Goal: Transaction & Acquisition: Purchase product/service

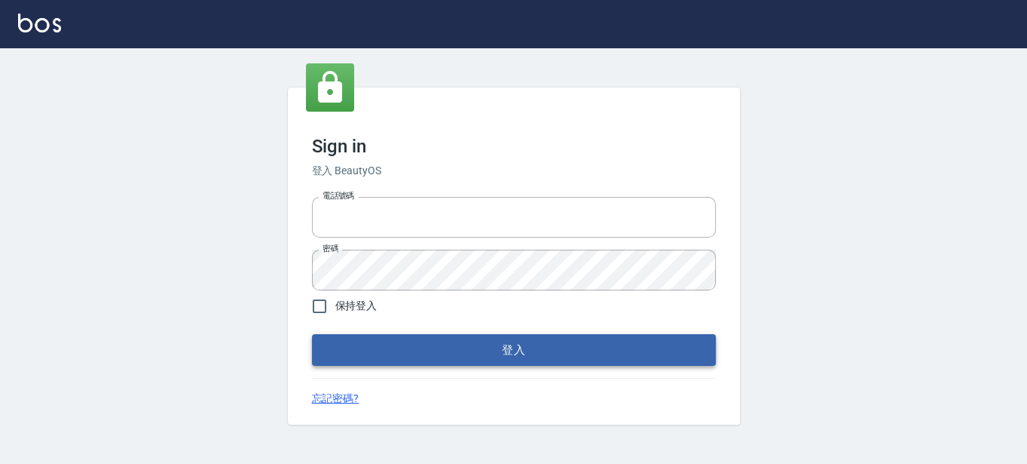
type input "0289832082"
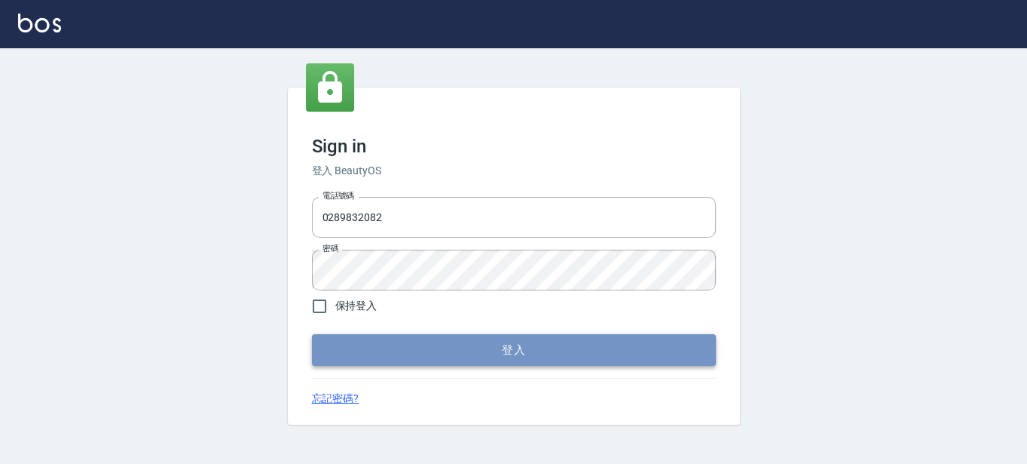
click at [412, 345] on button "登入" at bounding box center [514, 350] width 404 height 32
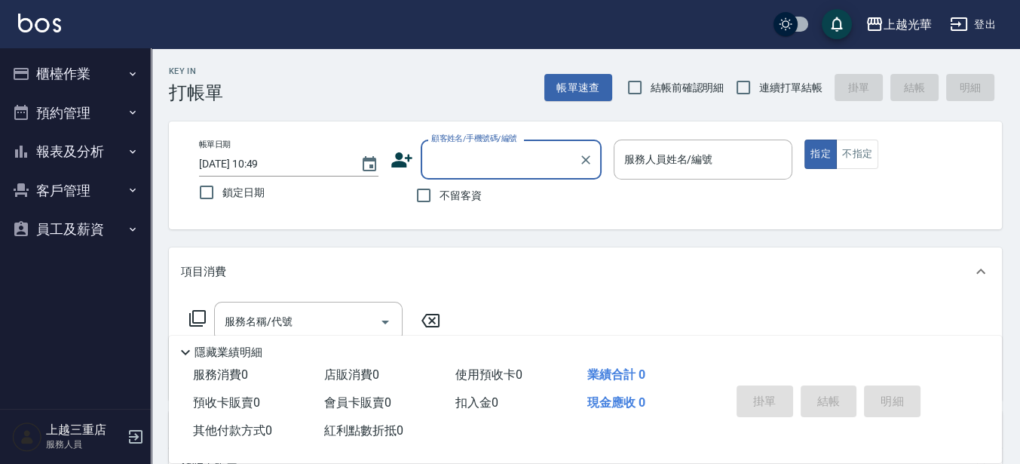
click at [23, 79] on icon "button" at bounding box center [21, 74] width 15 height 12
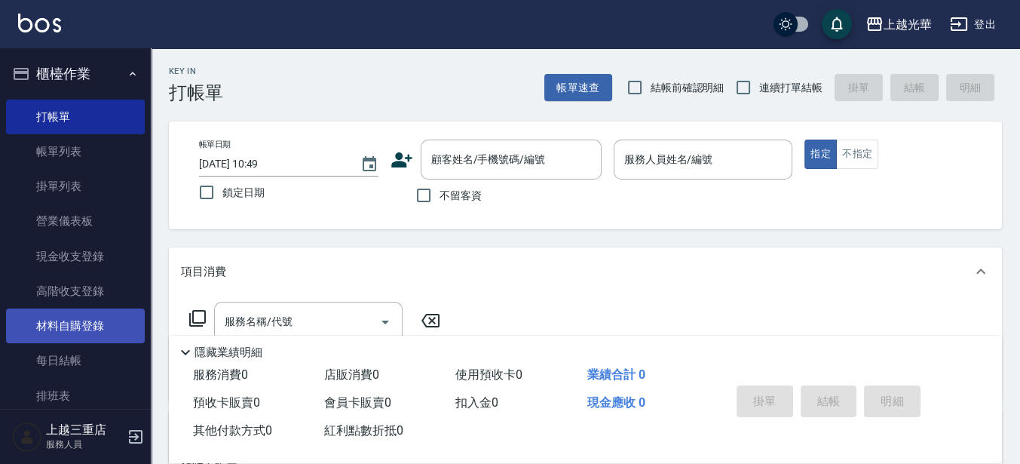
scroll to position [188, 0]
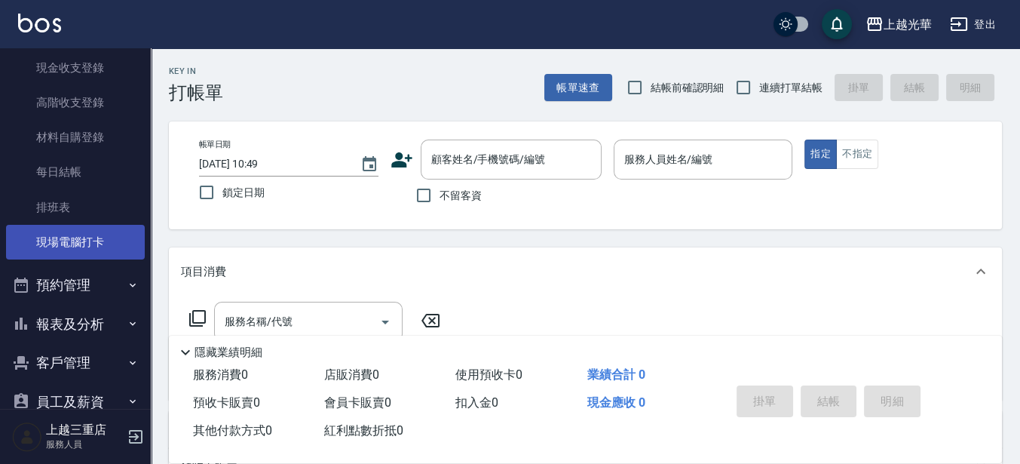
click at [89, 232] on link "現場電腦打卡" at bounding box center [75, 242] width 139 height 35
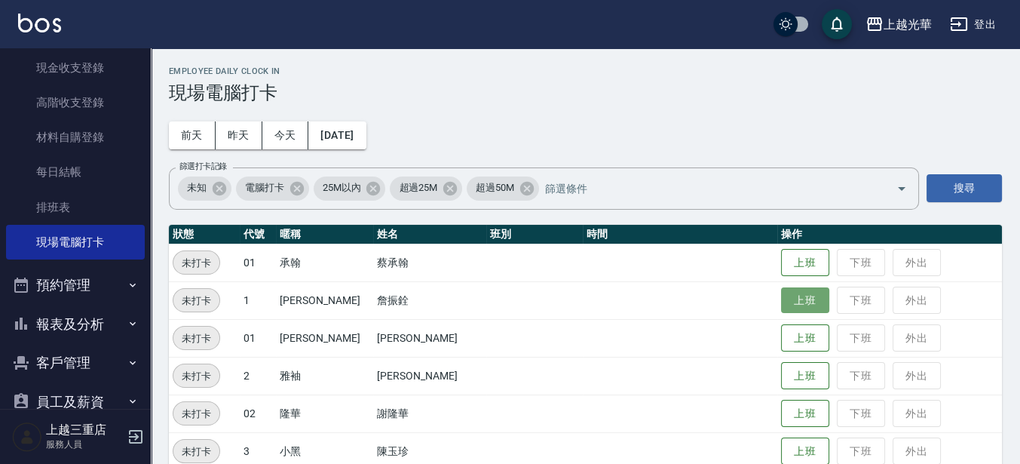
click at [784, 310] on button "上班" at bounding box center [805, 300] width 48 height 26
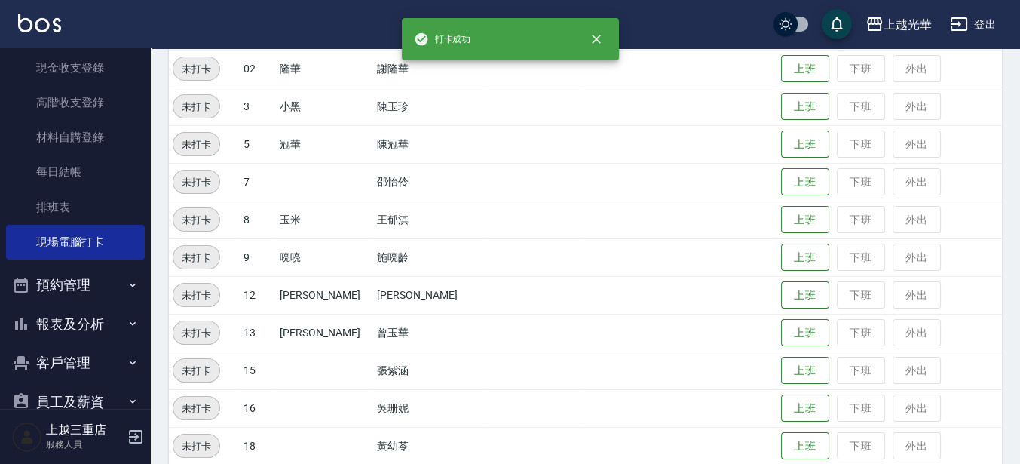
scroll to position [344, 0]
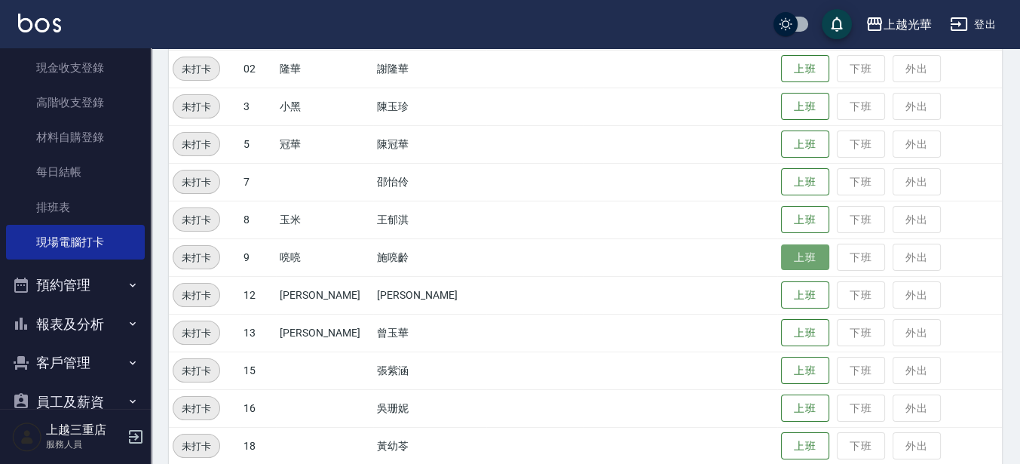
click at [781, 261] on button "上班" at bounding box center [805, 257] width 48 height 26
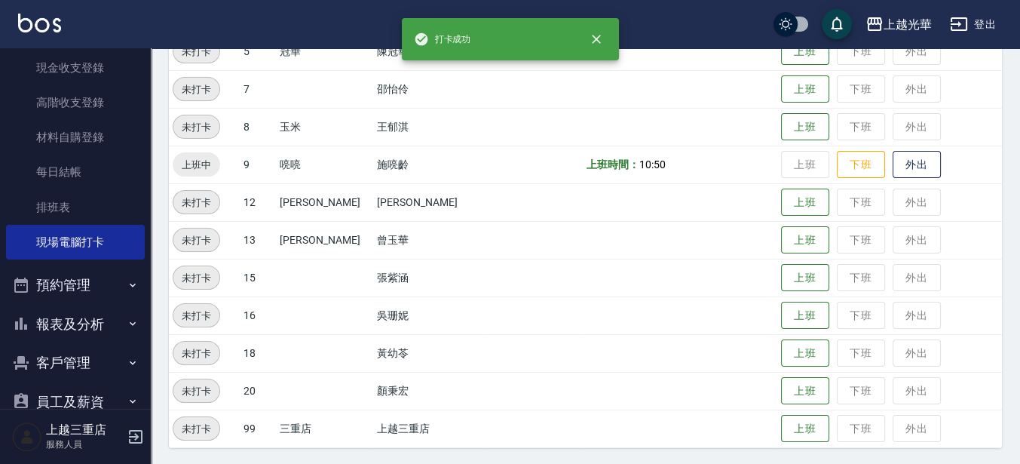
scroll to position [439, 0]
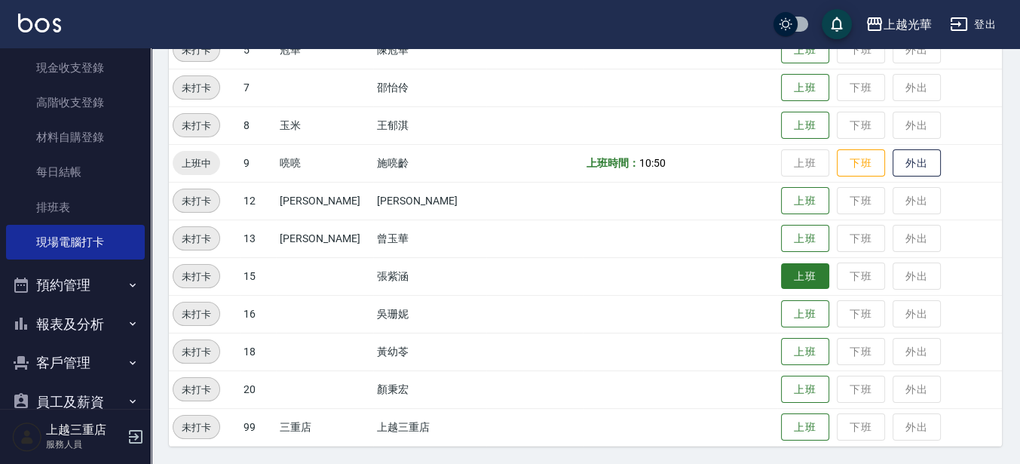
click at [788, 278] on button "上班" at bounding box center [805, 276] width 48 height 26
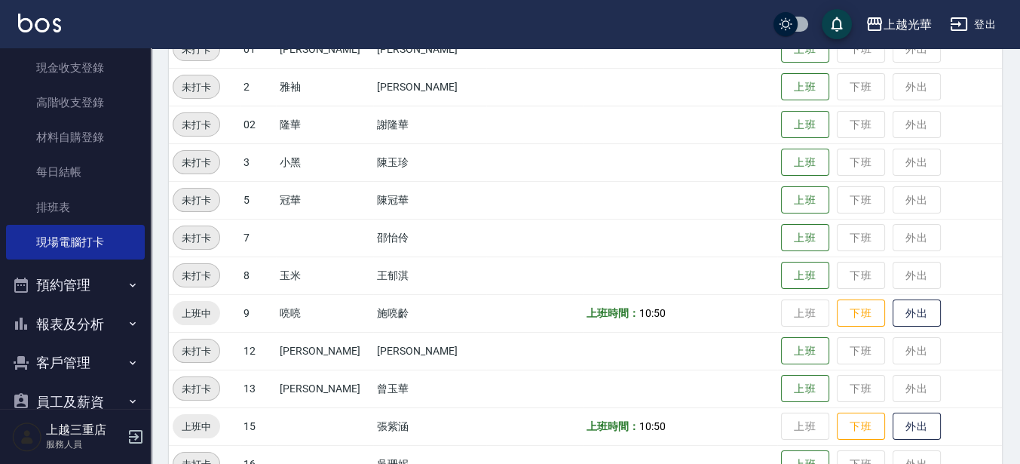
scroll to position [250, 0]
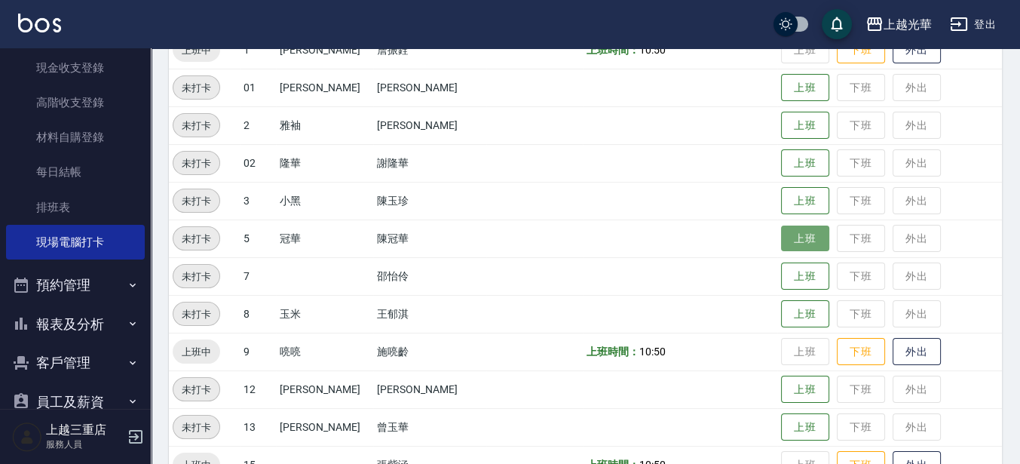
click at [797, 238] on button "上班" at bounding box center [805, 238] width 48 height 26
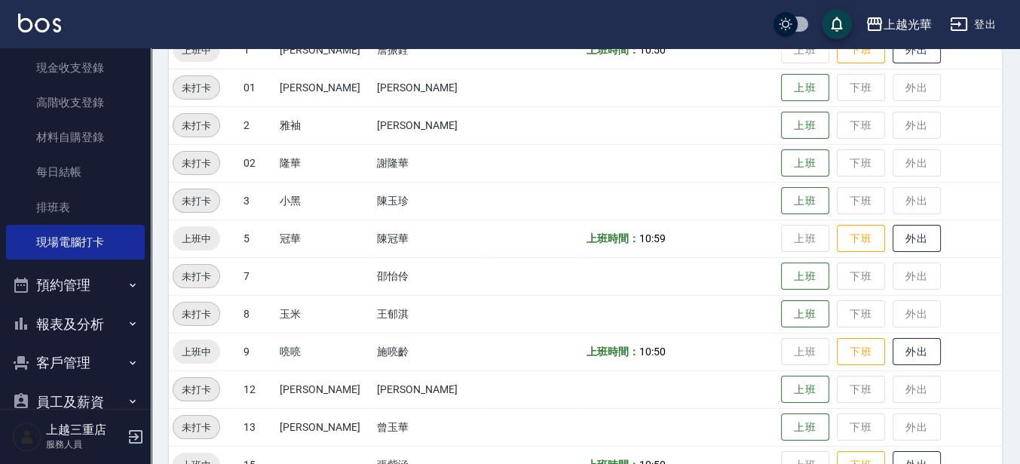
click at [791, 332] on td "上班 下班 外出" at bounding box center [889, 351] width 225 height 38
click at [793, 314] on button "上班" at bounding box center [805, 314] width 48 height 26
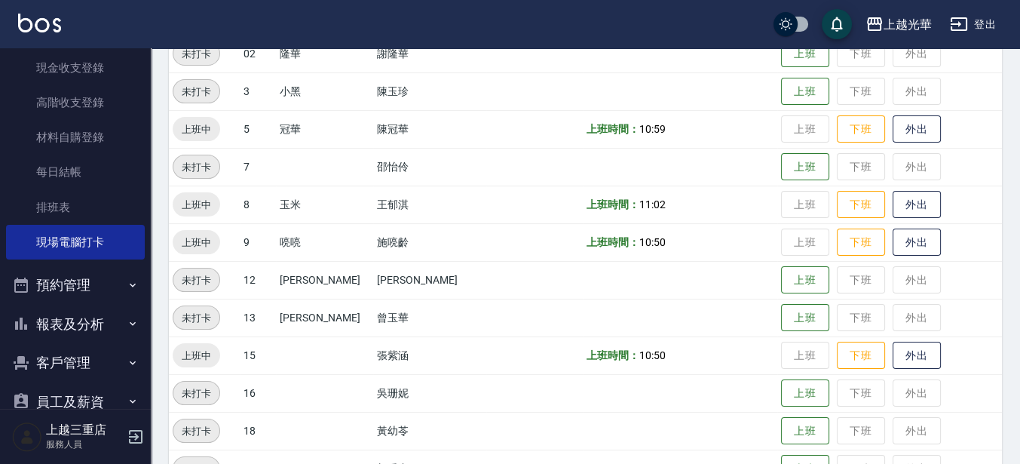
scroll to position [361, 0]
click at [781, 427] on button "上班" at bounding box center [805, 429] width 48 height 26
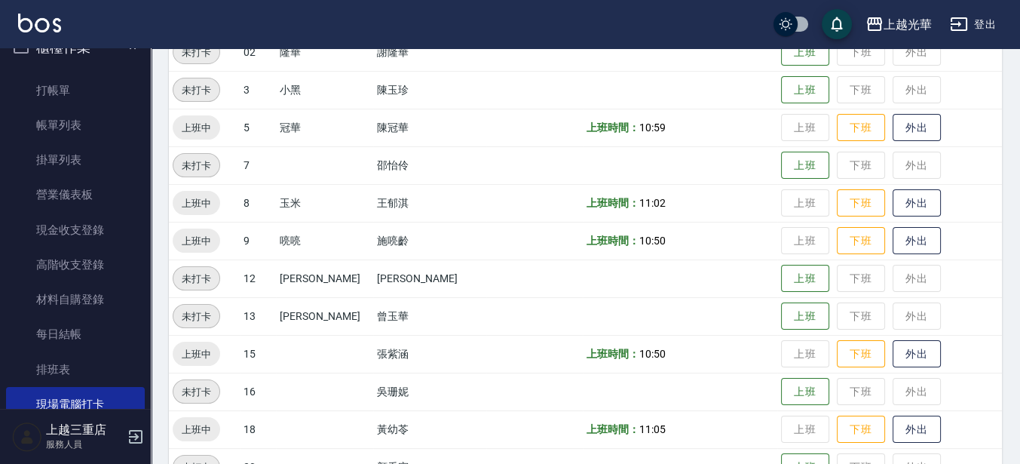
scroll to position [0, 0]
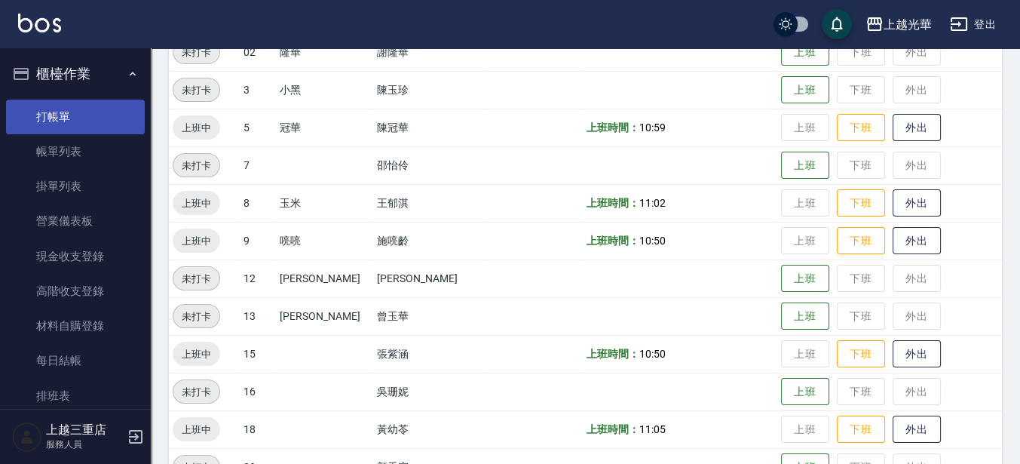
click at [85, 115] on link "打帳單" at bounding box center [75, 117] width 139 height 35
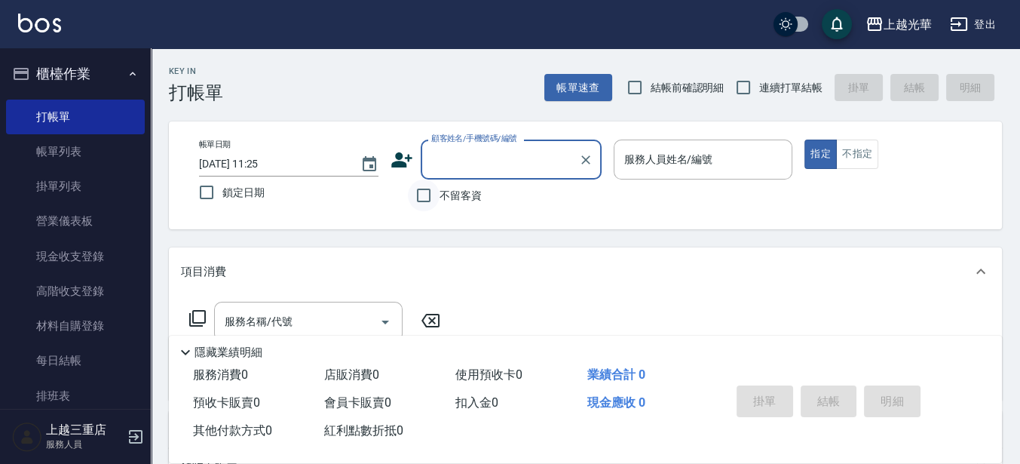
click at [418, 197] on input "不留客資" at bounding box center [424, 195] width 32 height 32
checkbox input "true"
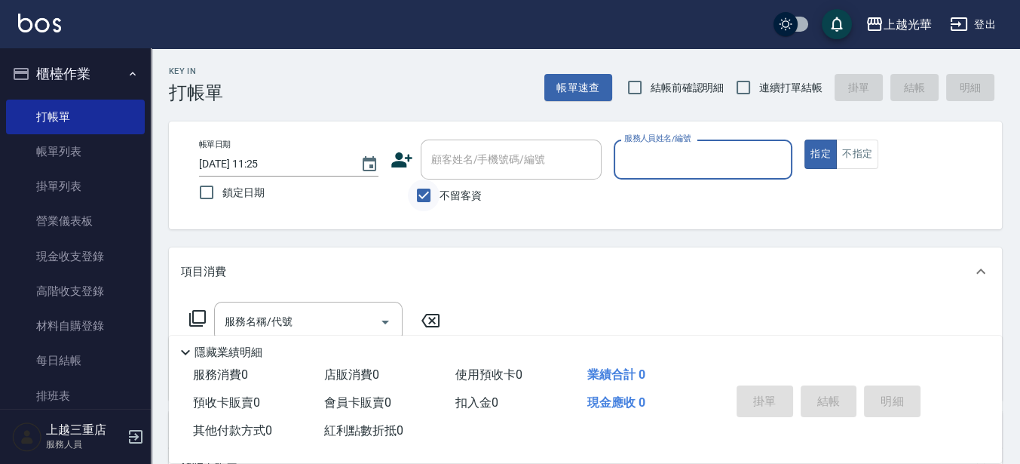
type input "1"
type button "true"
type input "小詹-1"
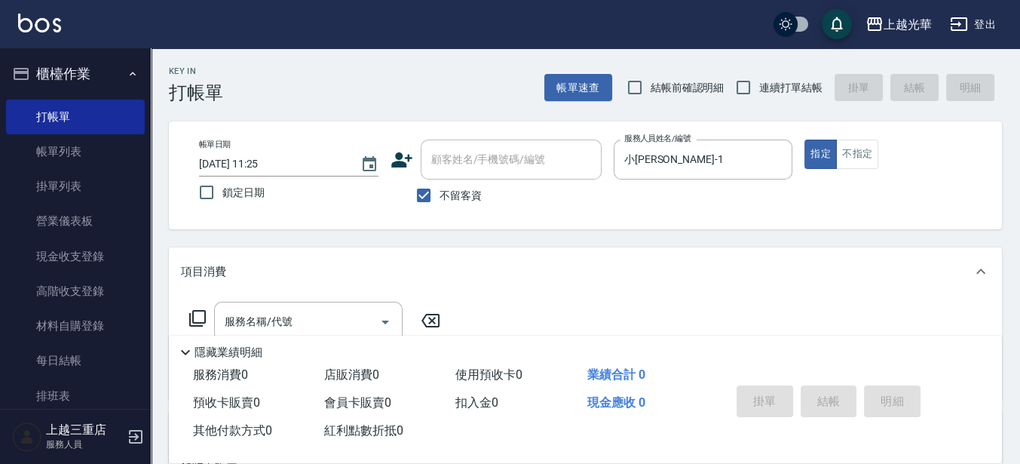
click at [795, 96] on label "連續打單結帳" at bounding box center [774, 88] width 95 height 32
click at [759, 96] on input "連續打單結帳" at bounding box center [743, 88] width 32 height 32
checkbox input "true"
click at [320, 318] on input "服務名稱/代號" at bounding box center [297, 321] width 152 height 26
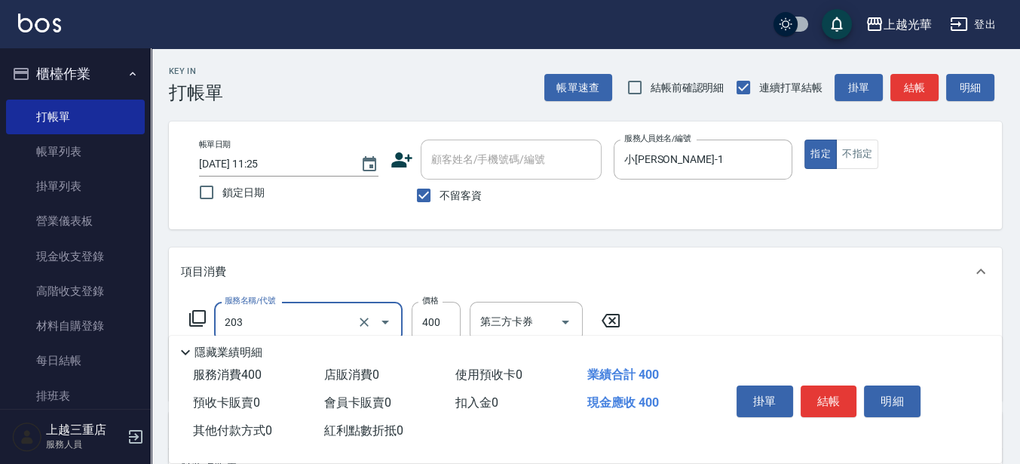
type input "指定單剪(203)"
type input "200"
click at [819, 395] on button "結帳" at bounding box center [829, 401] width 57 height 32
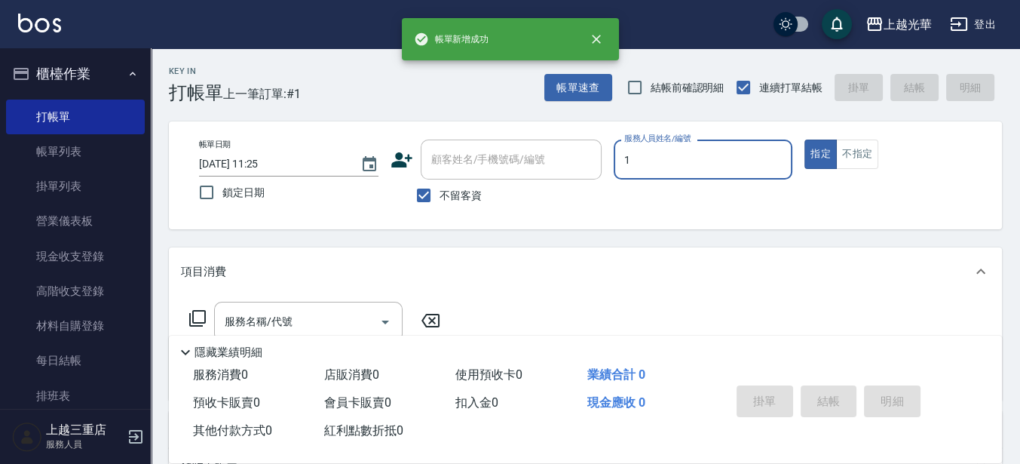
type input "小詹-1"
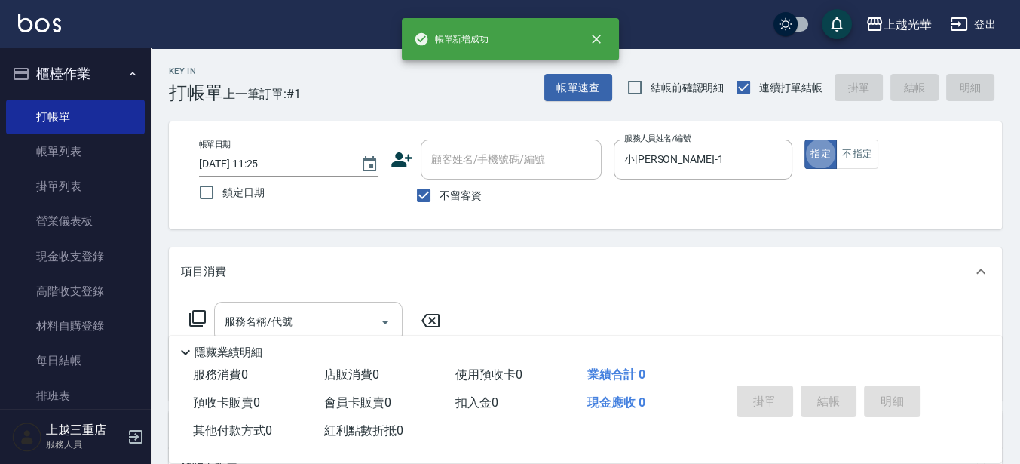
click at [324, 315] on input "服務名稱/代號" at bounding box center [297, 321] width 152 height 26
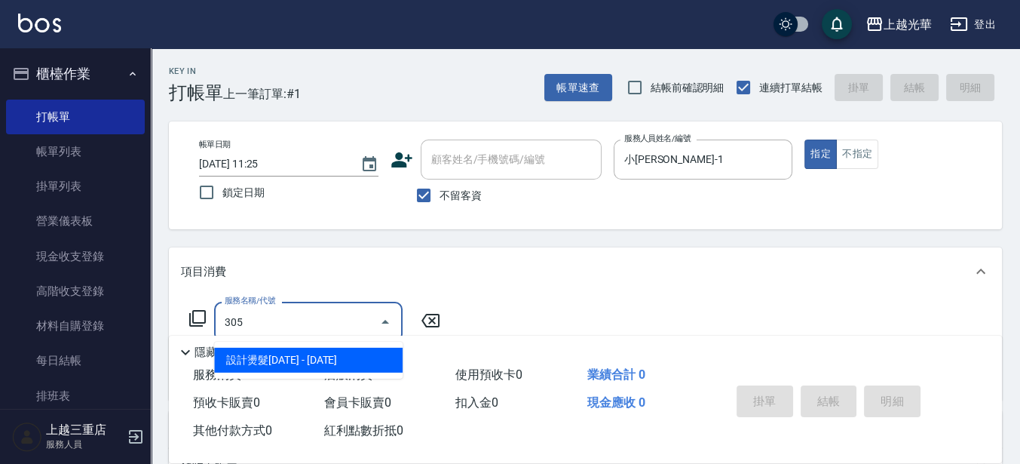
type input "設計燙髮1500(305)"
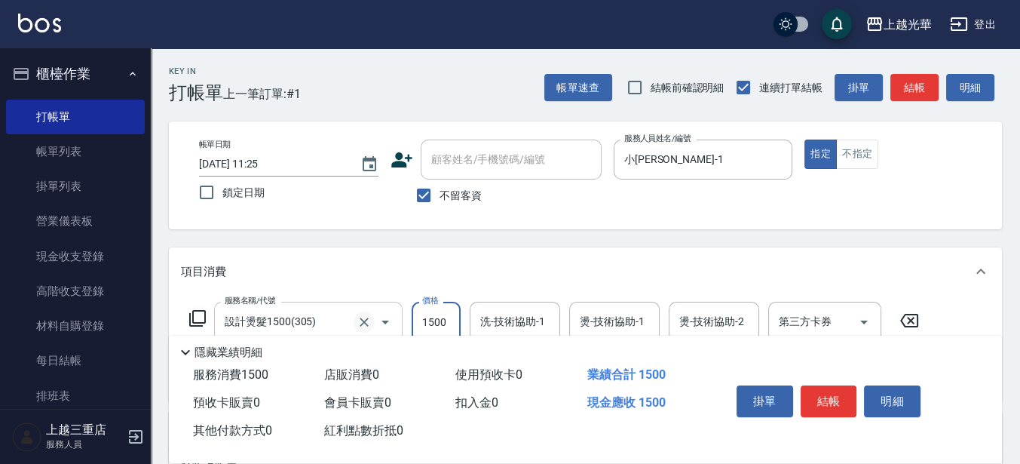
click at [371, 319] on icon "Clear" at bounding box center [364, 321] width 15 height 15
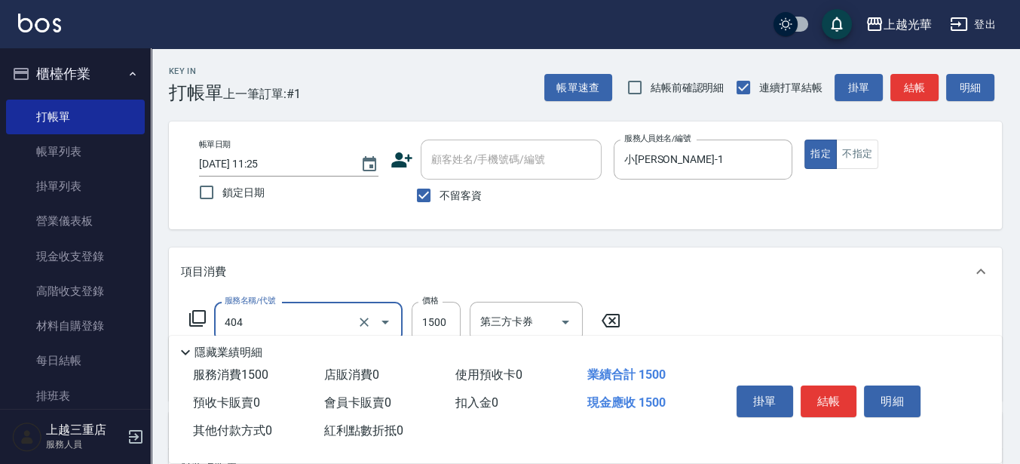
type input "設計染髮(404)"
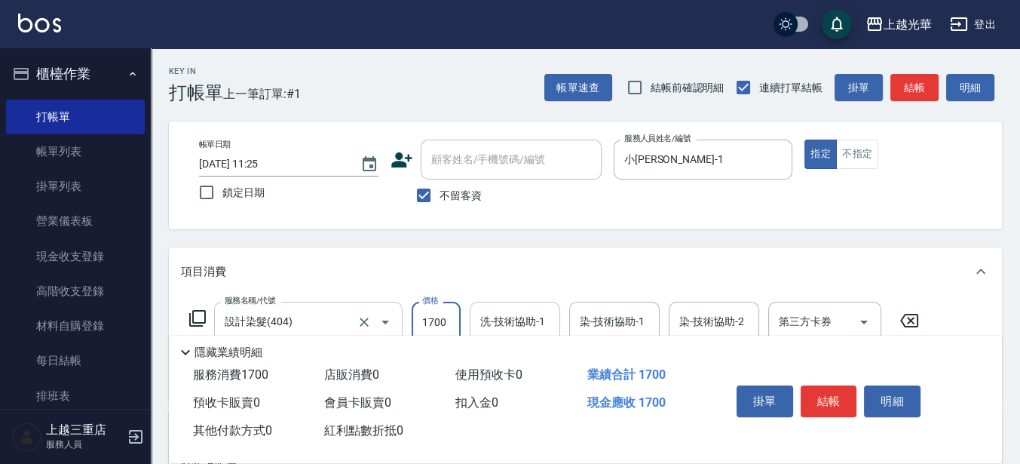
type input "1700"
click at [501, 310] on div "洗-技術協助-1 洗-技術協助-1" at bounding box center [515, 322] width 90 height 40
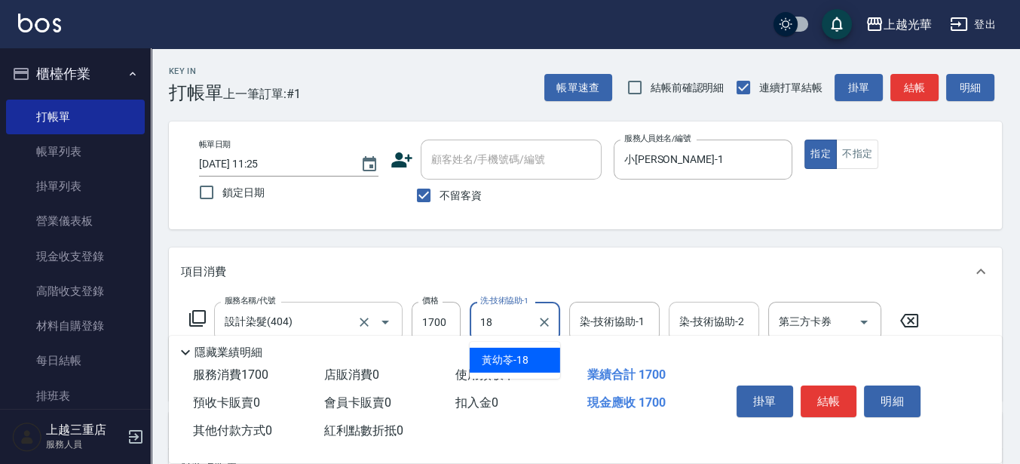
type input "黃幼苓-18"
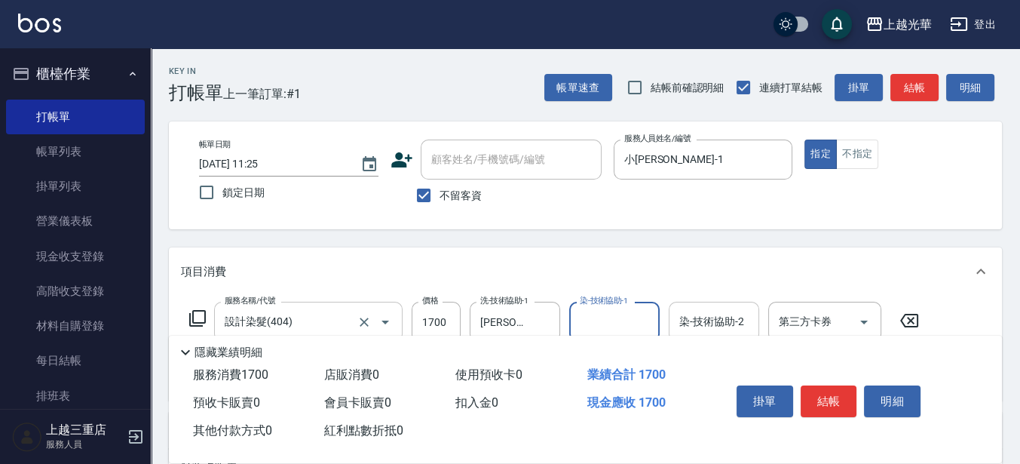
click at [733, 326] on input "染-技術協助-2" at bounding box center [713, 321] width 77 height 26
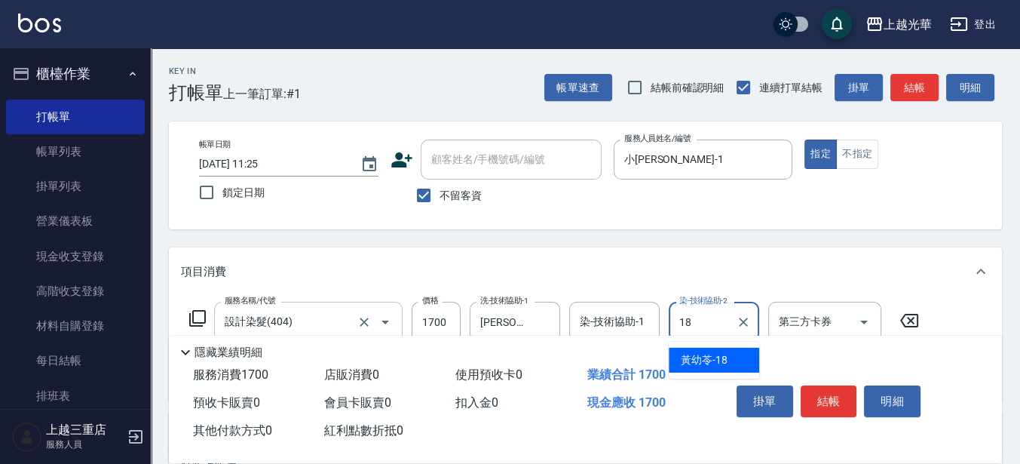
type input "黃幼苓-18"
drag, startPoint x: 1019, startPoint y: 255, endPoint x: 1020, endPoint y: 269, distance: 14.3
click at [1020, 269] on html "上越光華 登出 櫃檯作業 打帳單 帳單列表 掛單列表 營業儀表板 現金收支登錄 高階收支登錄 材料自購登錄 每日結帳 排班表 現場電腦打卡 預約管理 預約管理…" at bounding box center [510, 350] width 1020 height 700
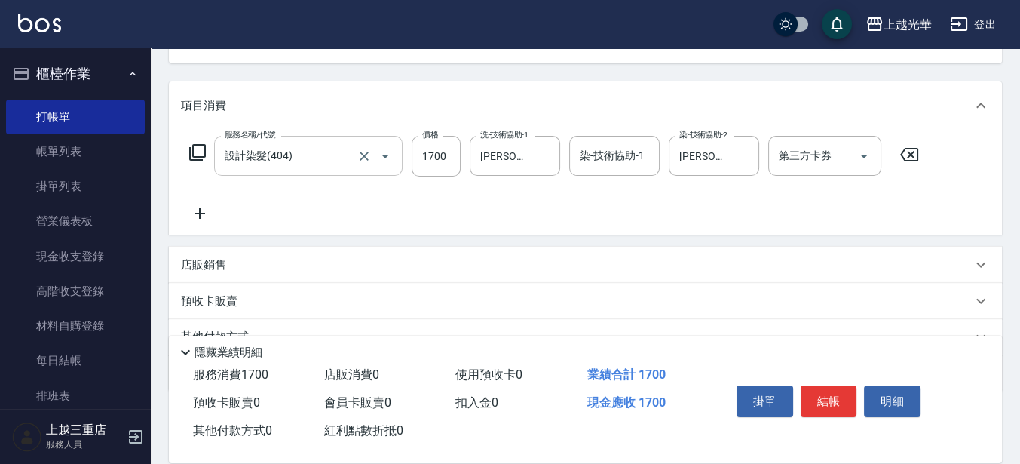
scroll to position [173, 0]
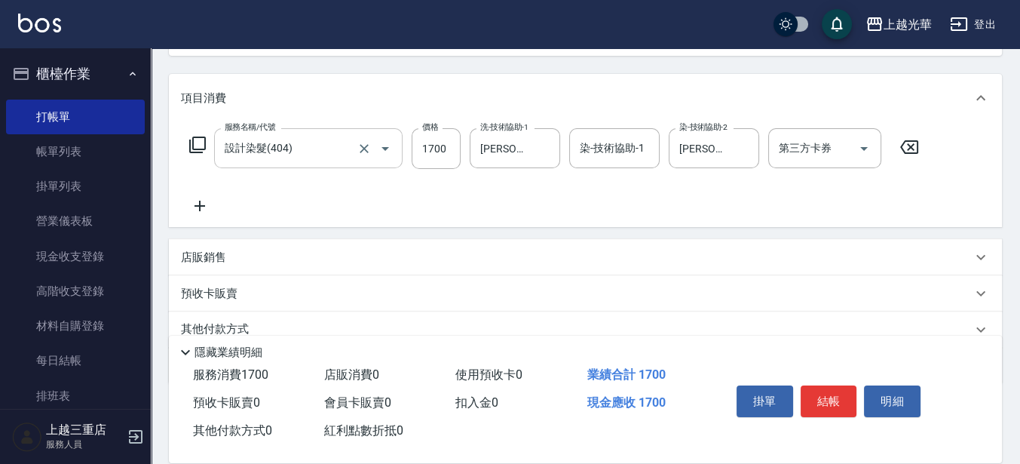
click at [194, 197] on icon at bounding box center [200, 206] width 38 height 18
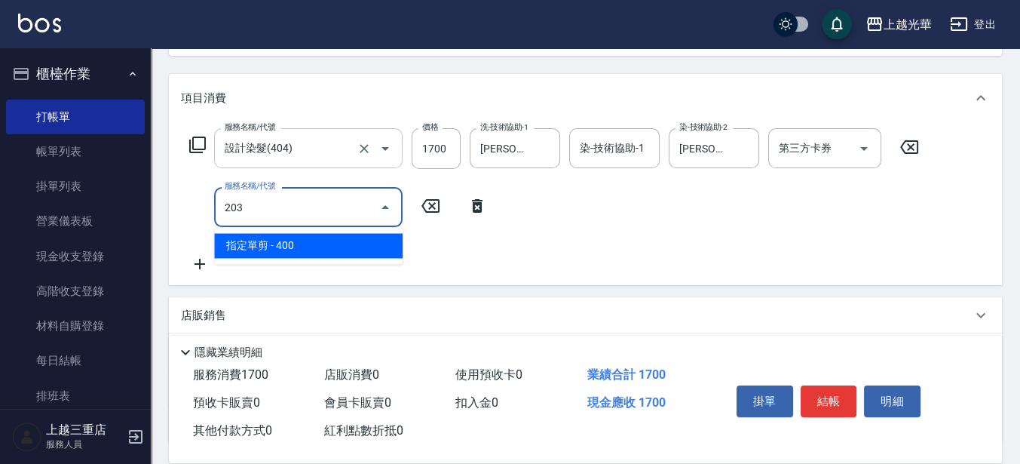
type input "指定單剪(203)"
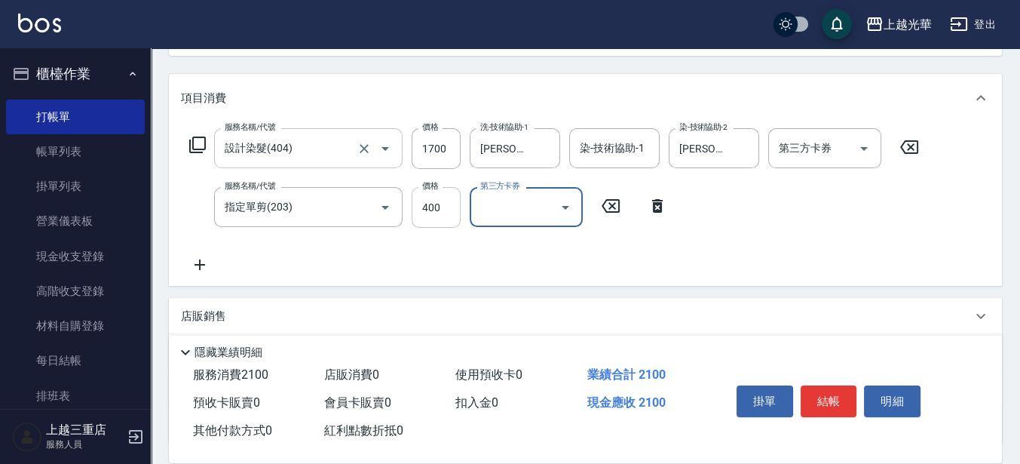
click at [437, 214] on input "400" at bounding box center [436, 207] width 49 height 41
type input "300"
click at [838, 406] on button "結帳" at bounding box center [829, 401] width 57 height 32
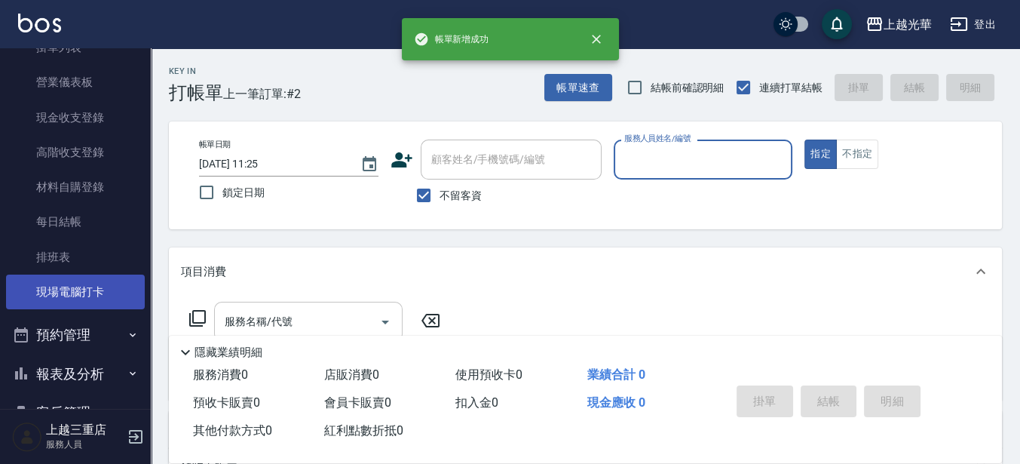
scroll to position [101, 0]
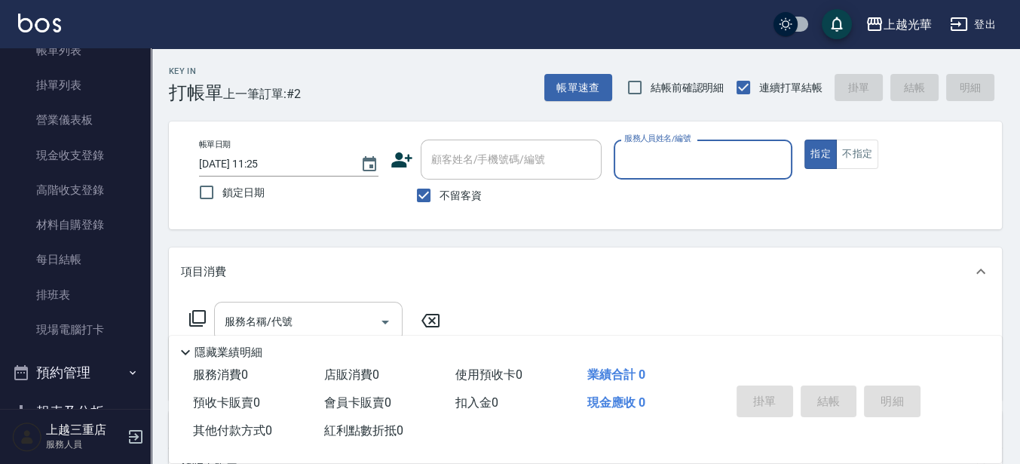
click at [84, 404] on button "報表及分析" at bounding box center [75, 411] width 139 height 39
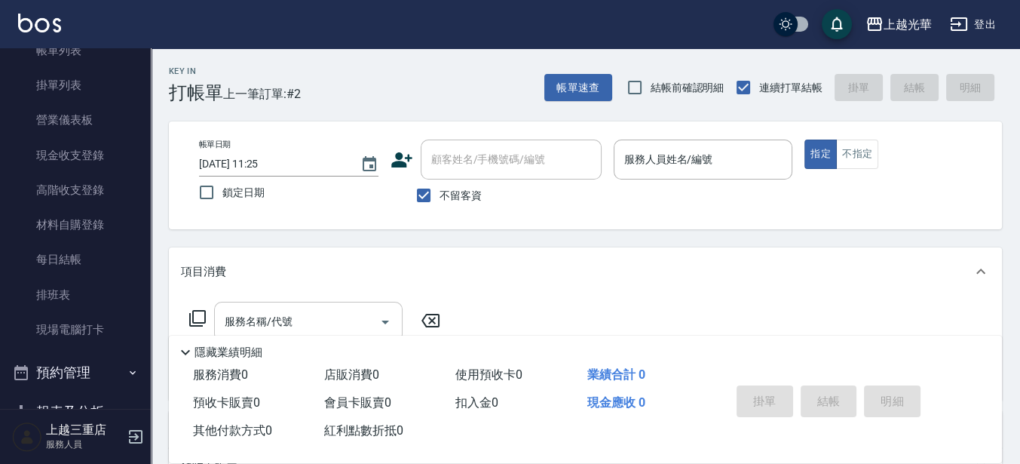
click at [142, 129] on nav "櫃檯作業 打帳單 帳單列表 掛單列表 營業儀表板 現金收支登錄 高階收支登錄 材料自購登錄 每日結帳 排班表 現場電腦打卡 預約管理 預約管理 單日預約紀錄 …" at bounding box center [75, 228] width 151 height 360
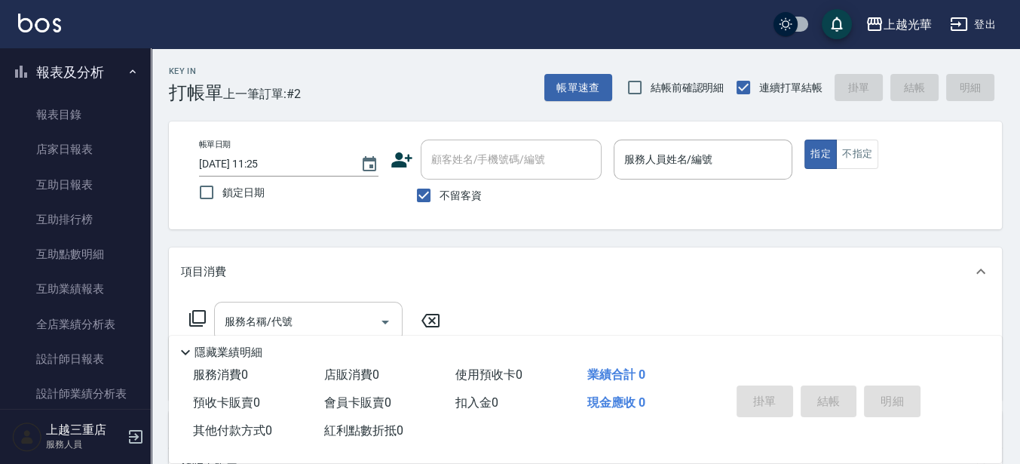
scroll to position [446, 0]
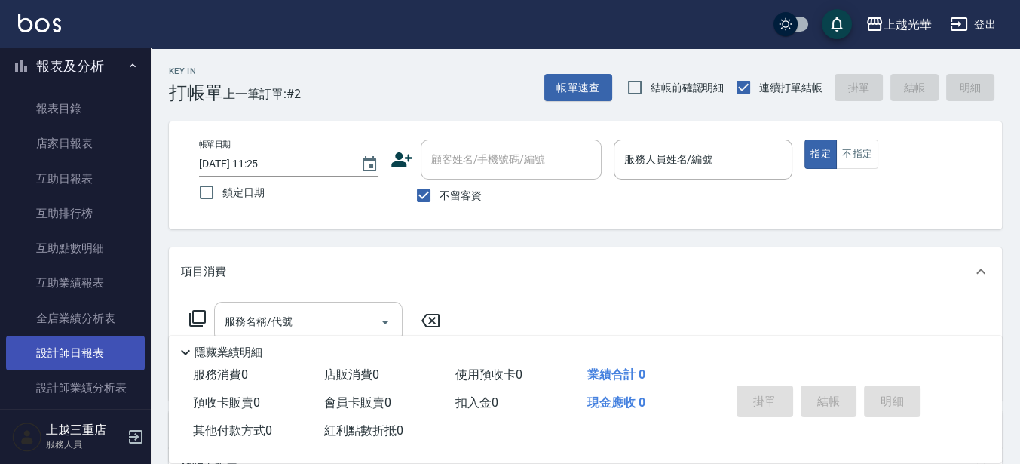
click at [96, 346] on link "設計師日報表" at bounding box center [75, 352] width 139 height 35
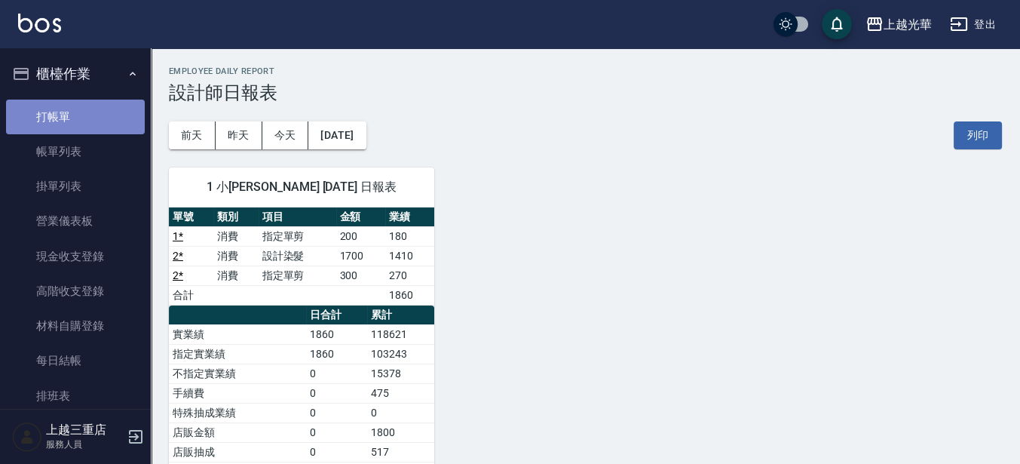
click at [77, 103] on link "打帳單" at bounding box center [75, 117] width 139 height 35
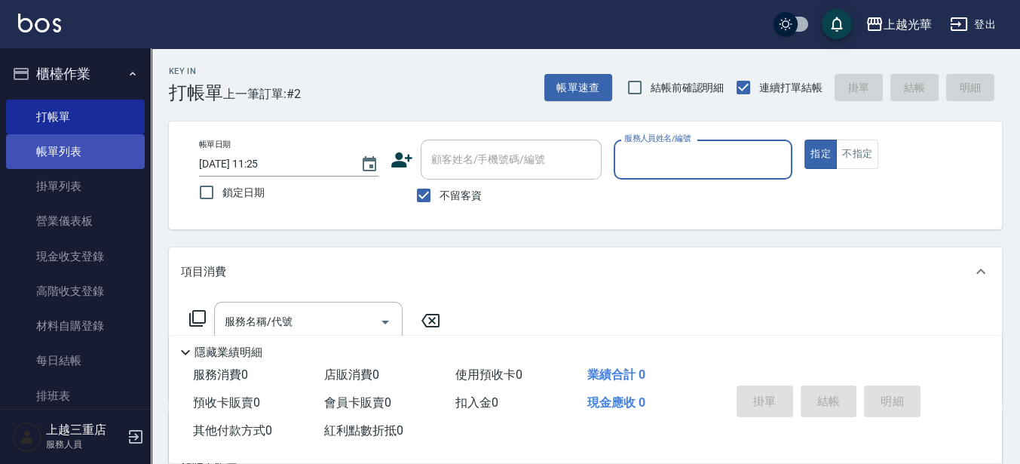
click at [74, 155] on link "帳單列表" at bounding box center [75, 151] width 139 height 35
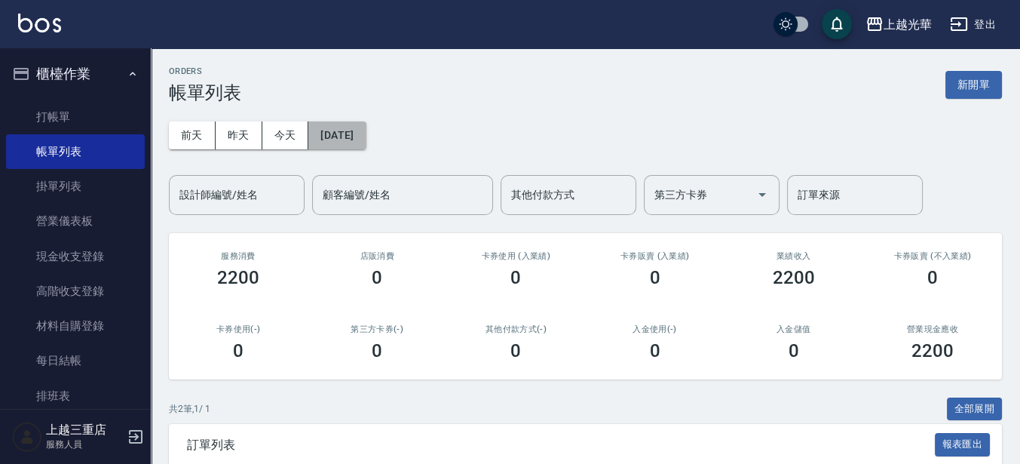
click at [354, 139] on button "2025/08/23" at bounding box center [336, 135] width 57 height 28
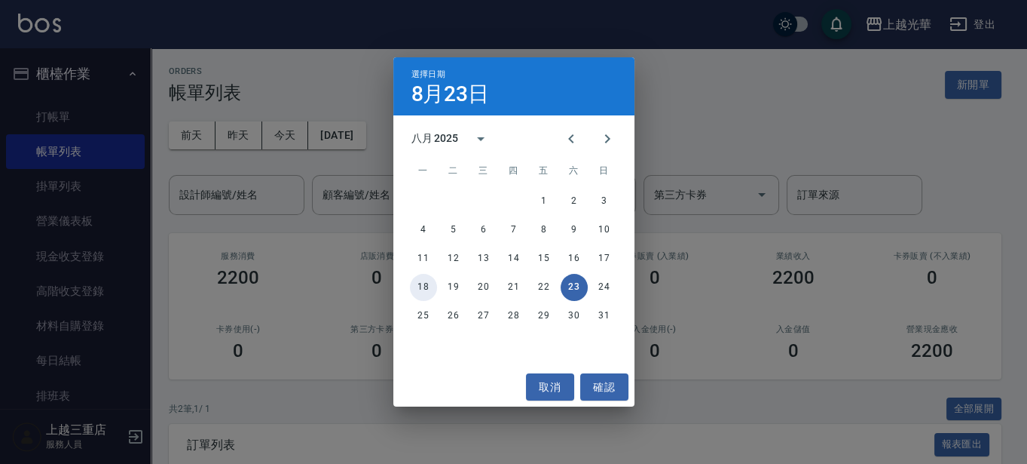
click at [427, 285] on button "18" at bounding box center [423, 287] width 27 height 27
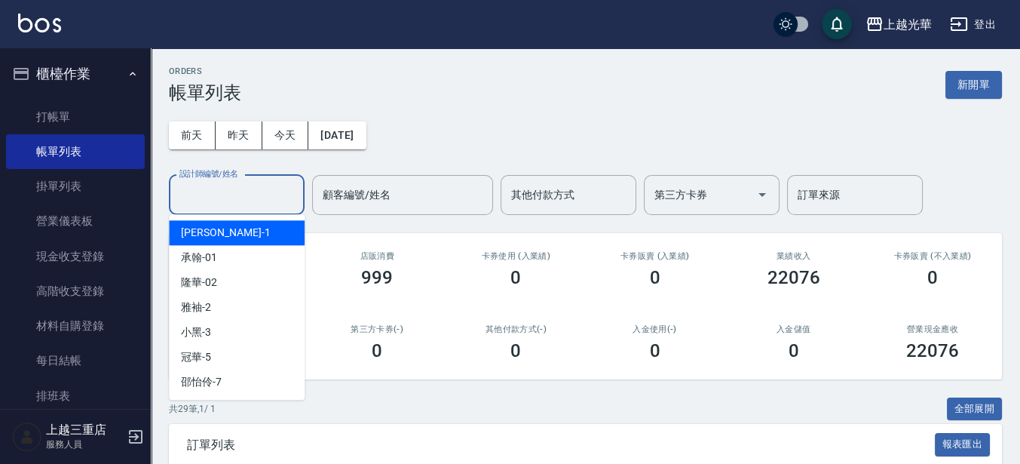
click at [277, 197] on input "設計師編號/姓名" at bounding box center [237, 195] width 122 height 26
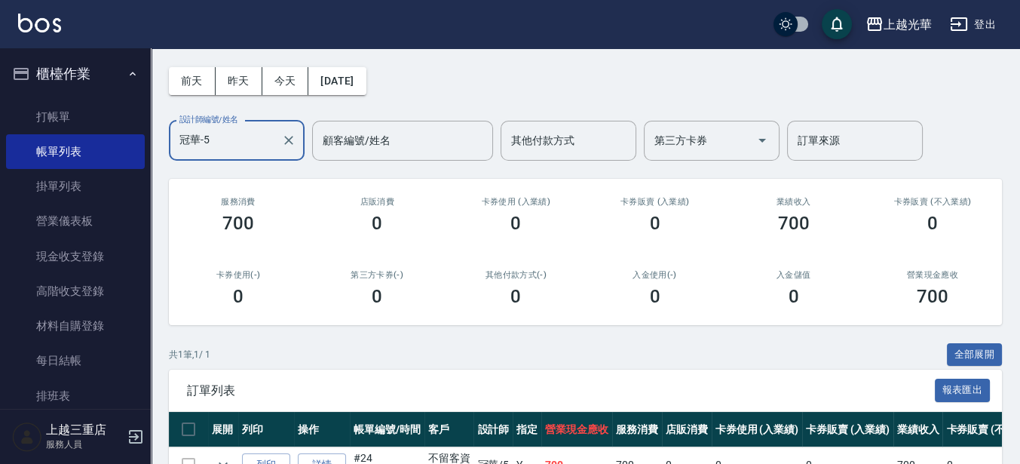
scroll to position [94, 0]
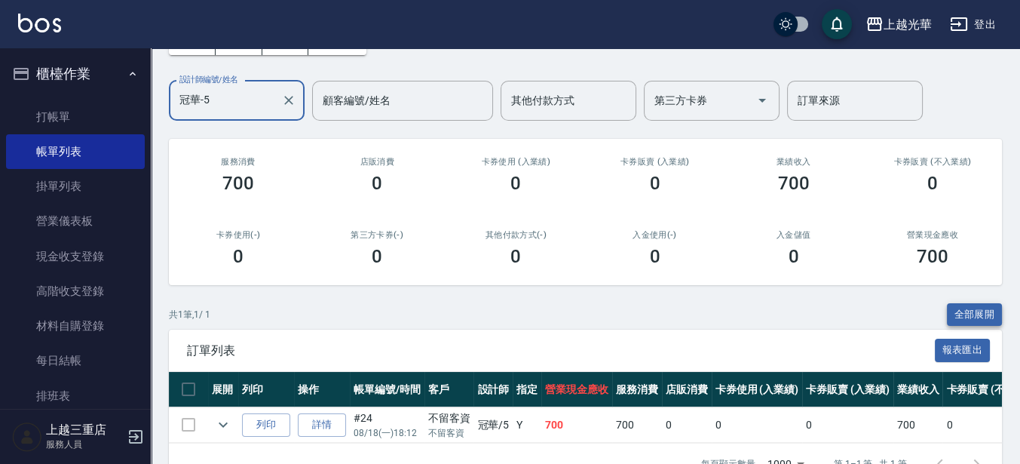
type input "冠華-5"
click at [977, 311] on button "全部展開" at bounding box center [975, 314] width 56 height 23
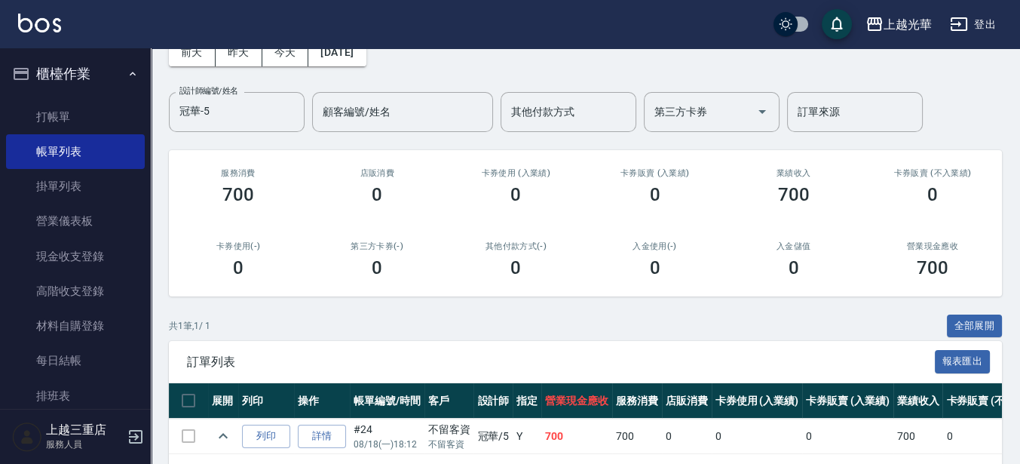
scroll to position [0, 0]
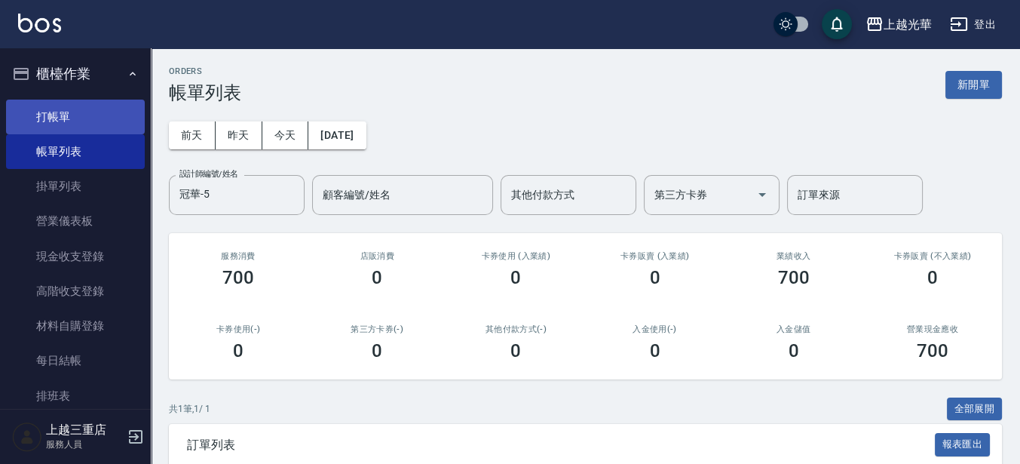
click at [70, 117] on link "打帳單" at bounding box center [75, 117] width 139 height 35
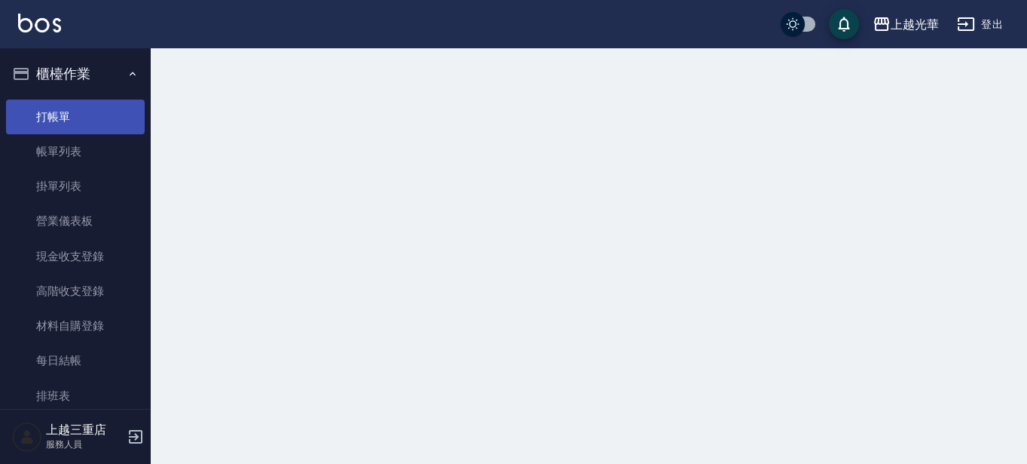
click at [70, 117] on link "打帳單" at bounding box center [75, 117] width 139 height 35
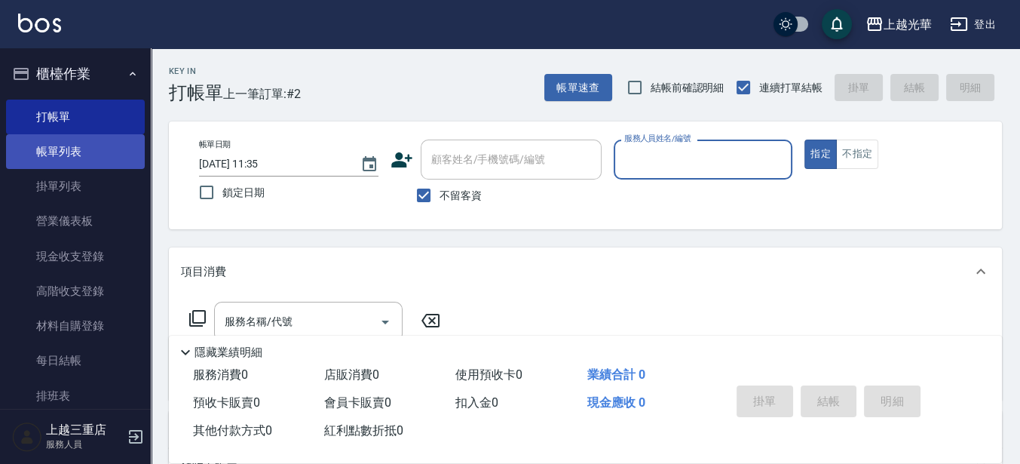
click at [66, 161] on link "帳單列表" at bounding box center [75, 151] width 139 height 35
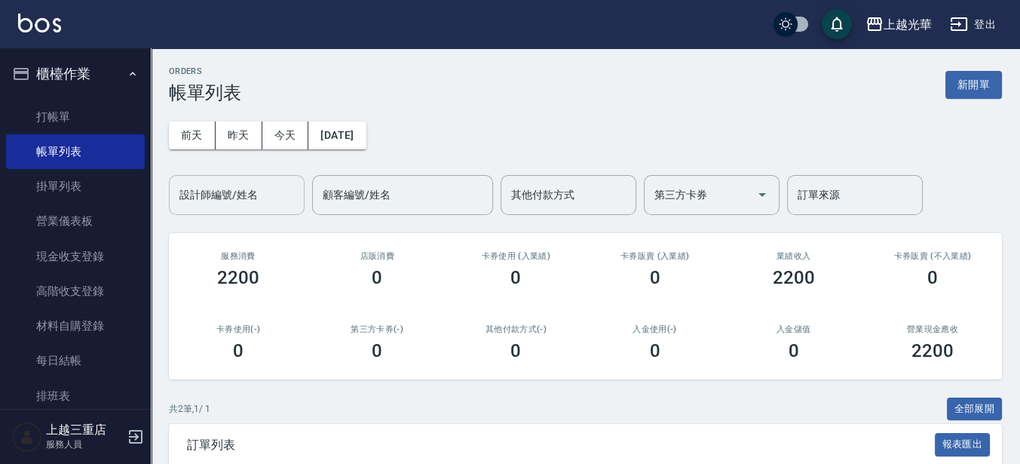
click at [223, 198] on input "設計師編號/姓名" at bounding box center [237, 195] width 122 height 26
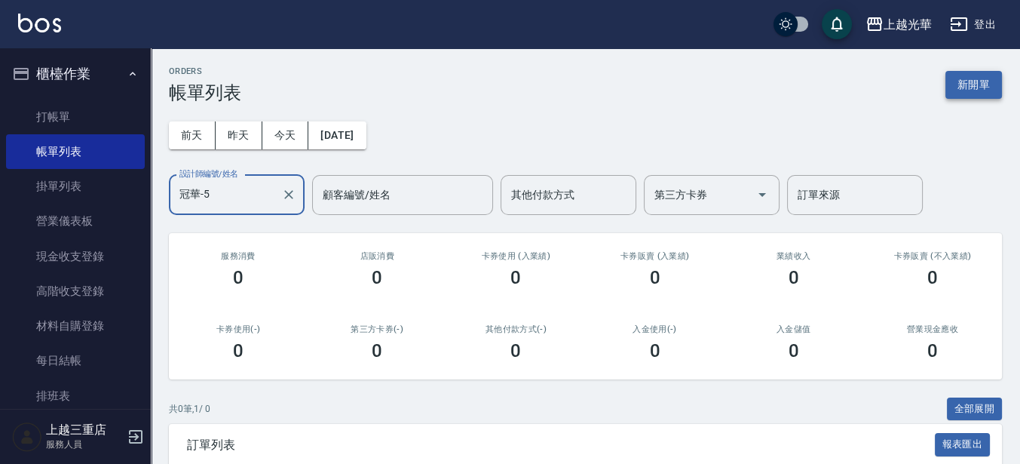
type input "冠華-5"
click at [975, 84] on button "新開單" at bounding box center [973, 85] width 57 height 28
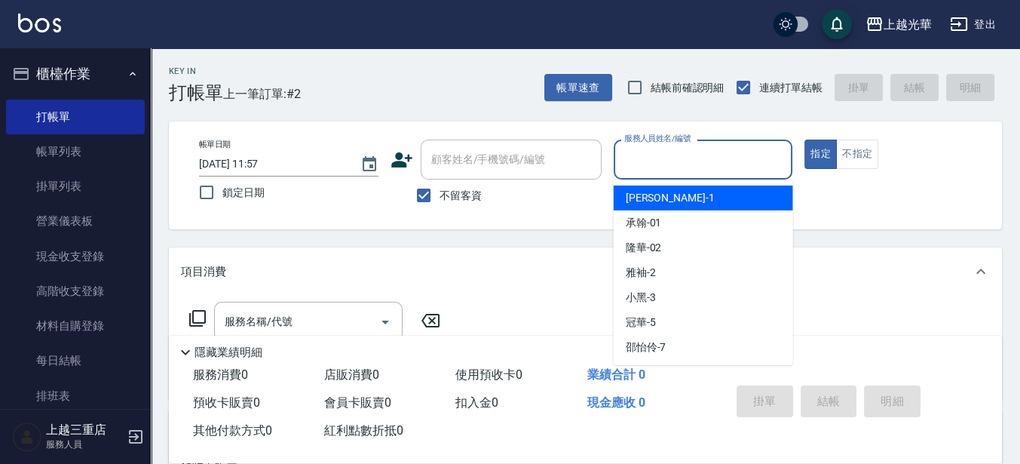
click at [666, 159] on input "服務人員姓名/編號" at bounding box center [703, 159] width 166 height 26
type input "冠華-5"
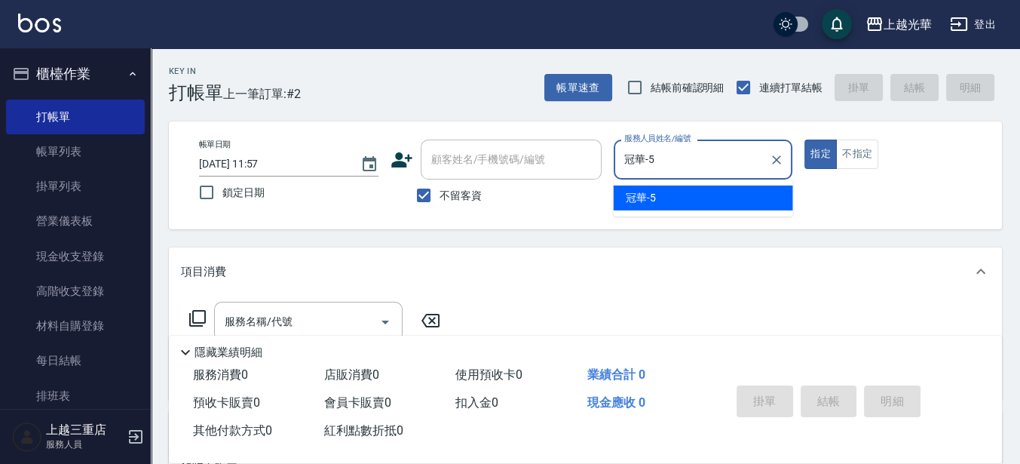
type button "true"
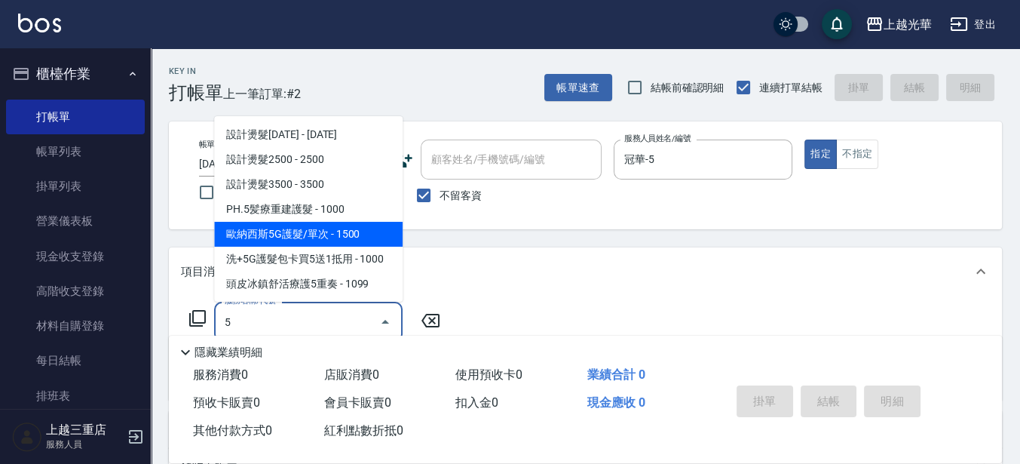
click at [319, 227] on span "歐納西斯5G護髮/單次 - 1500" at bounding box center [308, 234] width 188 height 25
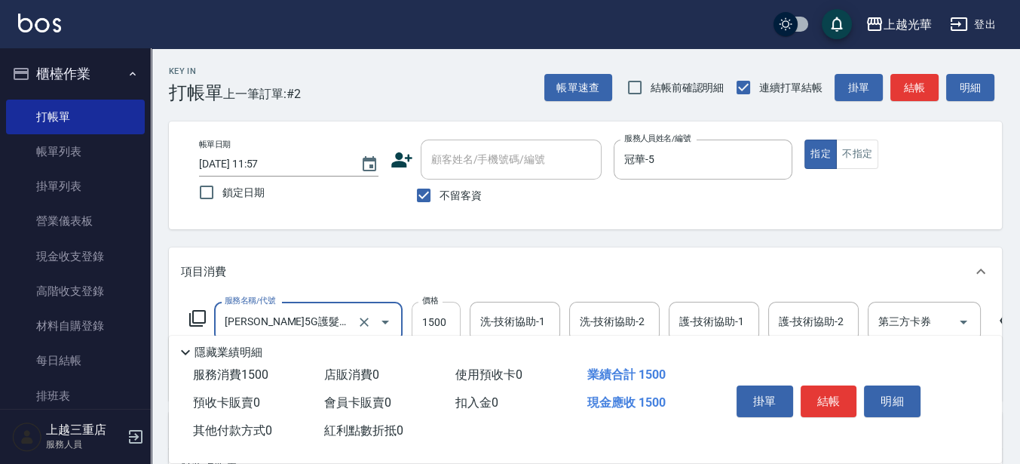
type input "歐納西斯5G護髮/單次(514)"
click at [443, 313] on input "1500" at bounding box center [436, 322] width 49 height 41
type input "1000"
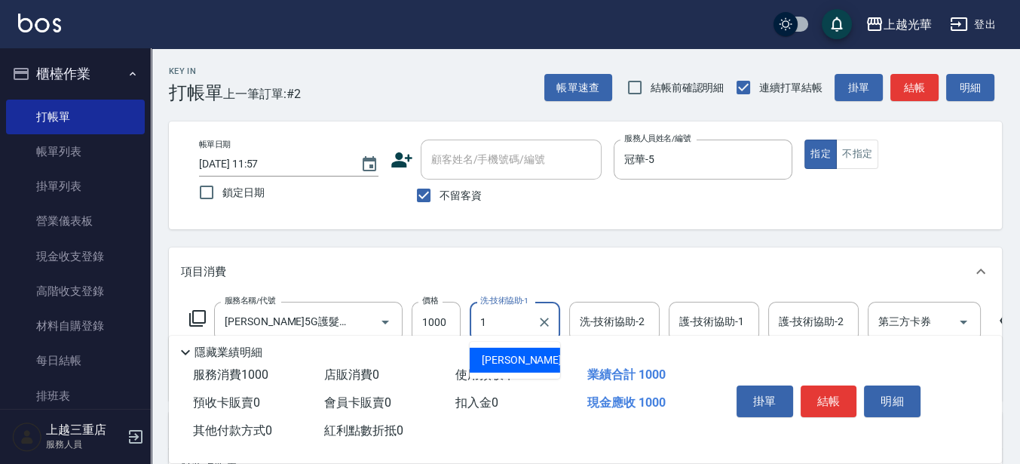
type input "小詹-1"
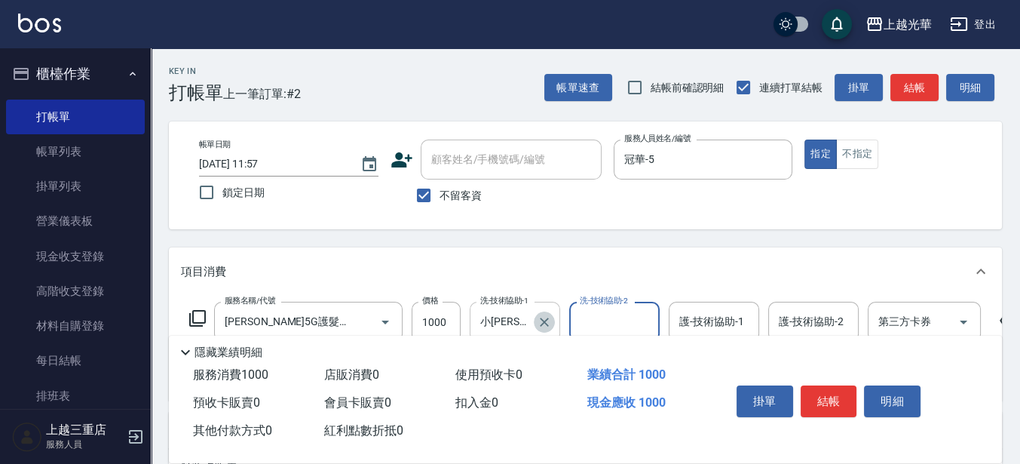
click at [545, 321] on icon "Clear" at bounding box center [544, 321] width 15 height 15
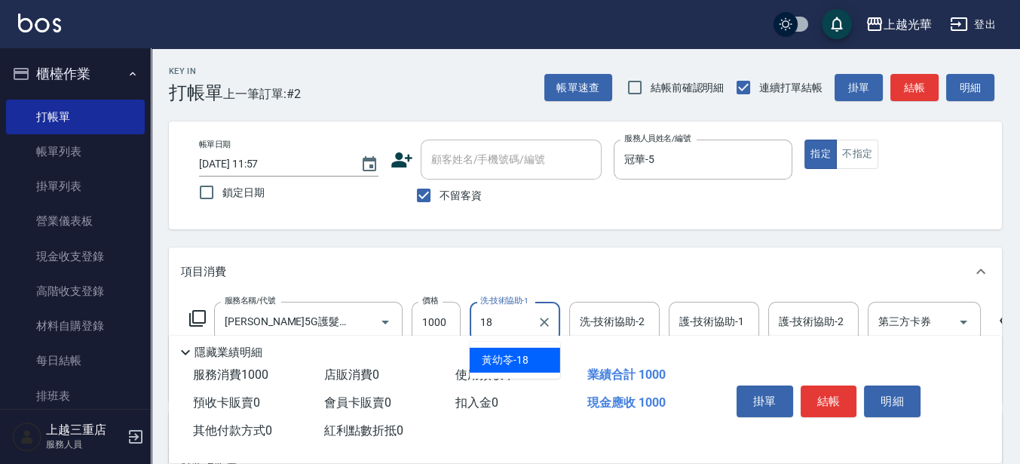
type input "黃幼苓-18"
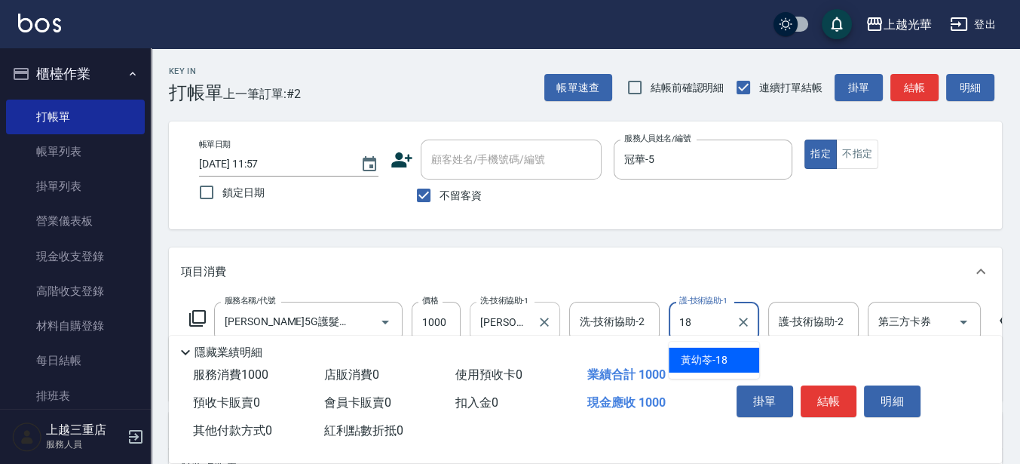
type input "黃幼苓-18"
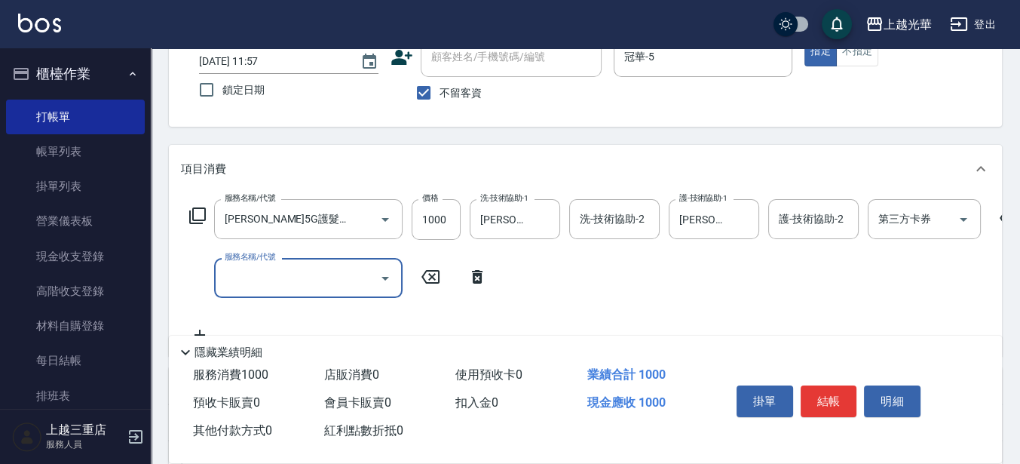
scroll to position [130, 0]
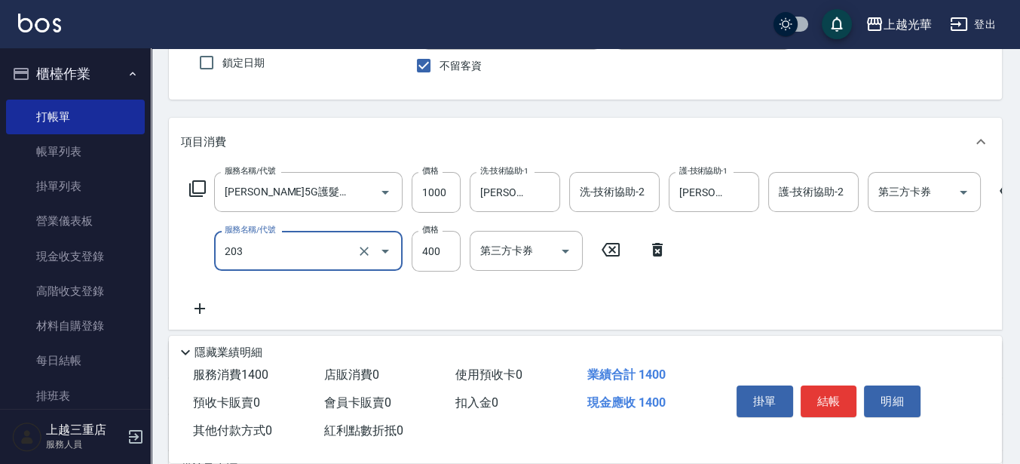
type input "指定單剪(203)"
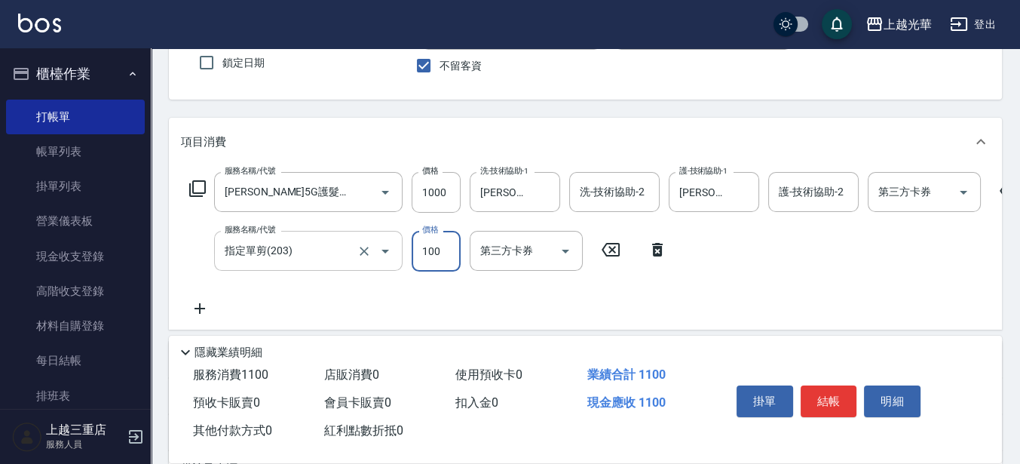
type input "100"
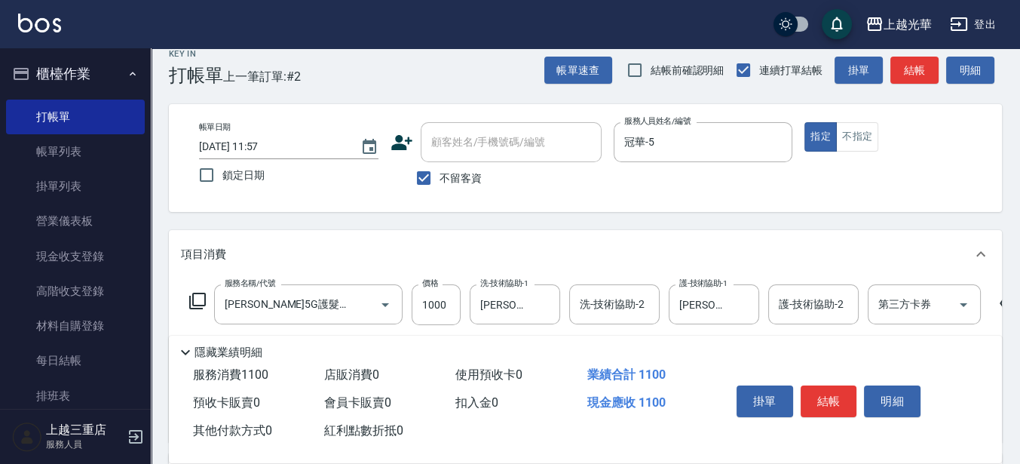
scroll to position [0, 0]
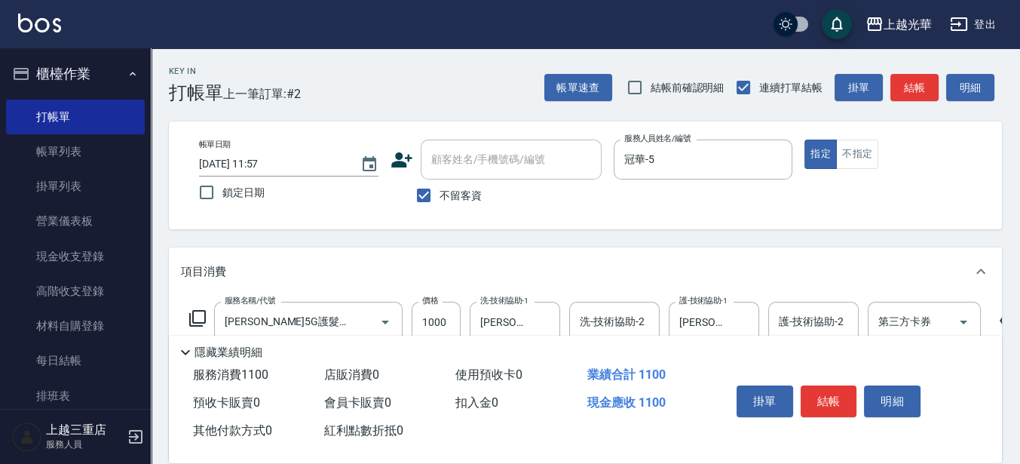
click at [889, 192] on div "帳單日期 2025/08/23 11:57 鎖定日期 顧客姓名/手機號碼/編號 顧客姓名/手機號碼/編號 不留客資 服務人員姓名/編號 冠華-5 服務人員姓名…" at bounding box center [585, 175] width 797 height 72
click at [905, 90] on button "結帳" at bounding box center [914, 88] width 48 height 28
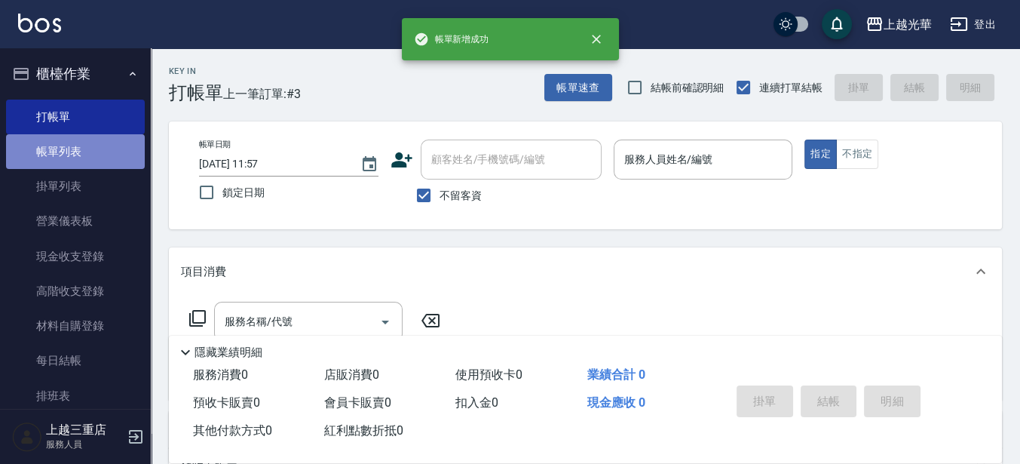
click at [121, 152] on link "帳單列表" at bounding box center [75, 151] width 139 height 35
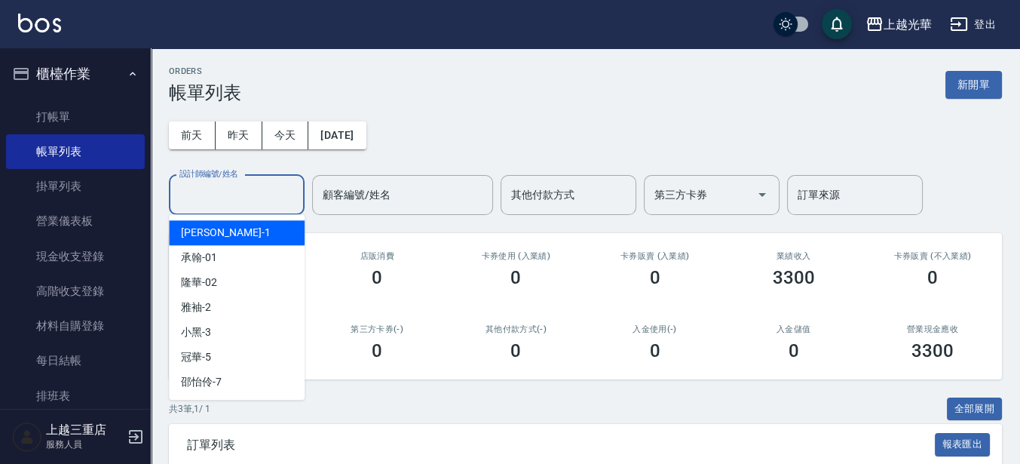
drag, startPoint x: 252, startPoint y: 201, endPoint x: 262, endPoint y: 204, distance: 10.5
click at [252, 202] on input "設計師編號/姓名" at bounding box center [237, 195] width 122 height 26
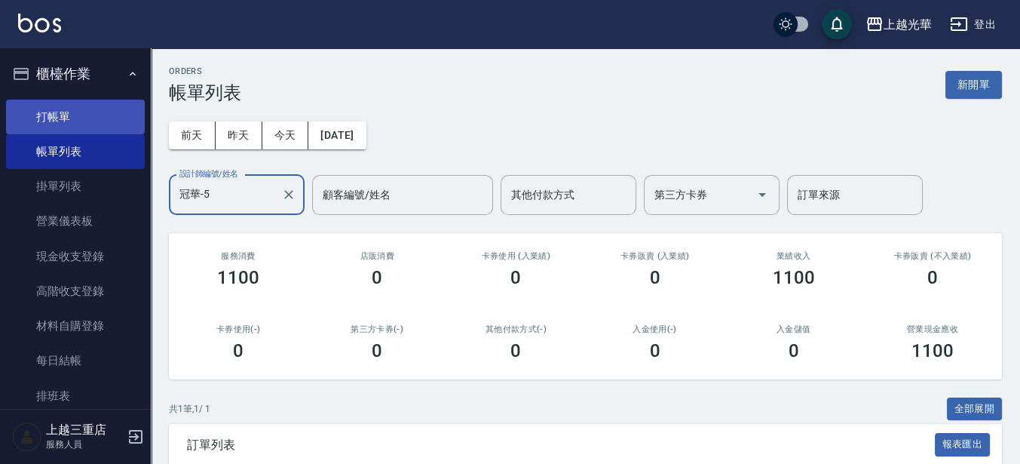
type input "冠華-5"
click at [106, 123] on link "打帳單" at bounding box center [75, 117] width 139 height 35
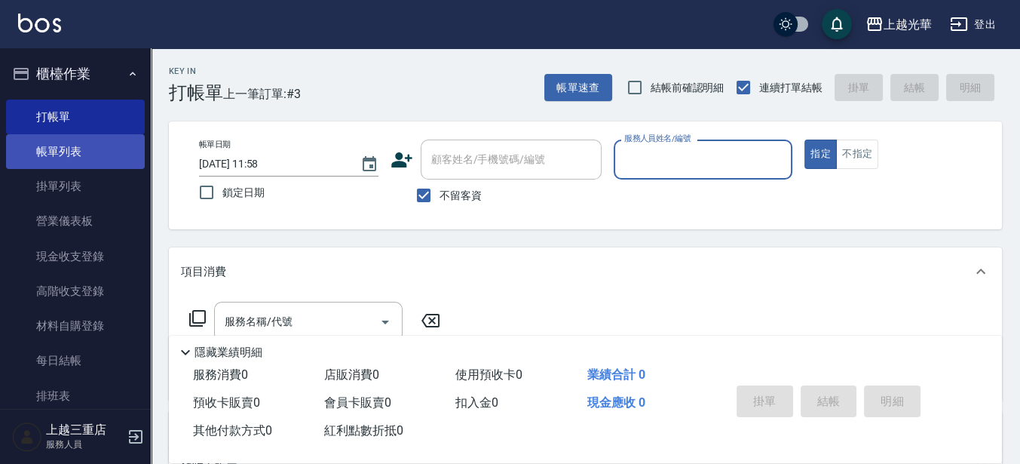
click at [87, 148] on link "帳單列表" at bounding box center [75, 151] width 139 height 35
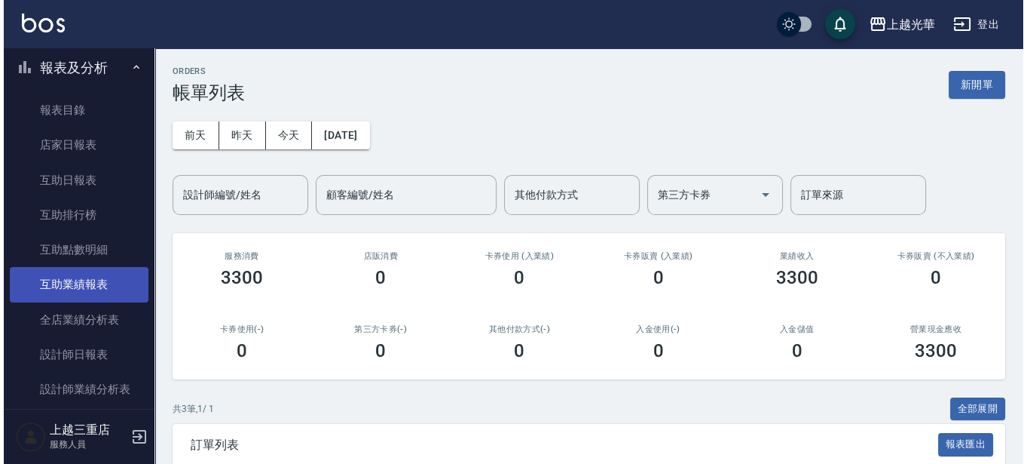
scroll to position [471, 0]
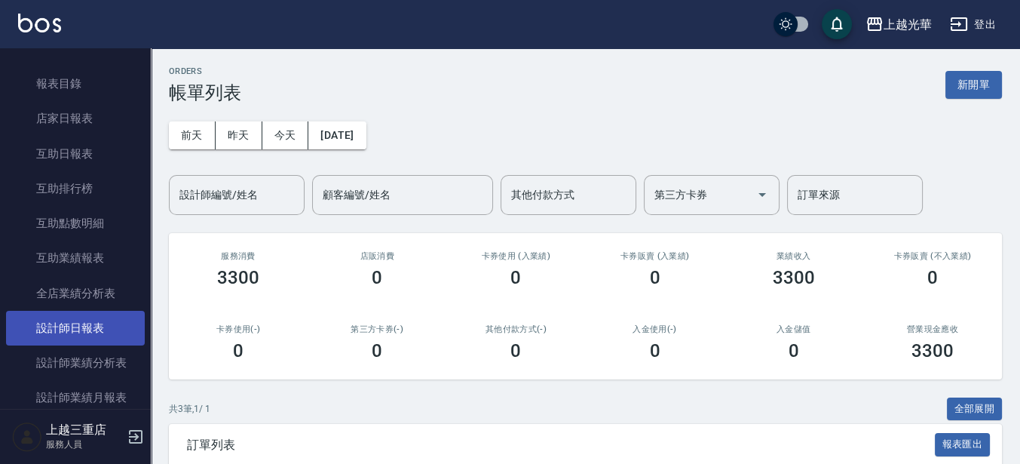
click at [96, 330] on link "設計師日報表" at bounding box center [75, 328] width 139 height 35
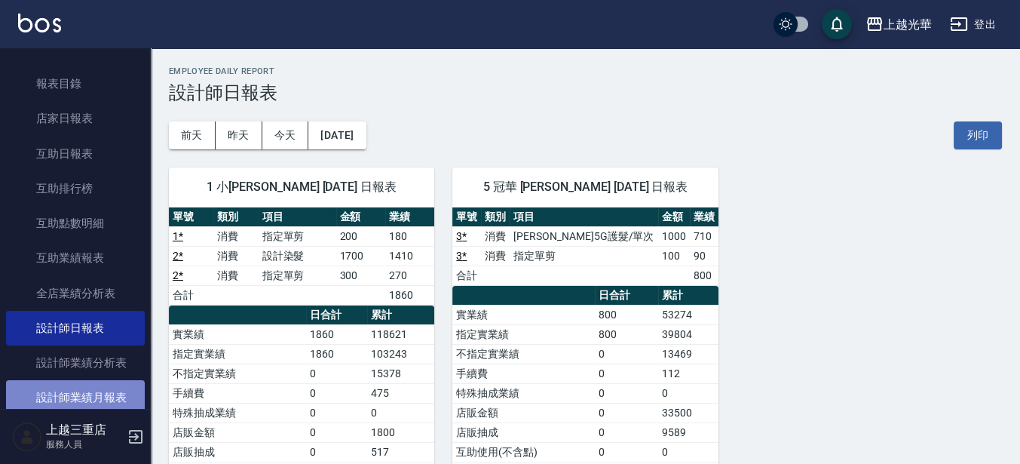
click at [90, 403] on link "設計師業績月報表" at bounding box center [75, 397] width 139 height 35
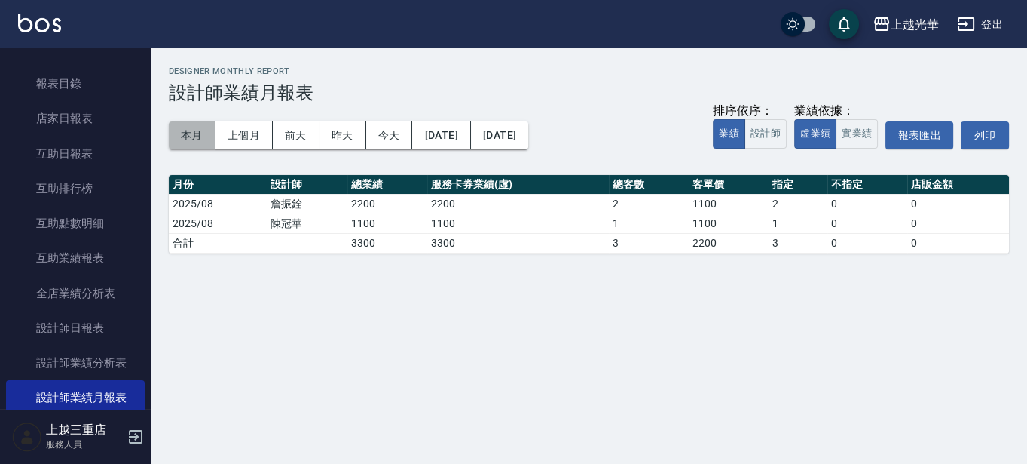
click at [190, 129] on button "本月" at bounding box center [192, 135] width 47 height 28
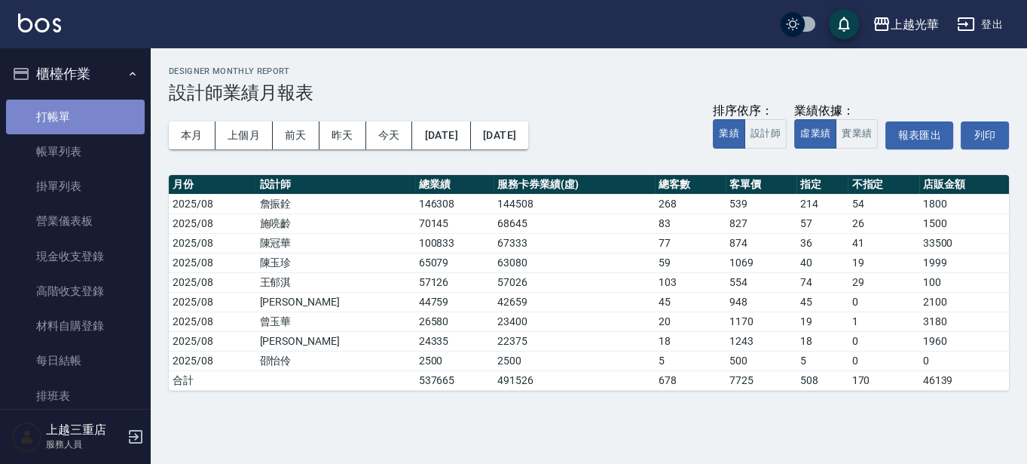
click at [85, 127] on link "打帳單" at bounding box center [75, 117] width 139 height 35
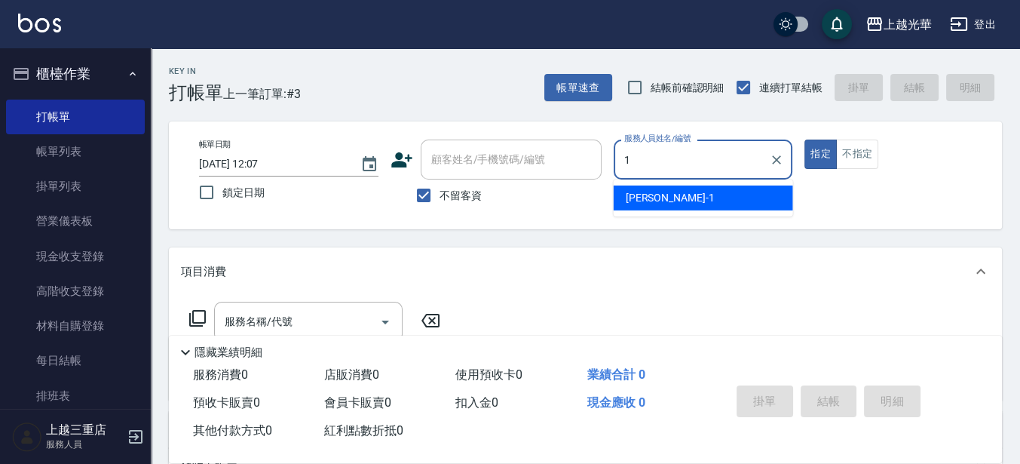
type input "1"
type button "true"
type input "小詹-1"
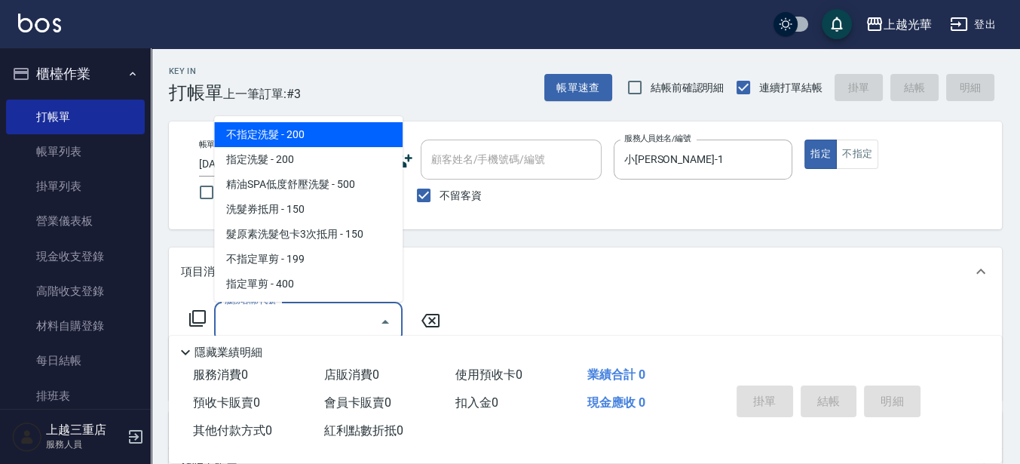
click at [324, 310] on input "服務名稱/代號" at bounding box center [297, 321] width 152 height 26
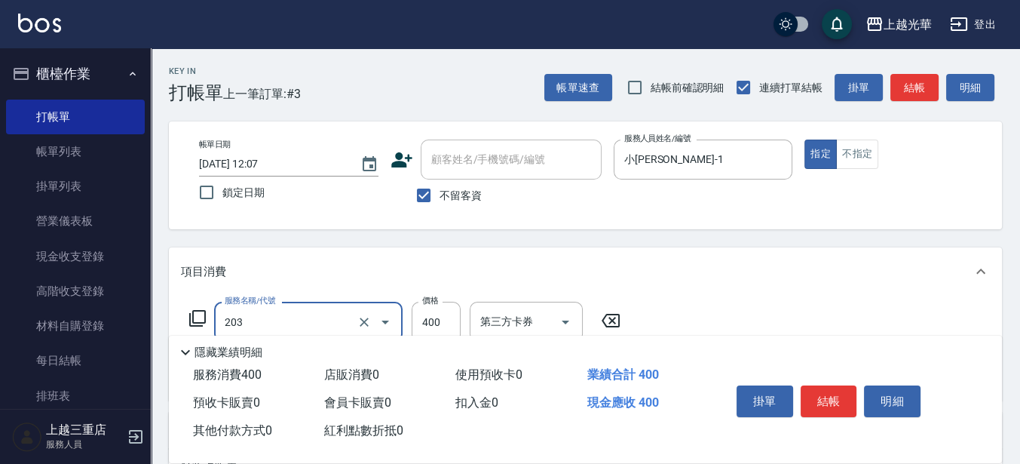
type input "指定單剪(203)"
type input "300"
click at [807, 390] on button "結帳" at bounding box center [829, 401] width 57 height 32
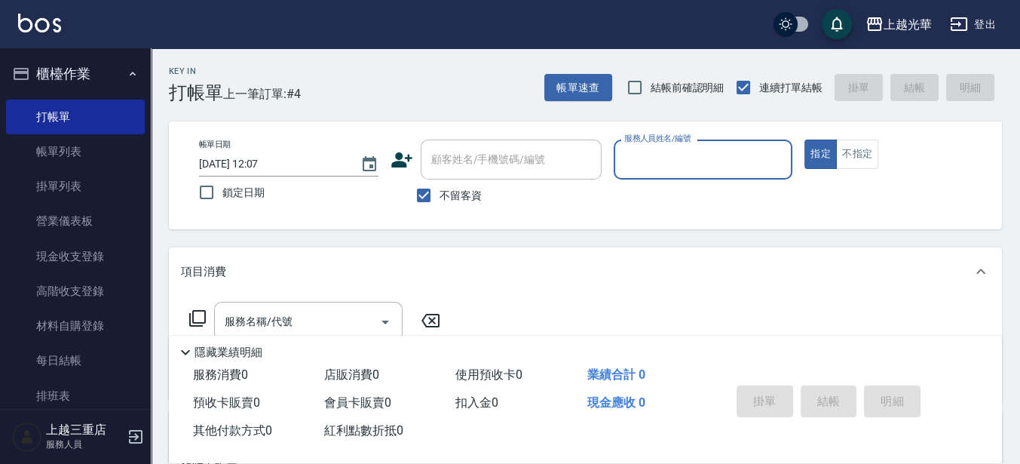
type input "5"
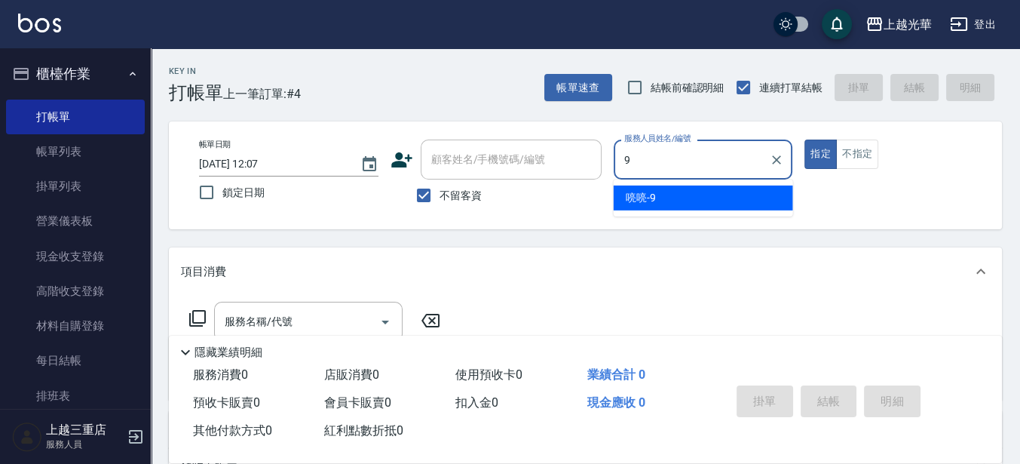
type input "喨喨-9"
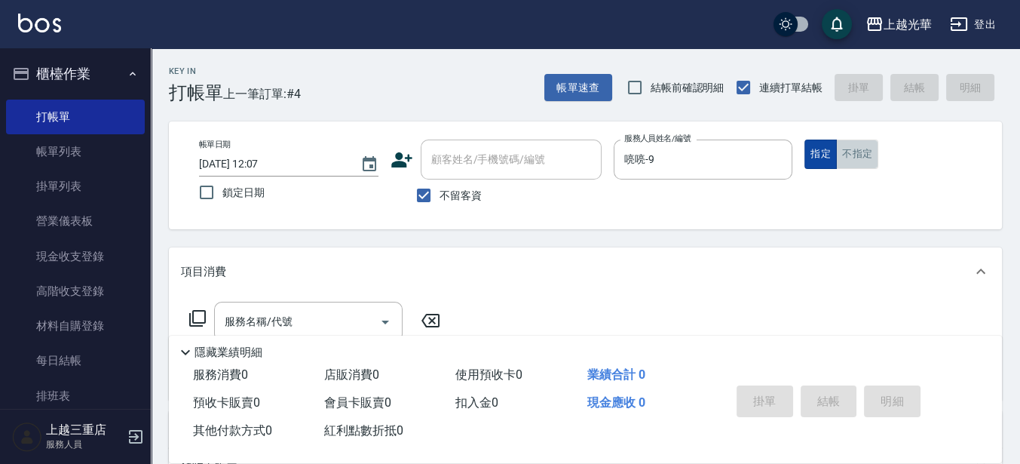
drag, startPoint x: 865, startPoint y: 152, endPoint x: 833, endPoint y: 161, distance: 32.9
click at [862, 150] on button "不指定" at bounding box center [857, 153] width 42 height 29
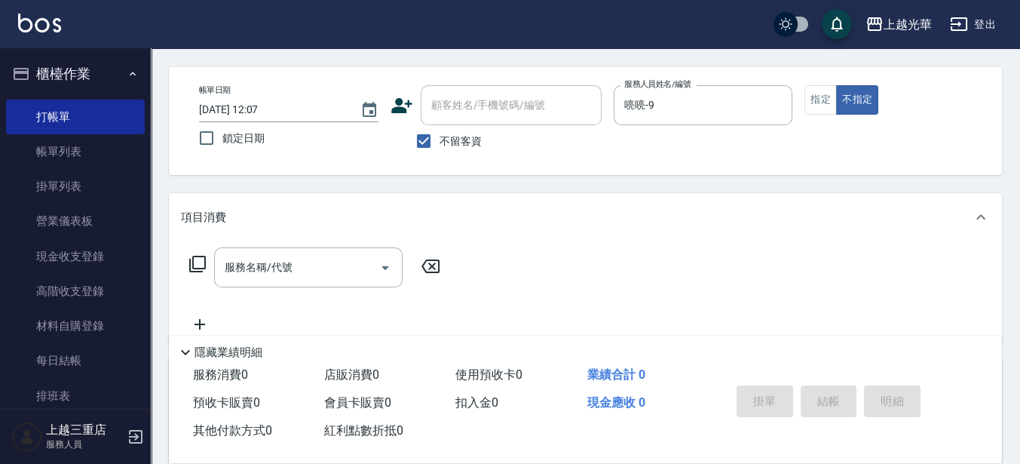
scroll to position [94, 0]
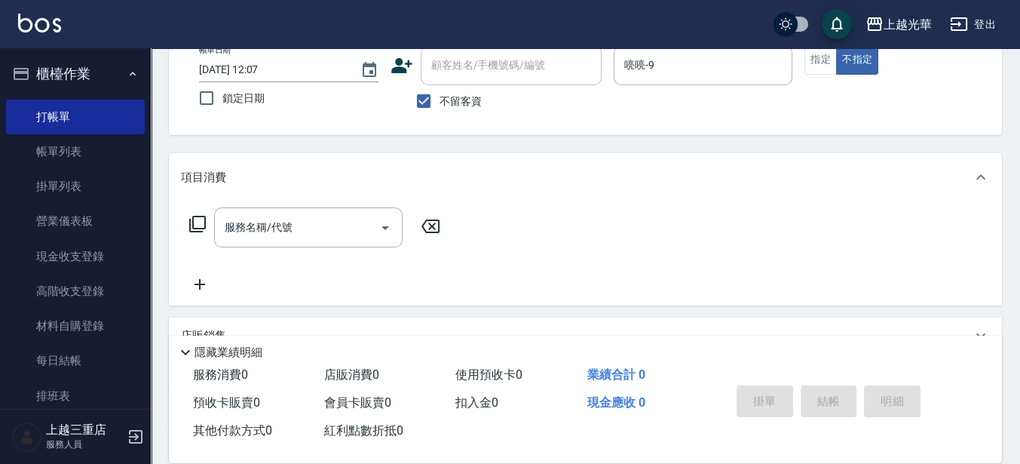
drag, startPoint x: 351, startPoint y: 226, endPoint x: 346, endPoint y: 132, distance: 94.3
click at [341, 203] on div "服務名稱/代號 服務名稱/代號" at bounding box center [585, 253] width 833 height 104
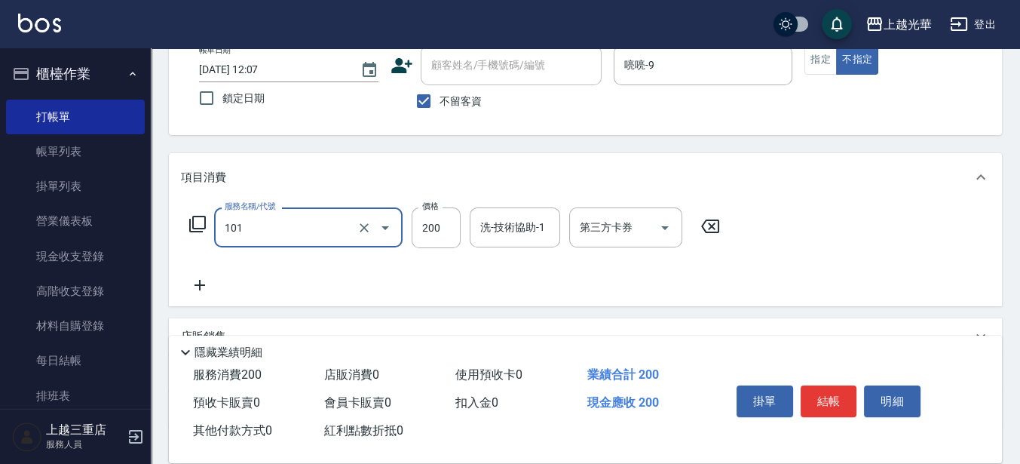
type input "不指定洗髮(101)"
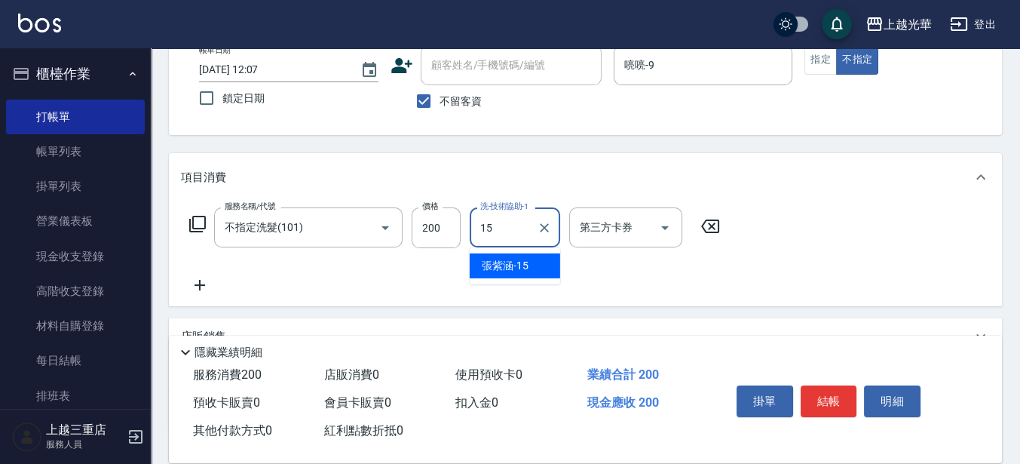
type input "張紫涵-15"
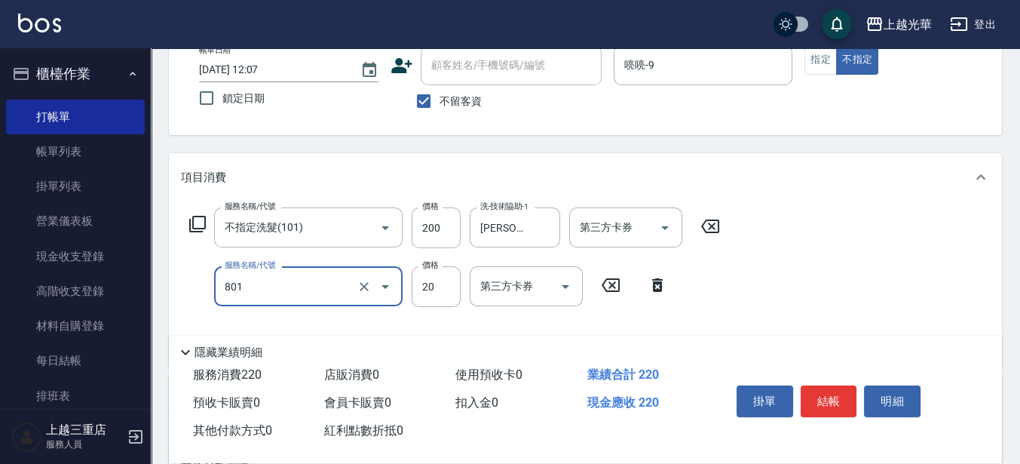
type input "潤絲(801)"
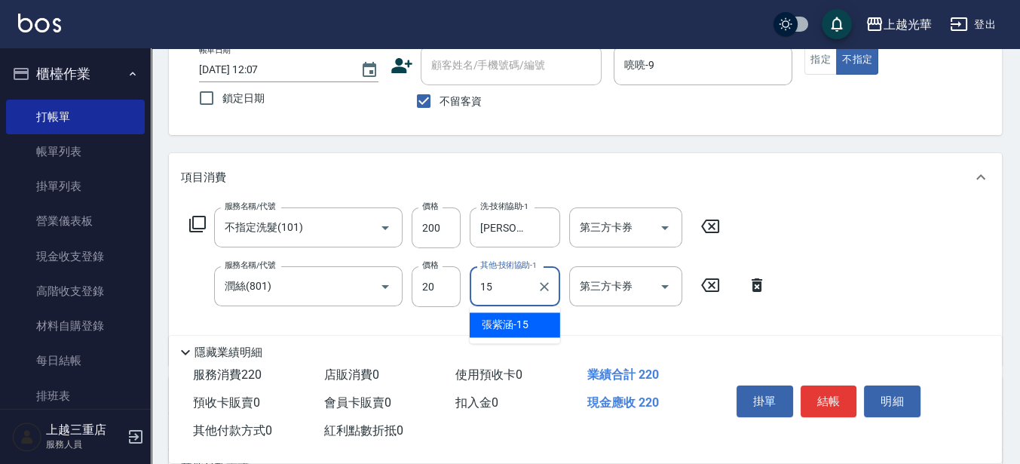
type input "張紫涵-15"
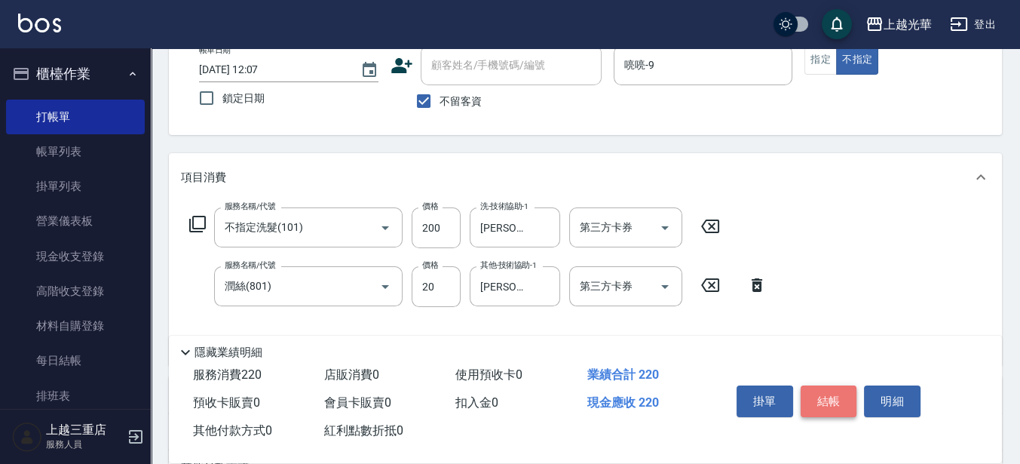
click at [833, 387] on button "結帳" at bounding box center [829, 401] width 57 height 32
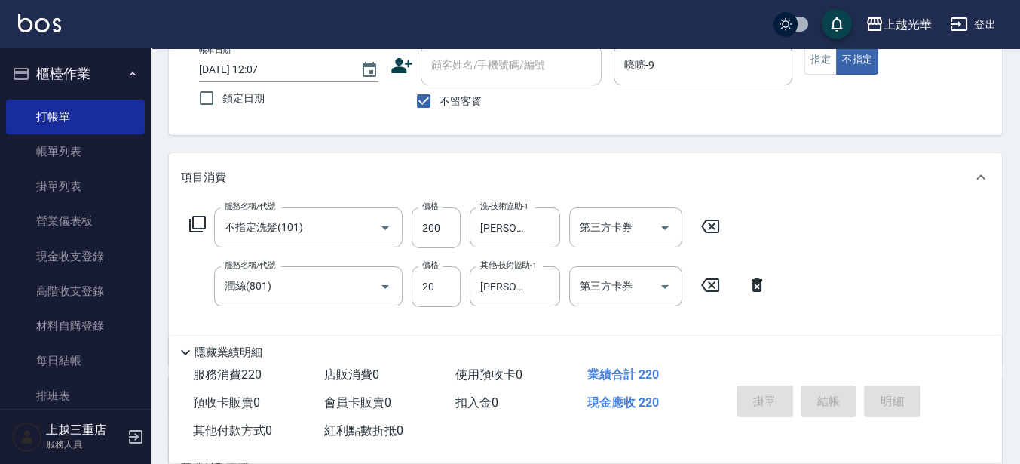
type input "2025/08/23 12:42"
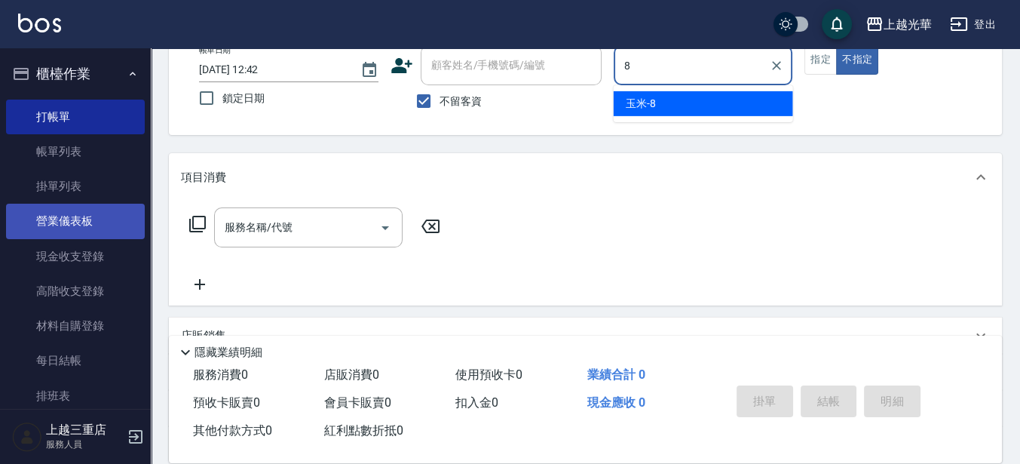
type input "玉米-8"
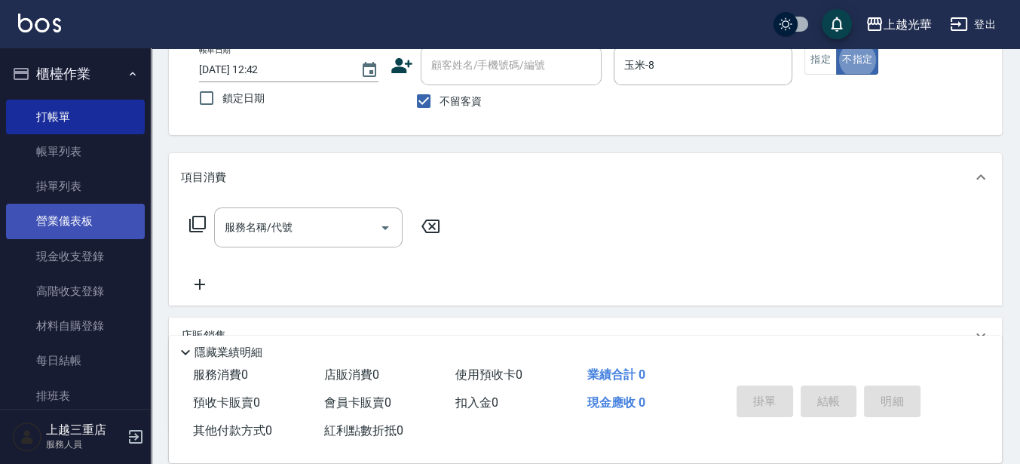
type button "false"
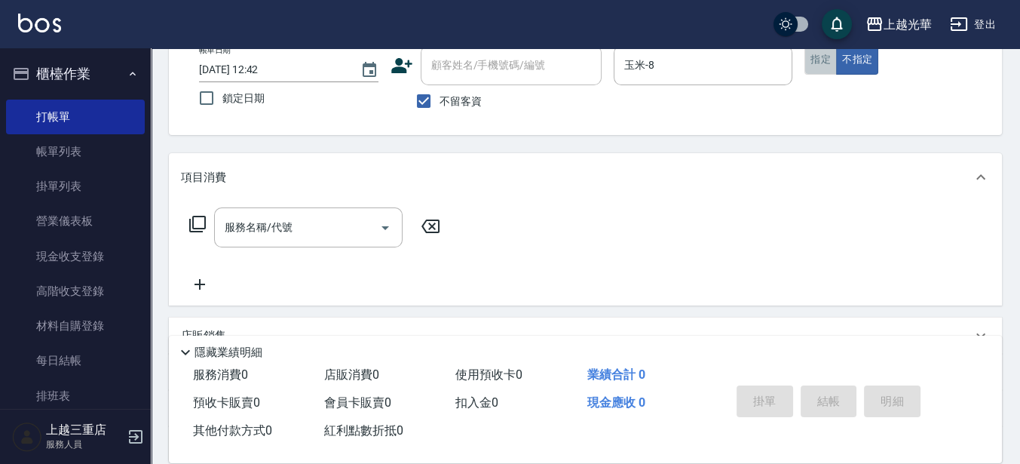
click at [825, 59] on button "指定" at bounding box center [820, 59] width 32 height 29
click at [289, 245] on div "服務名稱/代號" at bounding box center [308, 227] width 188 height 40
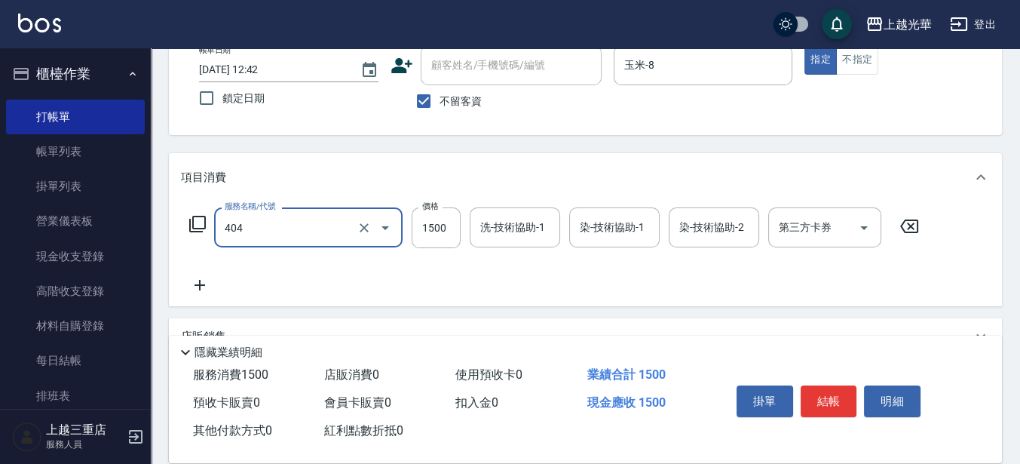
type input "設計染髮(404)"
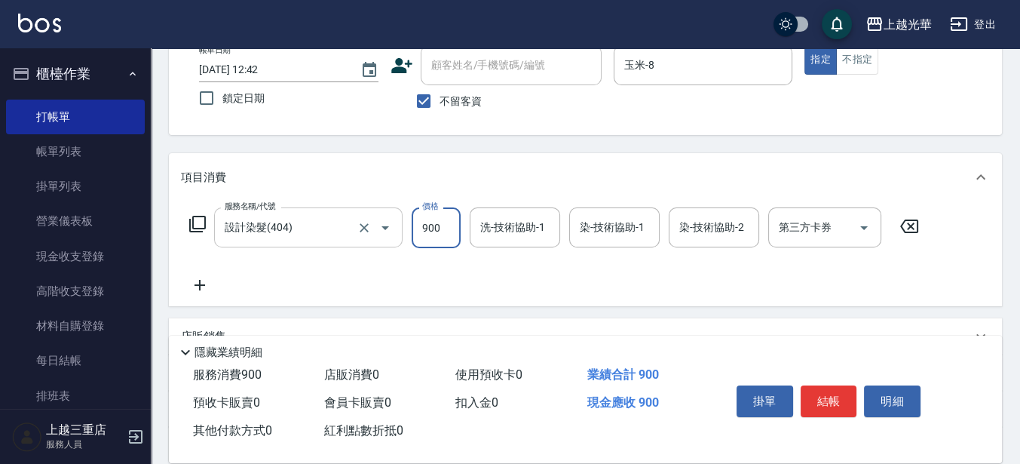
type input "900"
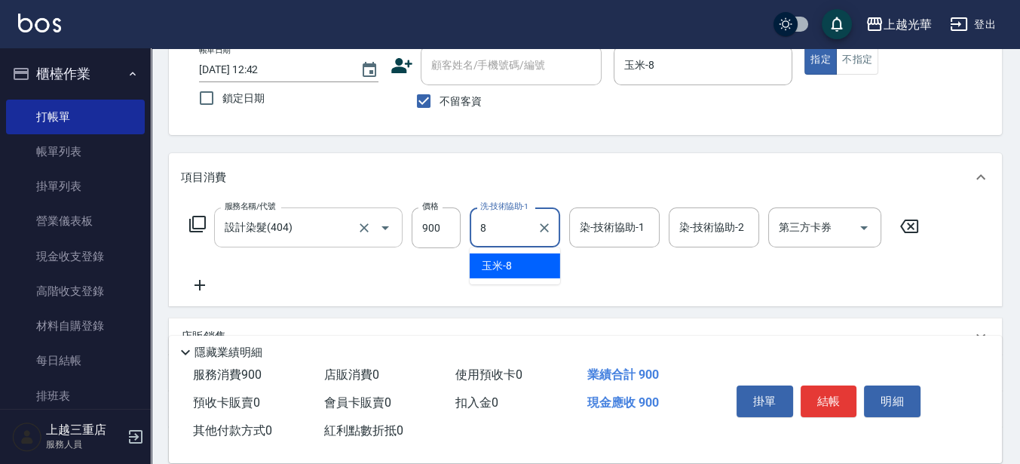
type input "玉米-8"
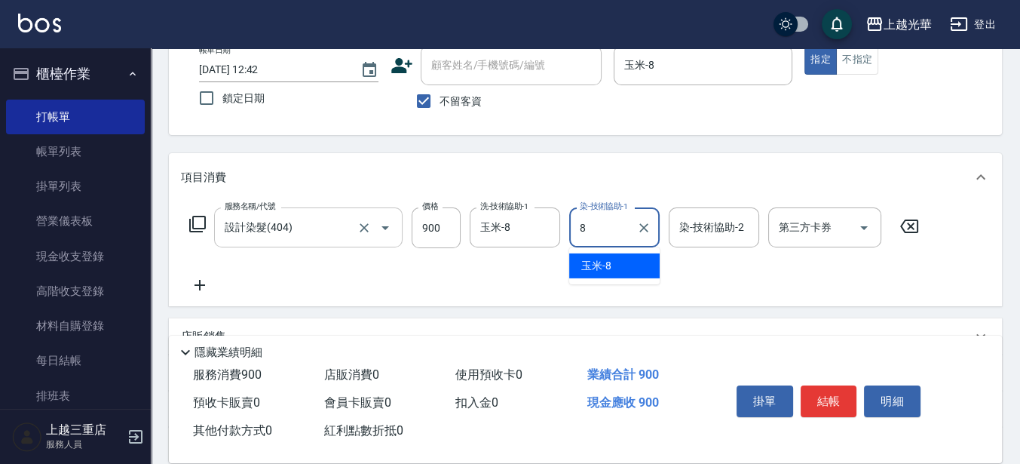
type input "玉米-8"
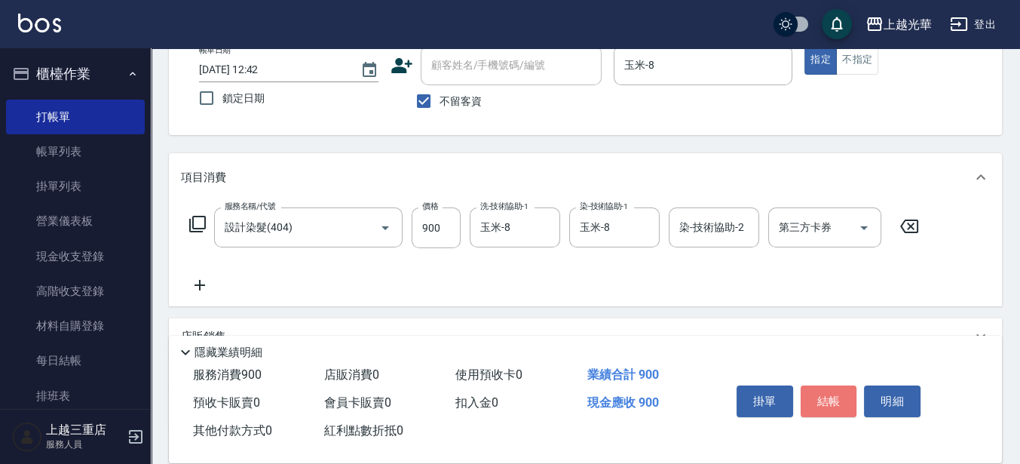
click at [828, 409] on button "結帳" at bounding box center [829, 401] width 57 height 32
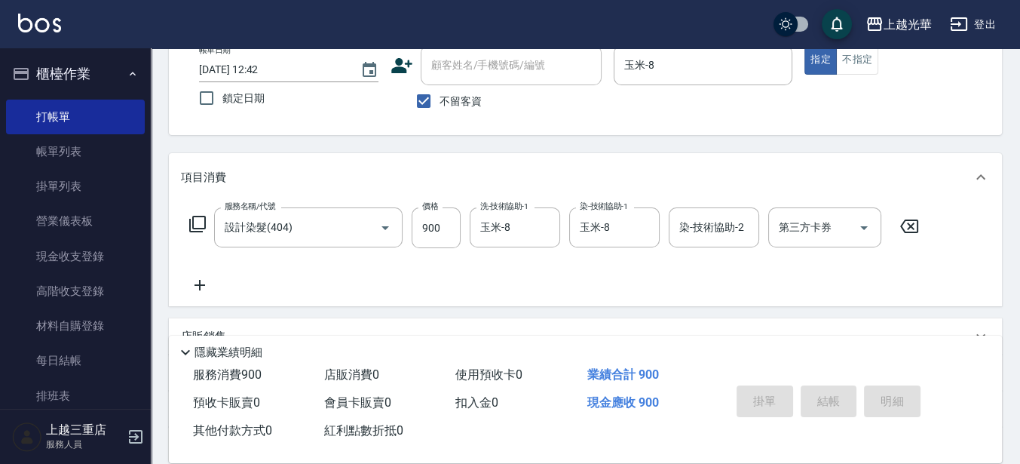
type input "2025/08/23 12:55"
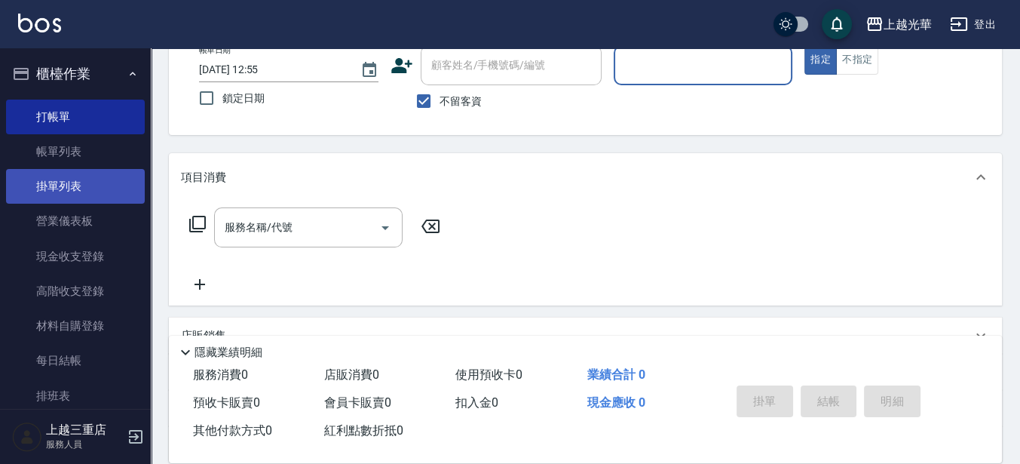
drag, startPoint x: 51, startPoint y: 154, endPoint x: 58, endPoint y: 181, distance: 28.2
click at [51, 154] on link "帳單列表" at bounding box center [75, 151] width 139 height 35
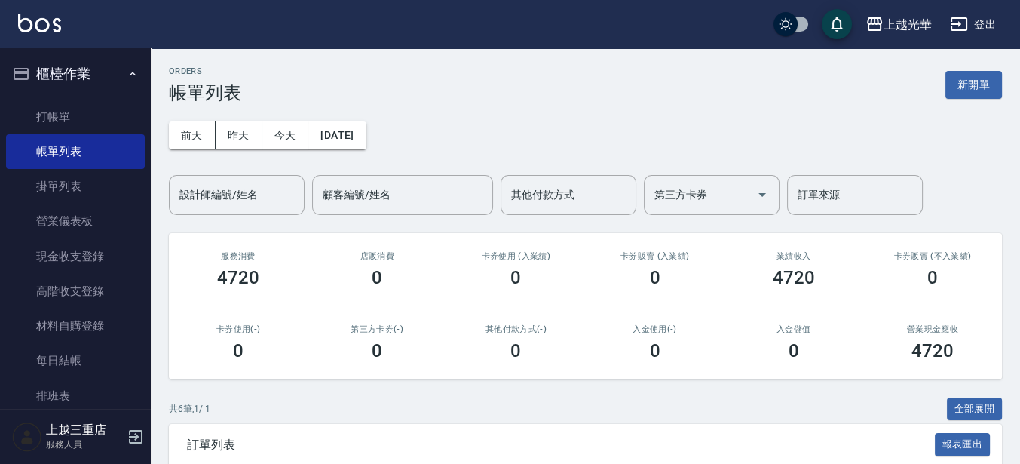
click at [197, 185] on input "設計師編號/姓名" at bounding box center [237, 195] width 122 height 26
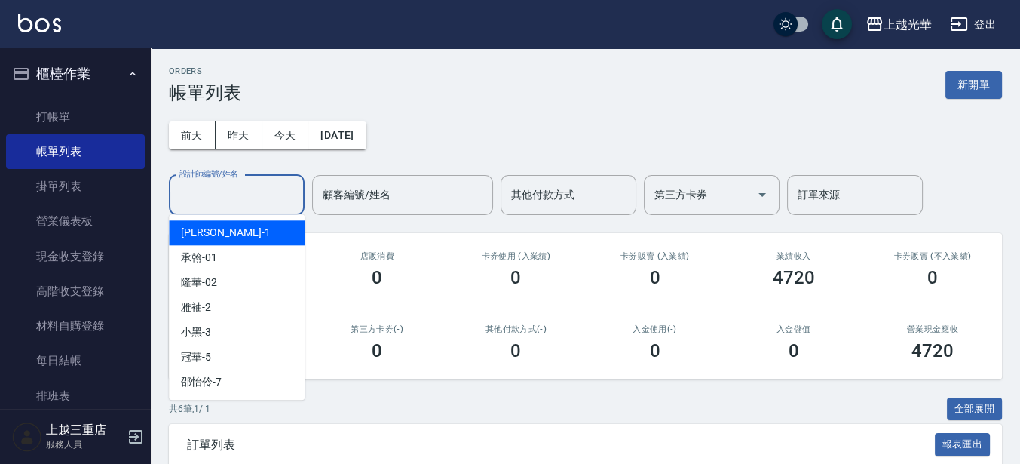
click at [214, 235] on div "小詹 -1" at bounding box center [237, 232] width 136 height 25
type input "小詹-1"
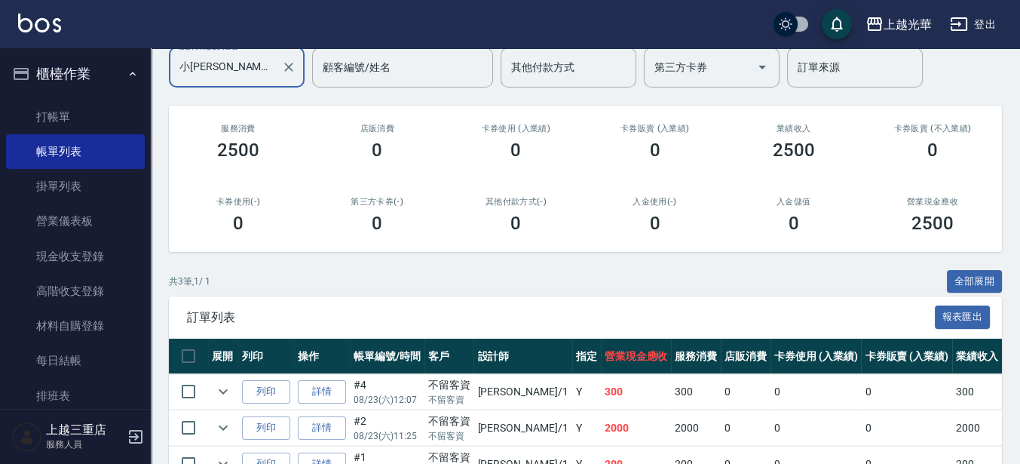
scroll to position [217, 0]
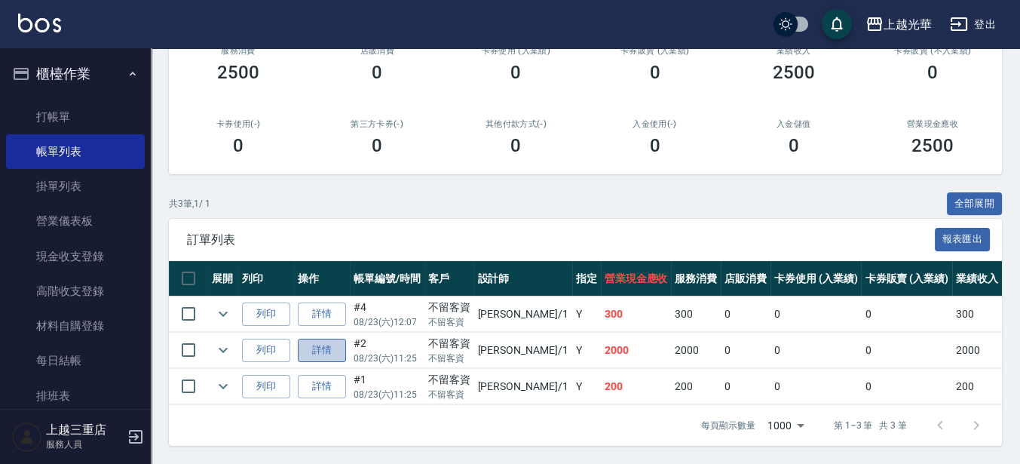
click at [332, 344] on link "詳情" at bounding box center [322, 349] width 48 height 23
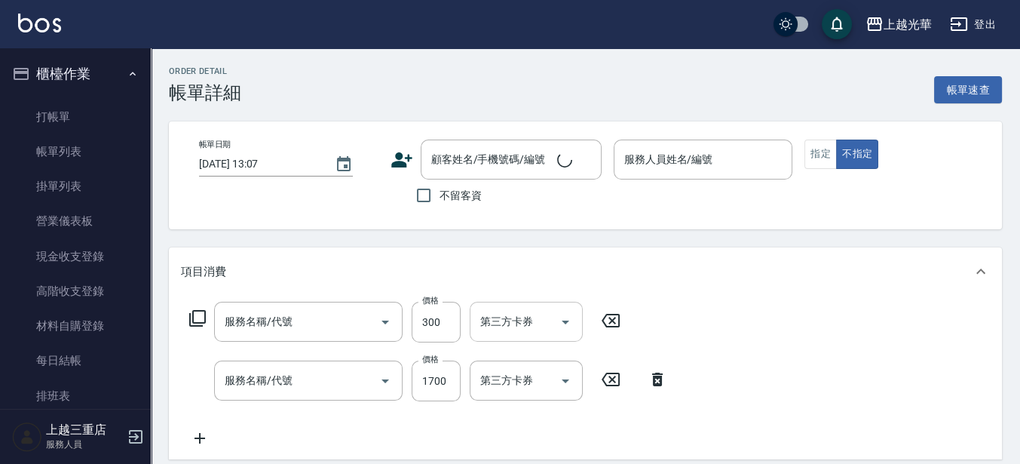
type input "2025/08/23 11:25"
checkbox input "true"
type input "小詹-1"
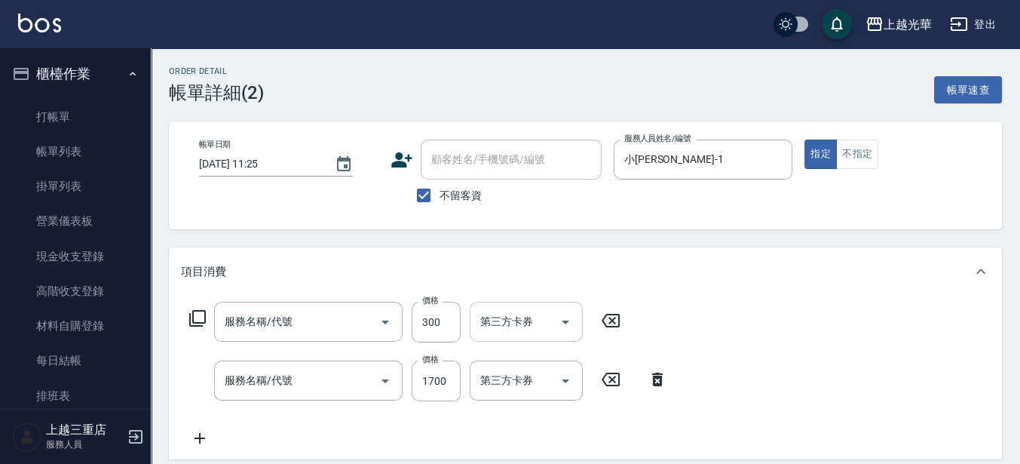
type input "指定單剪(203)"
type input "設計染髮(404)"
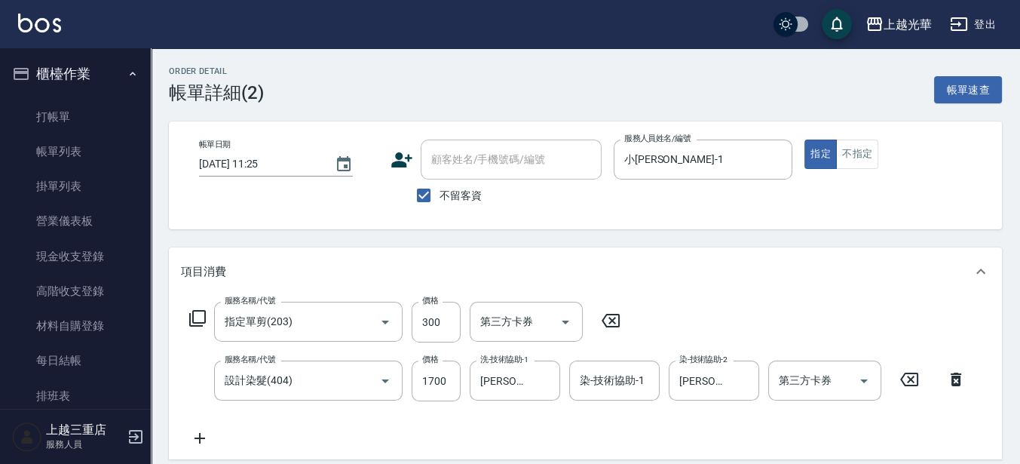
click at [205, 435] on icon at bounding box center [200, 438] width 38 height 18
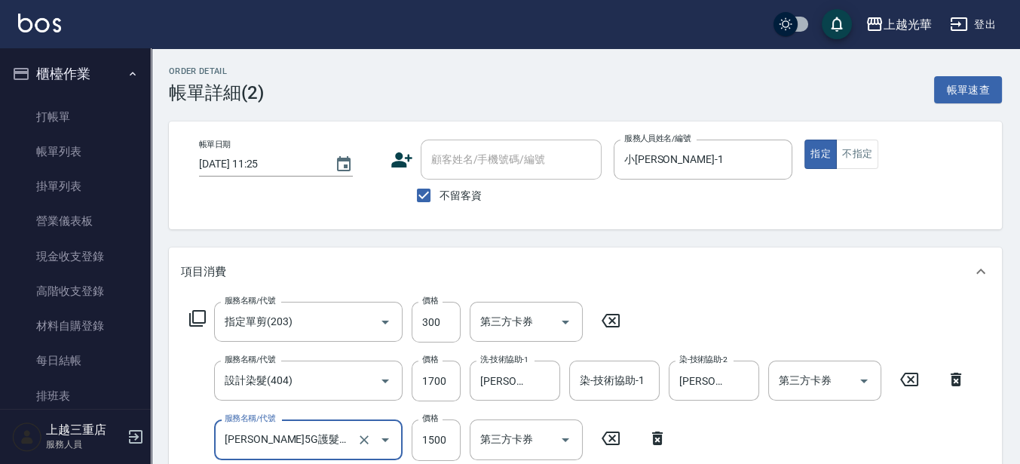
type input "歐納西斯5G護髮/單次(514)"
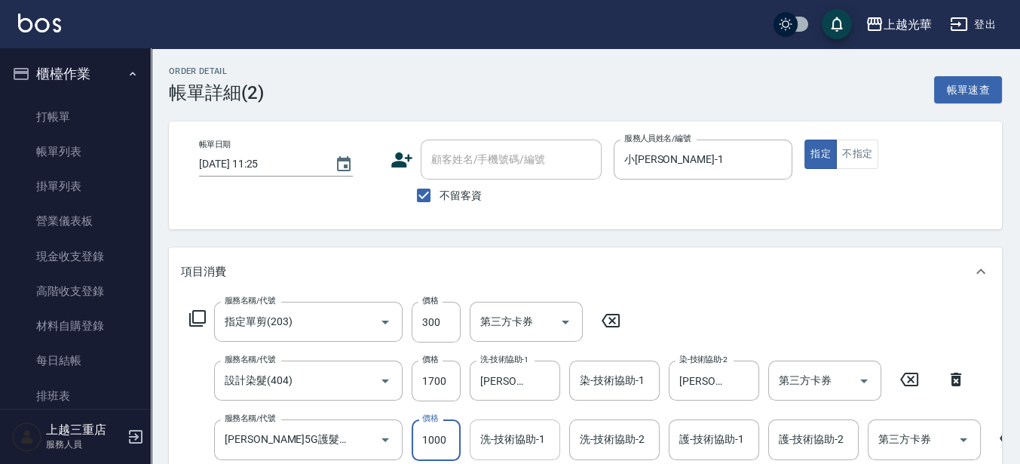
type input "1000"
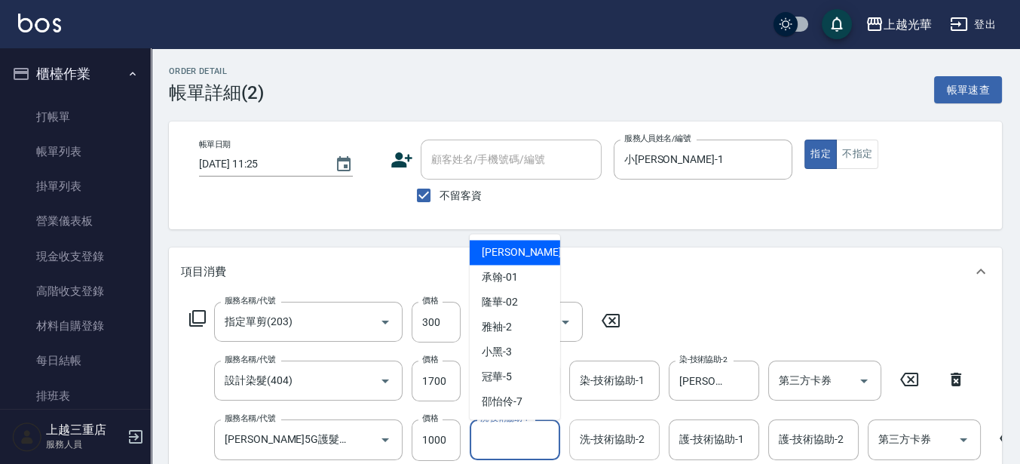
drag, startPoint x: 517, startPoint y: 436, endPoint x: 605, endPoint y: 425, distance: 88.2
click at [520, 436] on input "洗-技術協助-1" at bounding box center [514, 439] width 77 height 26
type input "小詹-1"
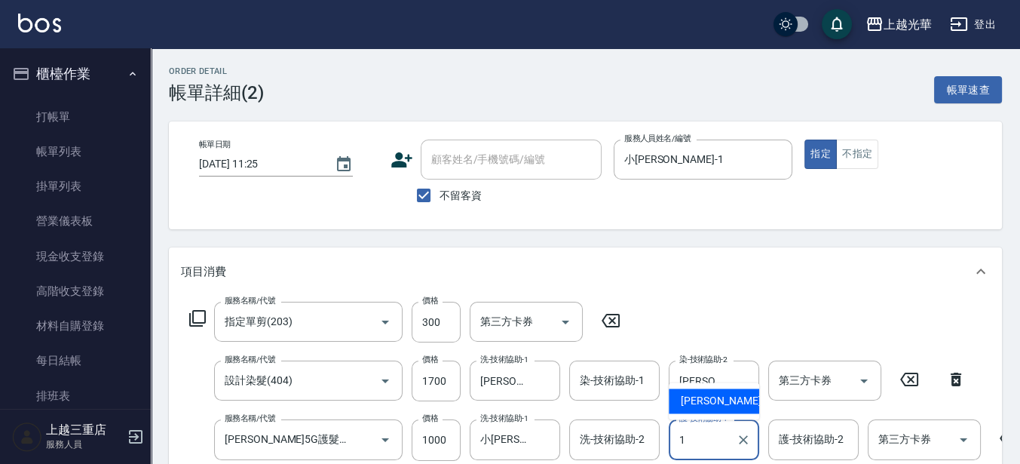
drag, startPoint x: 730, startPoint y: 430, endPoint x: 763, endPoint y: 423, distance: 33.3
click at [733, 430] on div "1 護-技術協助-1" at bounding box center [714, 439] width 90 height 40
type input "小詹-1"
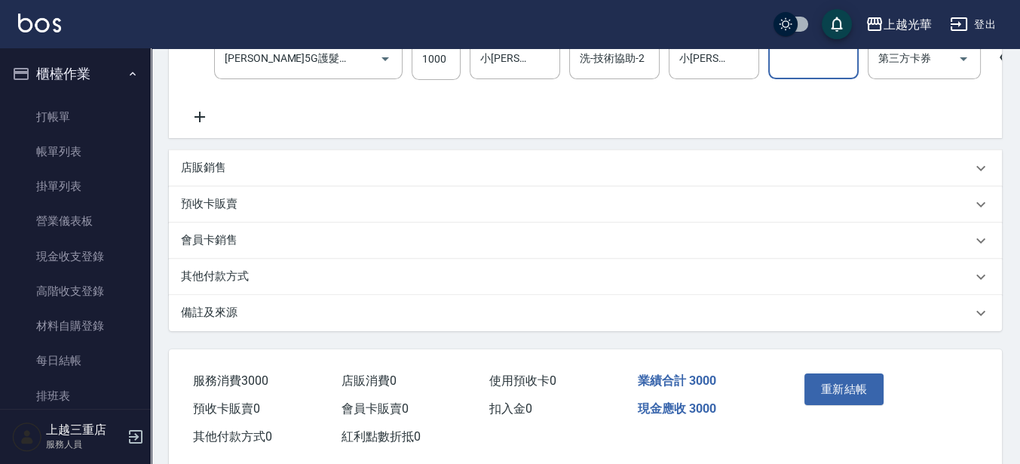
scroll to position [421, 0]
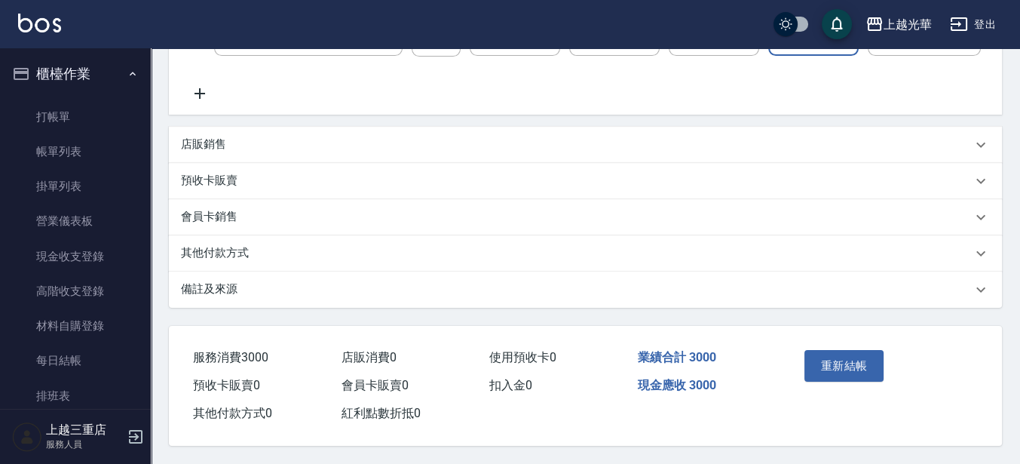
click at [857, 378] on div "重新結帳" at bounding box center [840, 377] width 84 height 66
click at [856, 375] on button "重新結帳" at bounding box center [844, 366] width 80 height 32
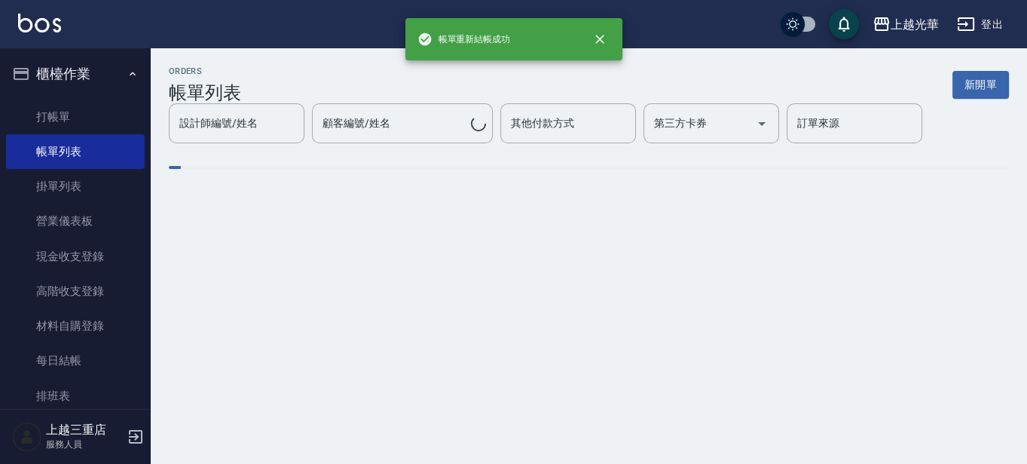
drag, startPoint x: 107, startPoint y: 152, endPoint x: 155, endPoint y: 146, distance: 47.9
click at [107, 152] on link "帳單列表" at bounding box center [75, 151] width 139 height 35
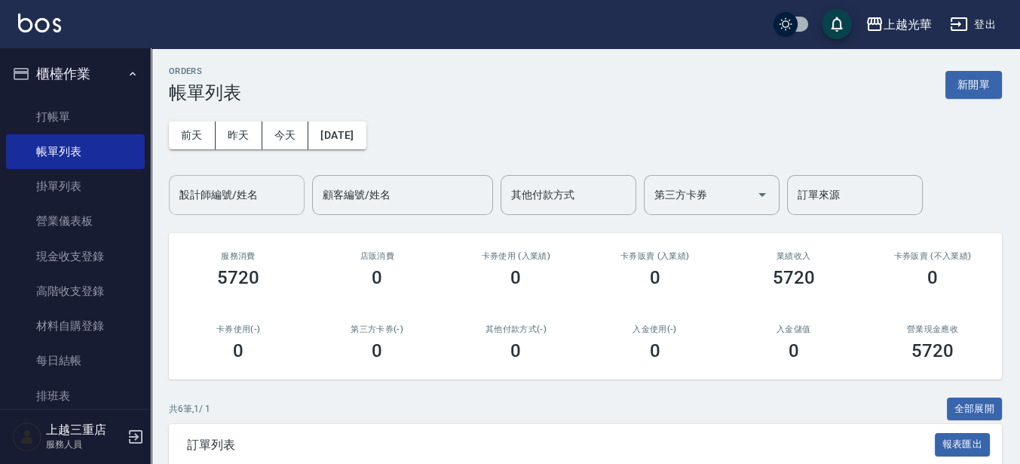
click at [217, 191] on input "1" at bounding box center [237, 195] width 122 height 26
type input "小詹-1"
drag, startPoint x: 959, startPoint y: 87, endPoint x: 941, endPoint y: 93, distance: 18.1
click at [958, 87] on button "新開單" at bounding box center [973, 85] width 57 height 28
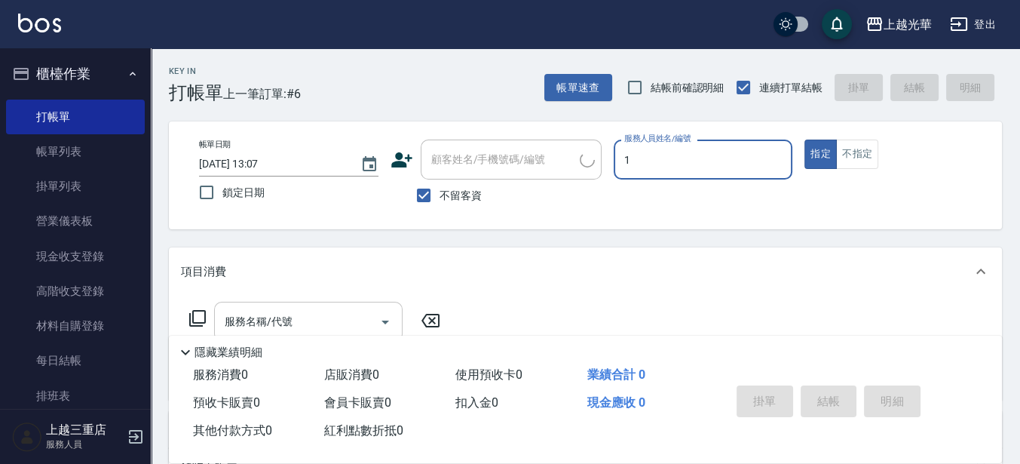
type input "小詹-1"
type button "true"
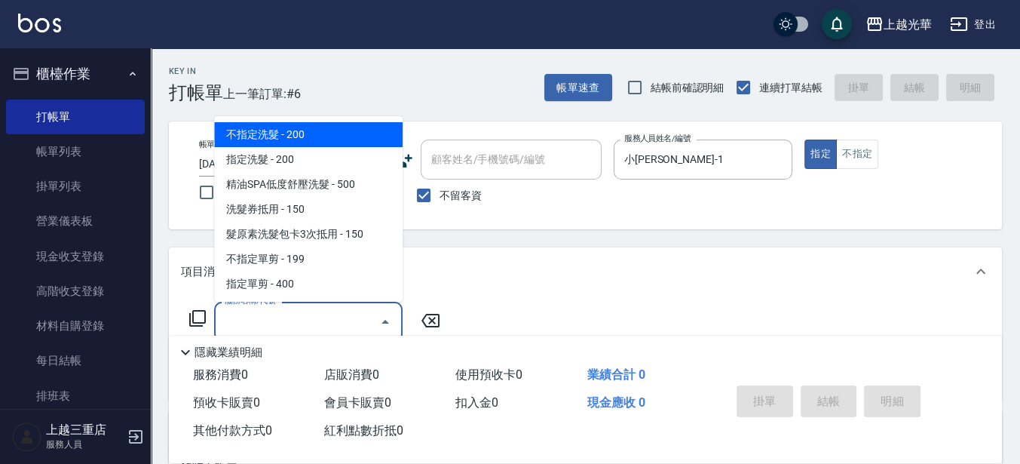
click at [342, 327] on input "服務名稱/代號" at bounding box center [297, 321] width 152 height 26
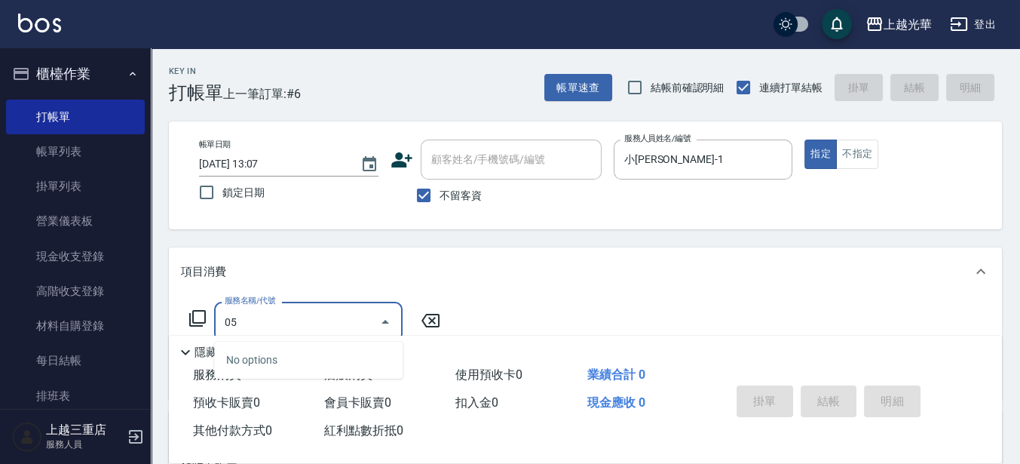
drag, startPoint x: 345, startPoint y: 319, endPoint x: 222, endPoint y: 319, distance: 123.6
click at [217, 319] on div "05 服務名稱/代號" at bounding box center [308, 322] width 188 height 40
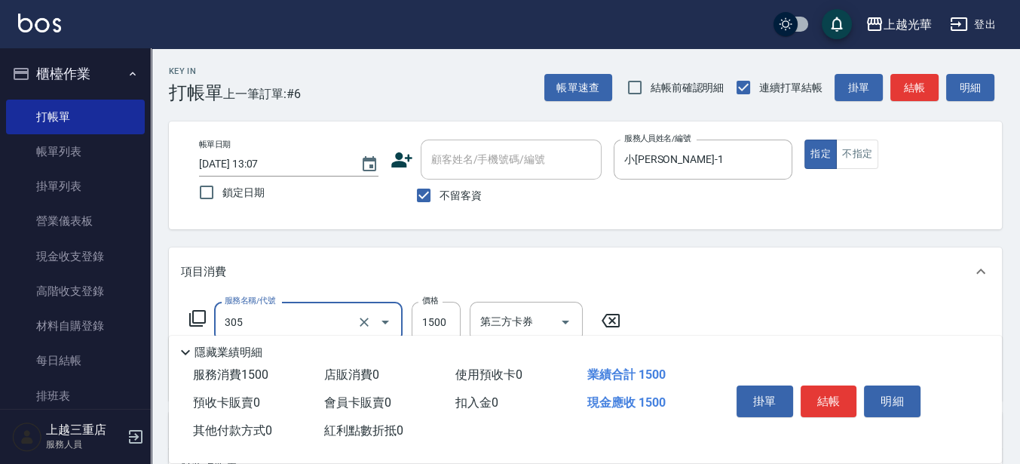
type input "設計燙髮1500(305)"
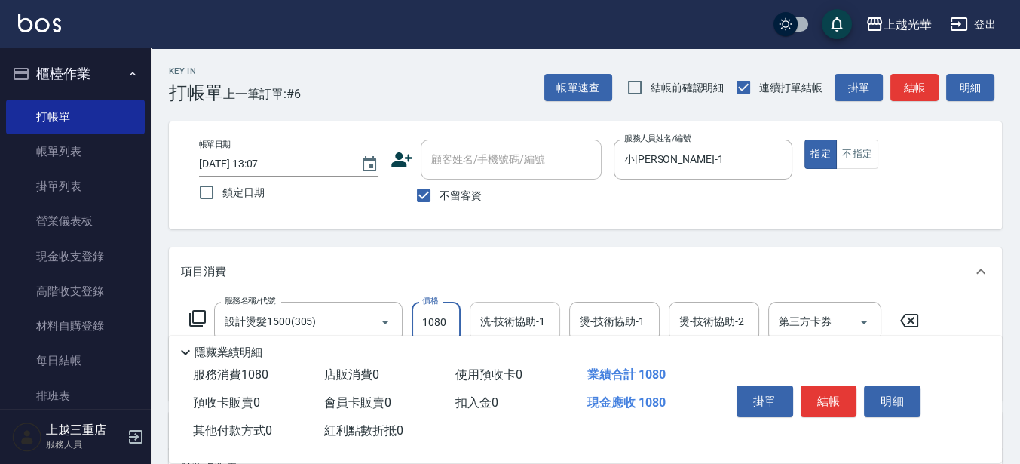
click at [517, 305] on div "洗-技術協助-1" at bounding box center [515, 322] width 90 height 40
type input "1080"
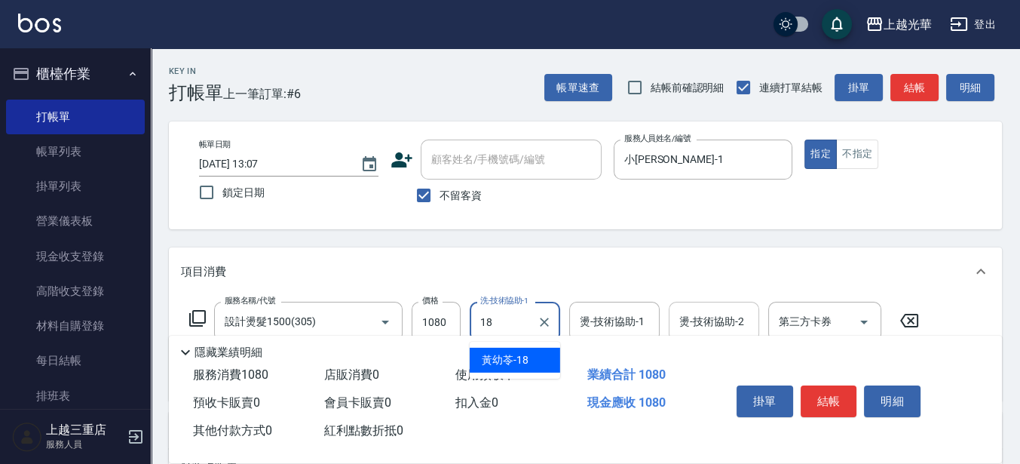
type input "黃幼苓-18"
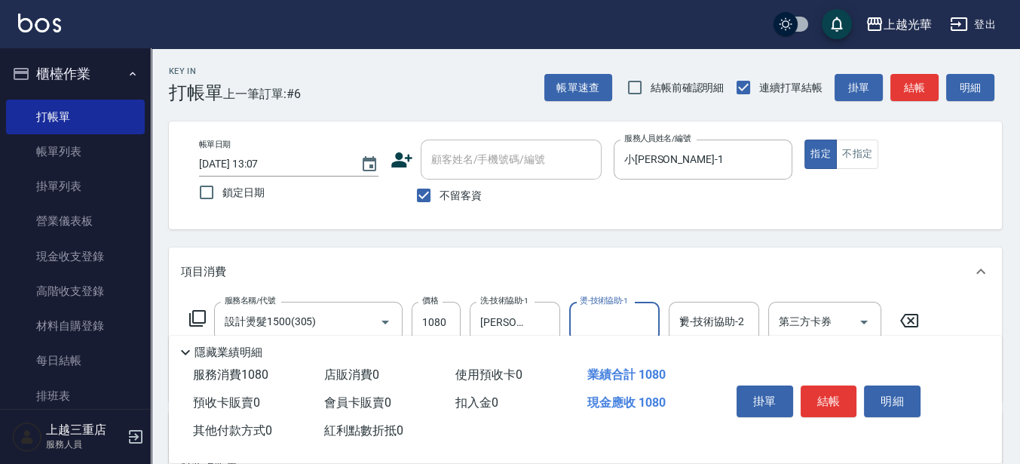
drag, startPoint x: 704, startPoint y: 311, endPoint x: 633, endPoint y: 311, distance: 70.9
click at [697, 311] on input "1" at bounding box center [713, 321] width 77 height 26
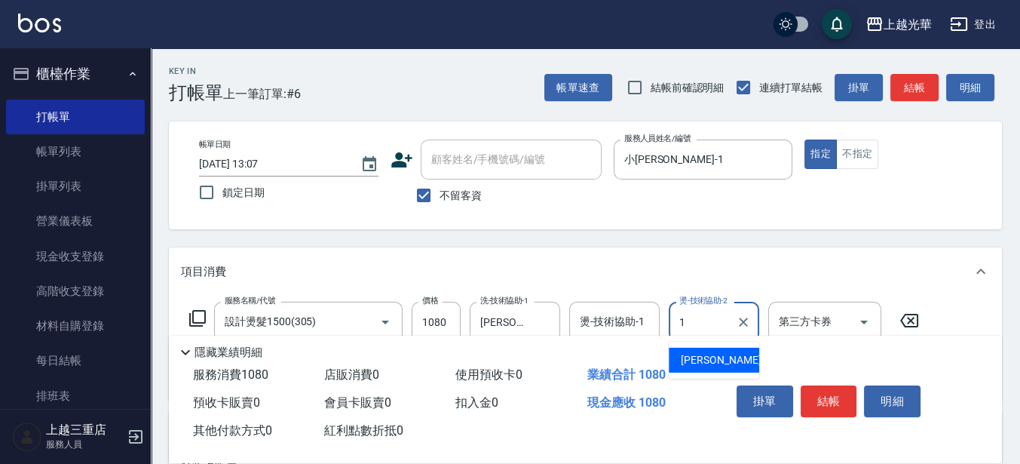
type input "小詹-1"
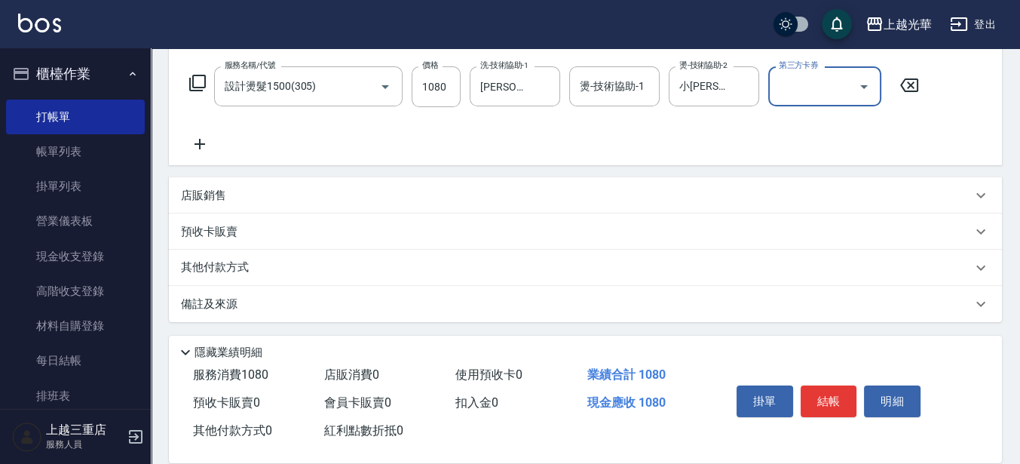
scroll to position [141, 0]
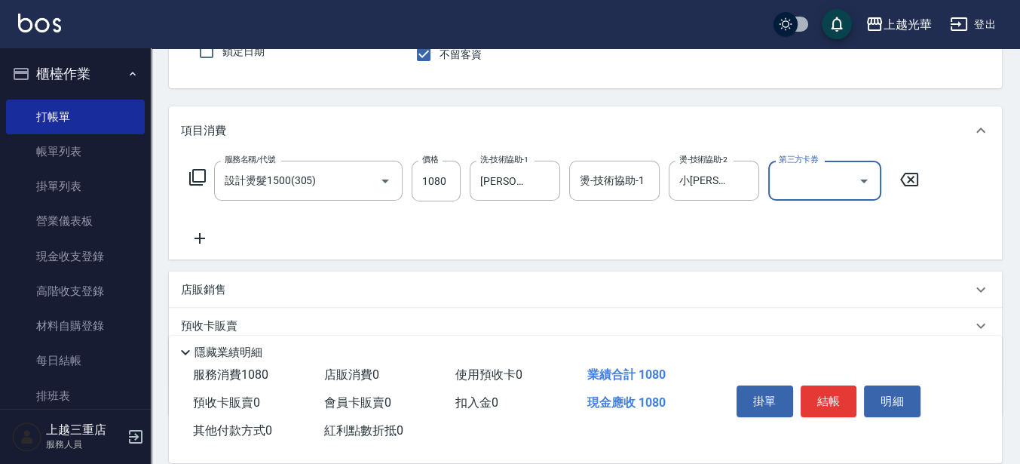
click at [201, 240] on icon at bounding box center [200, 238] width 38 height 18
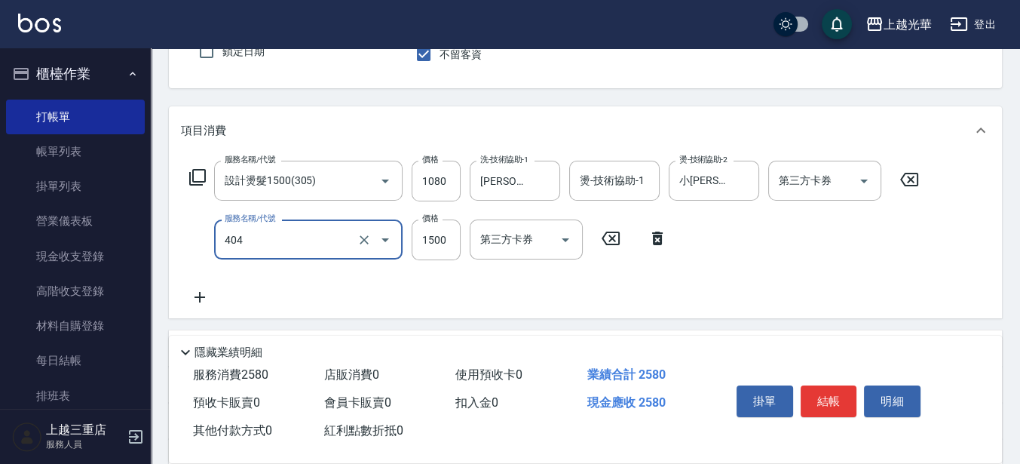
type input "設計染髮(404)"
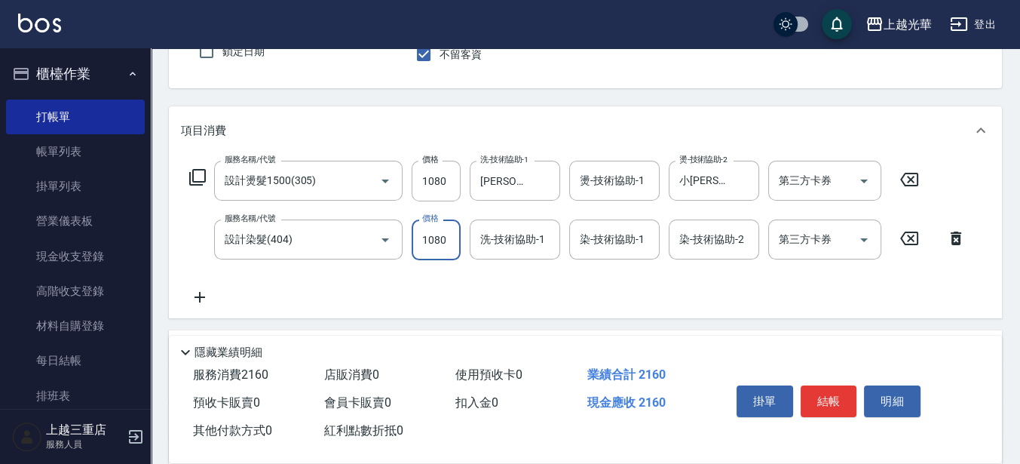
type input "1080"
drag, startPoint x: 498, startPoint y: 237, endPoint x: 507, endPoint y: 237, distance: 8.3
click at [498, 237] on input "洗-技術協助-1" at bounding box center [514, 239] width 77 height 26
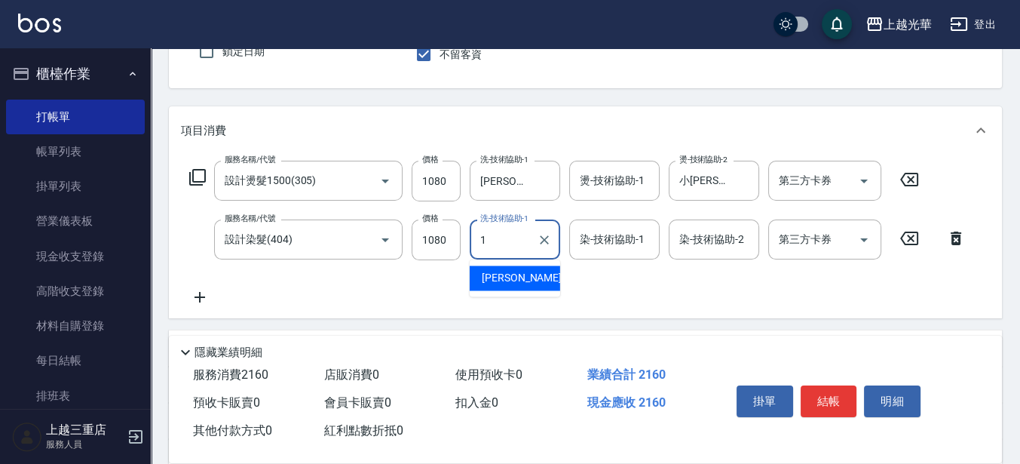
type input "小詹-1"
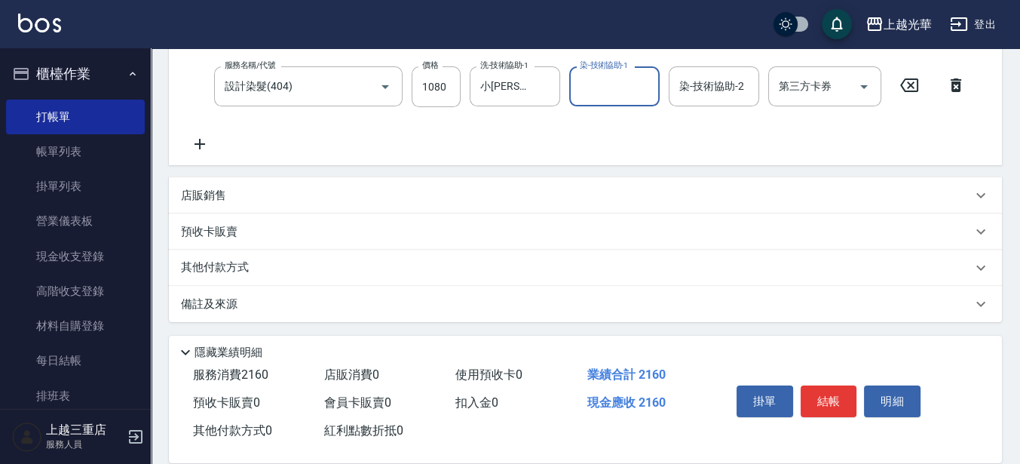
scroll to position [295, 0]
click at [690, 234] on div "預收卡販賣" at bounding box center [576, 231] width 791 height 16
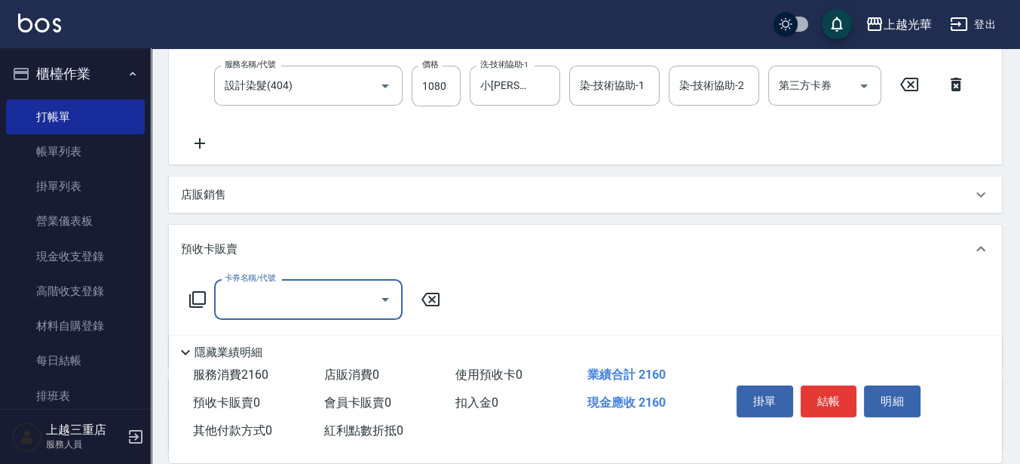
scroll to position [0, 0]
click at [699, 100] on div "染-技術協助-2" at bounding box center [714, 86] width 90 height 40
type input "小詹-1"
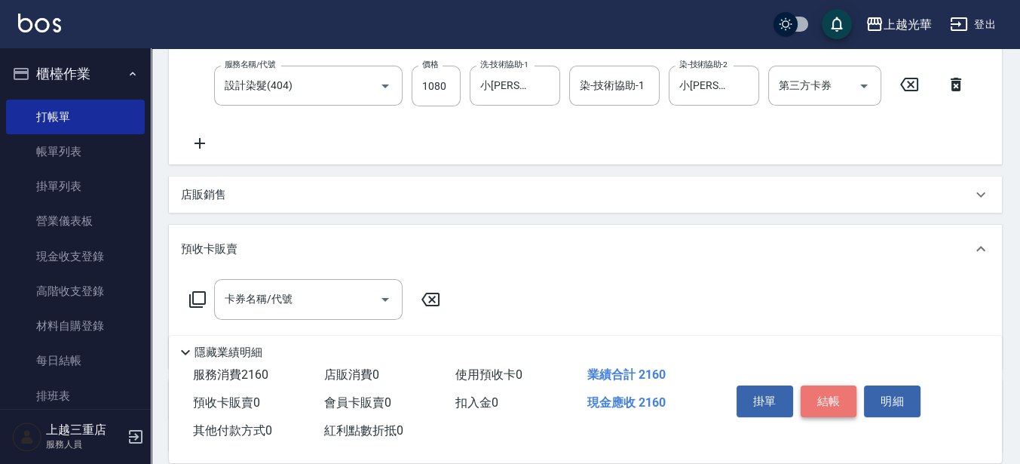
click at [824, 396] on button "結帳" at bounding box center [829, 401] width 57 height 32
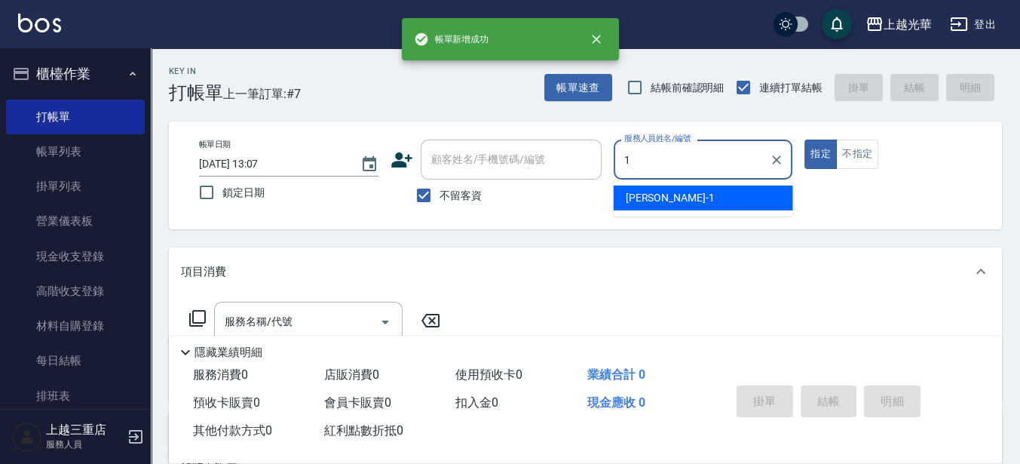
type input "小詹-1"
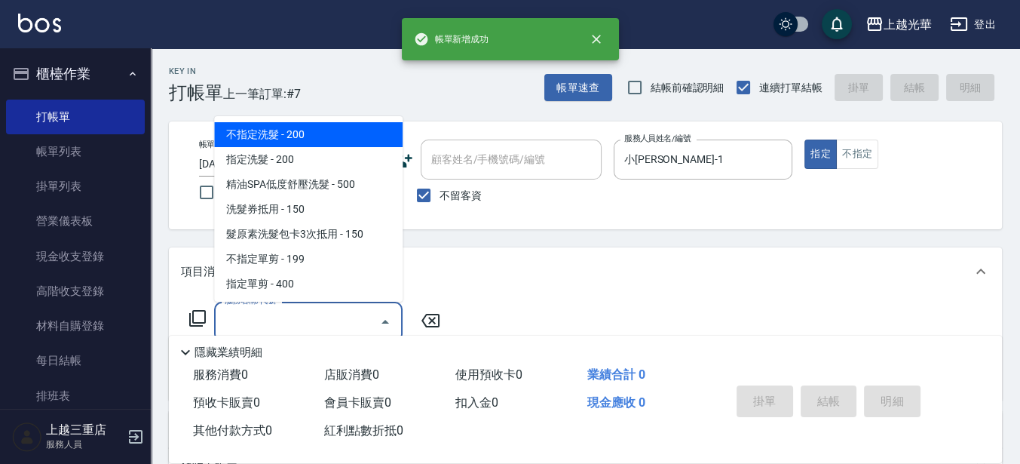
click at [268, 315] on input "服務名稱/代號" at bounding box center [297, 321] width 152 height 26
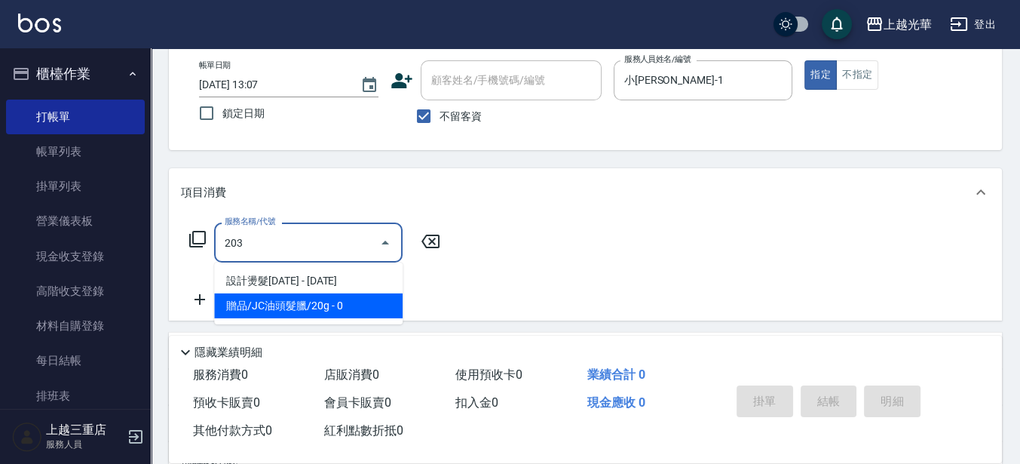
scroll to position [94, 0]
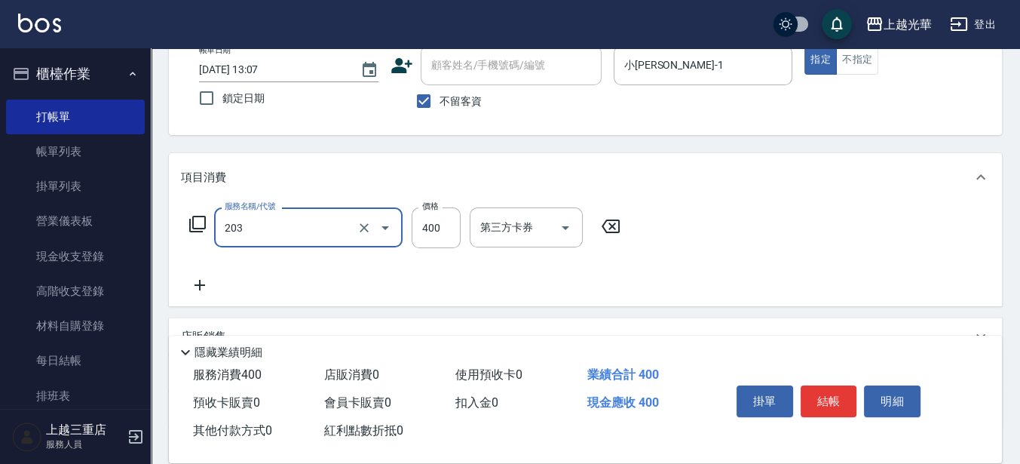
type input "指定單剪(203)"
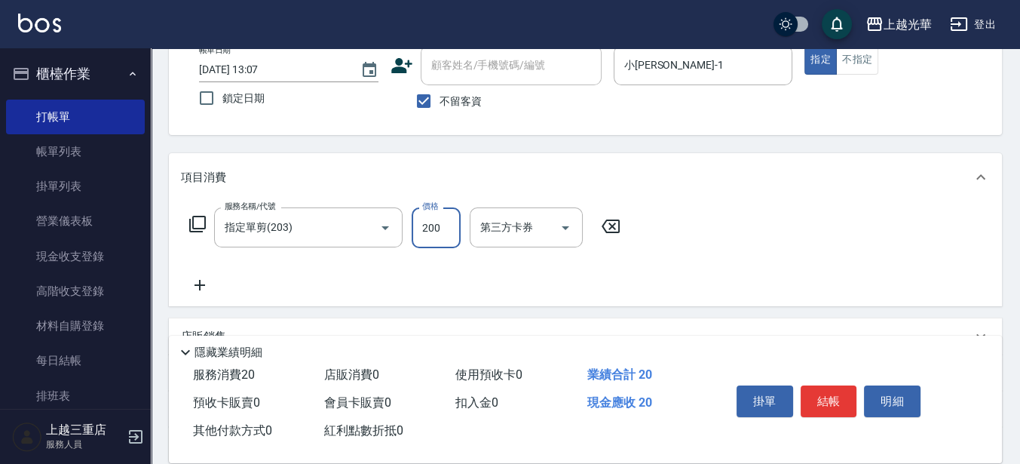
type input "200"
click at [210, 285] on icon at bounding box center [200, 285] width 38 height 18
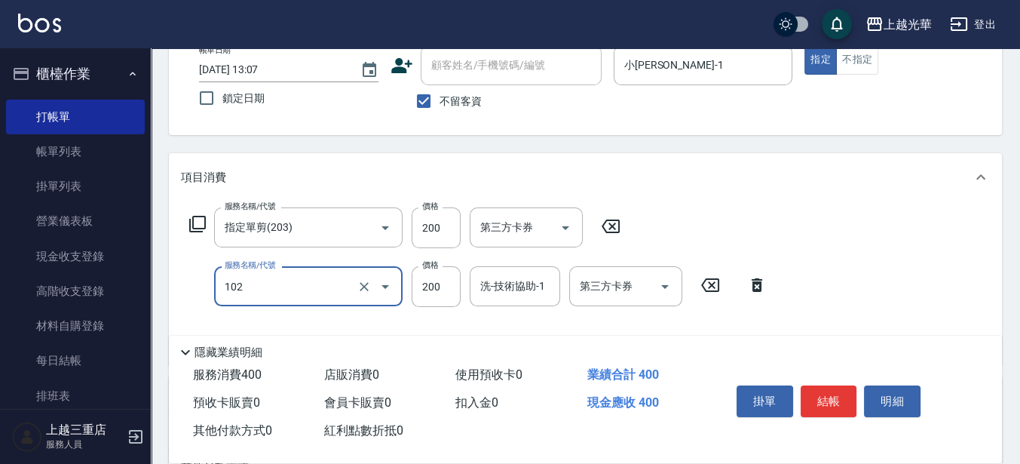
type input "指定洗髮(102)"
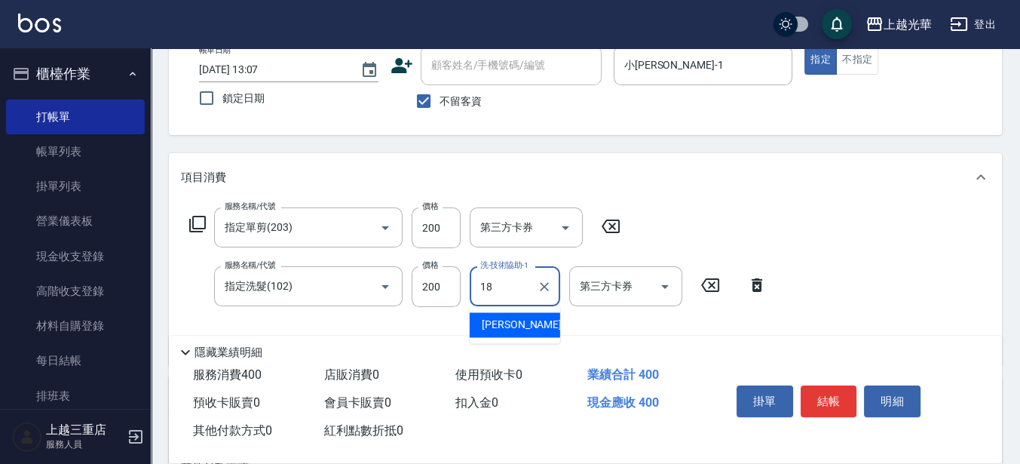
type input "黃幼苓-18"
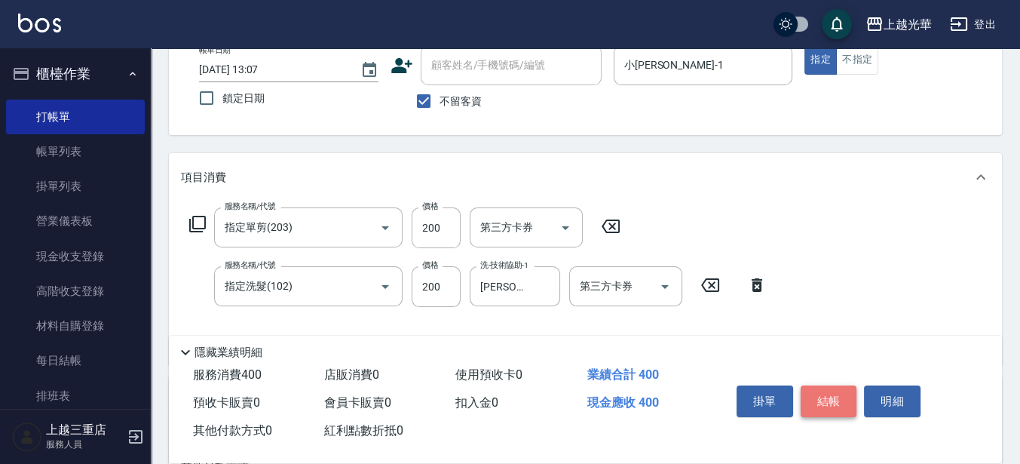
click at [819, 392] on button "結帳" at bounding box center [829, 401] width 57 height 32
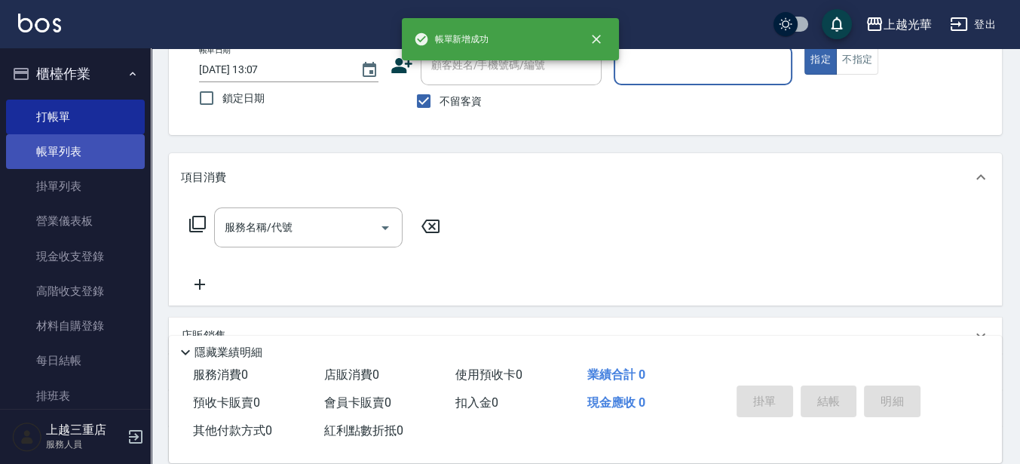
click at [103, 159] on link "帳單列表" at bounding box center [75, 151] width 139 height 35
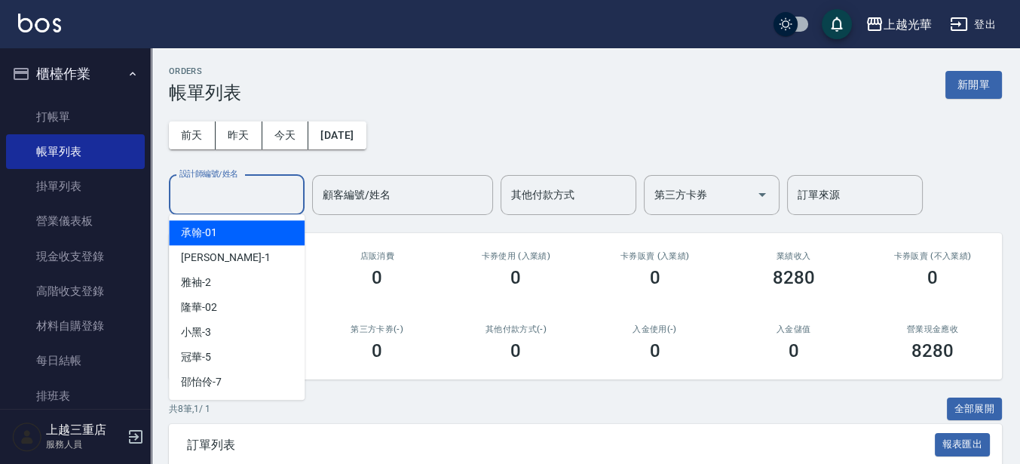
click at [238, 186] on input "設計師編號/姓名" at bounding box center [237, 195] width 122 height 26
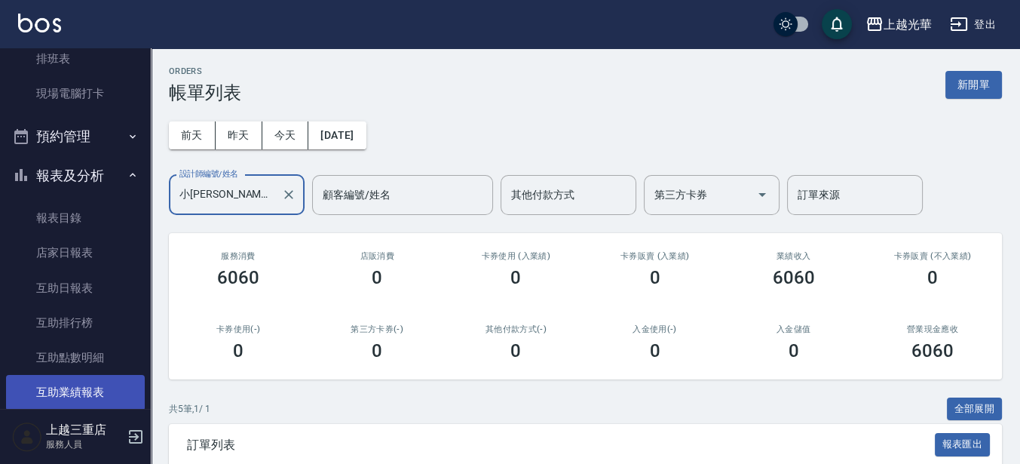
scroll to position [471, 0]
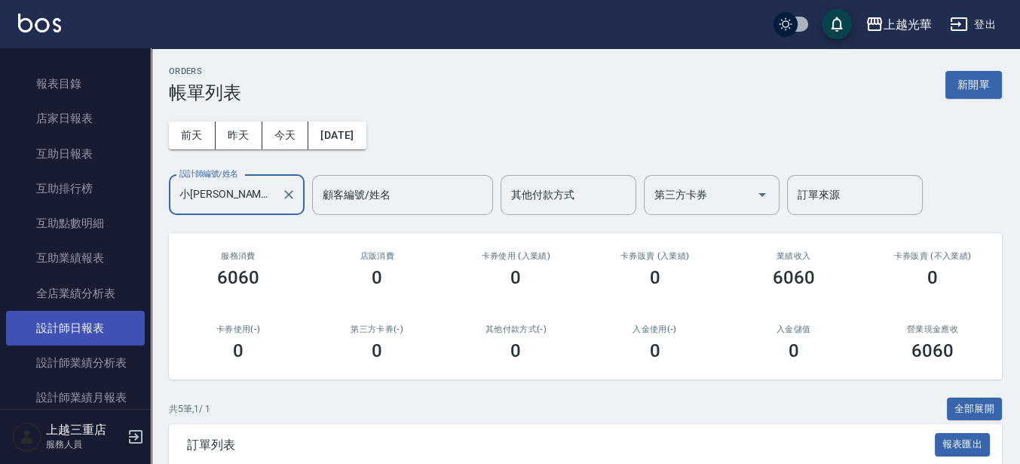
type input "小詹-1"
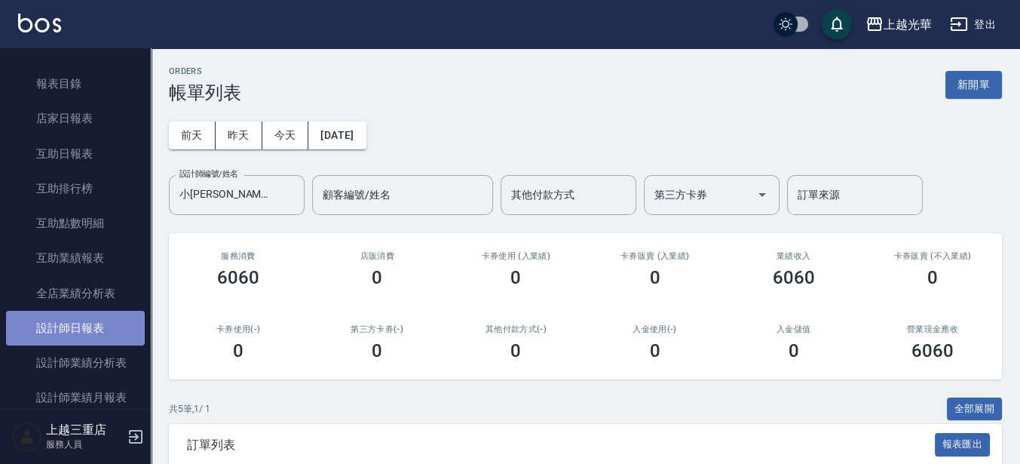
click at [97, 312] on link "設計師日報表" at bounding box center [75, 328] width 139 height 35
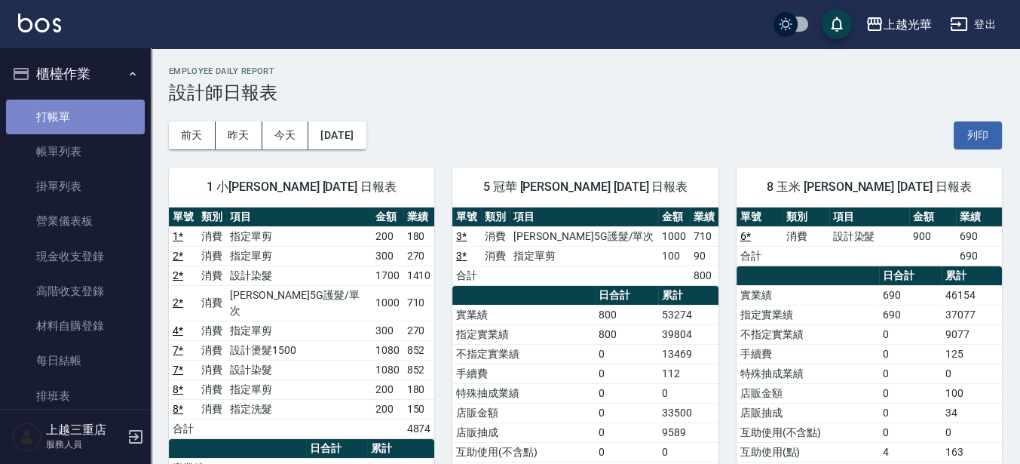
click at [102, 105] on link "打帳單" at bounding box center [75, 117] width 139 height 35
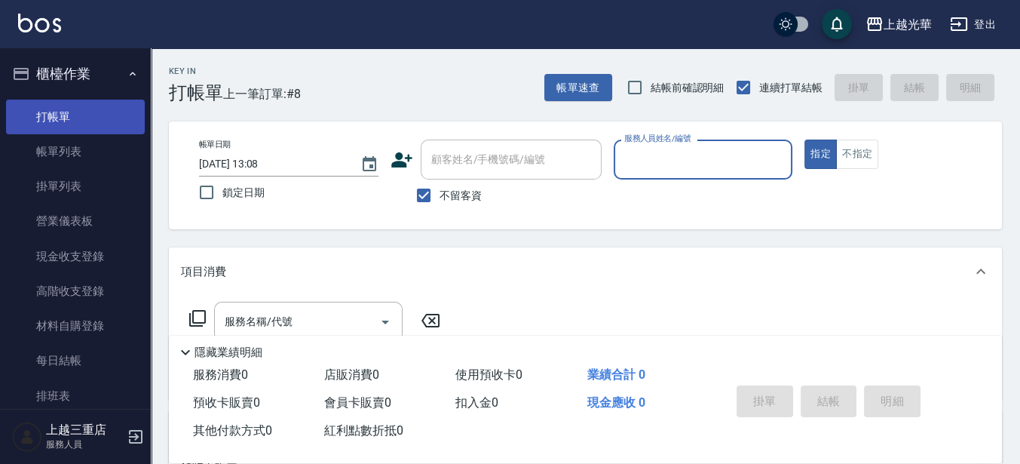
drag, startPoint x: 131, startPoint y: 149, endPoint x: 106, endPoint y: 114, distance: 43.7
click at [131, 149] on link "帳單列表" at bounding box center [75, 151] width 139 height 35
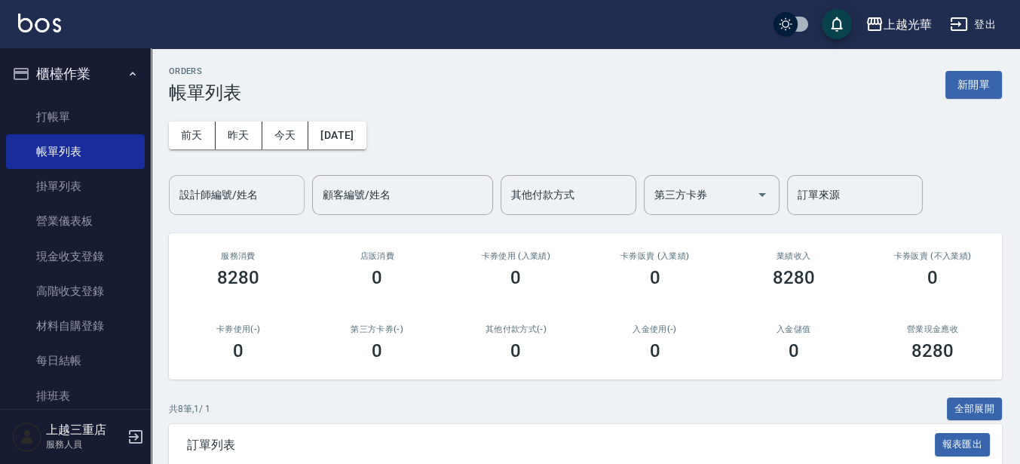
click at [225, 202] on input "設計師編號/姓名" at bounding box center [237, 195] width 122 height 26
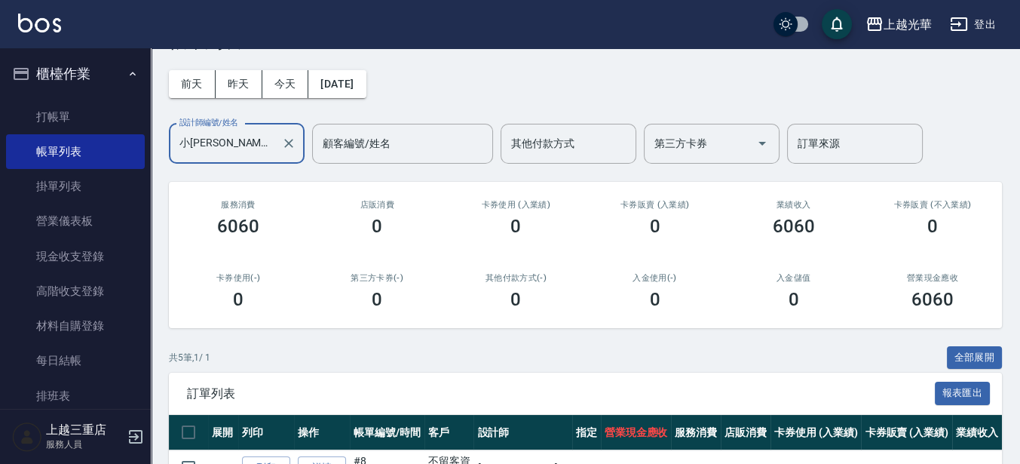
scroll to position [46, 0]
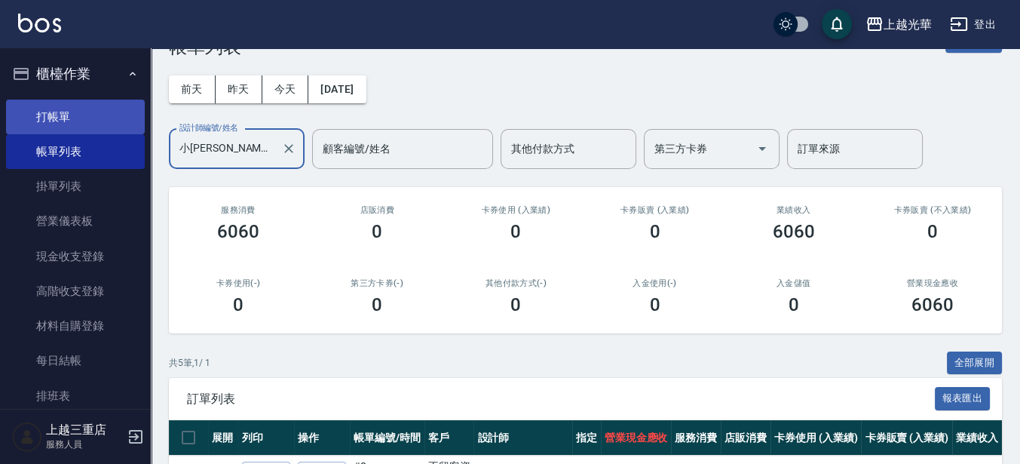
type input "小詹-1"
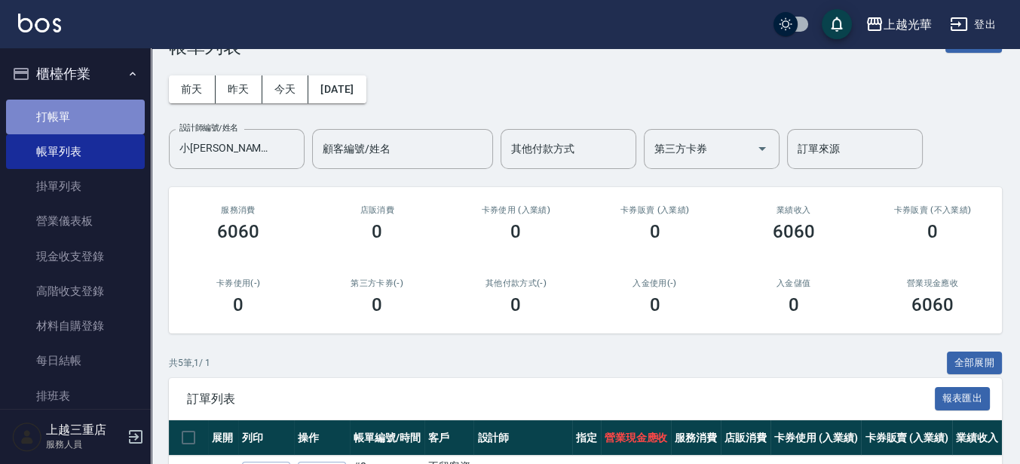
click at [89, 112] on link "打帳單" at bounding box center [75, 117] width 139 height 35
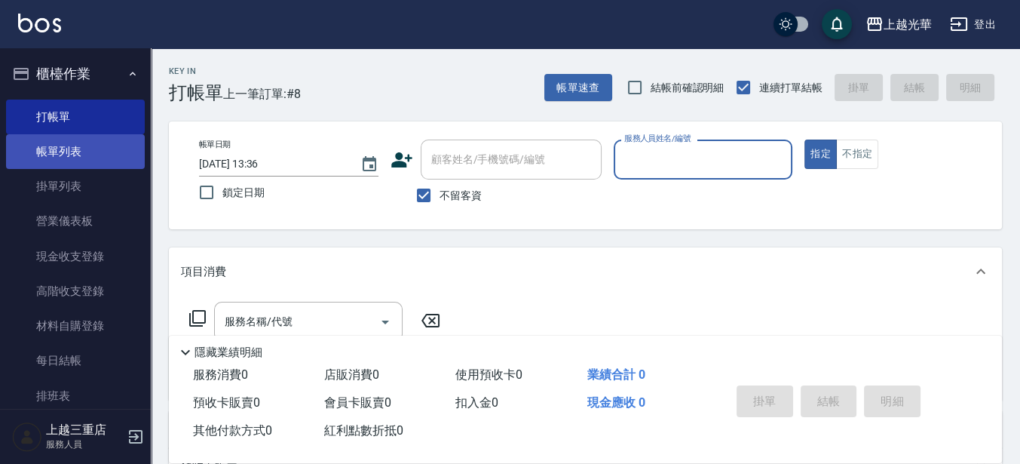
click at [83, 144] on link "帳單列表" at bounding box center [75, 151] width 139 height 35
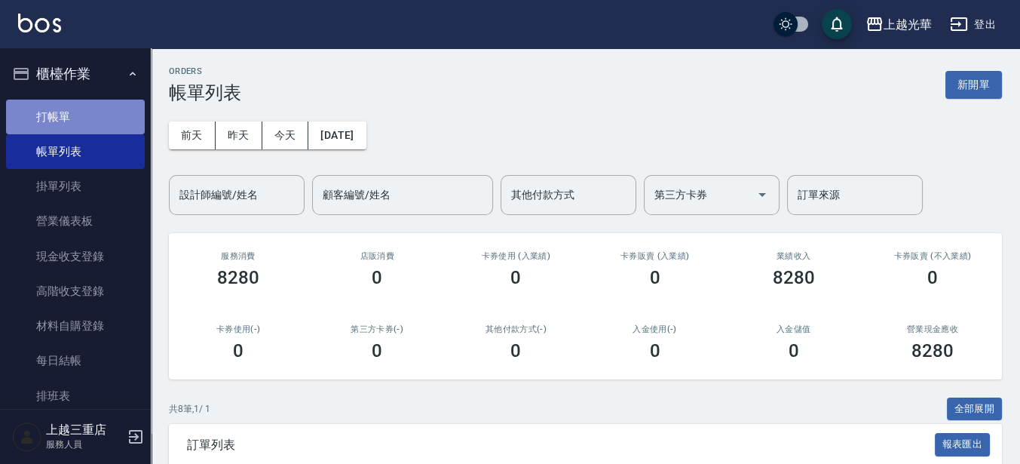
click at [93, 123] on link "打帳單" at bounding box center [75, 117] width 139 height 35
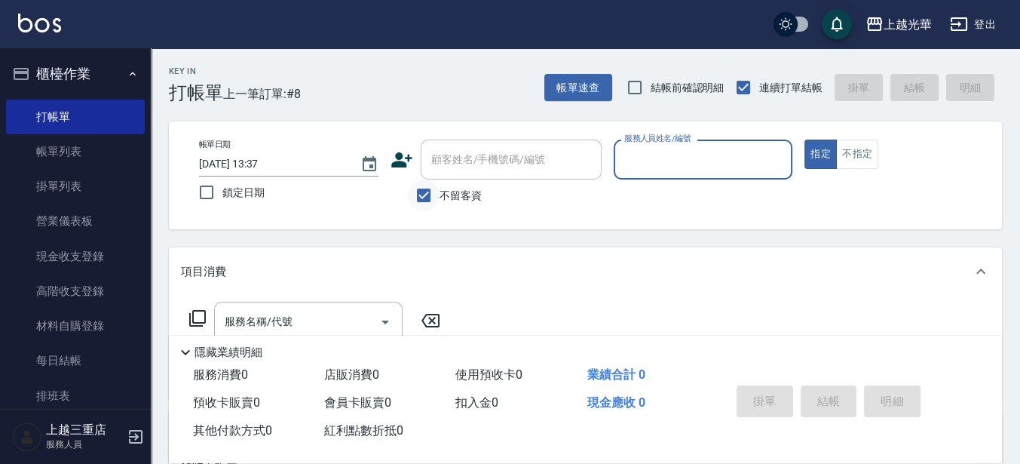
drag, startPoint x: 427, startPoint y: 198, endPoint x: 436, endPoint y: 187, distance: 14.5
click at [429, 197] on input "不留客資" at bounding box center [424, 195] width 32 height 32
checkbox input "false"
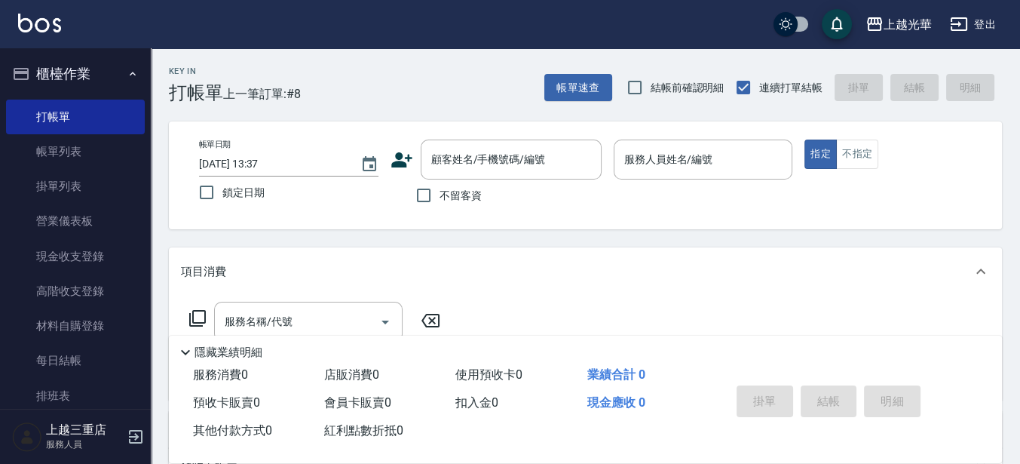
drag, startPoint x: 441, startPoint y: 179, endPoint x: 0, endPoint y: 232, distance: 444.2
click at [427, 191] on div "顧客姓名/手機號碼/編號 顧客姓名/手機號碼/編號 不留客資" at bounding box center [495, 175] width 211 height 72
drag, startPoint x: 471, startPoint y: 165, endPoint x: 423, endPoint y: 130, distance: 59.4
click at [442, 144] on div "顧客姓名/手機號碼/編號 顧客姓名/手機號碼/編號" at bounding box center [511, 159] width 181 height 40
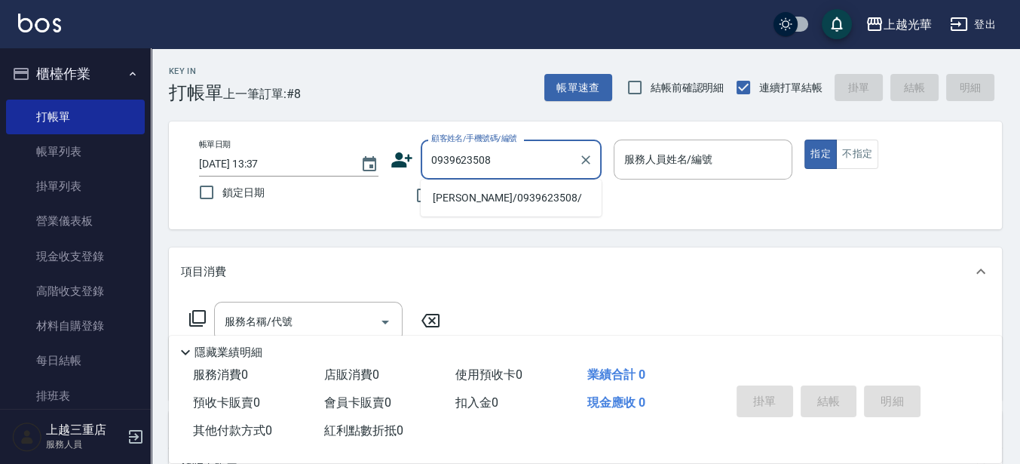
type input "0939623508"
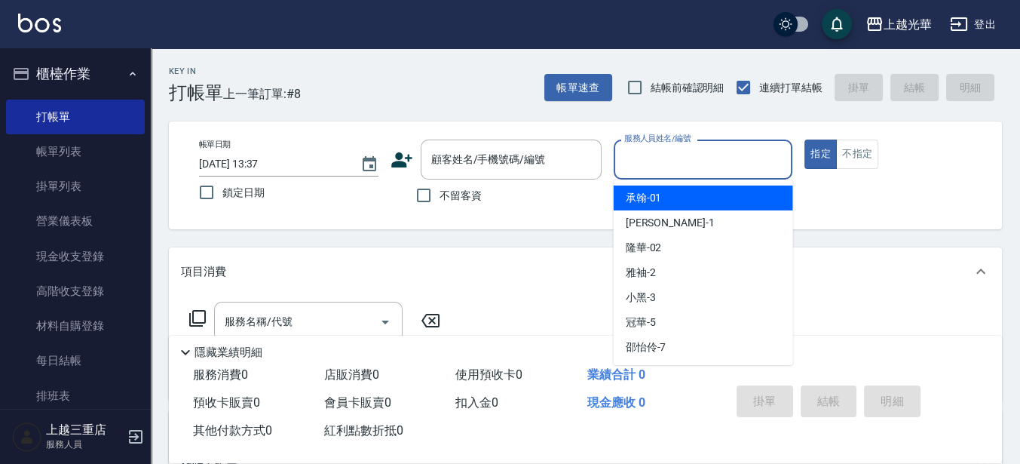
drag, startPoint x: 642, startPoint y: 158, endPoint x: 449, endPoint y: 121, distance: 196.3
click at [592, 158] on div "帳單日期 2025/08/23 13:37 鎖定日期 顧客姓名/手機號碼/編號 顧客姓名/手機號碼/編號 不留客資 服務人員姓名/編號 服務人員姓名/編號 指…" at bounding box center [585, 175] width 797 height 72
type input "喨喨-9"
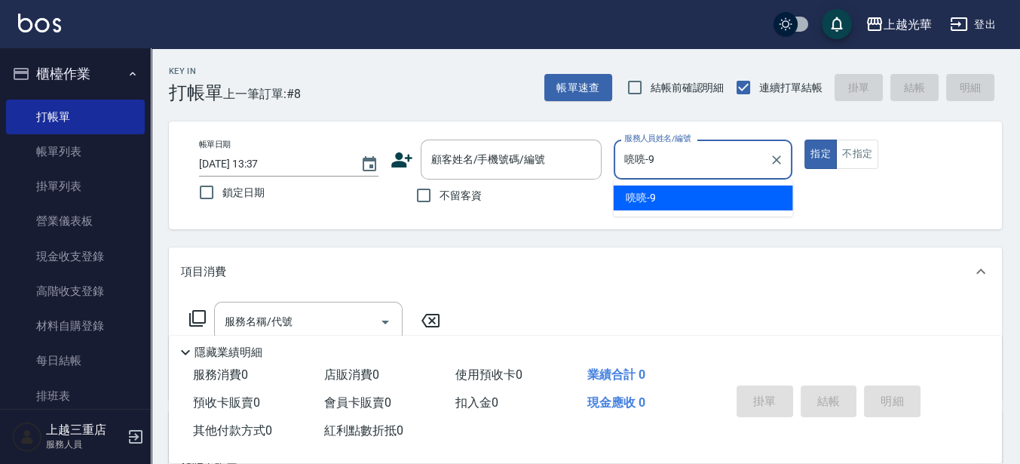
type button "true"
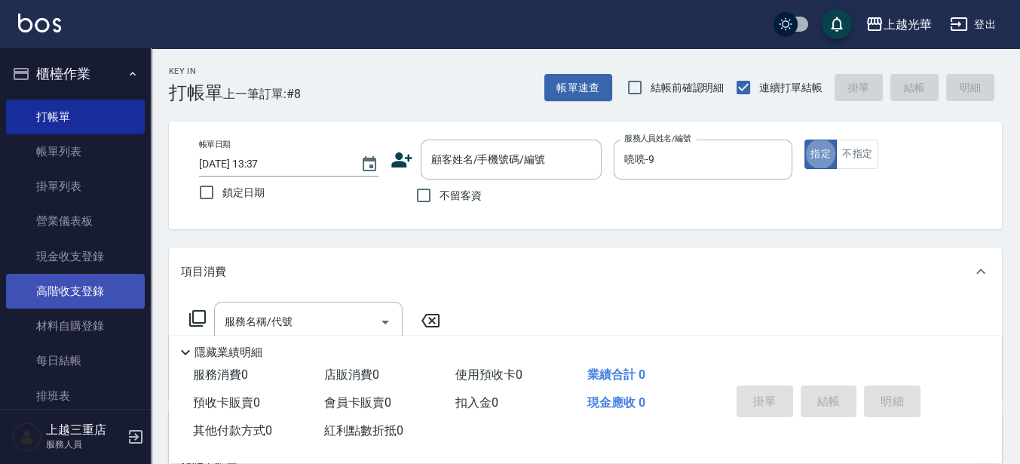
drag, startPoint x: 258, startPoint y: 314, endPoint x: 106, endPoint y: 280, distance: 155.8
click at [256, 314] on input "服務名稱/代號" at bounding box center [297, 321] width 152 height 26
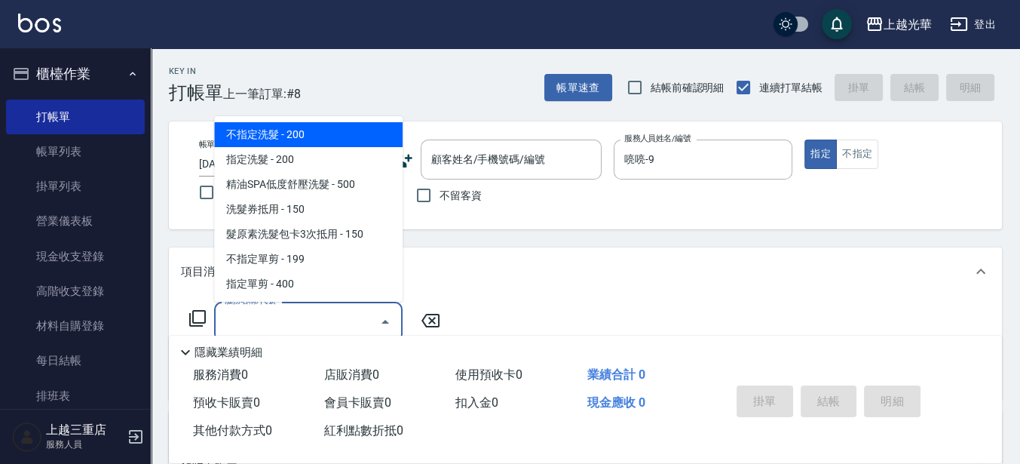
type input "3"
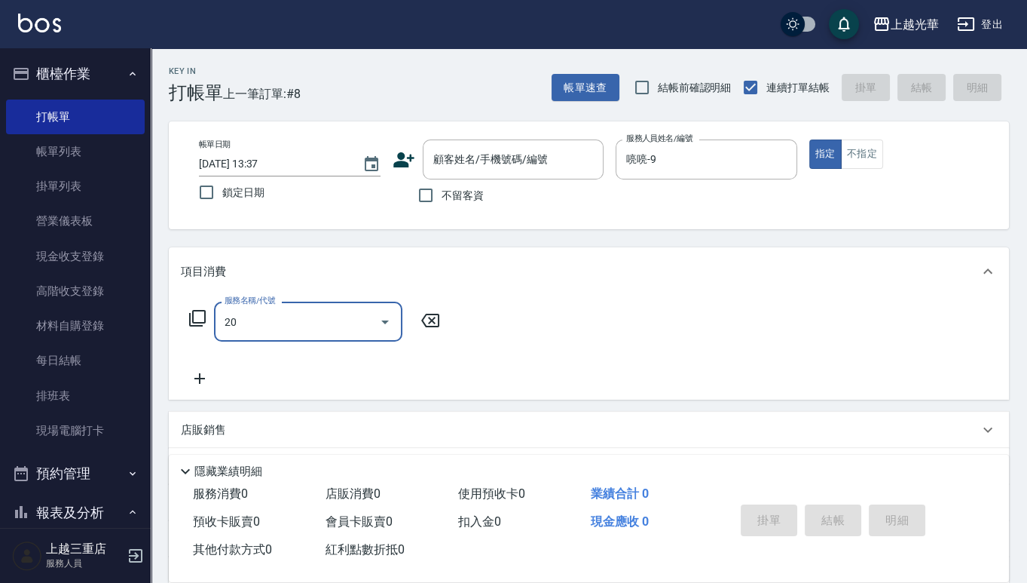
type input "20"
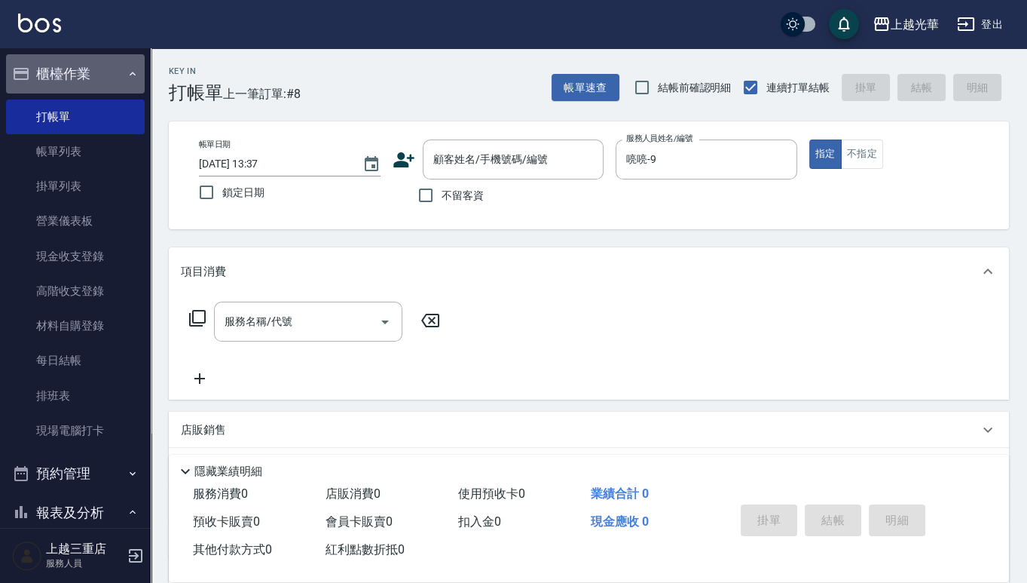
click at [104, 81] on button "櫃檯作業" at bounding box center [75, 73] width 139 height 39
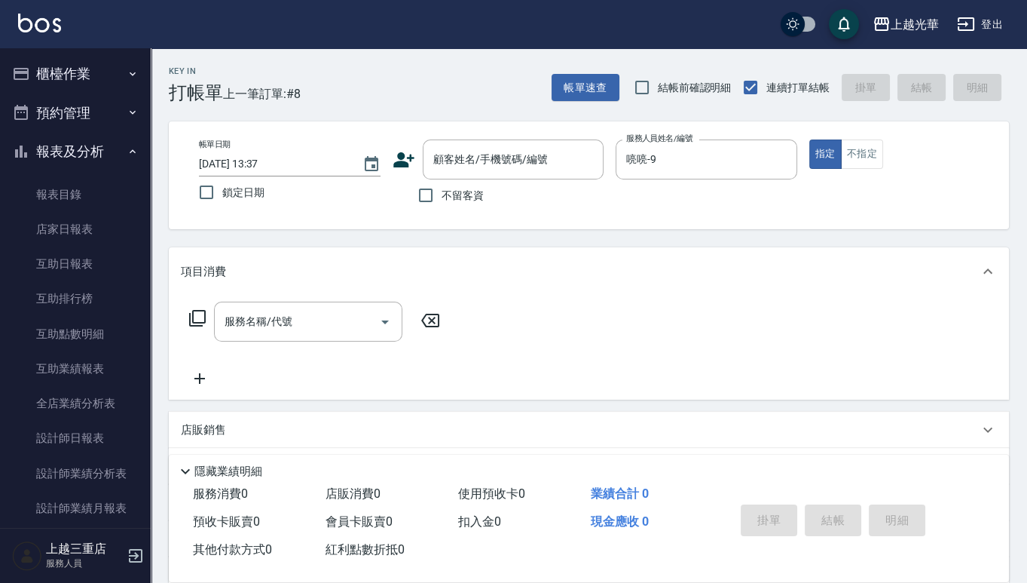
click at [77, 75] on button "櫃檯作業" at bounding box center [75, 73] width 139 height 39
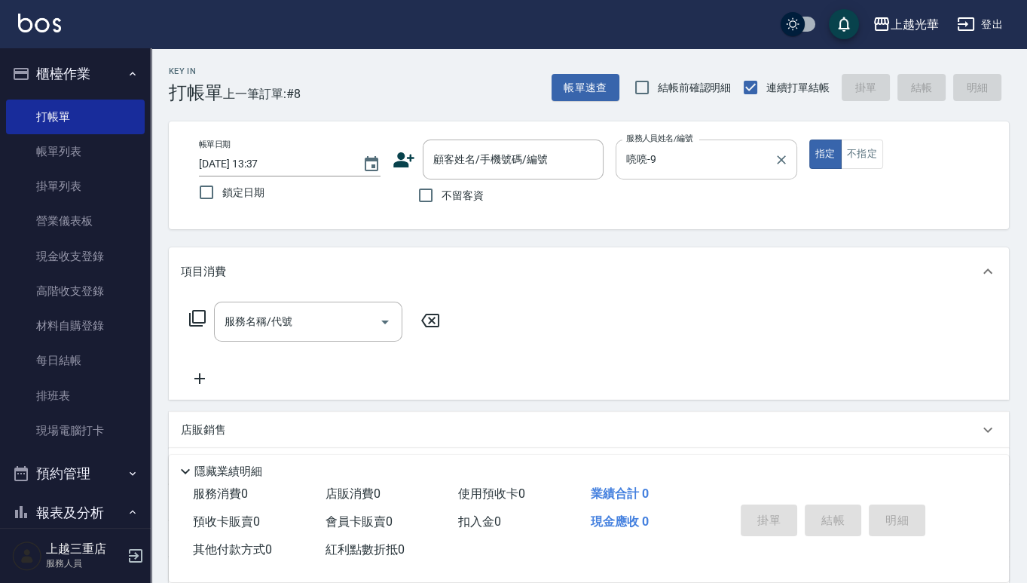
click at [680, 165] on input "喨喨-9" at bounding box center [695, 159] width 145 height 26
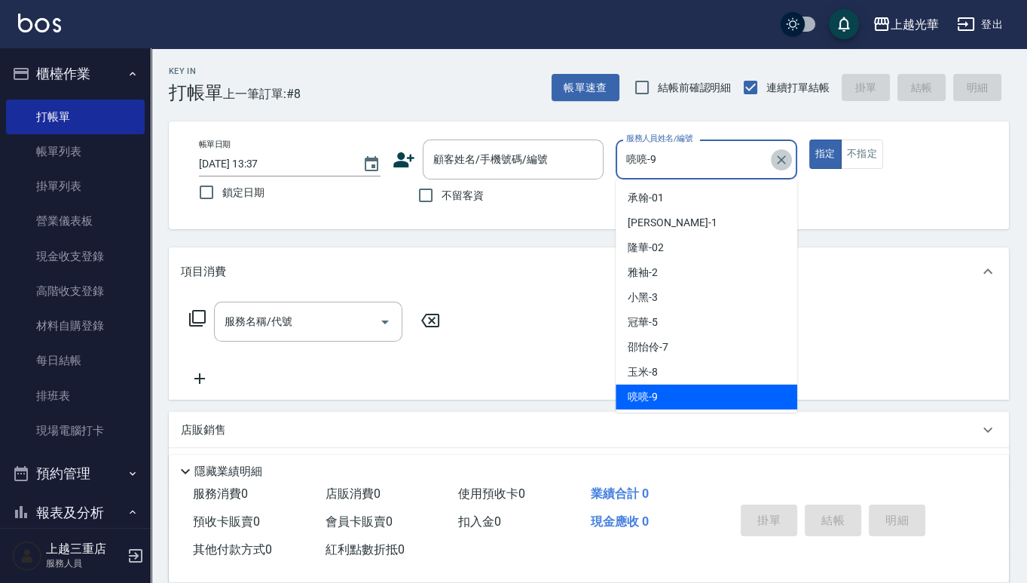
click at [786, 155] on icon "Clear" at bounding box center [781, 159] width 15 height 15
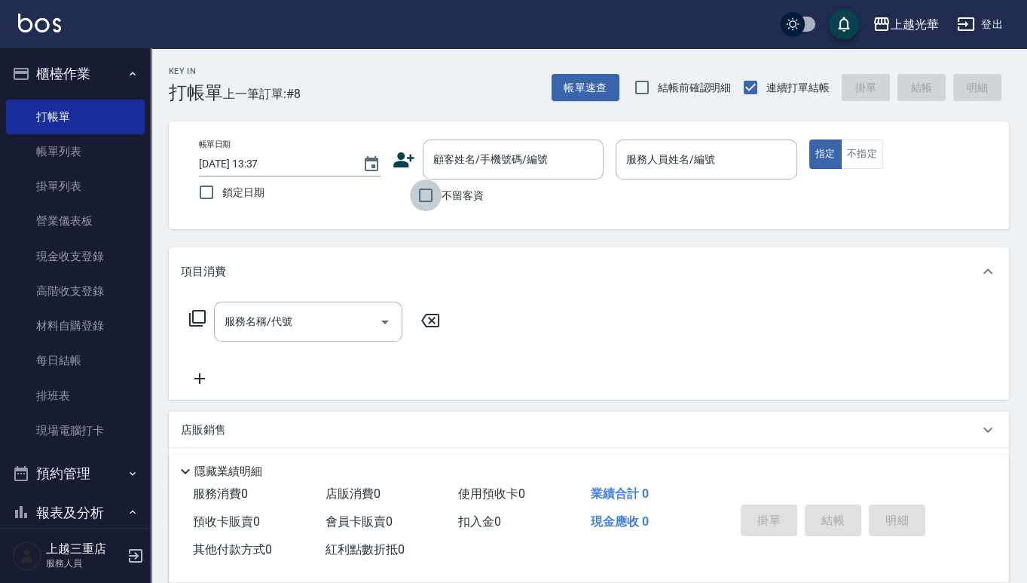
click at [427, 192] on input "不留客資" at bounding box center [426, 195] width 32 height 32
checkbox input "true"
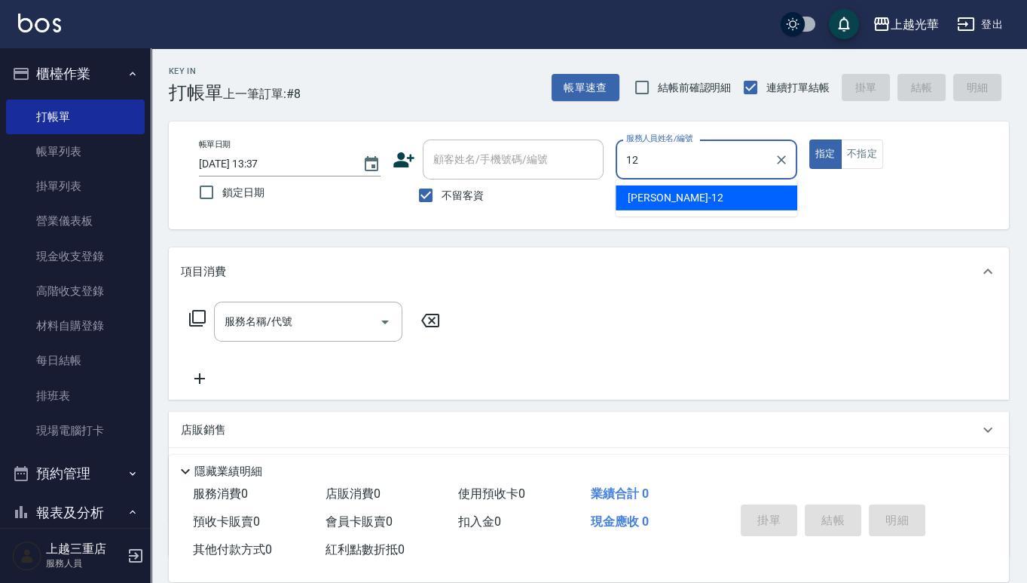
click at [672, 192] on div "雯欣 -12" at bounding box center [707, 197] width 182 height 25
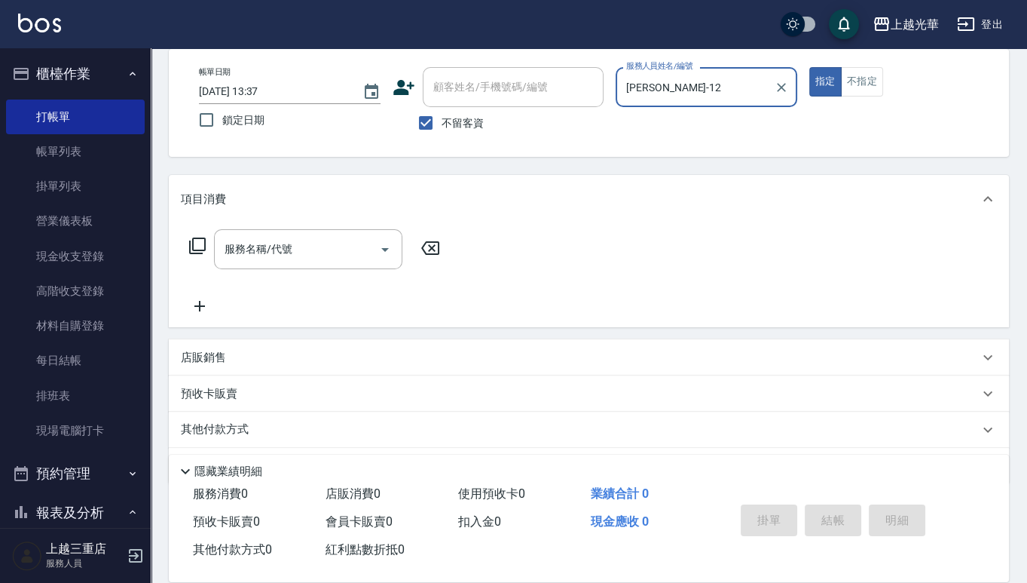
scroll to position [94, 0]
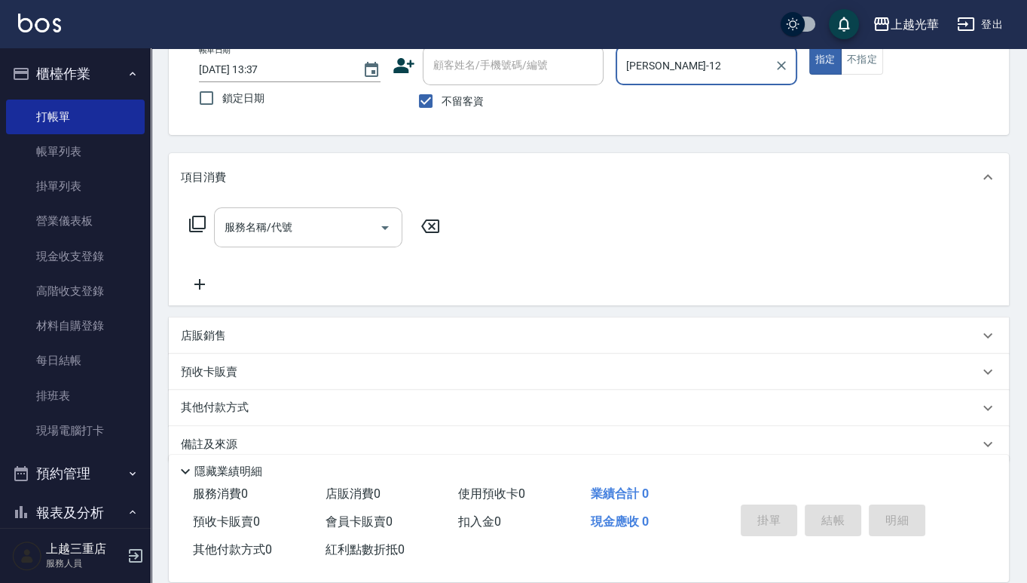
click at [386, 225] on icon "Open" at bounding box center [385, 228] width 18 height 18
type input "雯欣-12"
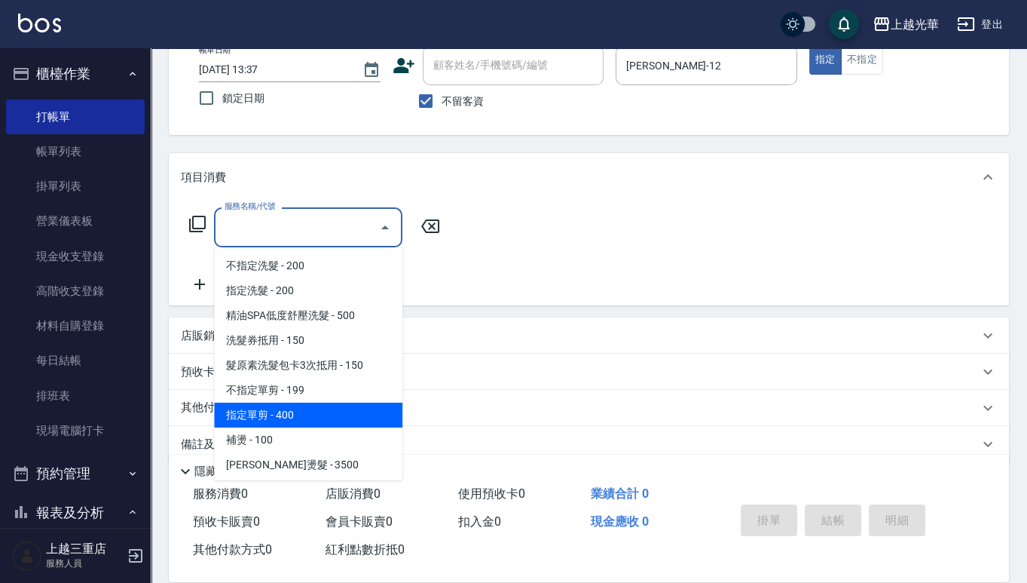
drag, startPoint x: 291, startPoint y: 417, endPoint x: 301, endPoint y: 400, distance: 19.3
click at [289, 412] on span "指定單剪 - 400" at bounding box center [308, 415] width 188 height 25
type input "指定單剪(203)"
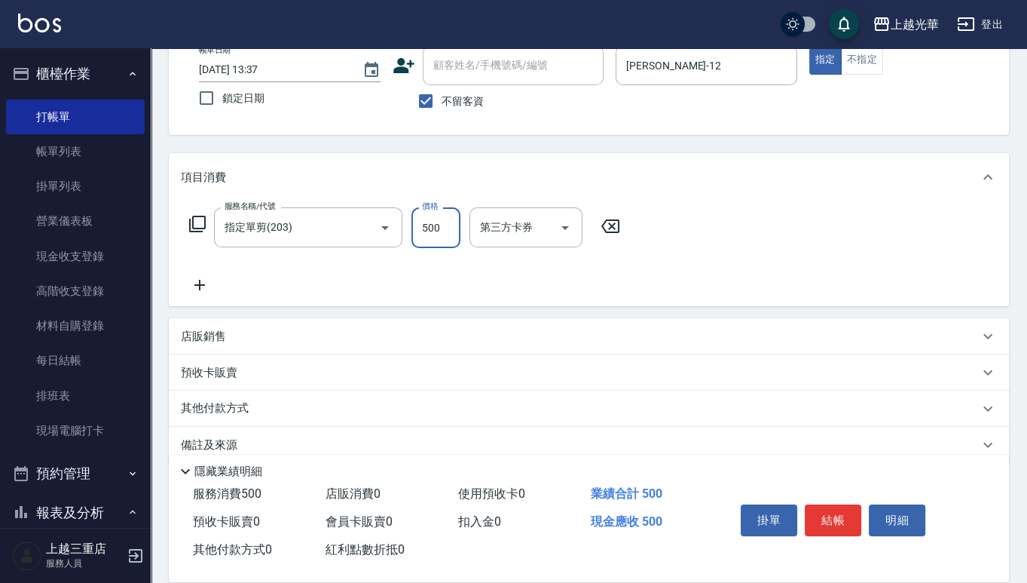
type input "500"
click at [195, 288] on icon at bounding box center [200, 285] width 38 height 18
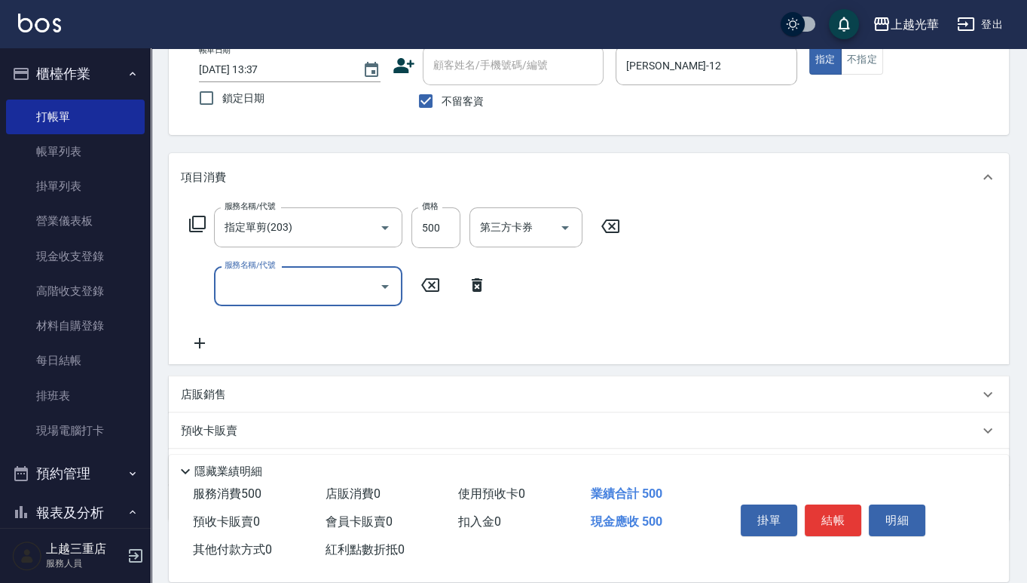
click at [378, 284] on icon "Open" at bounding box center [385, 286] width 18 height 18
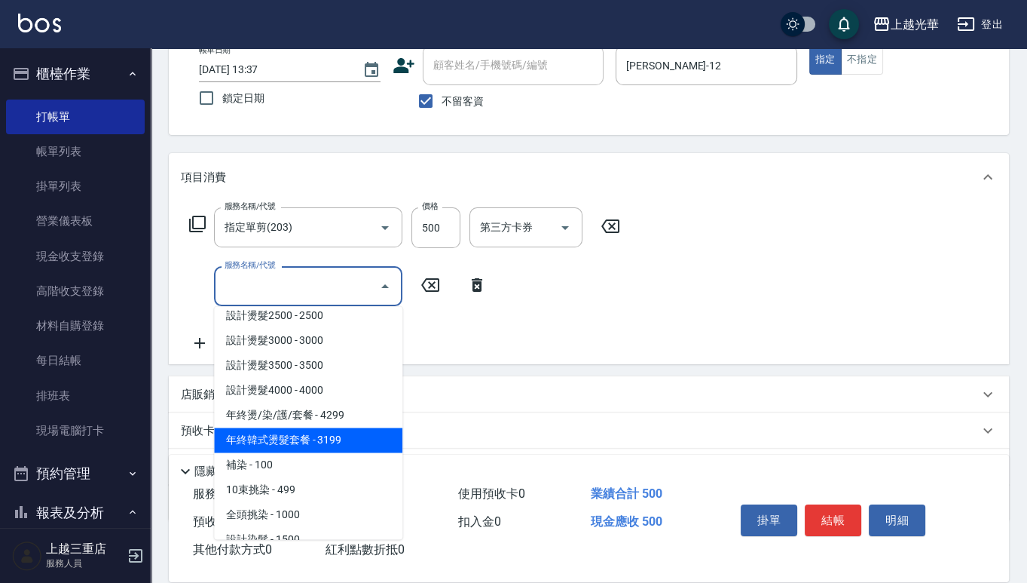
scroll to position [377, 0]
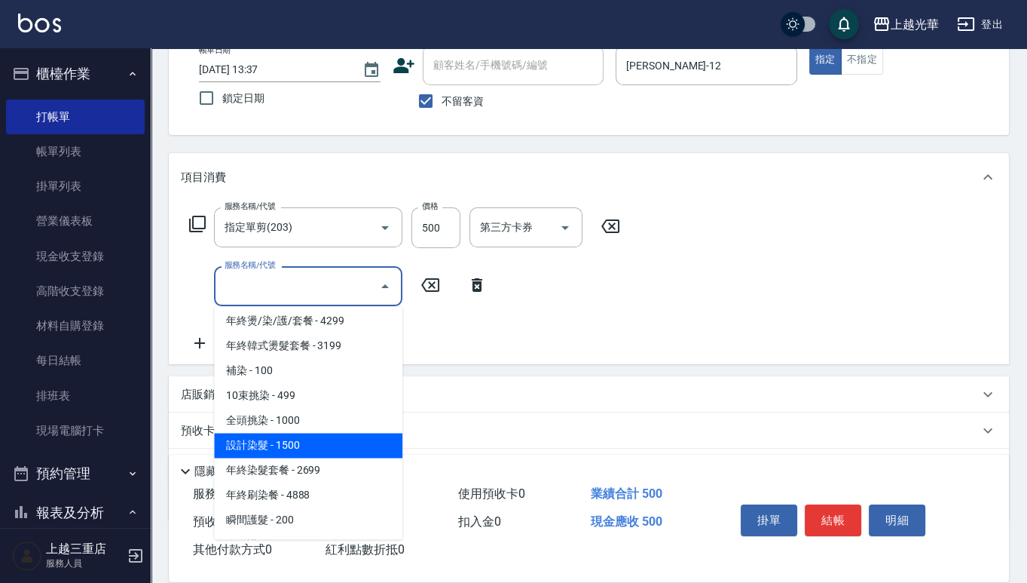
click at [279, 440] on span "設計染髮 - 1500" at bounding box center [308, 445] width 188 height 25
type input "設計染髮(404)"
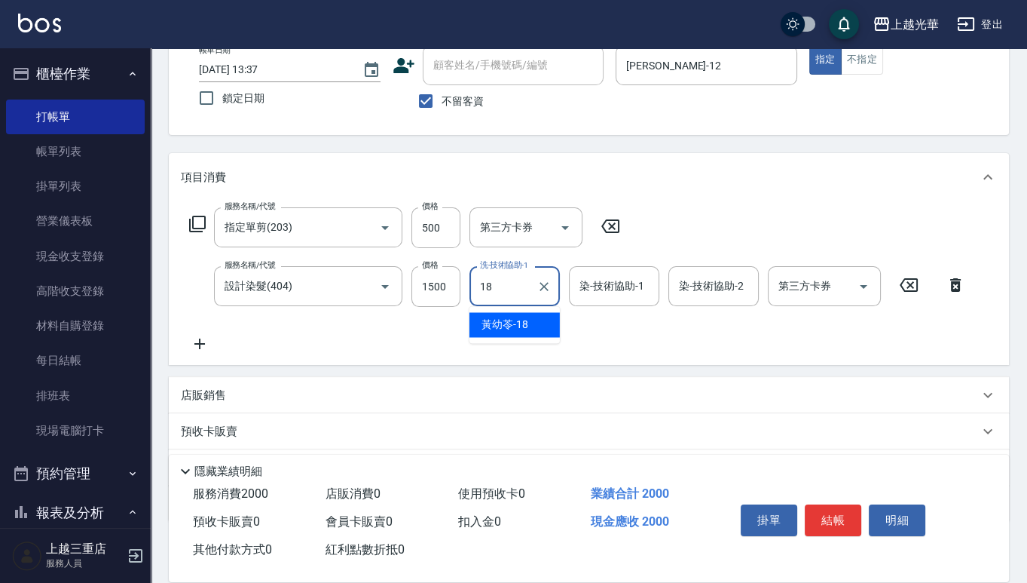
click at [522, 332] on span "黃幼苓 -18" at bounding box center [505, 325] width 47 height 16
type input "黃幼苓-18"
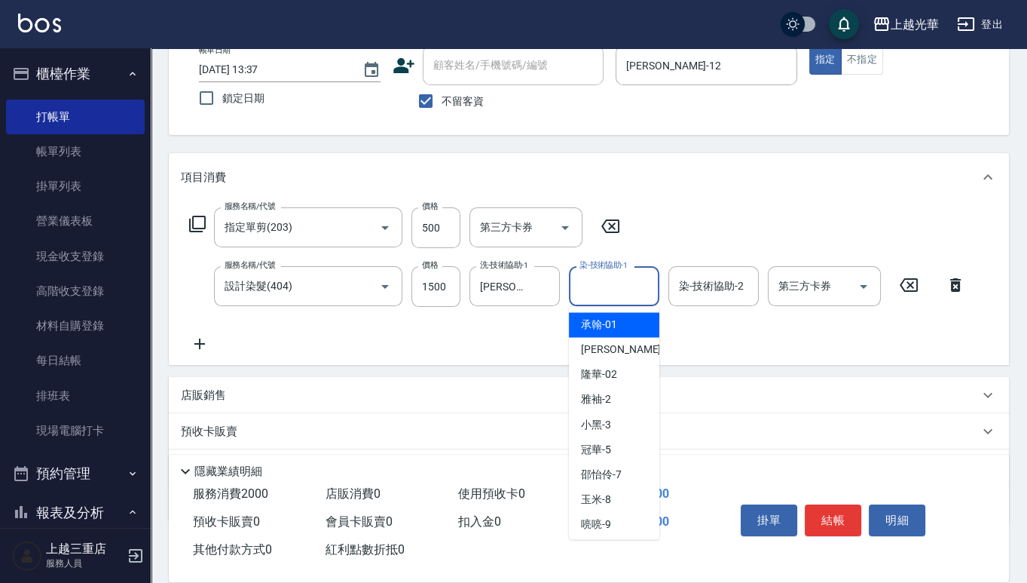
click at [577, 294] on input "染-技術協助-1" at bounding box center [614, 286] width 77 height 26
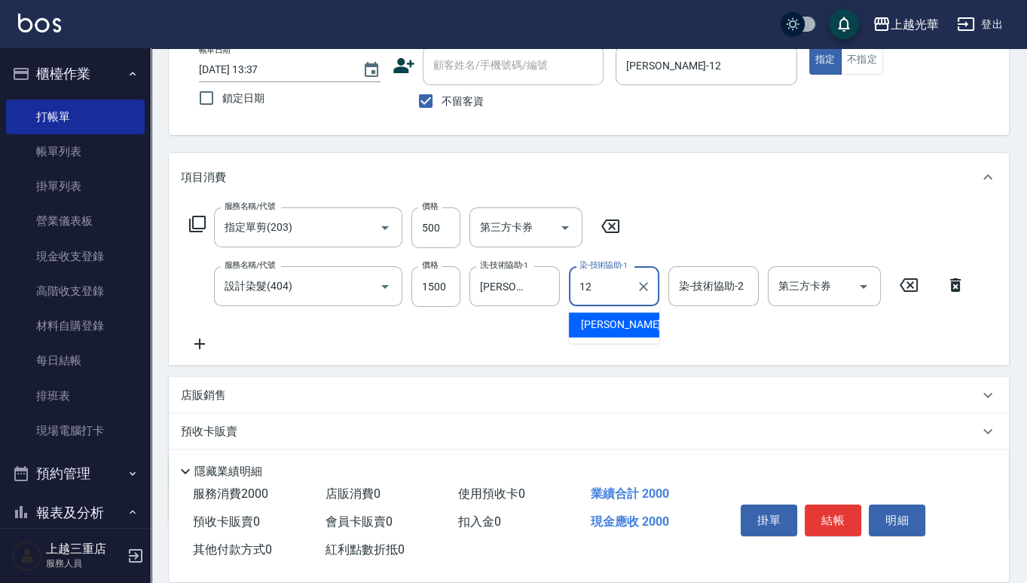
click at [589, 328] on span "雯欣 -12" at bounding box center [628, 325] width 95 height 16
type input "雯欣-12"
click at [838, 463] on button "結帳" at bounding box center [833, 520] width 57 height 32
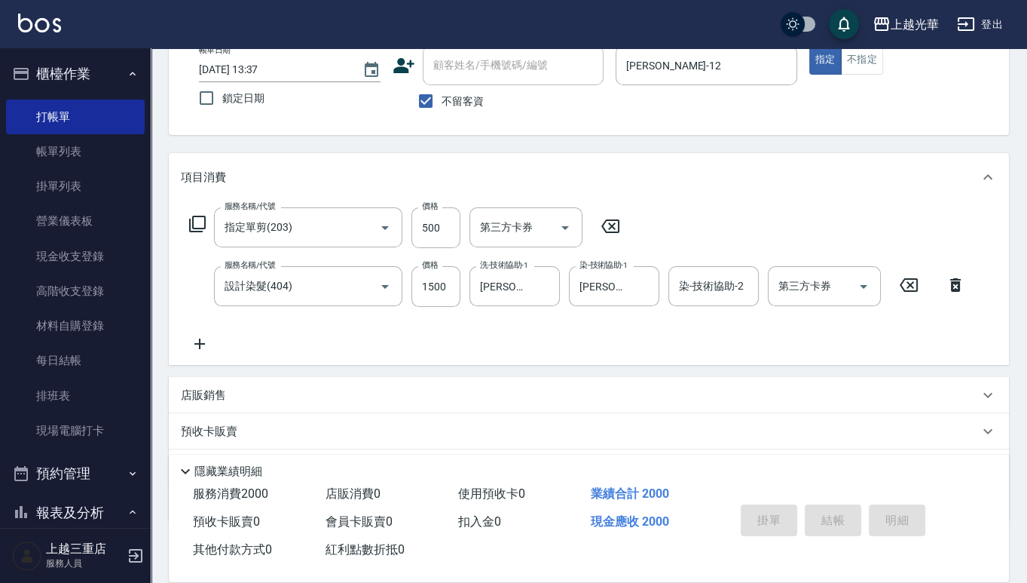
type input "2025/08/23 14:06"
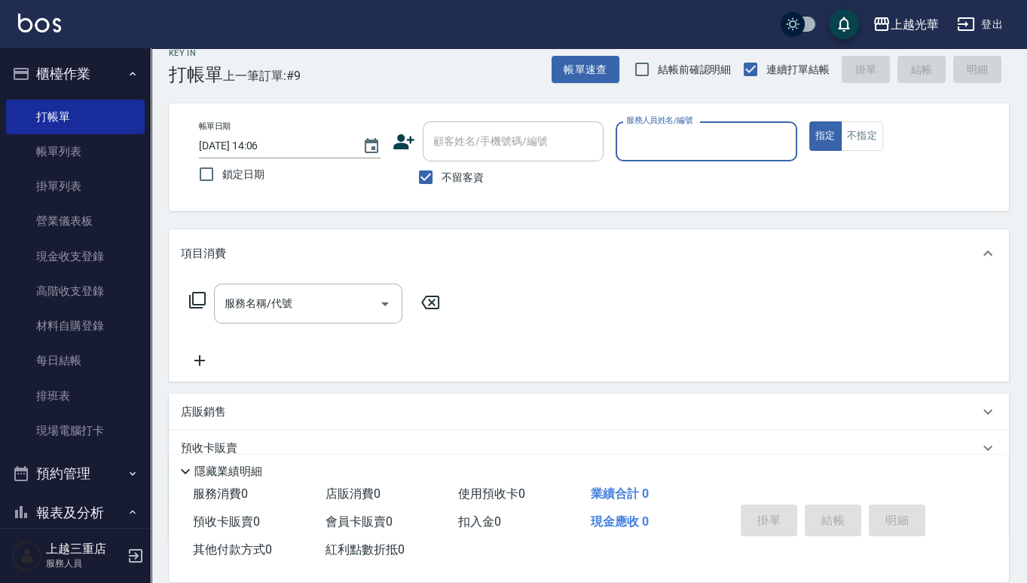
scroll to position [0, 0]
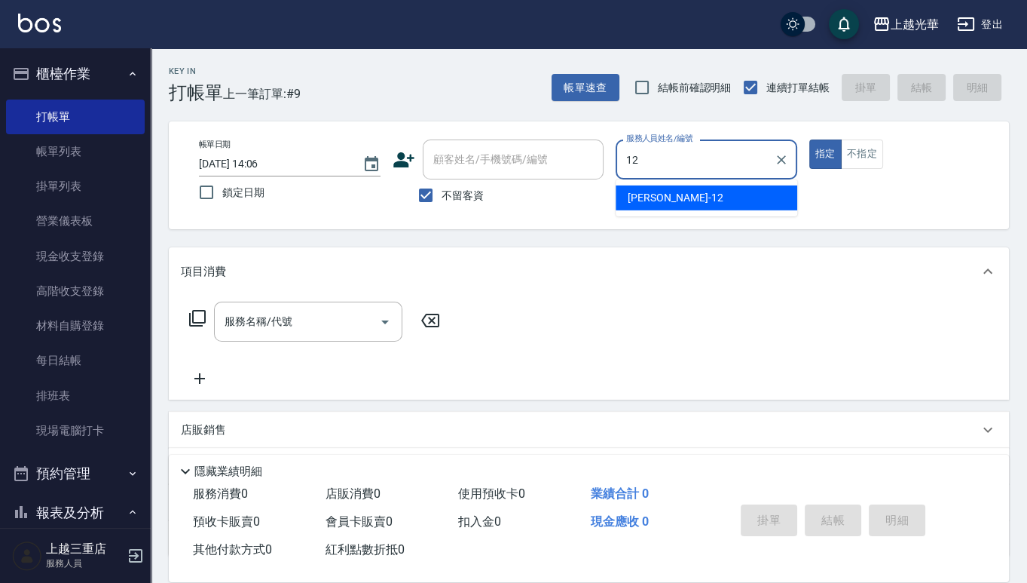
click at [695, 197] on div "雯欣 -12" at bounding box center [707, 197] width 182 height 25
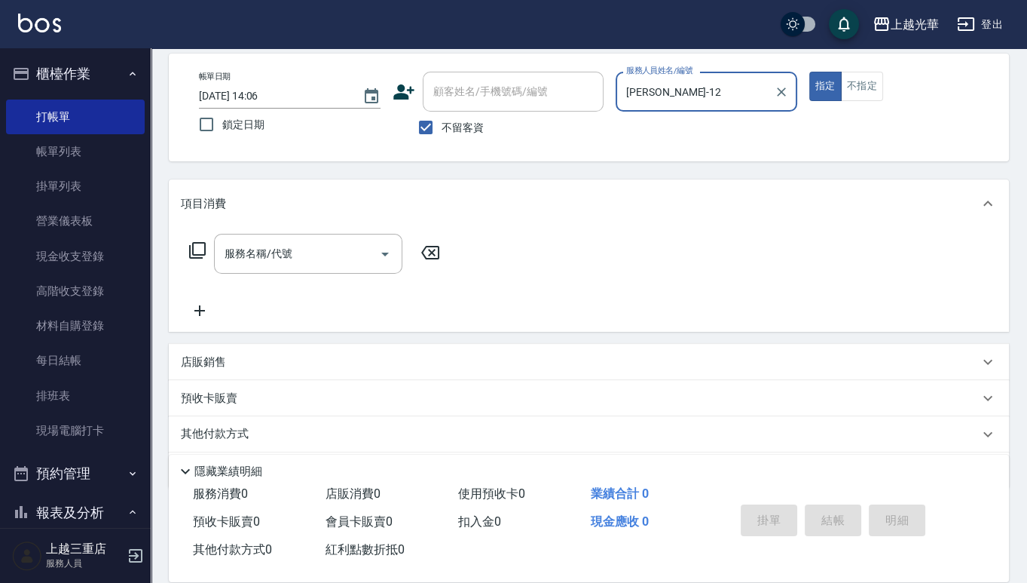
scroll to position [94, 0]
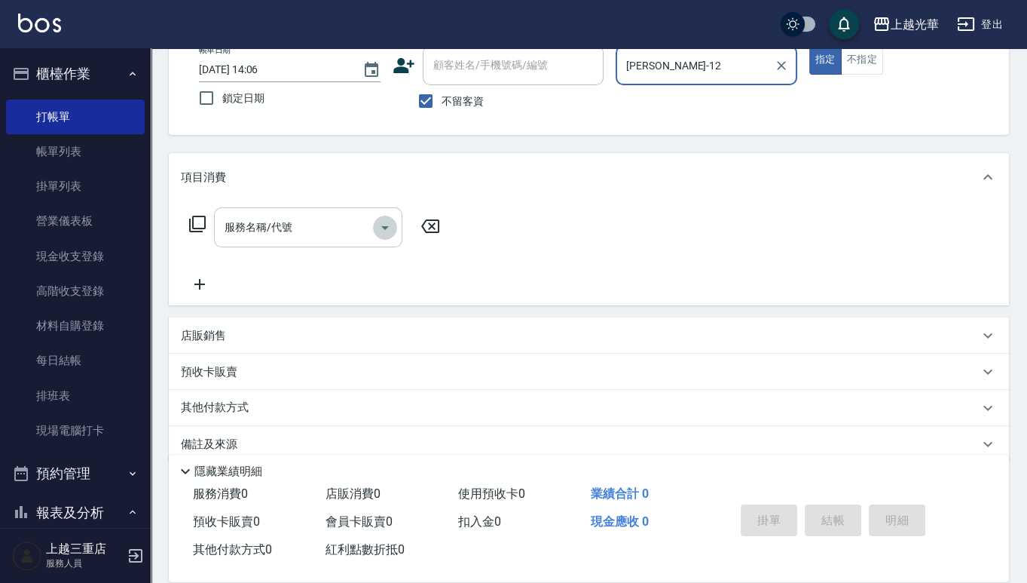
click at [389, 224] on icon "Open" at bounding box center [385, 228] width 18 height 18
type input "雯欣-12"
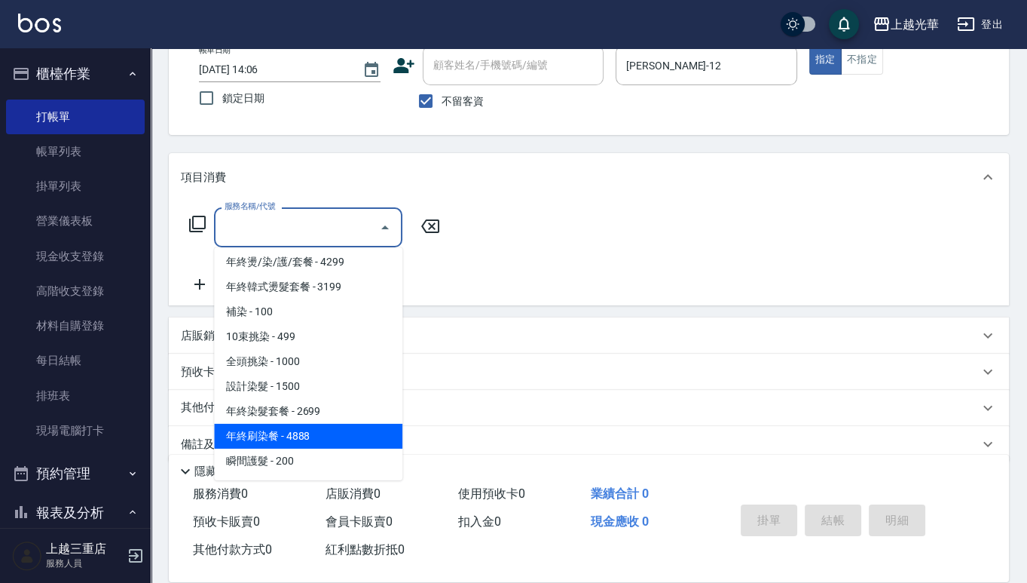
scroll to position [471, 0]
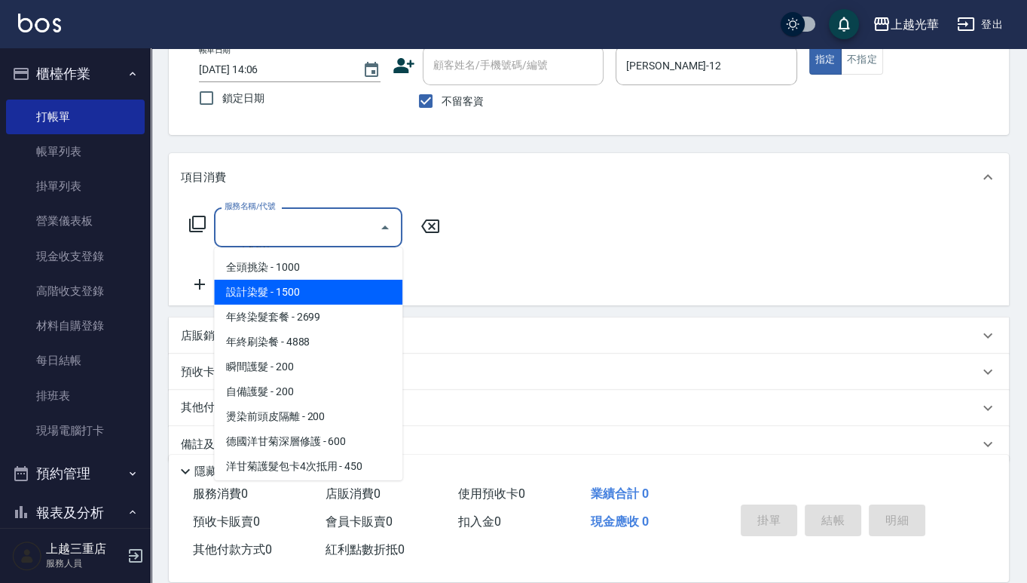
click at [317, 291] on span "設計染髮 - 1500" at bounding box center [308, 292] width 188 height 25
type input "設計染髮(404)"
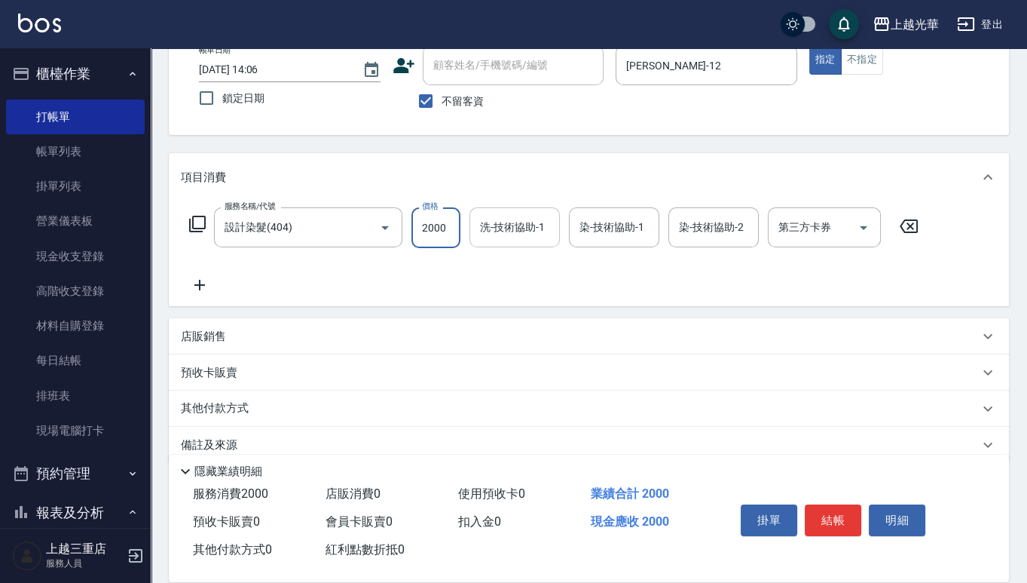
type input "2000"
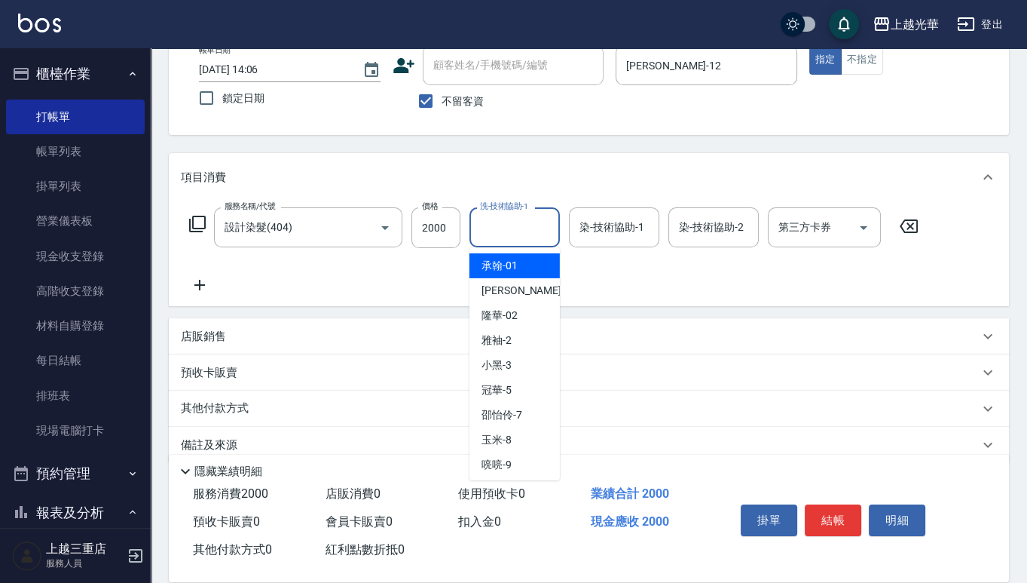
drag, startPoint x: 534, startPoint y: 226, endPoint x: 523, endPoint y: 221, distance: 12.5
click at [524, 221] on input "洗-技術協助-1" at bounding box center [514, 227] width 77 height 26
drag, startPoint x: 514, startPoint y: 261, endPoint x: 589, endPoint y: 239, distance: 78.5
click at [520, 258] on div "雯欣 -12" at bounding box center [515, 265] width 90 height 25
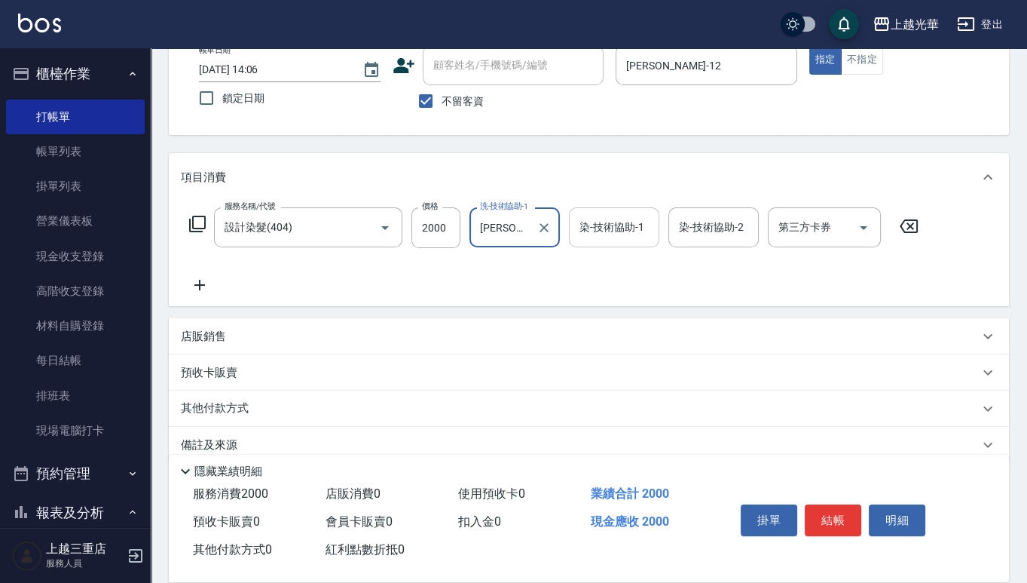
type input "雯欣-12"
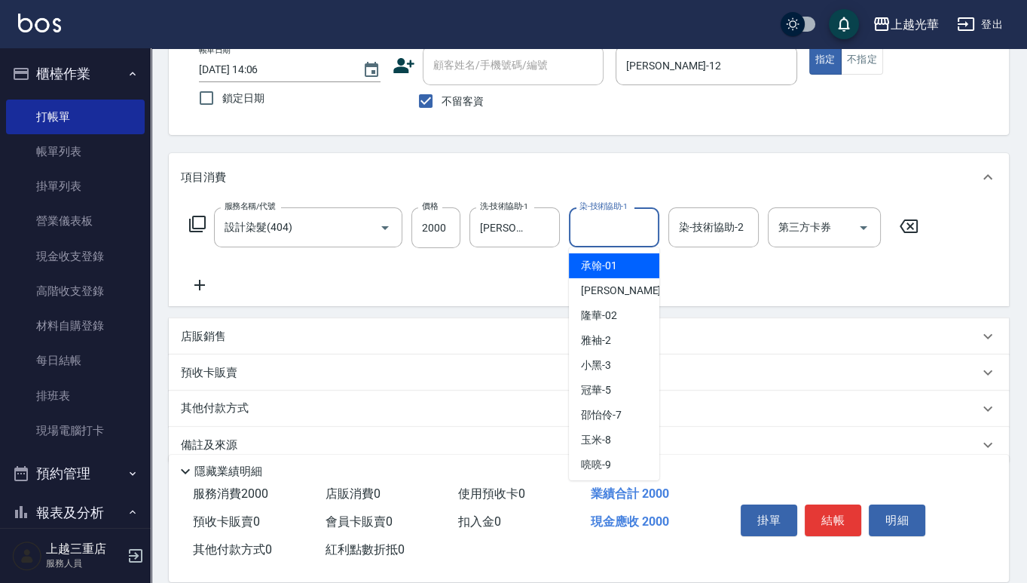
click at [592, 239] on input "染-技術協助-1" at bounding box center [614, 227] width 77 height 26
drag, startPoint x: 618, startPoint y: 268, endPoint x: 603, endPoint y: 260, distance: 16.9
click at [609, 264] on div "雯欣 -12" at bounding box center [614, 265] width 90 height 25
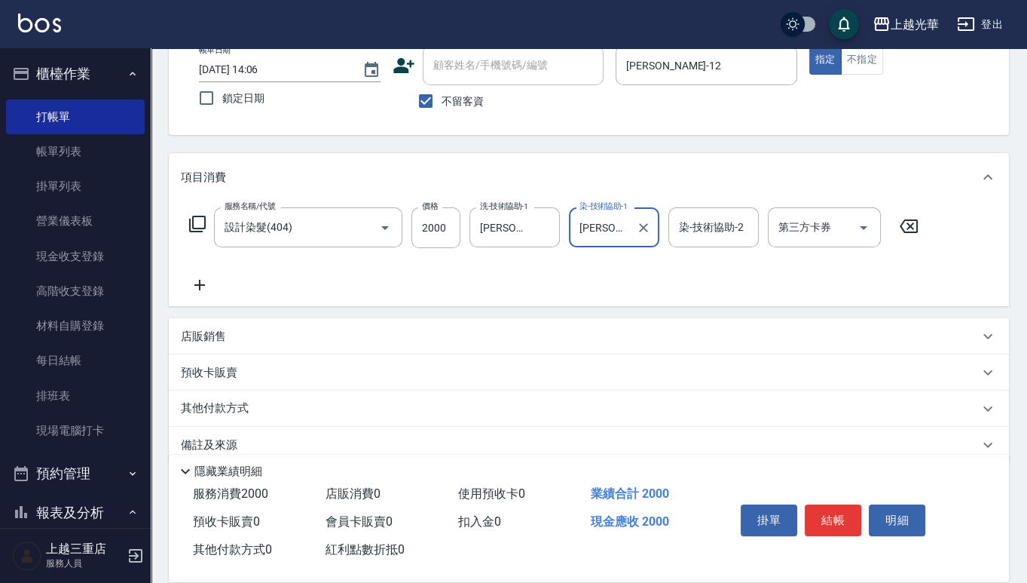
type input "雯欣-12"
click at [206, 284] on icon at bounding box center [200, 285] width 38 height 18
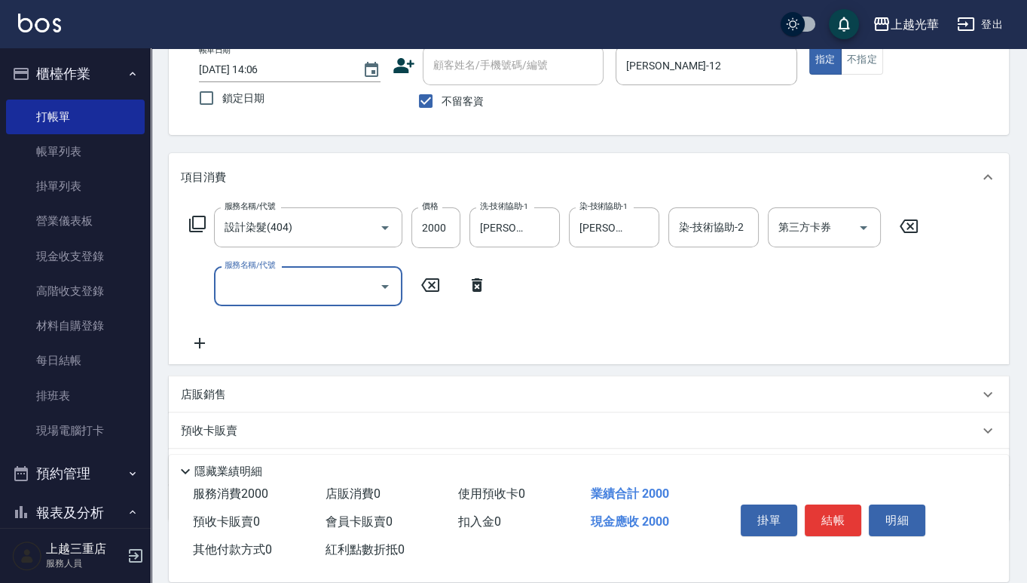
click at [388, 283] on icon "Open" at bounding box center [385, 286] width 18 height 18
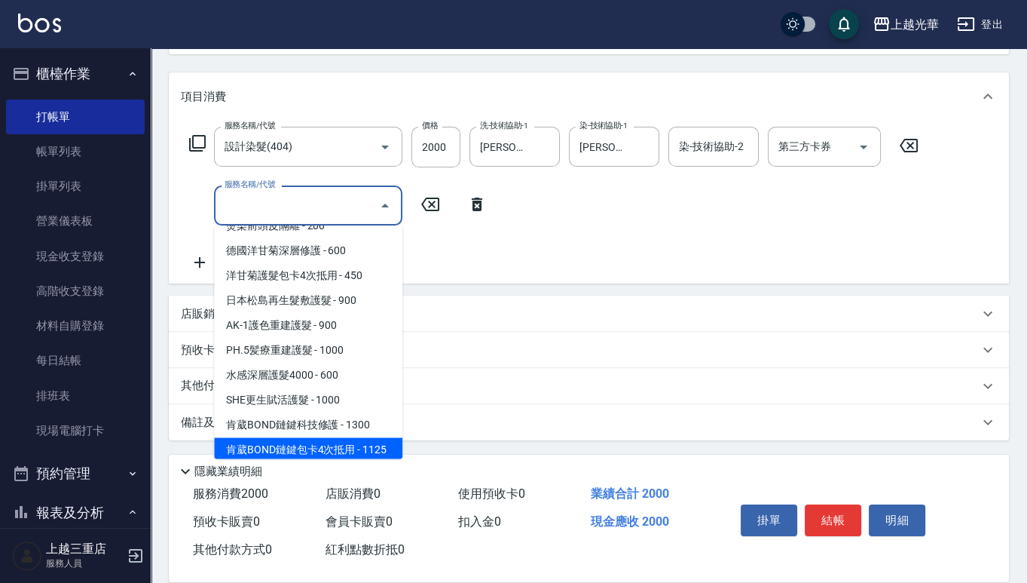
scroll to position [565, 0]
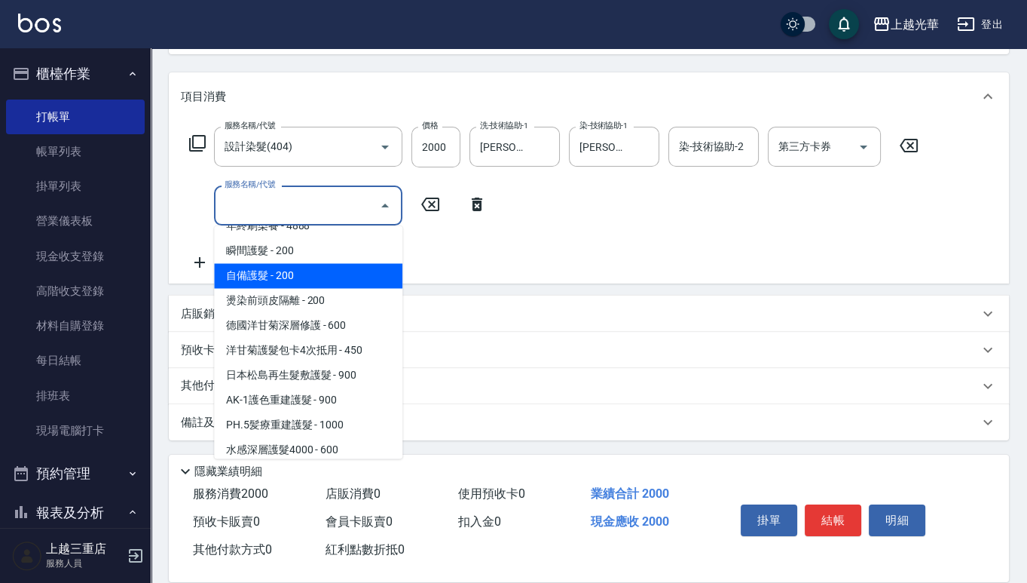
click at [302, 275] on span "自備護髮 - 200" at bounding box center [308, 275] width 188 height 25
type input "自備護髮(502)"
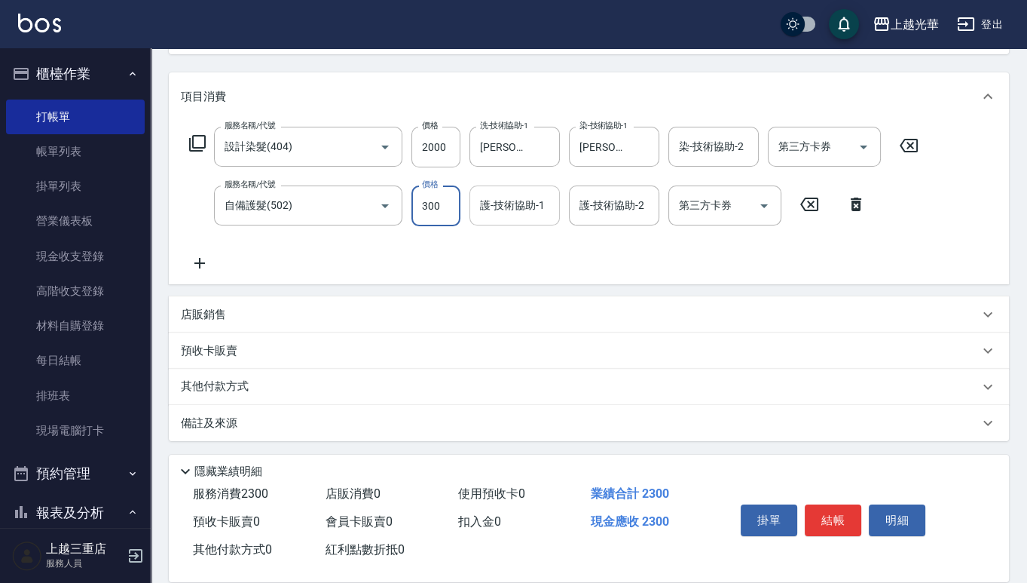
click at [508, 222] on div "護-技術協助-1" at bounding box center [515, 205] width 90 height 40
type input "300"
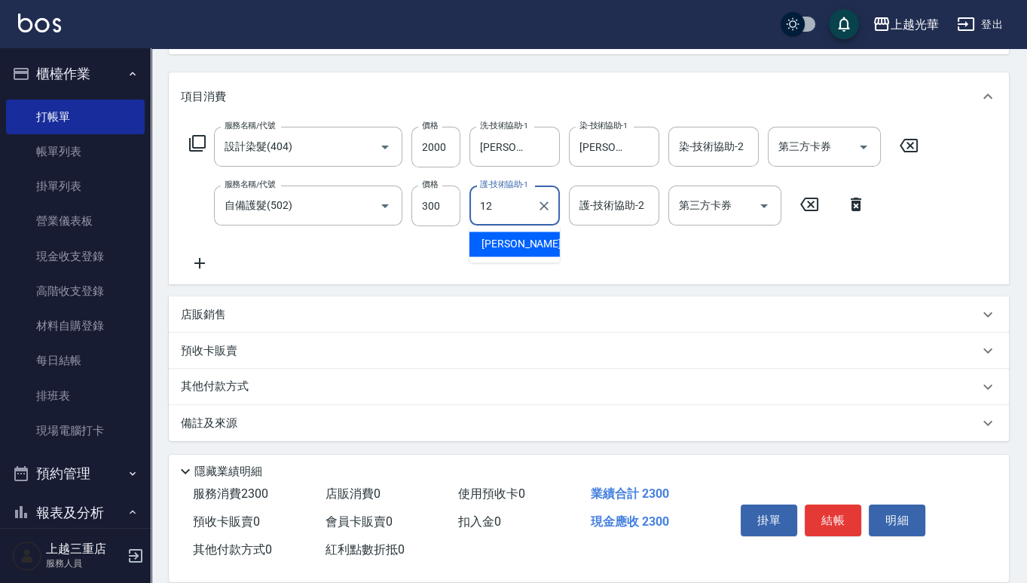
click at [518, 246] on div "雯欣 -12" at bounding box center [515, 243] width 90 height 25
type input "雯欣-12"
click at [844, 463] on button "結帳" at bounding box center [833, 520] width 57 height 32
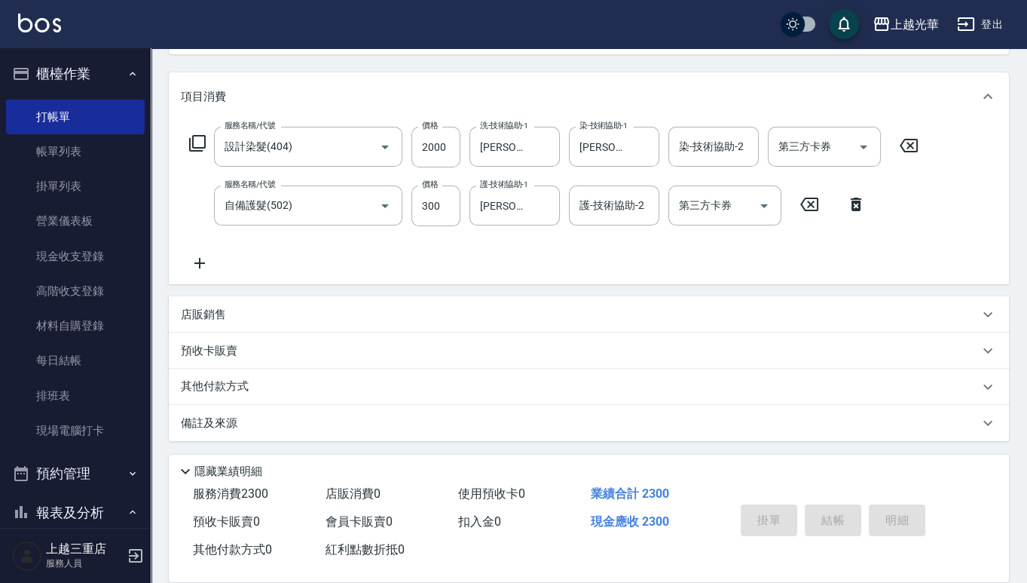
type input "2025/08/23 14:07"
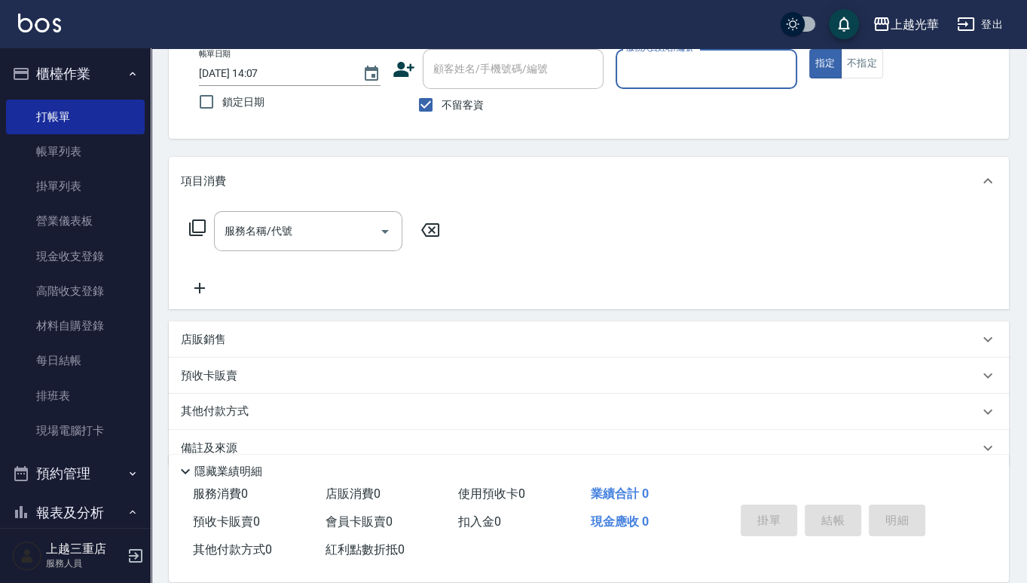
scroll to position [109, 0]
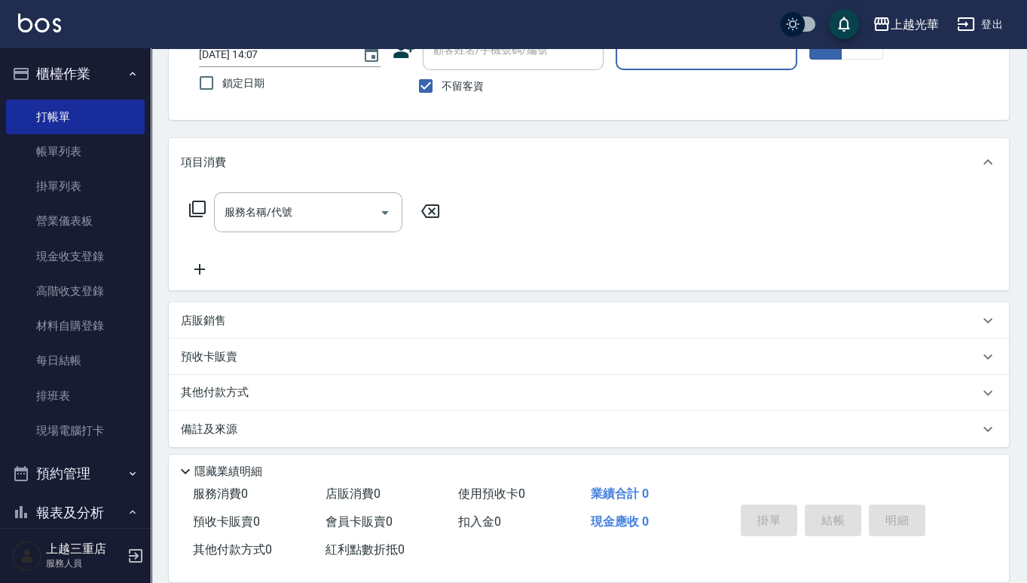
click at [121, 463] on h5 "上越三重店" at bounding box center [84, 548] width 77 height 15
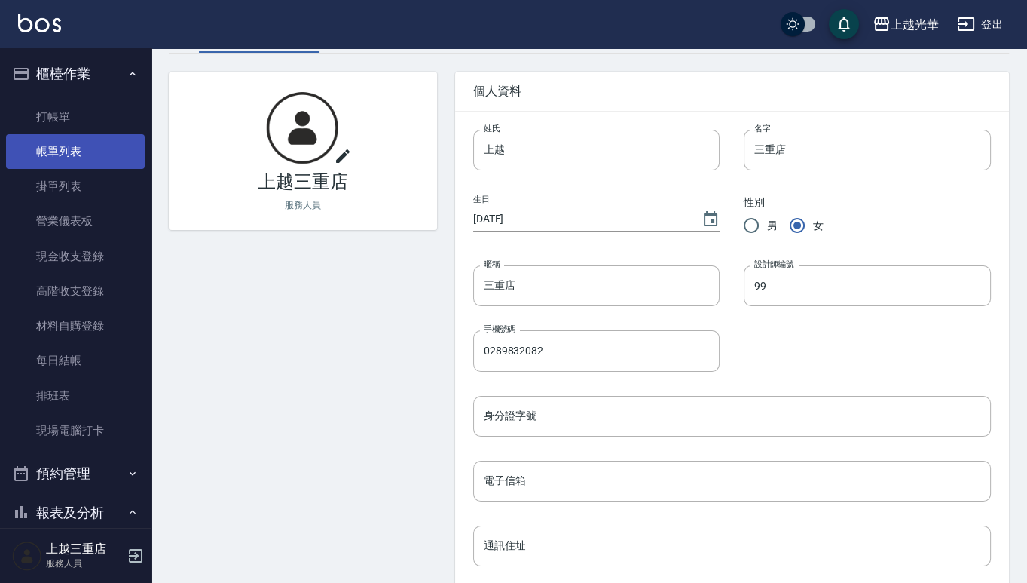
scroll to position [94, 0]
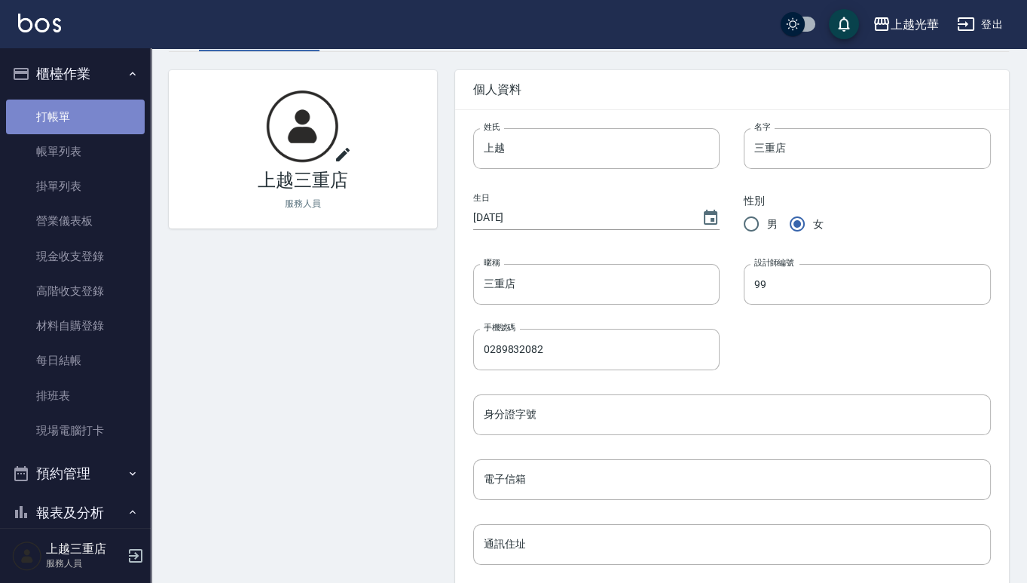
click at [84, 124] on link "打帳單" at bounding box center [75, 117] width 139 height 35
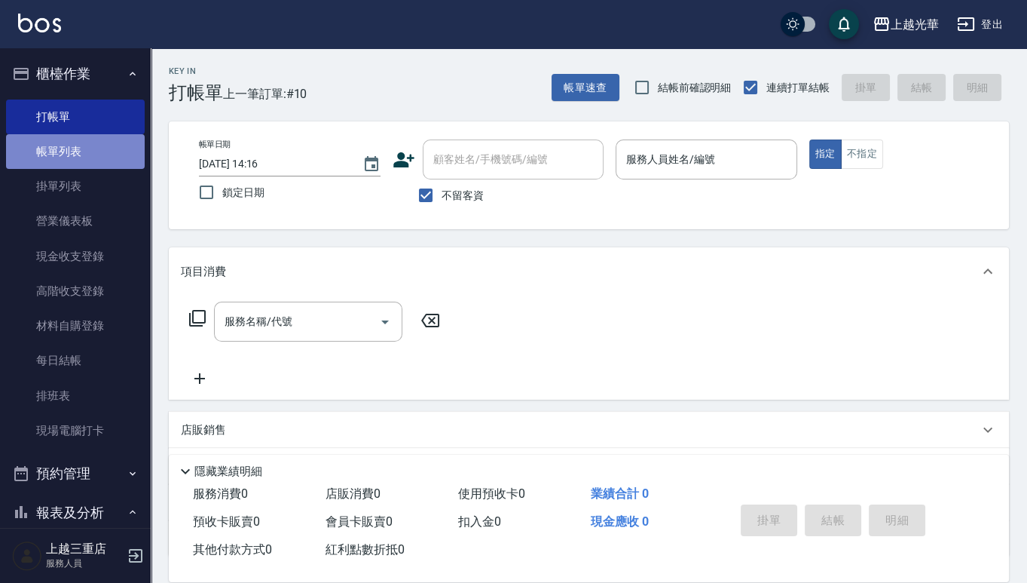
click at [91, 148] on link "帳單列表" at bounding box center [75, 151] width 139 height 35
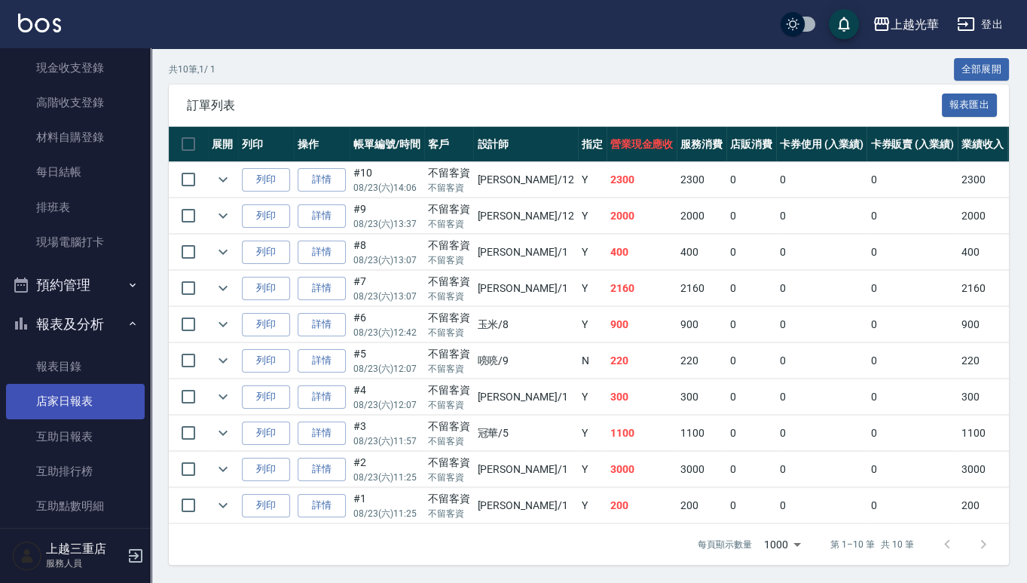
scroll to position [188, 0]
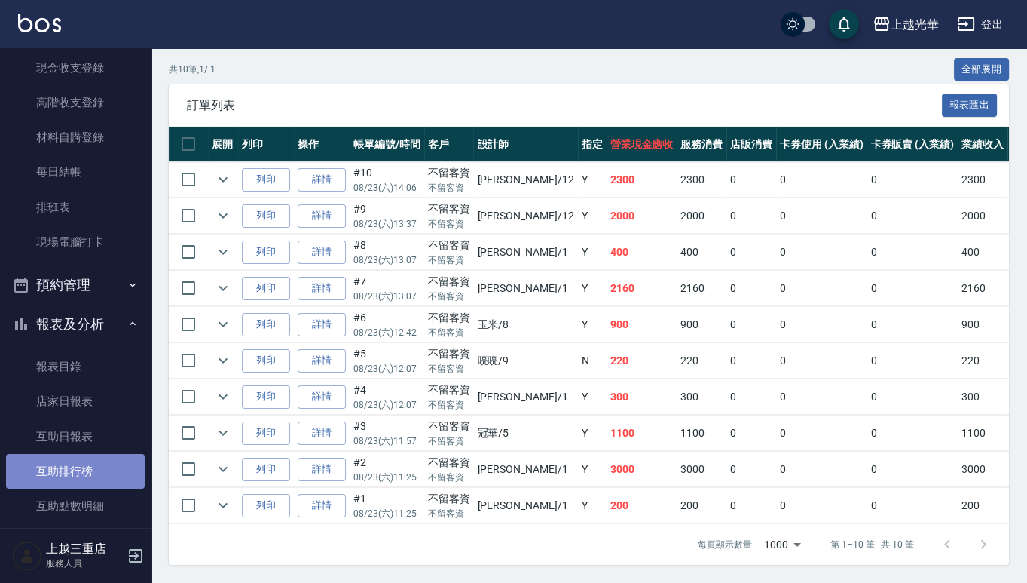
click at [88, 463] on link "互助排行榜" at bounding box center [75, 471] width 139 height 35
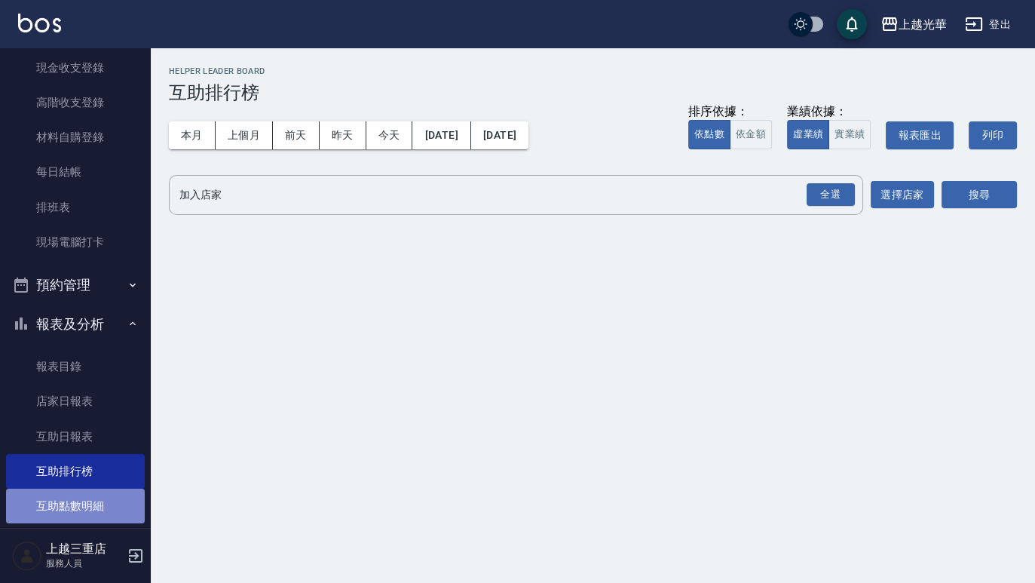
click at [81, 463] on link "互助點數明細" at bounding box center [75, 505] width 139 height 35
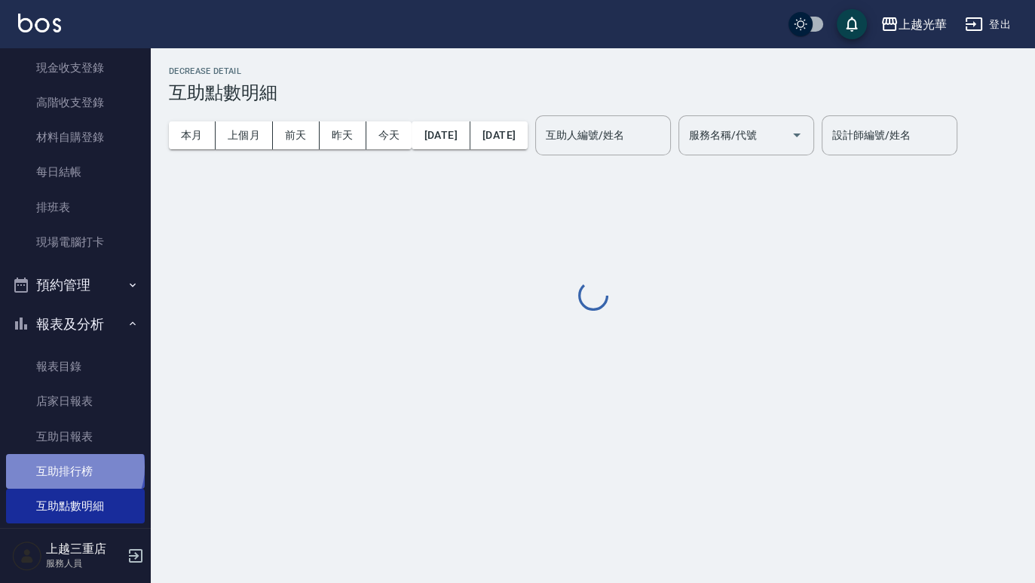
click at [73, 463] on link "互助排行榜" at bounding box center [75, 471] width 139 height 35
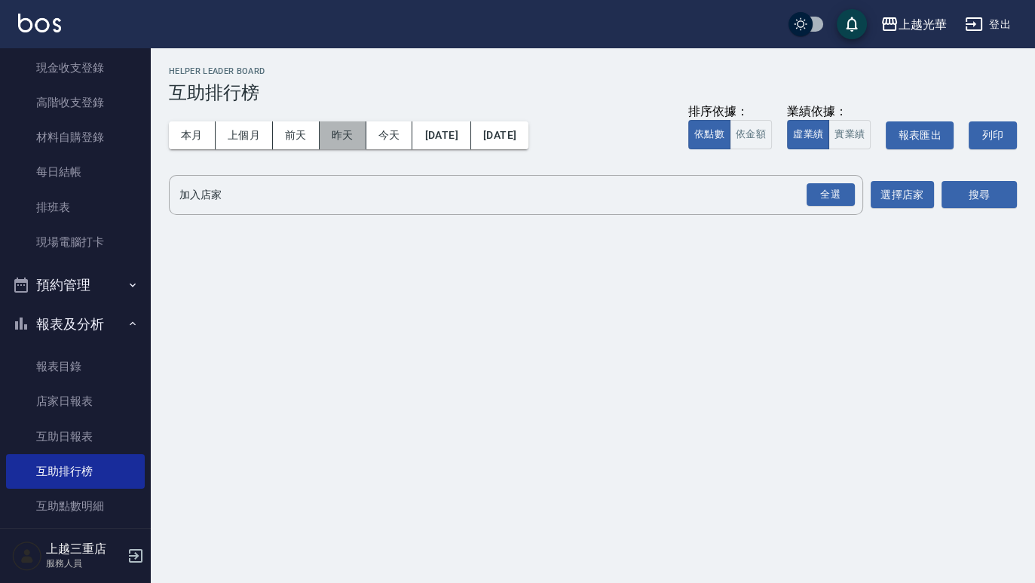
click at [351, 137] on button "昨天" at bounding box center [343, 135] width 47 height 28
click at [298, 133] on button "前天" at bounding box center [296, 135] width 47 height 28
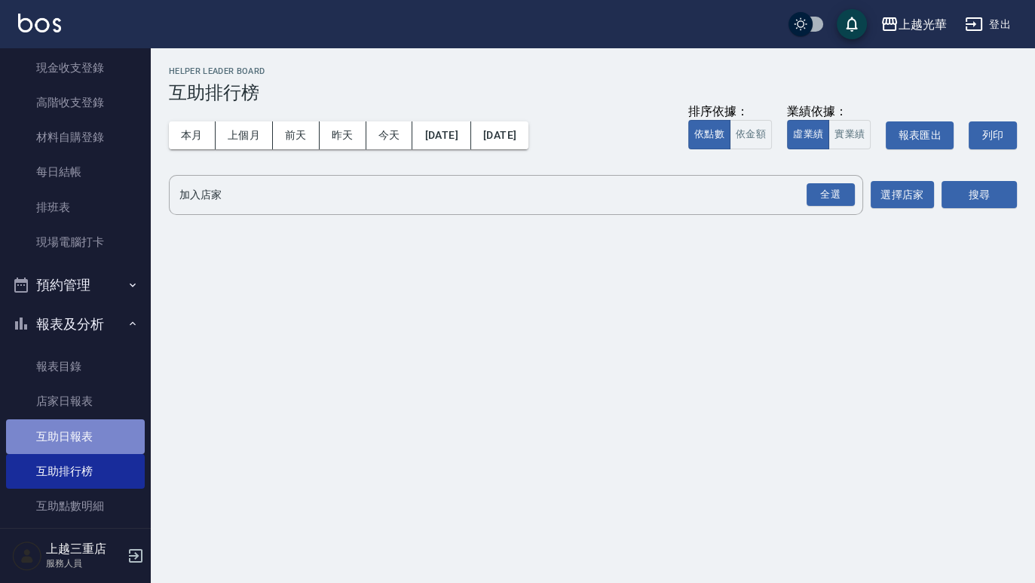
click at [83, 435] on link "互助日報表" at bounding box center [75, 436] width 139 height 35
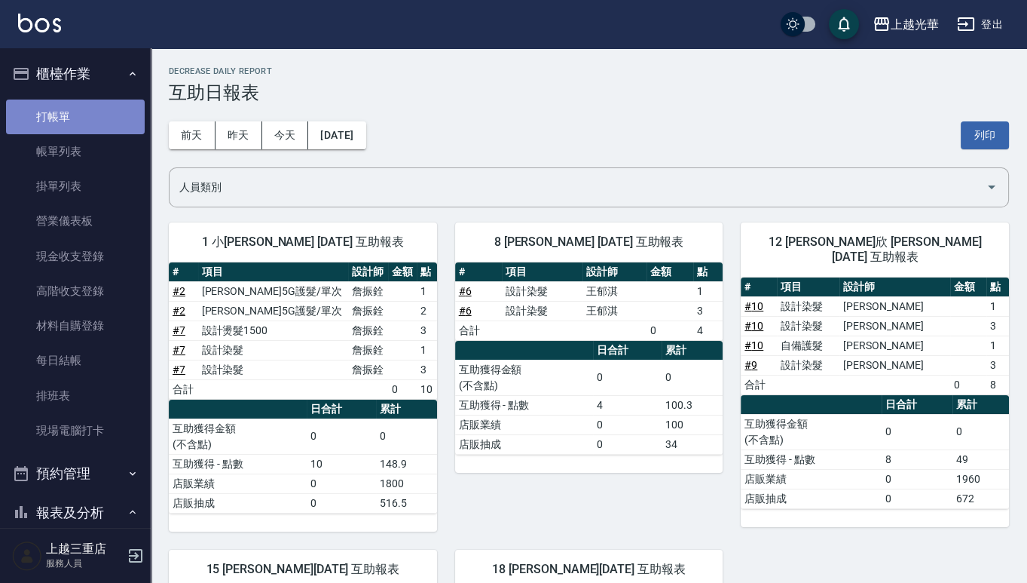
click at [100, 112] on link "打帳單" at bounding box center [75, 117] width 139 height 35
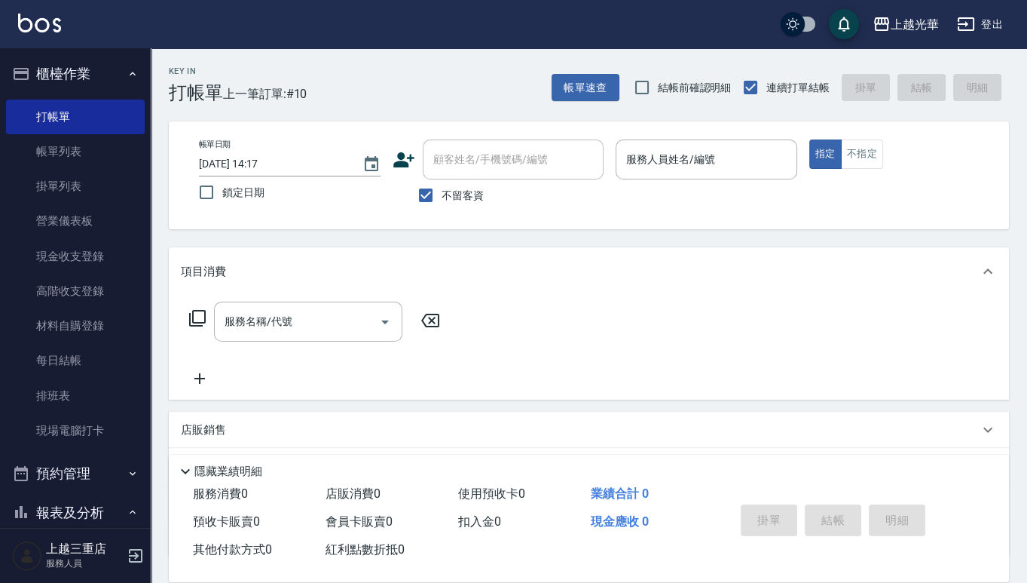
click at [265, 0] on div "上越光華 登出" at bounding box center [513, 24] width 1027 height 48
click at [721, 160] on input "服務人員姓名/編號" at bounding box center [707, 159] width 168 height 26
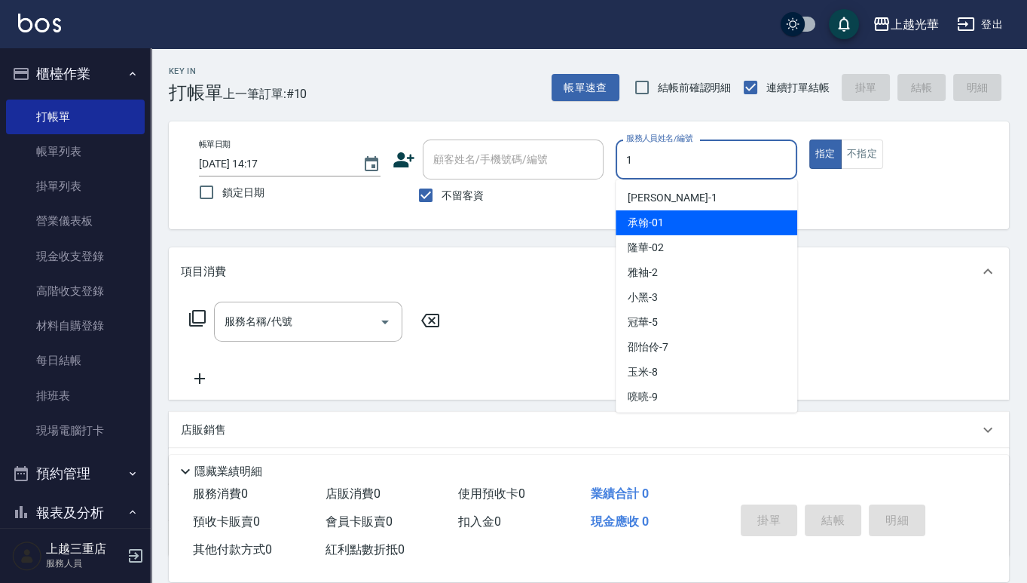
type input "1"
type button "true"
type input "小詹-1"
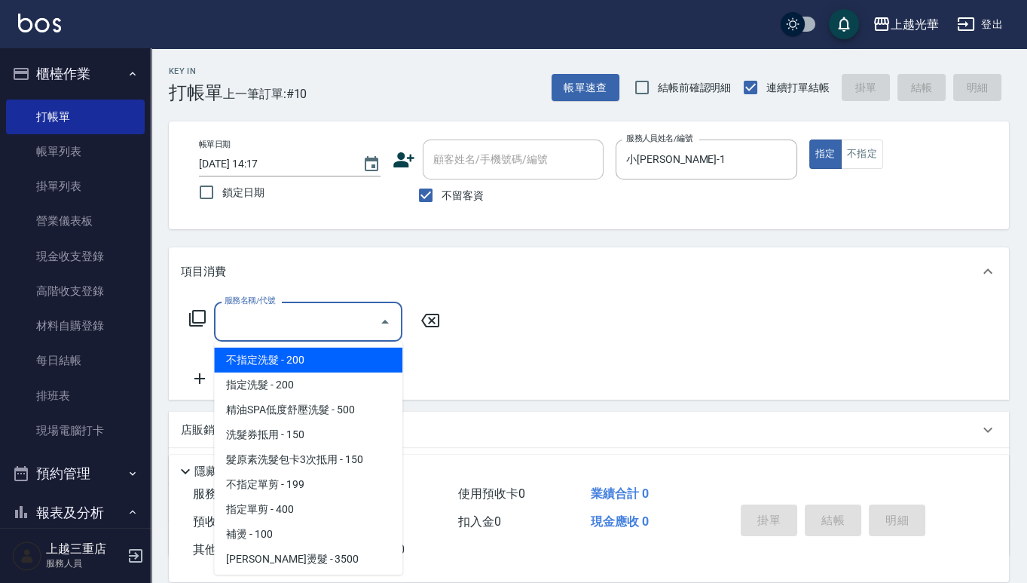
click at [280, 318] on div "服務名稱/代號 服務名稱/代號" at bounding box center [308, 322] width 188 height 40
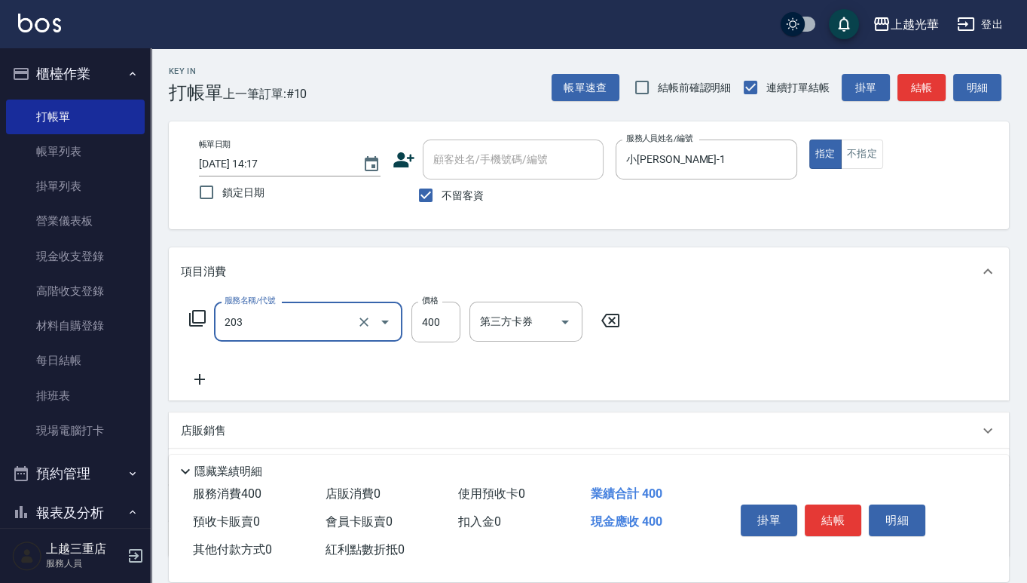
type input "指定單剪(203)"
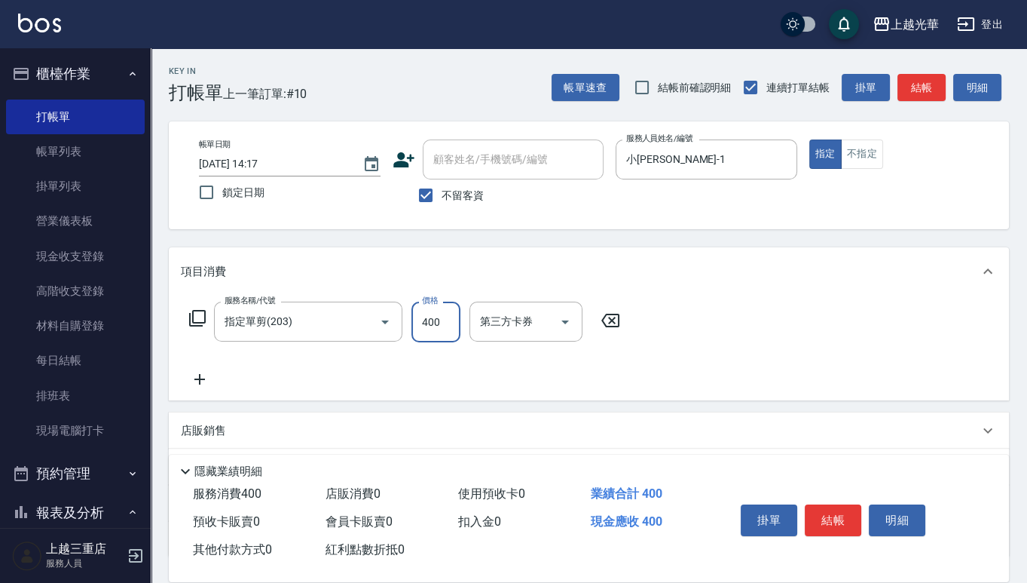
click at [412, 320] on input "400" at bounding box center [436, 322] width 49 height 41
type input "200"
click at [833, 463] on button "結帳" at bounding box center [833, 520] width 57 height 32
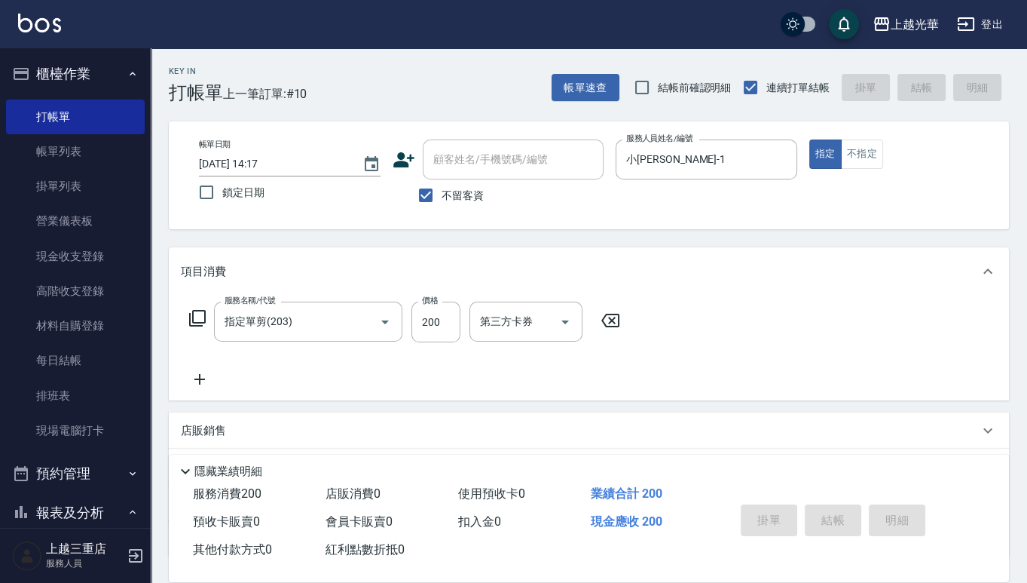
type input "2025/08/23 14:46"
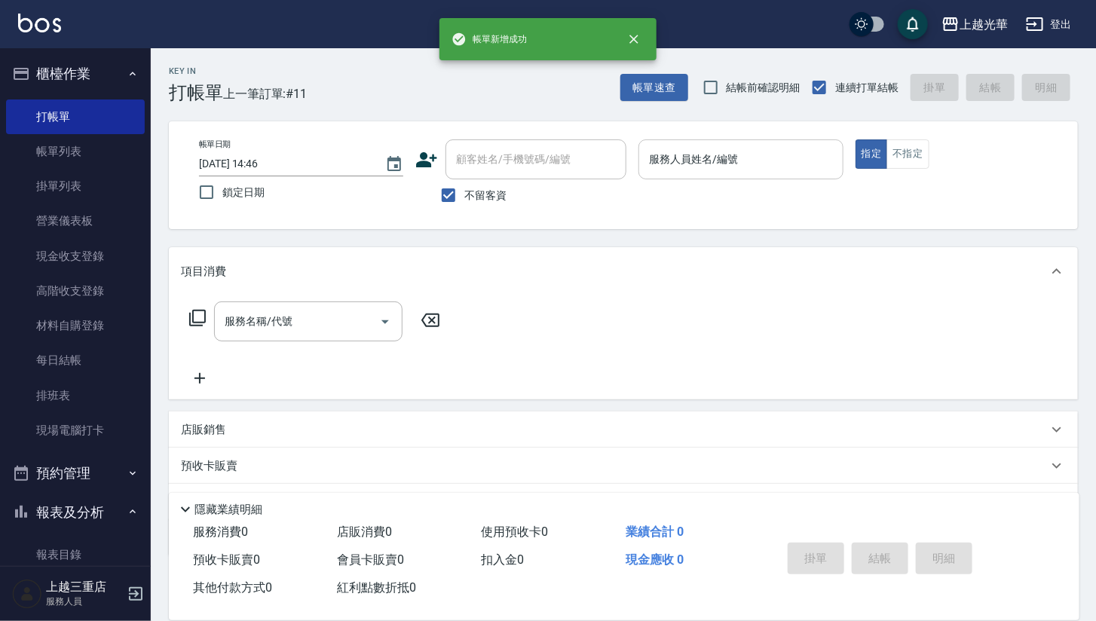
click at [729, 164] on input "服務人員姓名/編號" at bounding box center [740, 159] width 191 height 26
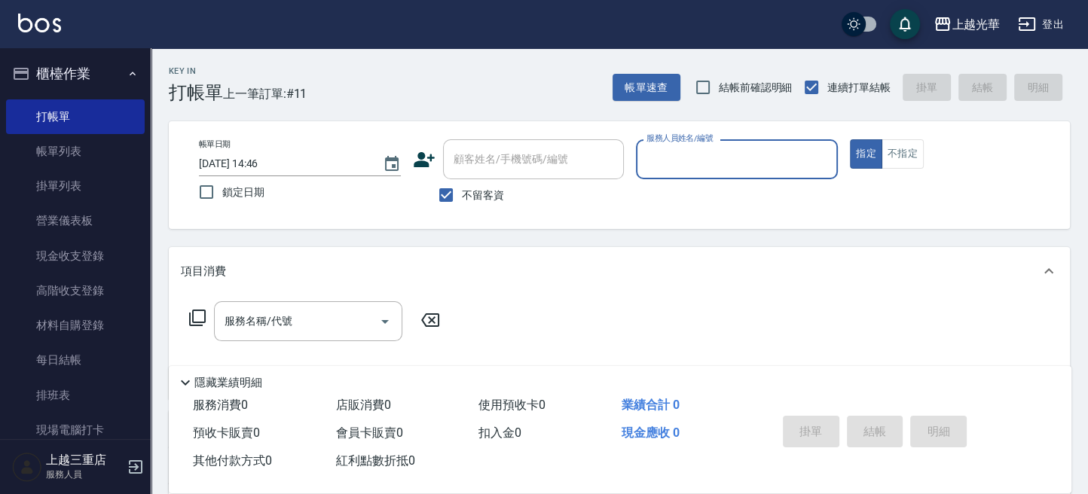
click at [697, 146] on input "服務人員姓名/編號" at bounding box center [737, 159] width 188 height 26
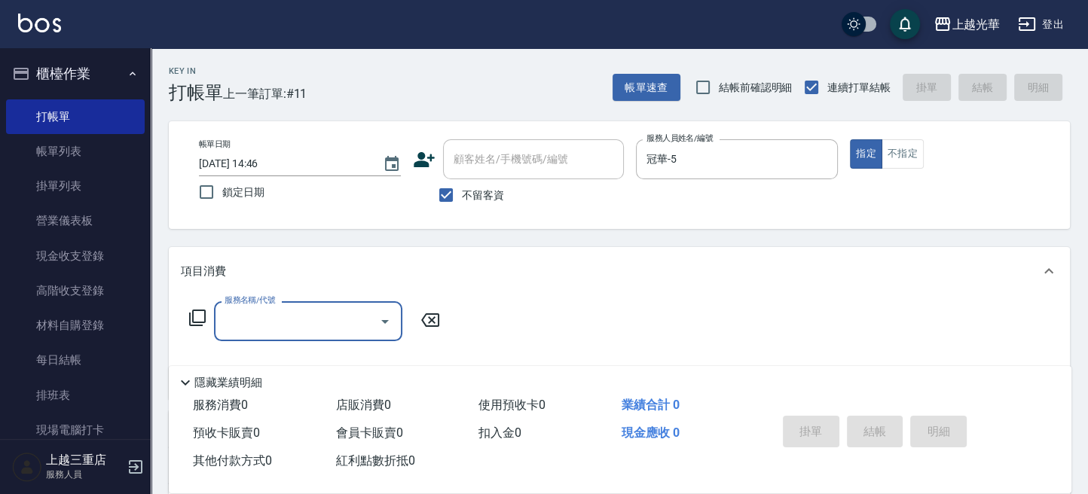
click at [291, 332] on input "服務名稱/代號" at bounding box center [297, 321] width 152 height 26
click at [533, 202] on div "不留客資" at bounding box center [518, 195] width 211 height 32
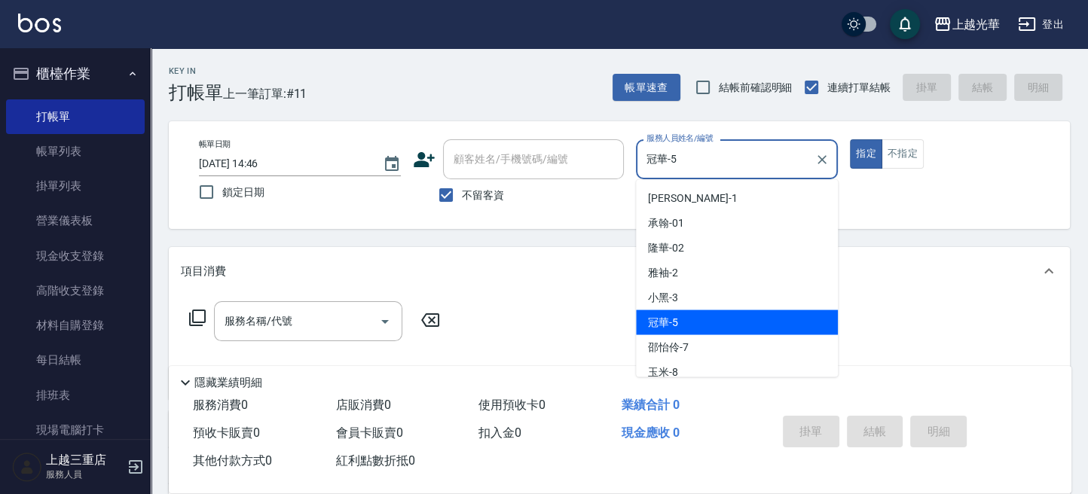
drag, startPoint x: 718, startPoint y: 170, endPoint x: 550, endPoint y: 173, distance: 168.1
click at [550, 173] on div "帳單日期 2025/08/23 14:46 鎖定日期 顧客姓名/手機號碼/編號 顧客姓名/手機號碼/編號 不留客資 服務人員姓名/編號 冠華-5 服務人員姓名…" at bounding box center [619, 175] width 865 height 72
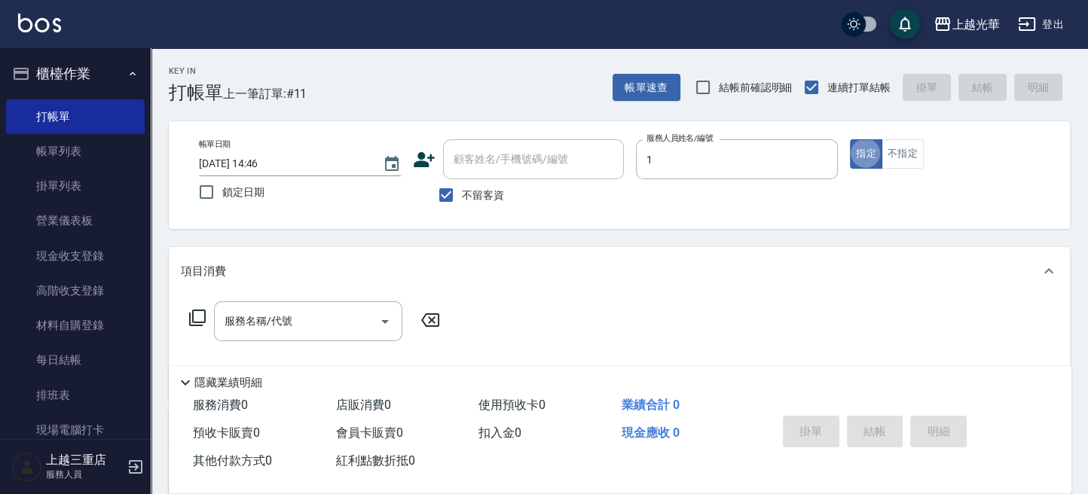
type input "小詹-1"
click at [357, 319] on input "服務名稱/代號" at bounding box center [297, 321] width 152 height 26
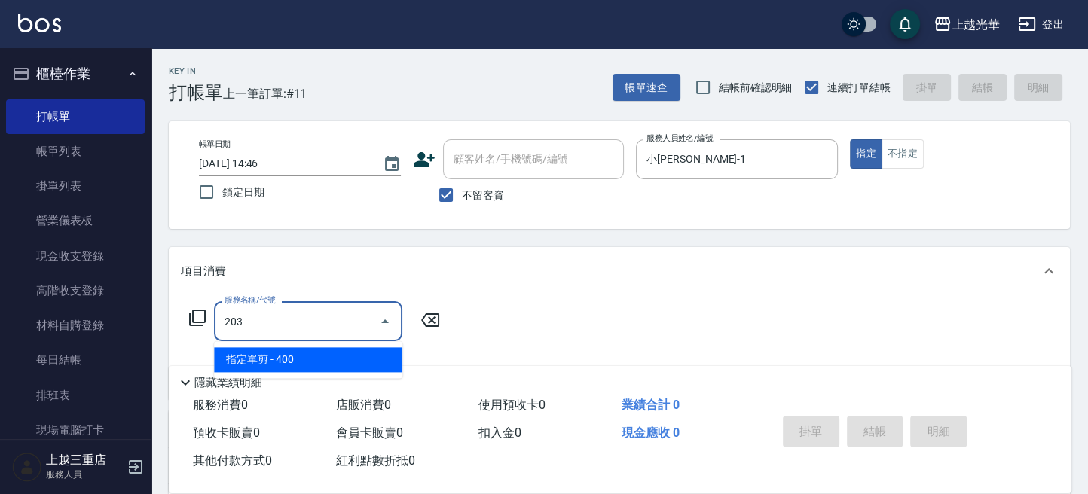
type input "指定單剪(203)"
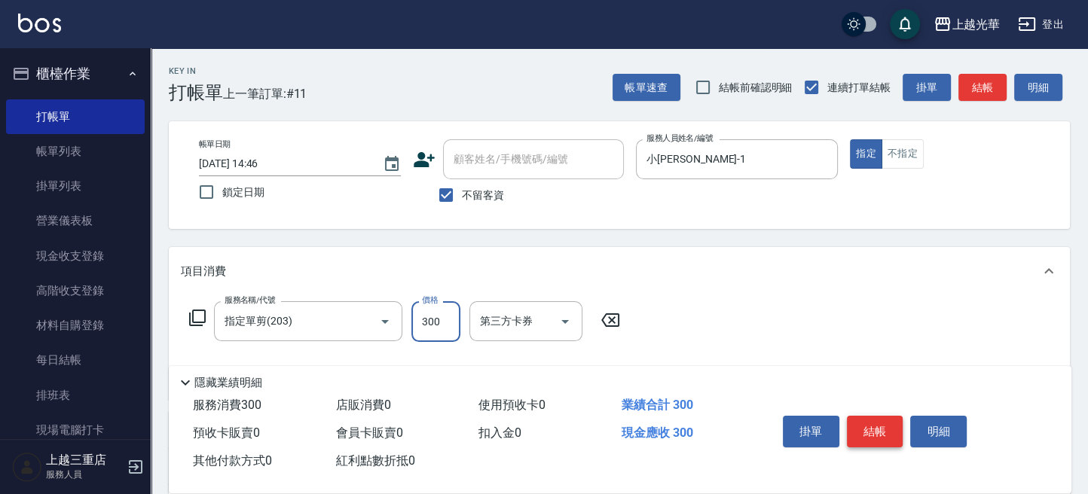
type input "300"
click at [880, 422] on button "結帳" at bounding box center [875, 432] width 57 height 32
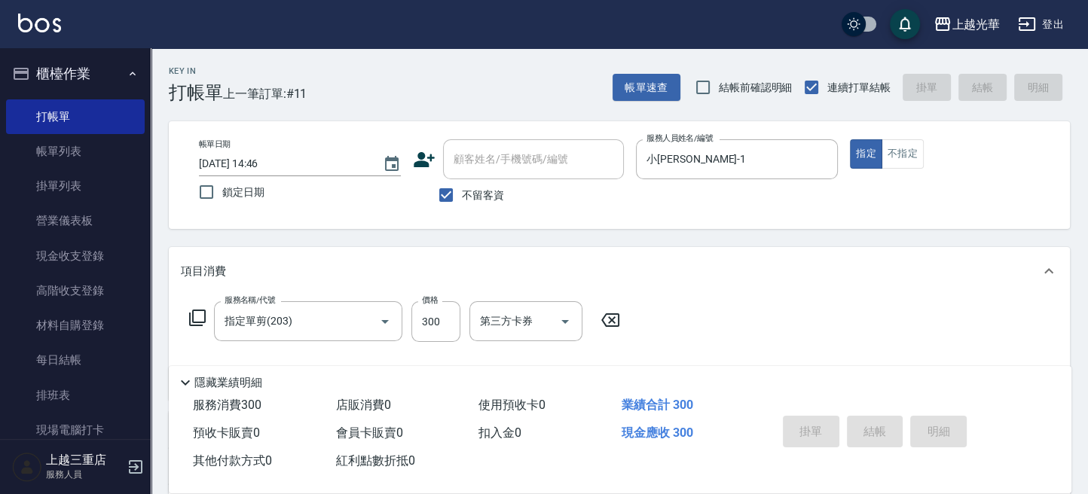
type input "2025/08/23 15:27"
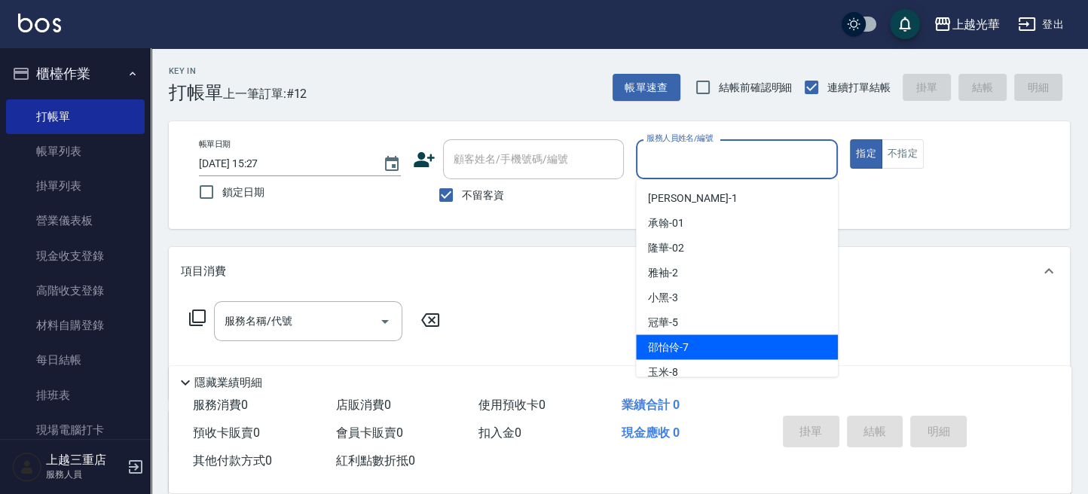
drag, startPoint x: 741, startPoint y: 160, endPoint x: 697, endPoint y: 351, distance: 196.6
click at [697, 351] on div "邵怡伶 -7" at bounding box center [737, 347] width 202 height 25
type input "邵怡伶-7"
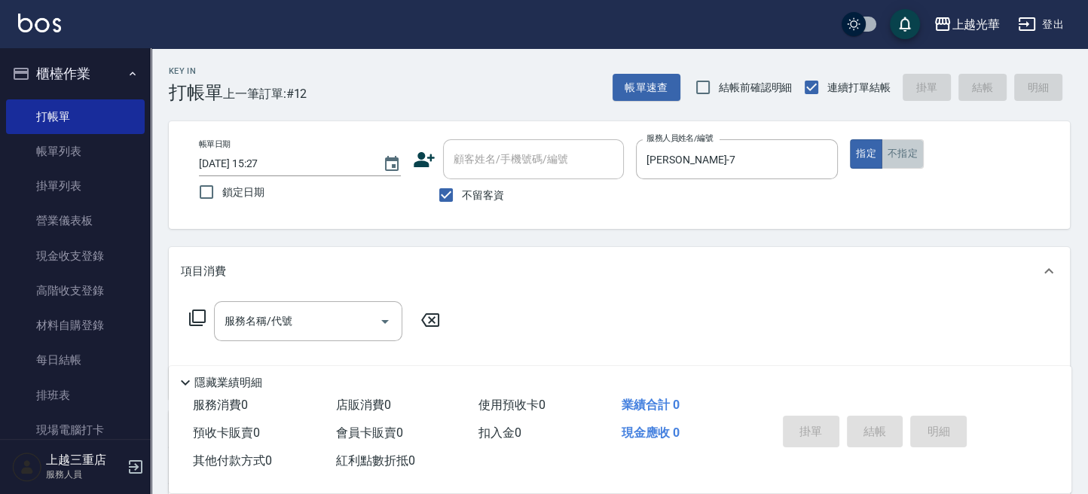
drag, startPoint x: 912, startPoint y: 142, endPoint x: 882, endPoint y: 166, distance: 38.1
click at [912, 145] on button "不指定" at bounding box center [903, 153] width 42 height 29
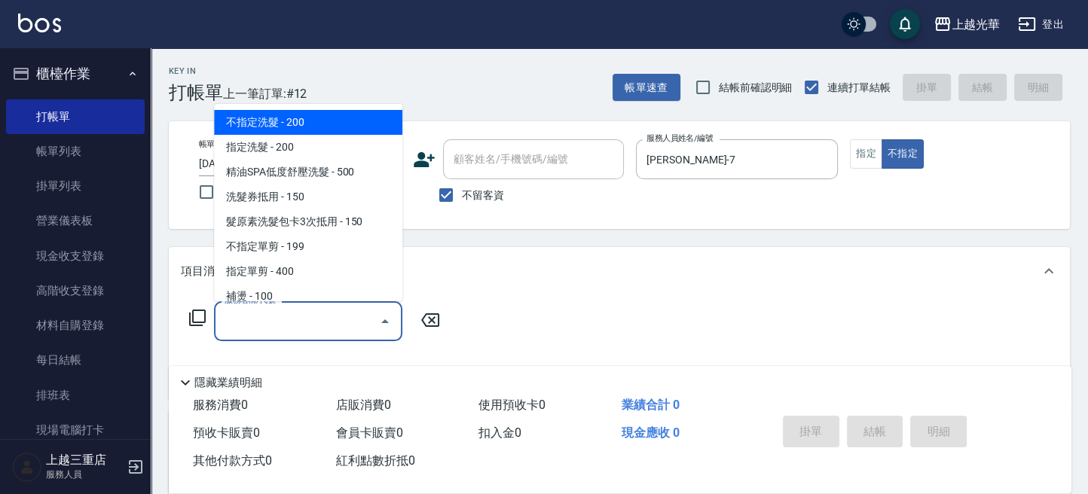
drag, startPoint x: 307, startPoint y: 320, endPoint x: 257, endPoint y: 121, distance: 205.1
click at [257, 121] on span "不指定洗髮 - 200" at bounding box center [308, 122] width 188 height 25
type input "不指定洗髮(101)"
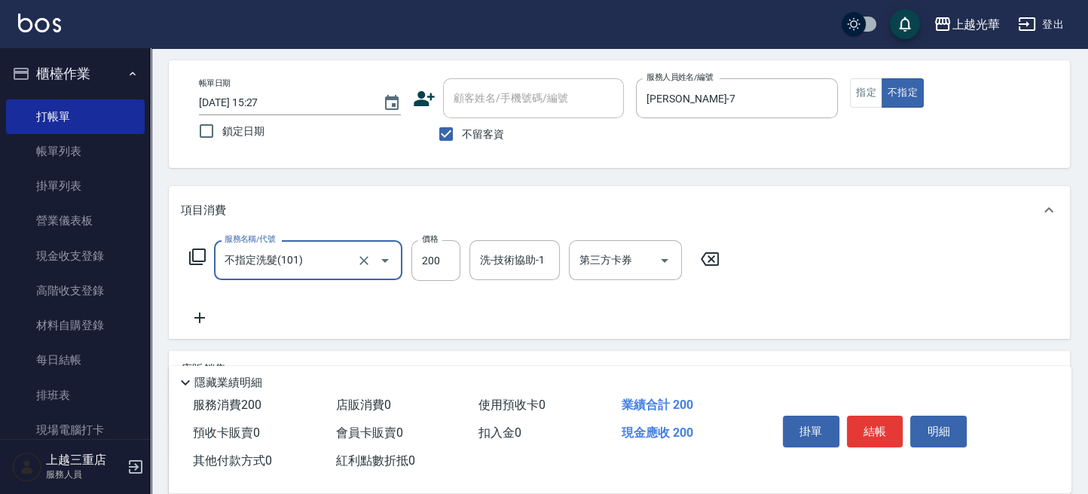
scroll to position [100, 0]
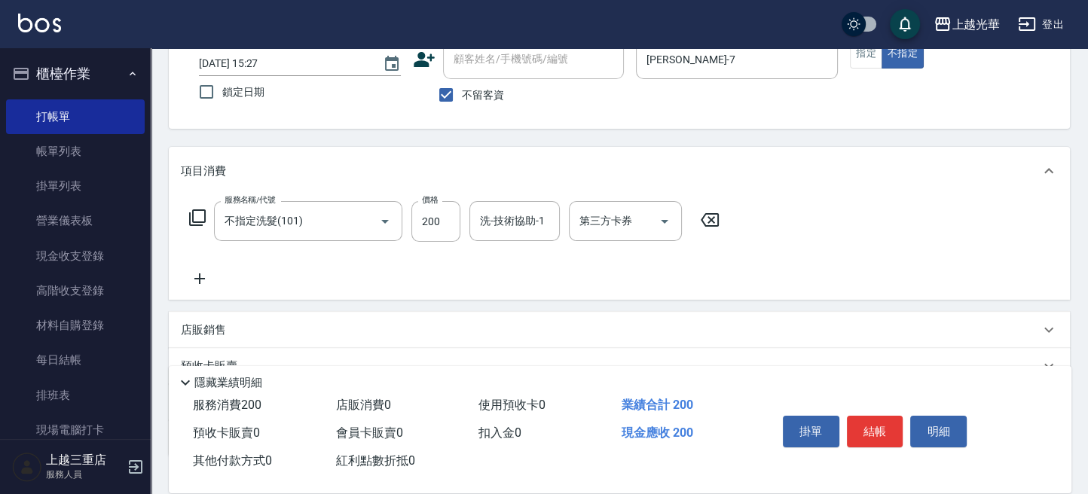
click at [194, 283] on icon at bounding box center [200, 279] width 38 height 18
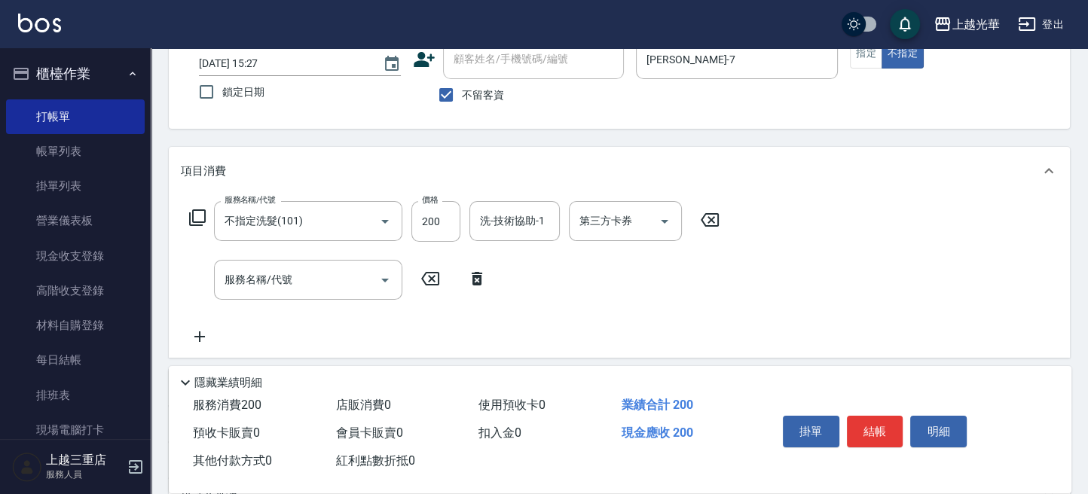
click at [192, 220] on icon at bounding box center [197, 218] width 17 height 17
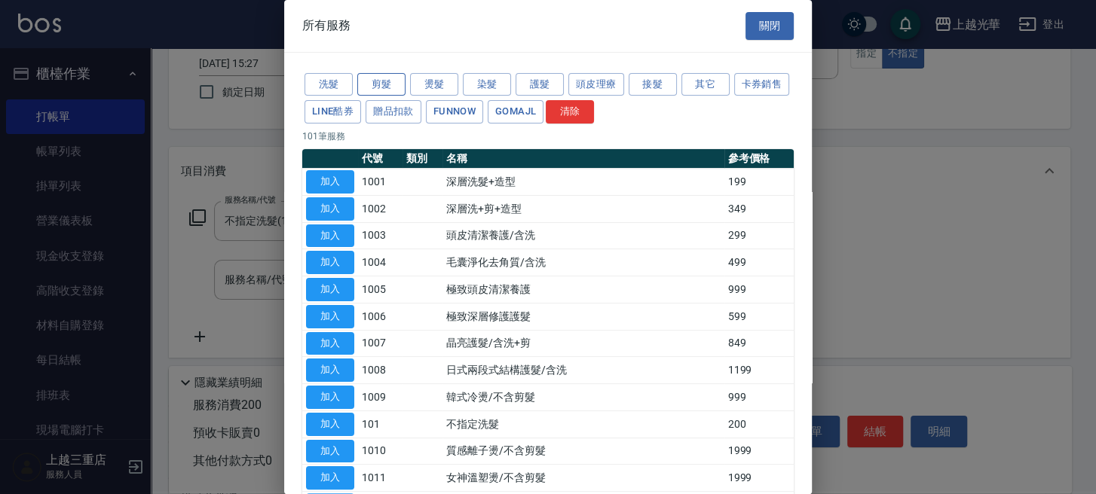
click at [386, 78] on button "剪髮" at bounding box center [381, 84] width 48 height 23
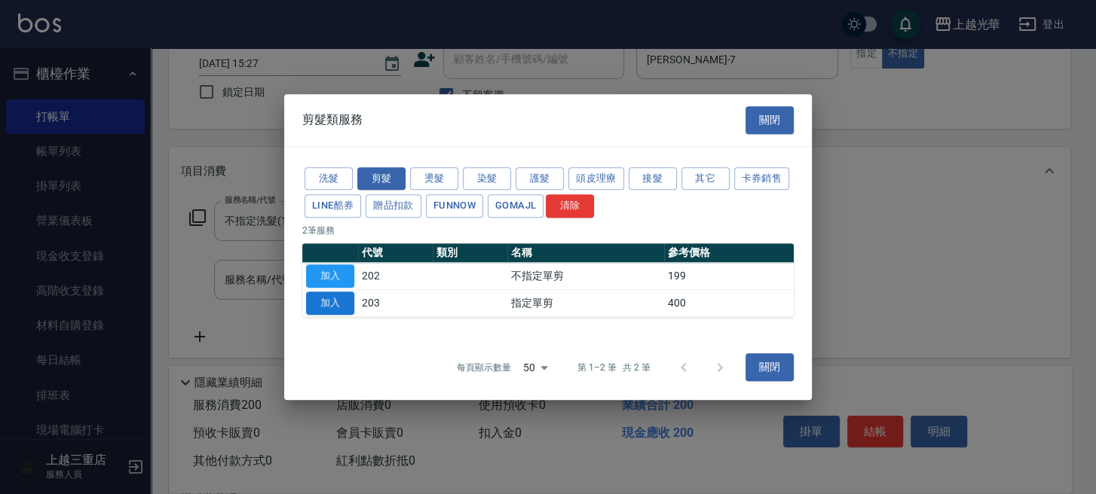
click at [330, 300] on button "加入" at bounding box center [330, 303] width 48 height 23
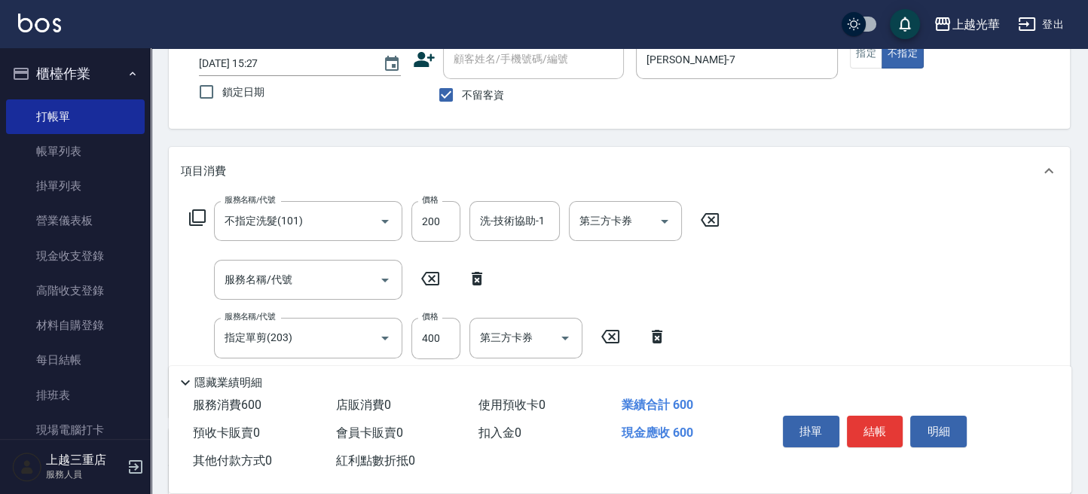
click at [482, 268] on div "服務名稱/代號 服務名稱/代號" at bounding box center [338, 280] width 315 height 40
click at [479, 271] on icon at bounding box center [477, 279] width 38 height 18
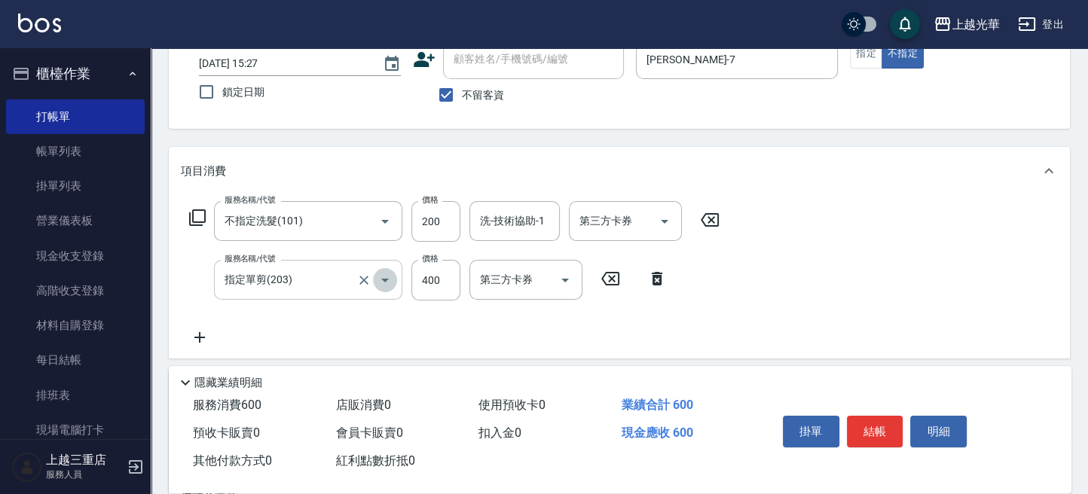
click at [384, 287] on icon "Open" at bounding box center [385, 280] width 18 height 18
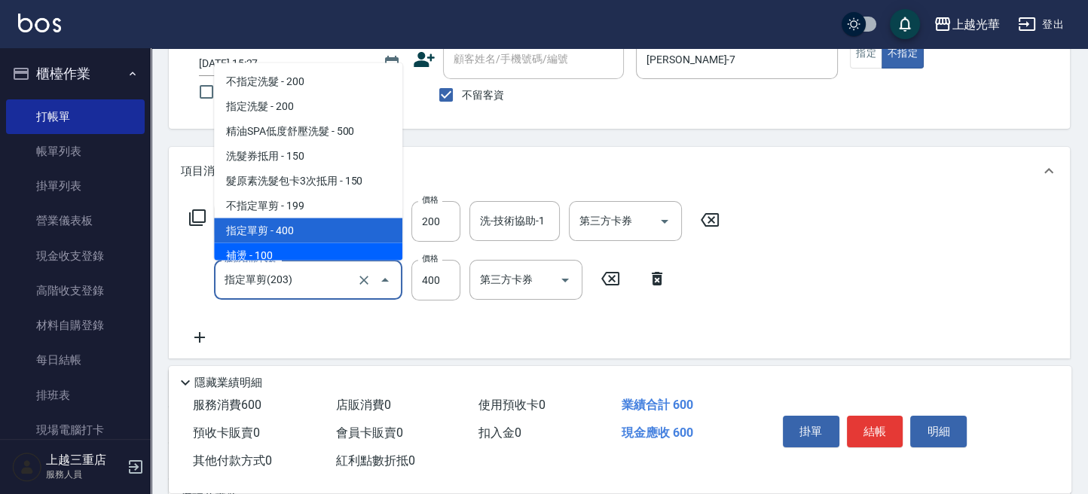
click at [371, 308] on div "服務名稱/代號 不指定洗髮(101) 服務名稱/代號 價格 200 價格 洗-技術協助-1 洗-技術協助-1 第三方卡券 第三方卡券 服務名稱/代號 指定單剪…" at bounding box center [455, 273] width 548 height 145
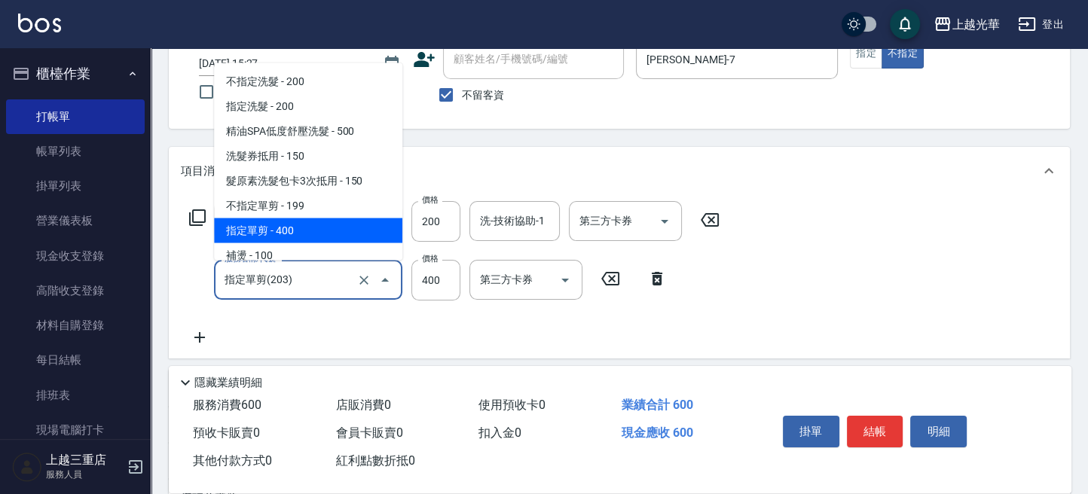
drag, startPoint x: 337, startPoint y: 285, endPoint x: 279, endPoint y: 198, distance: 104.3
click at [279, 198] on span "不指定單剪 - 199" at bounding box center [308, 205] width 188 height 25
type input "不指定單剪(202)"
type input "199"
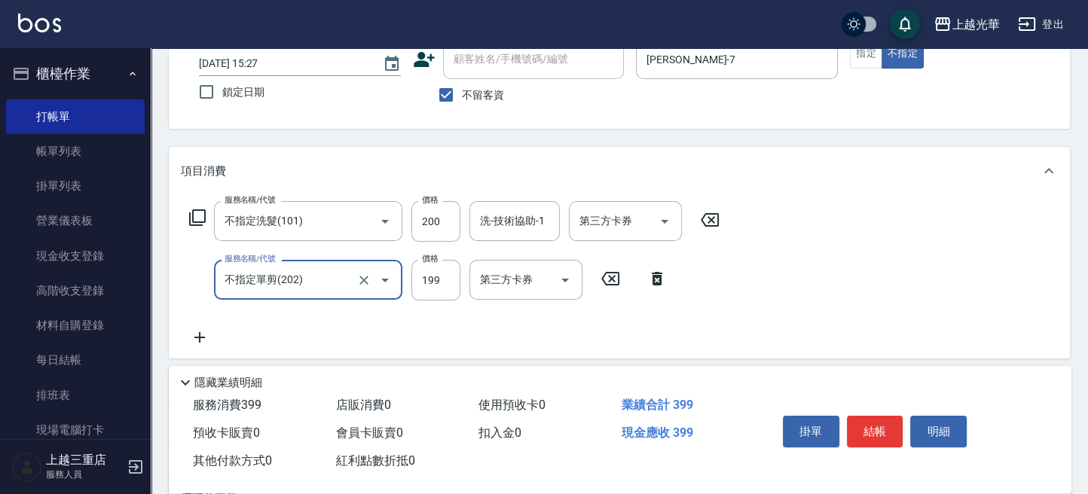
click at [528, 216] on div "洗-技術協助-1 洗-技術協助-1" at bounding box center [515, 221] width 90 height 40
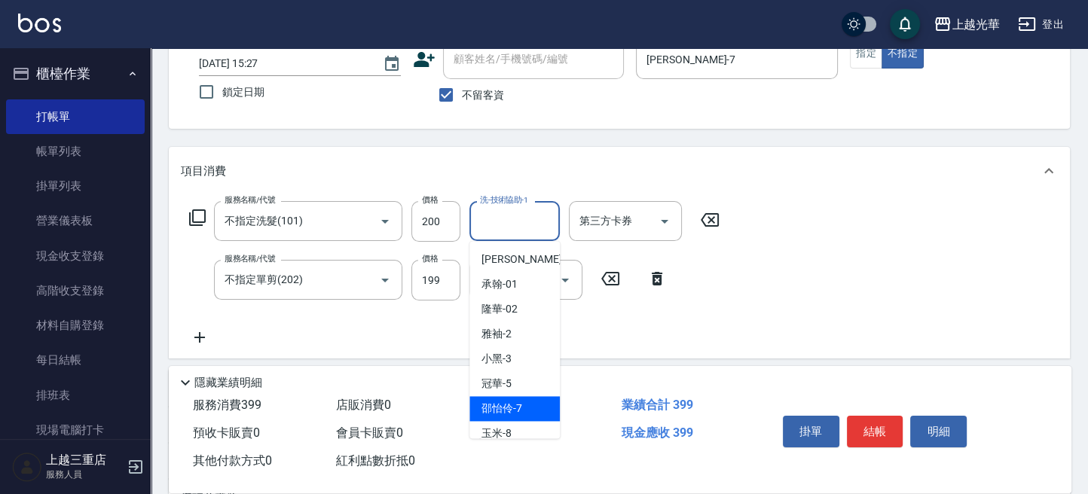
click at [531, 406] on div "邵怡伶 -7" at bounding box center [515, 408] width 90 height 25
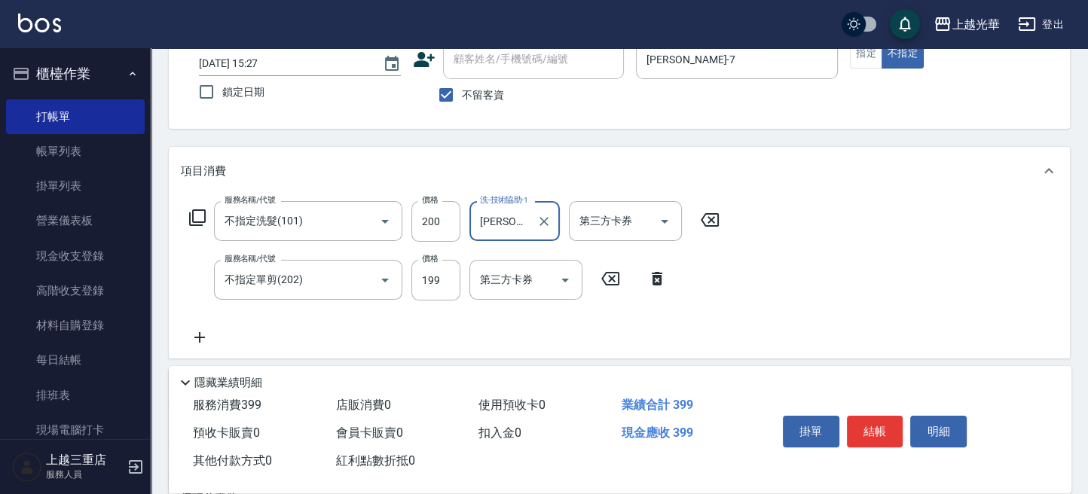
type input "邵怡伶-7"
click at [888, 429] on button "結帳" at bounding box center [875, 432] width 57 height 32
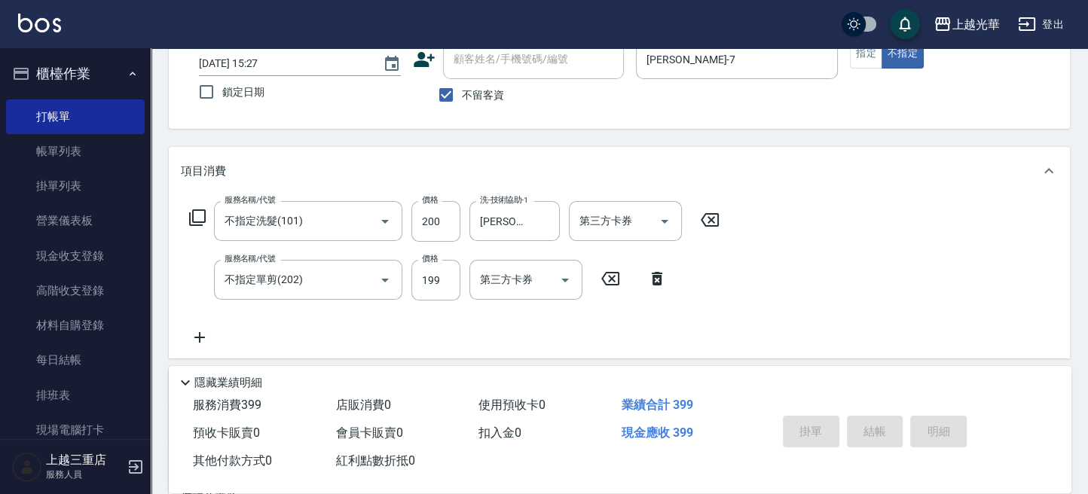
type input "2025/08/23 15:34"
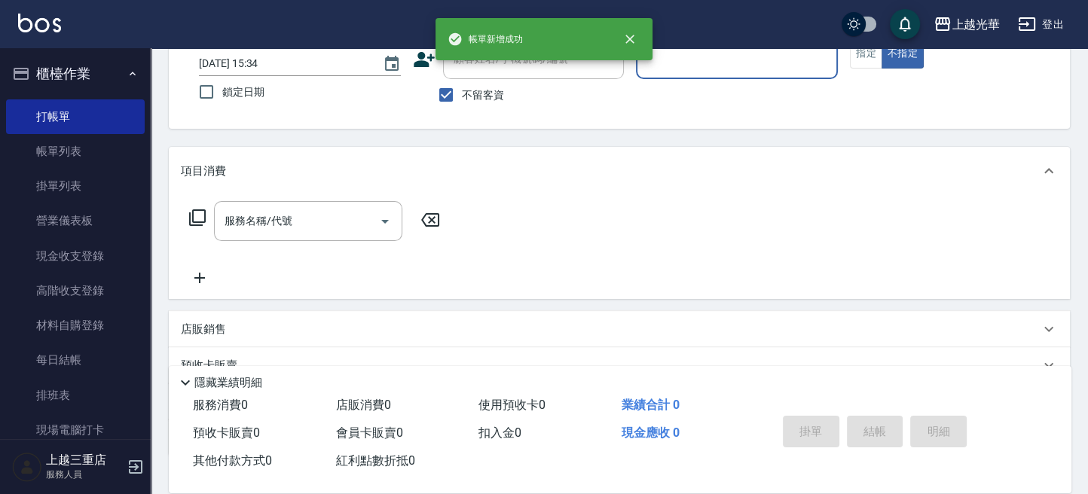
scroll to position [0, 0]
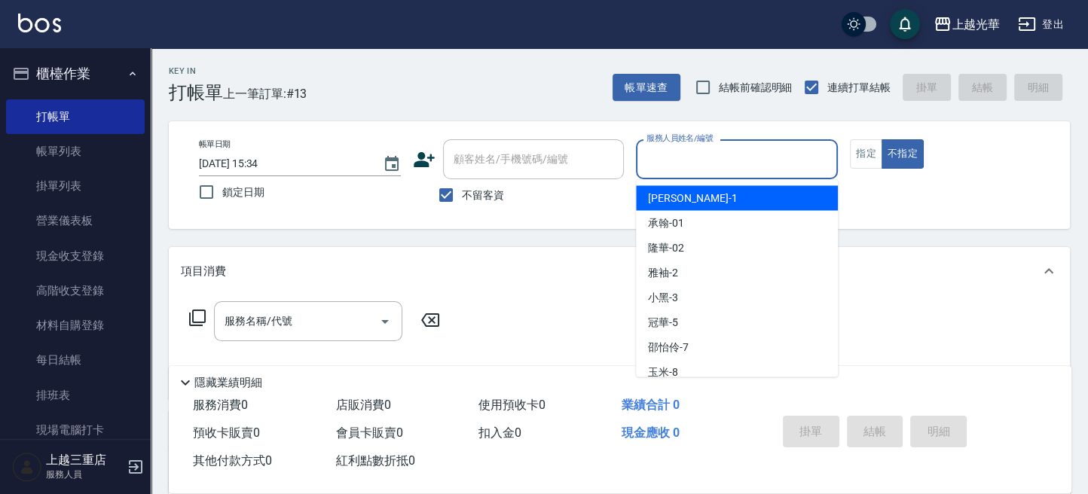
drag, startPoint x: 724, startPoint y: 160, endPoint x: 723, endPoint y: 301, distance: 141.0
click at [684, 349] on span "邵怡伶 -7" at bounding box center [668, 347] width 41 height 16
type input "邵怡伶-7"
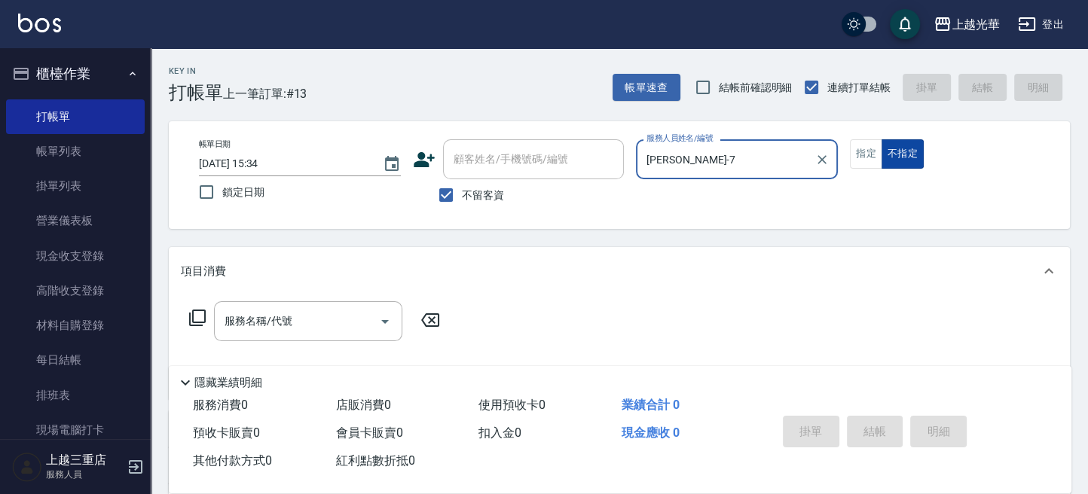
drag, startPoint x: 897, startPoint y: 146, endPoint x: 767, endPoint y: 194, distance: 139.0
click at [897, 146] on button "不指定" at bounding box center [903, 153] width 42 height 29
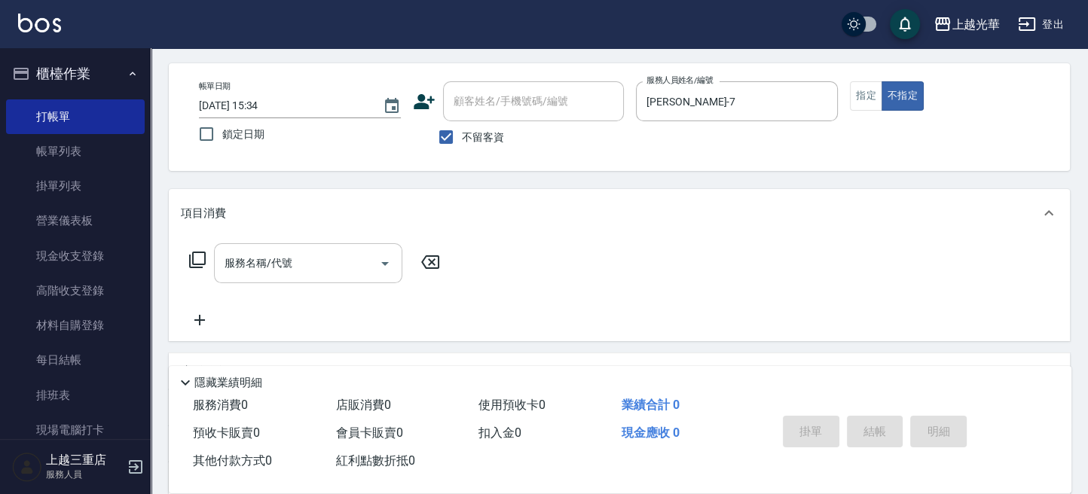
scroll to position [100, 0]
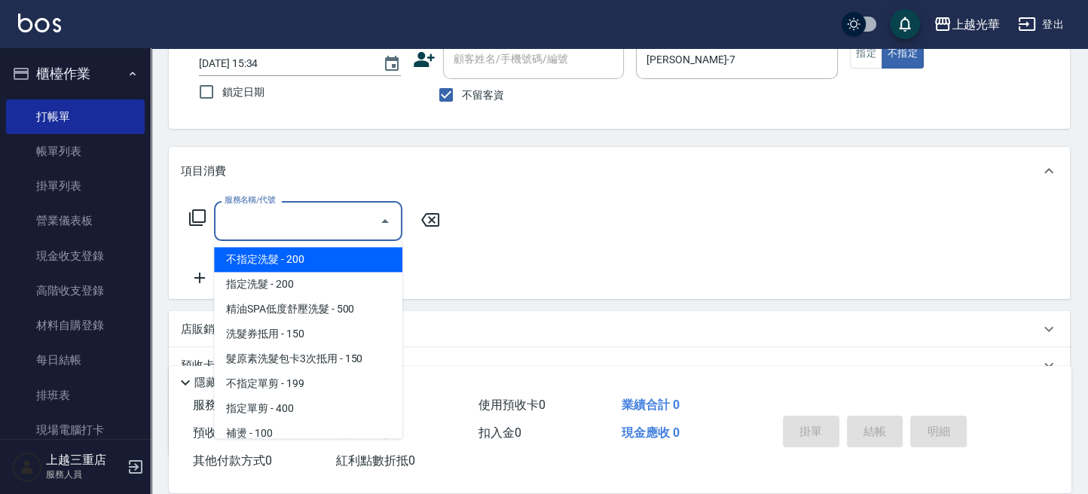
drag, startPoint x: 233, startPoint y: 213, endPoint x: 694, endPoint y: 234, distance: 461.8
click at [715, 229] on div "服務名稱/代號 服務名稱/代號" at bounding box center [620, 247] width 902 height 104
click at [326, 210] on input "服務名稱/代號" at bounding box center [297, 221] width 152 height 26
click at [320, 259] on span "不指定洗髮 - 200" at bounding box center [308, 259] width 188 height 25
type input "不指定洗髮(101)"
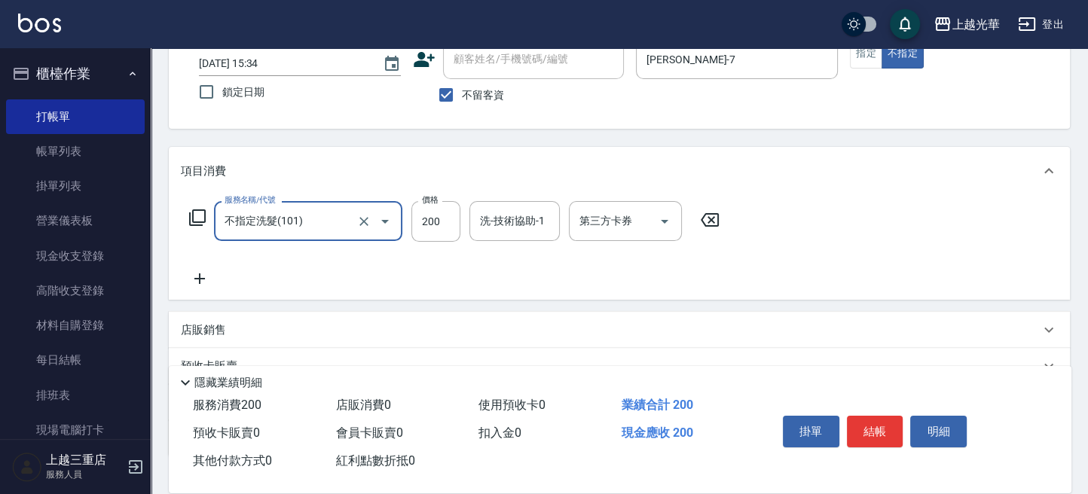
click at [197, 272] on icon at bounding box center [200, 279] width 38 height 18
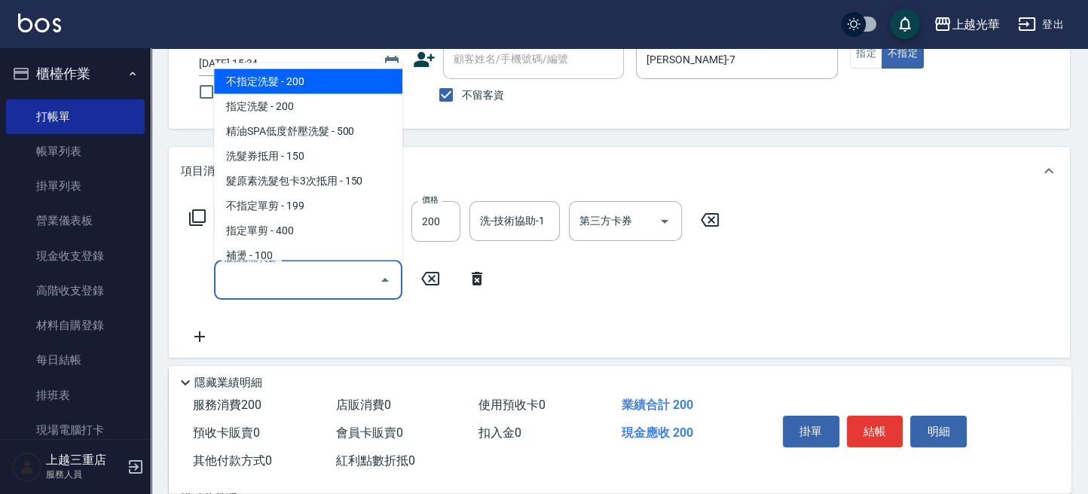
click at [270, 274] on input "服務名稱/代號" at bounding box center [297, 280] width 152 height 26
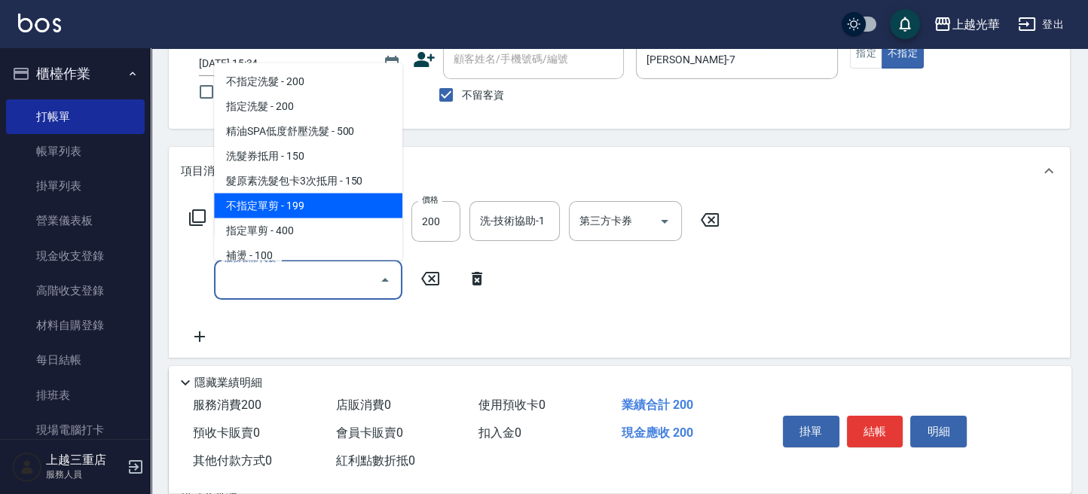
click at [308, 202] on span "不指定單剪 - 199" at bounding box center [308, 205] width 188 height 25
type input "不指定單剪(202)"
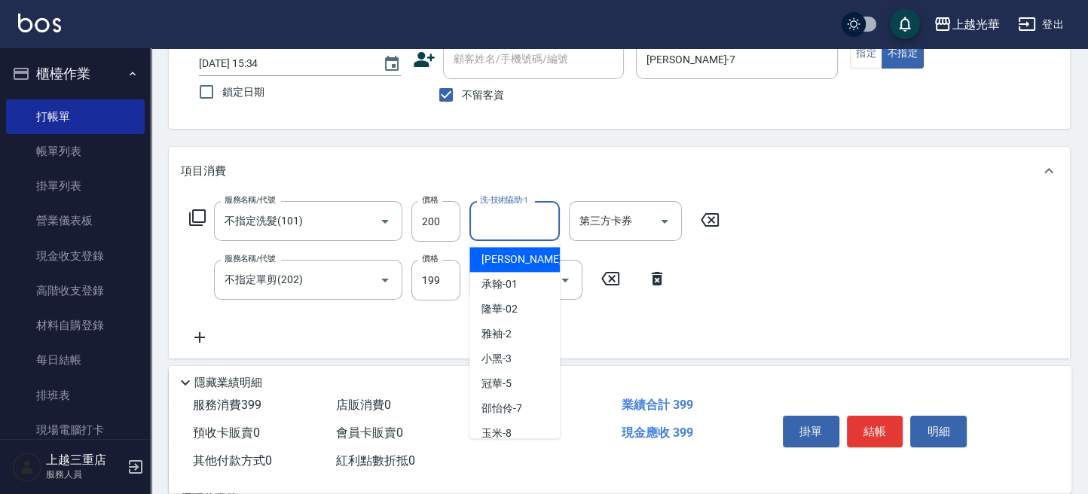
click at [534, 225] on input "洗-技術協助-1" at bounding box center [514, 221] width 77 height 26
click at [519, 401] on span "邵怡伶 -7" at bounding box center [502, 409] width 41 height 16
type input "邵怡伶-7"
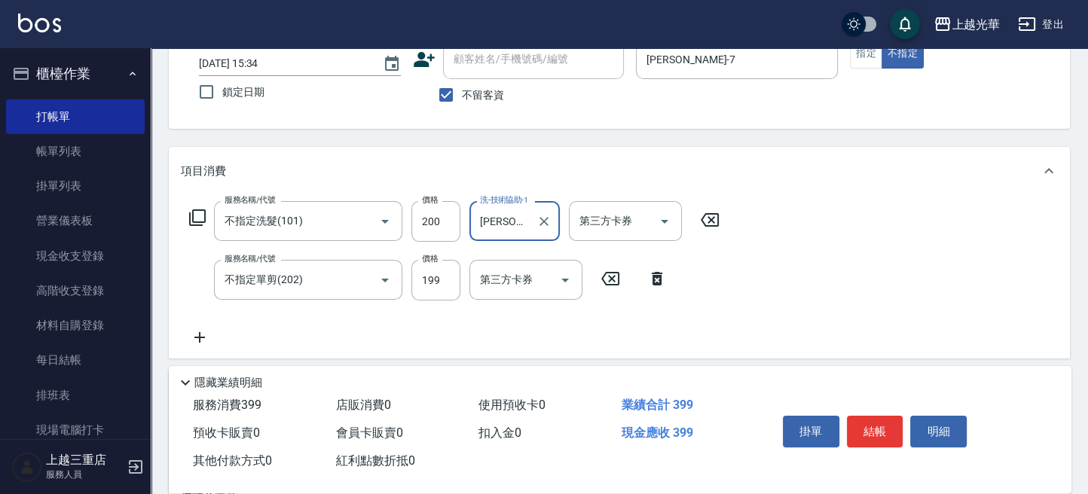
click at [201, 341] on icon at bounding box center [200, 338] width 38 height 18
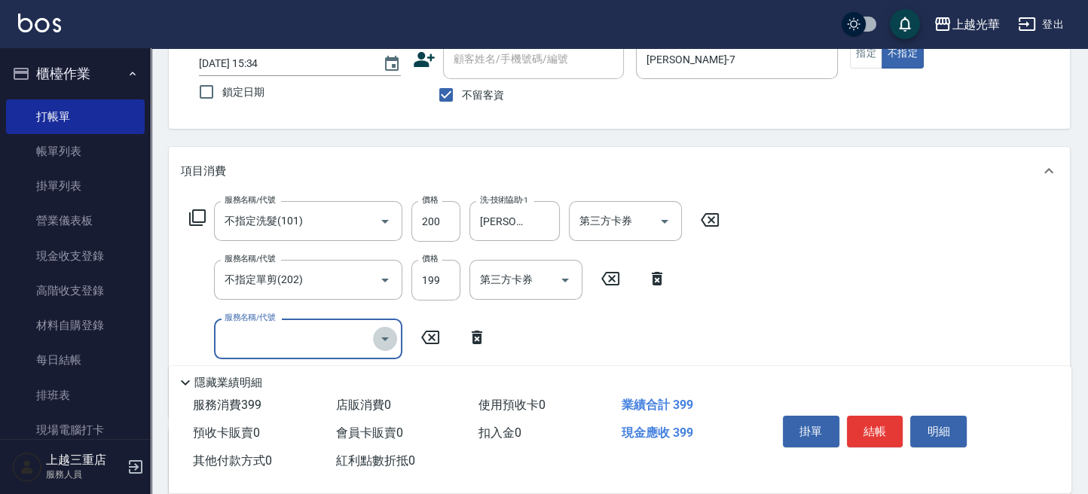
click at [390, 335] on icon "Open" at bounding box center [385, 339] width 18 height 18
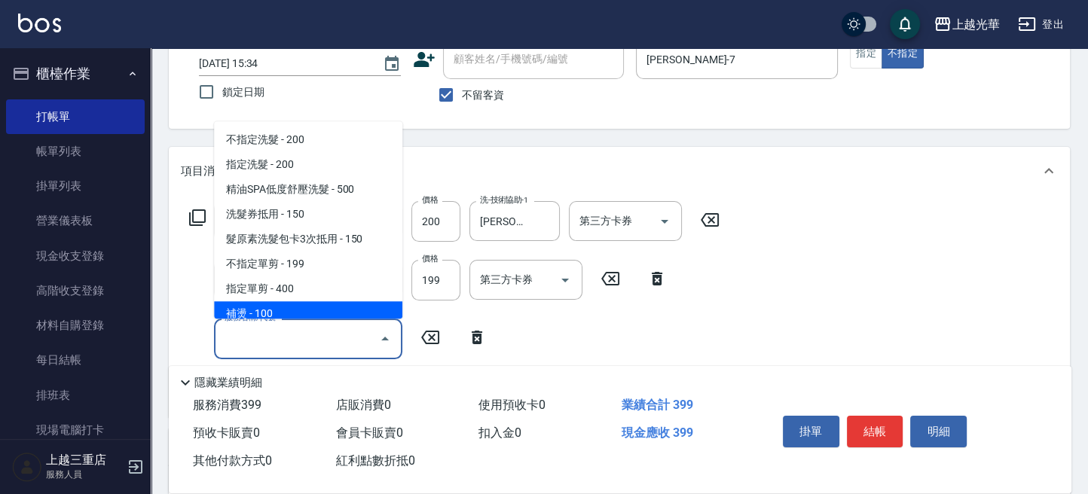
click at [338, 334] on input "服務名稱/代號" at bounding box center [297, 339] width 152 height 26
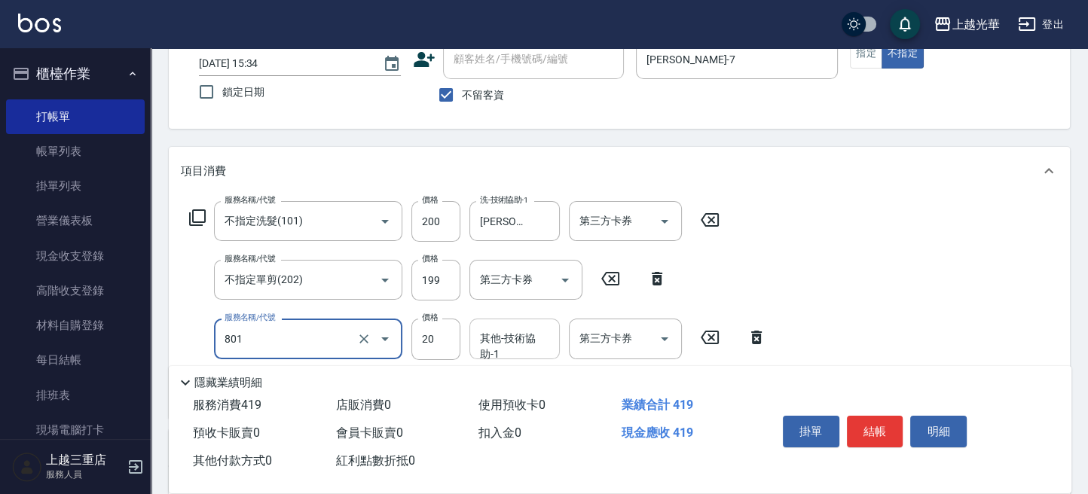
type input "潤絲(801)"
click at [497, 338] on input "其他-技術協助-1" at bounding box center [514, 339] width 77 height 26
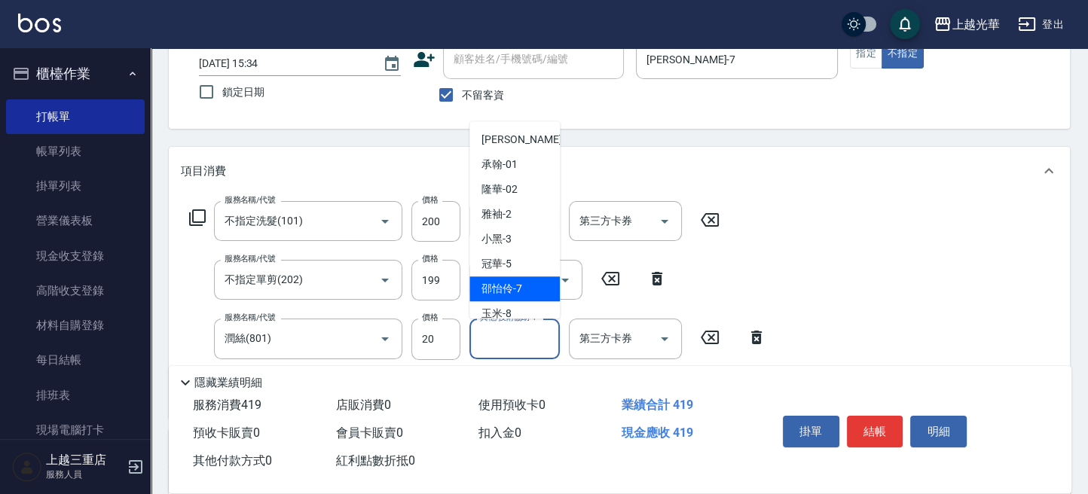
click at [528, 288] on div "邵怡伶 -7" at bounding box center [515, 289] width 90 height 25
type input "邵怡伶-7"
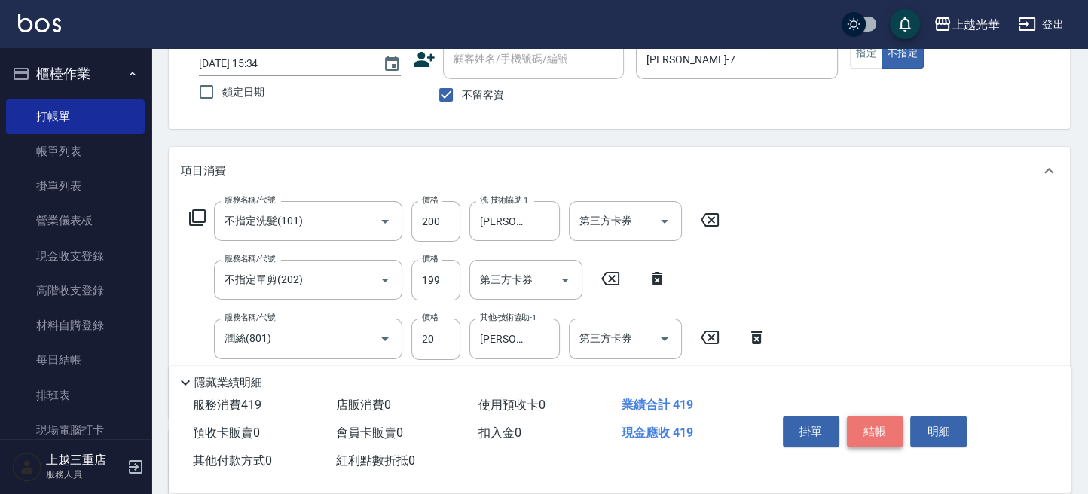
click at [892, 433] on button "結帳" at bounding box center [875, 432] width 57 height 32
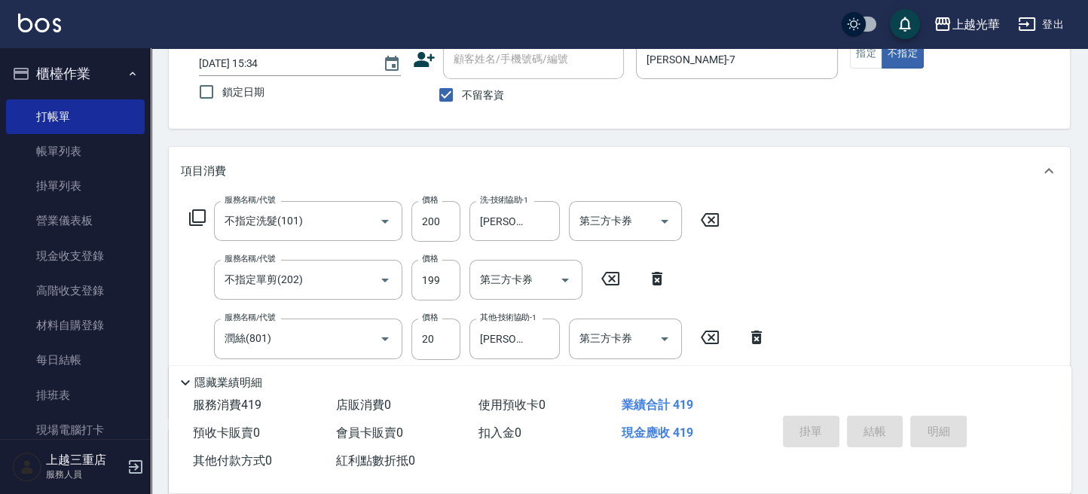
type input "2025/08/23 15:35"
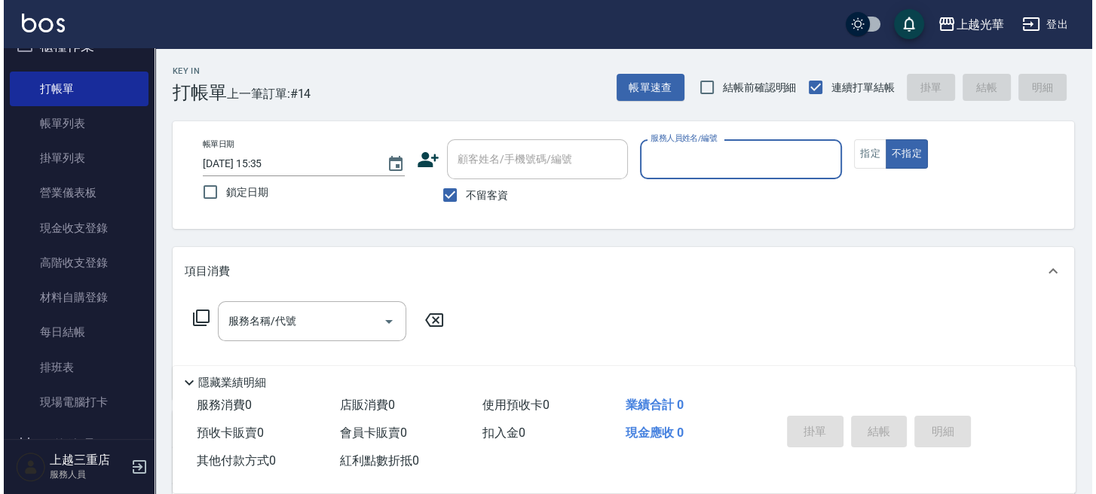
scroll to position [0, 0]
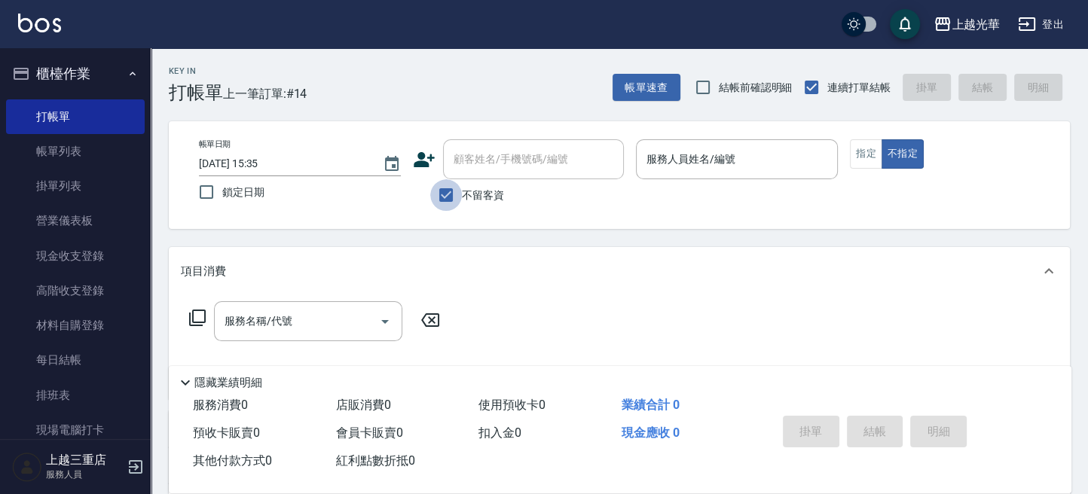
drag, startPoint x: 444, startPoint y: 189, endPoint x: 481, endPoint y: 171, distance: 41.1
click at [444, 189] on input "不留客資" at bounding box center [446, 195] width 32 height 32
checkbox input "false"
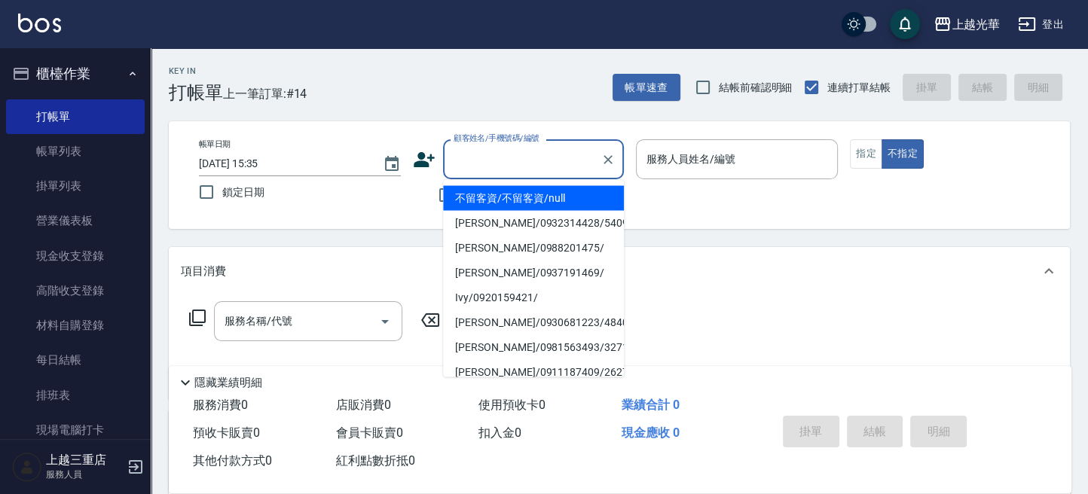
click at [455, 170] on input "顧客姓名/手機號碼/編號" at bounding box center [522, 159] width 145 height 26
click at [436, 166] on div "顧客姓名/手機號碼/編號 顧客姓名/手機號碼/編號" at bounding box center [518, 159] width 211 height 40
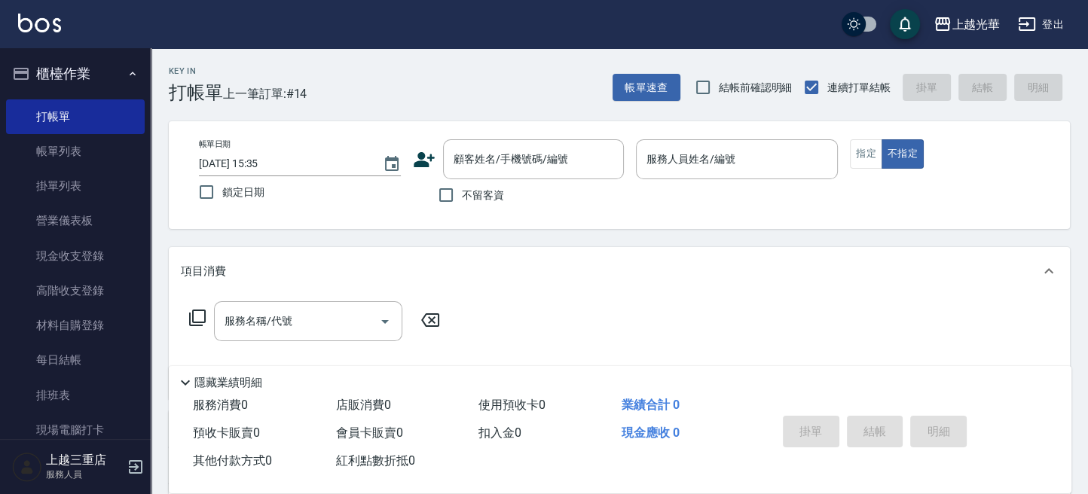
click at [422, 161] on icon at bounding box center [424, 159] width 21 height 15
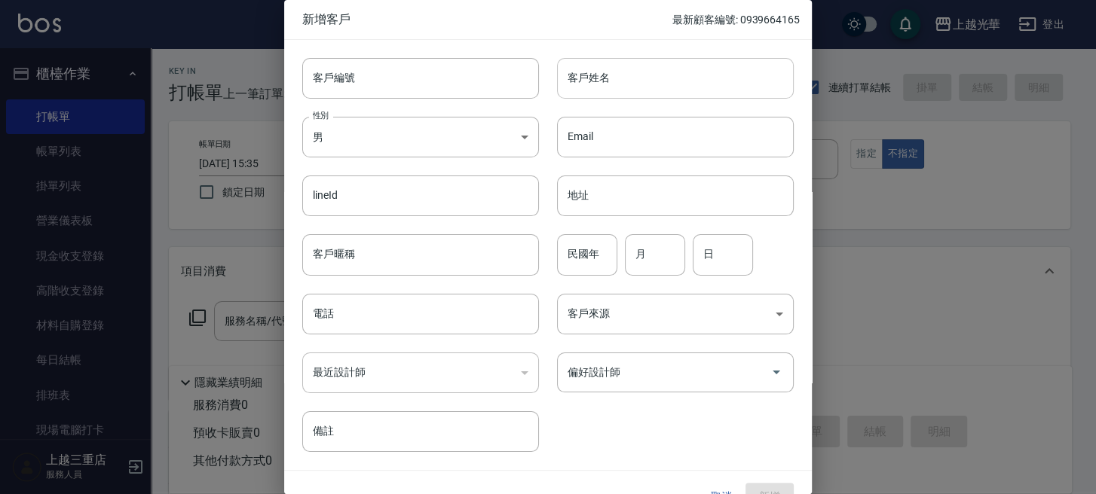
click at [581, 94] on input "客戶姓名" at bounding box center [675, 78] width 237 height 41
type input "林佳禎"
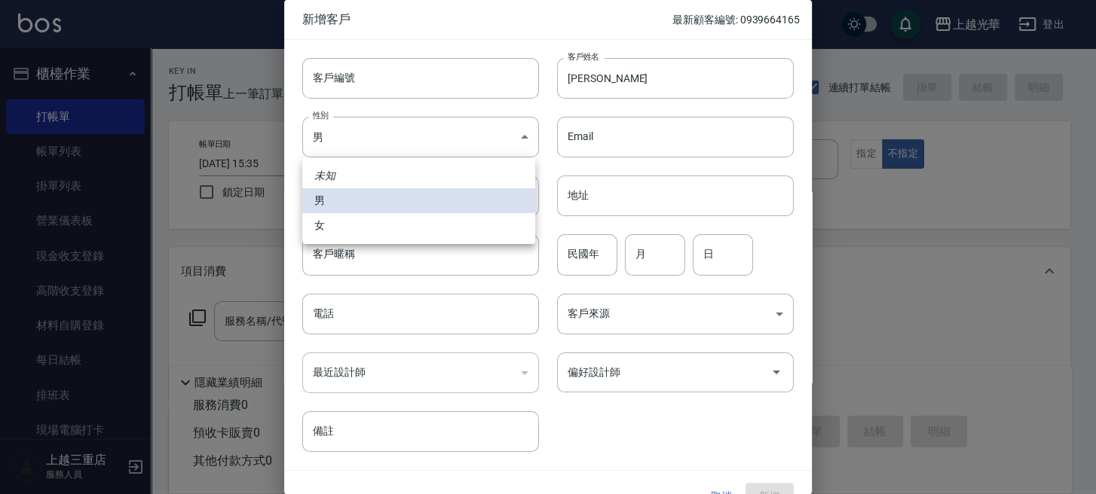
drag, startPoint x: 491, startPoint y: 133, endPoint x: 479, endPoint y: 151, distance: 22.2
click at [489, 133] on body "上越光華 登出 櫃檯作業 打帳單 帳單列表 掛單列表 營業儀表板 現金收支登錄 高階收支登錄 材料自購登錄 每日結帳 排班表 現場電腦打卡 預約管理 預約管理…" at bounding box center [548, 367] width 1096 height 735
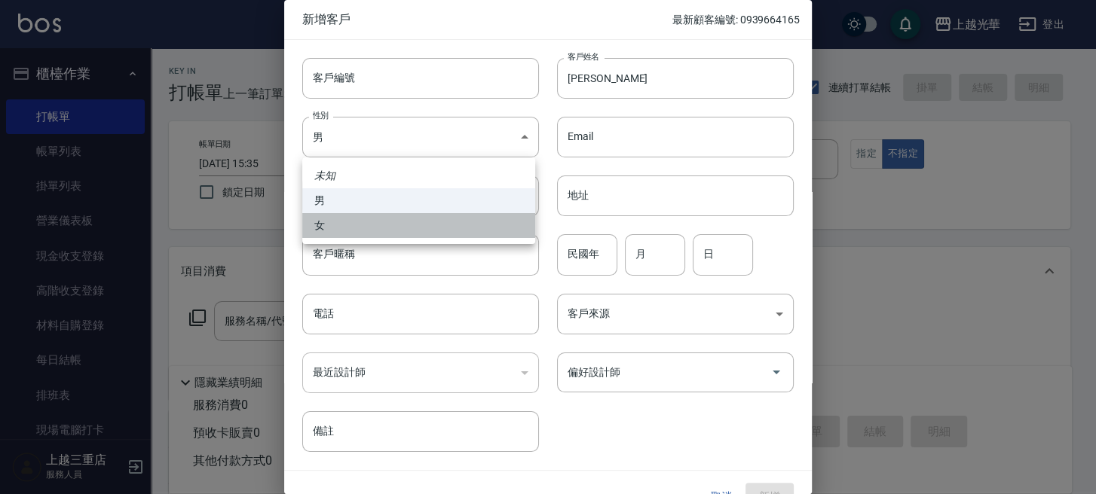
click at [453, 225] on li "女" at bounding box center [418, 225] width 233 height 25
type input "FEMALE"
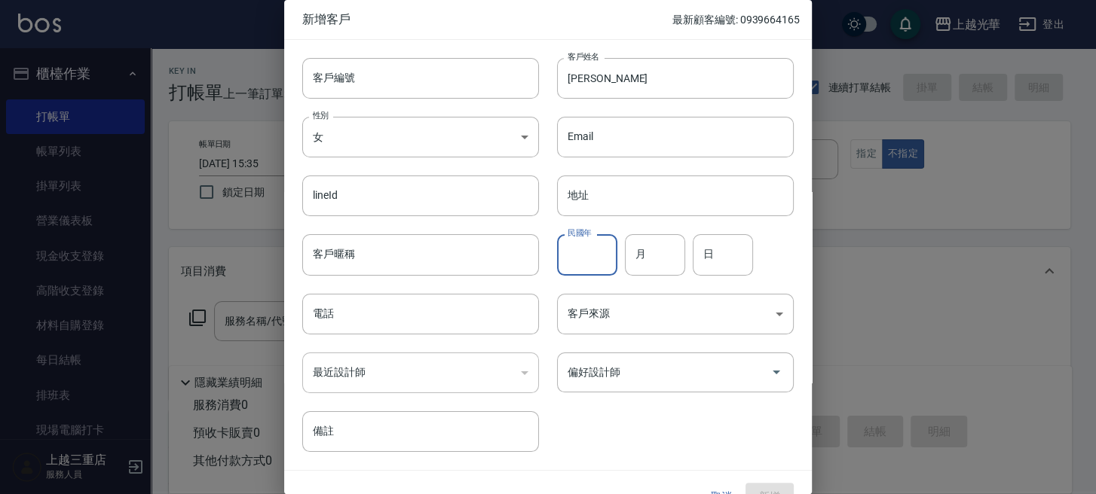
drag, startPoint x: 582, startPoint y: 244, endPoint x: 592, endPoint y: 243, distance: 9.8
click at [589, 244] on input "民國年" at bounding box center [587, 254] width 60 height 41
type input "68"
type input "01"
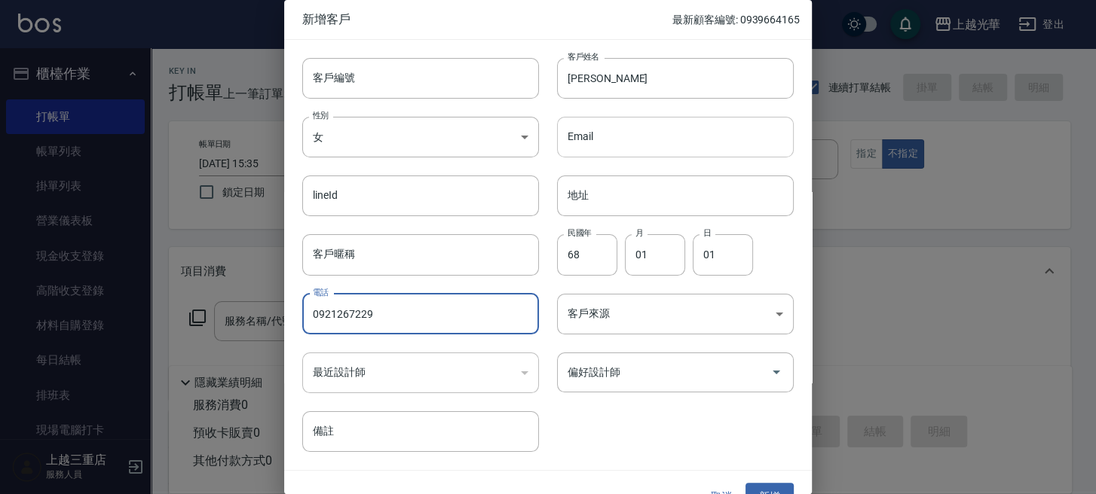
type input "0921267229"
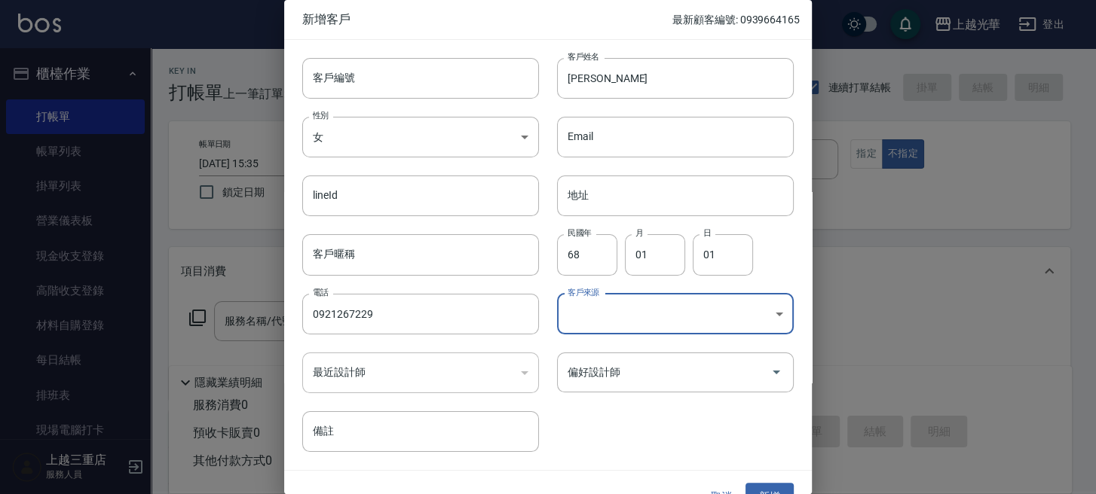
click at [646, 304] on body "上越光華 登出 櫃檯作業 打帳單 帳單列表 掛單列表 營業儀表板 現金收支登錄 高階收支登錄 材料自購登錄 每日結帳 排班表 現場電腦打卡 預約管理 預約管理…" at bounding box center [548, 367] width 1096 height 735
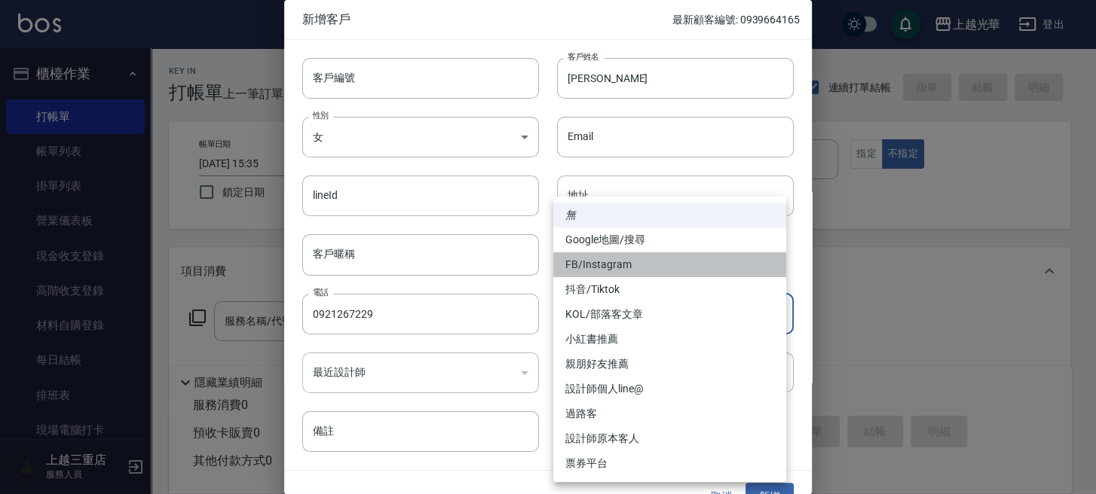
click at [617, 267] on li "FB/Instagram" at bounding box center [669, 265] width 233 height 25
type input "FB/Instagram"
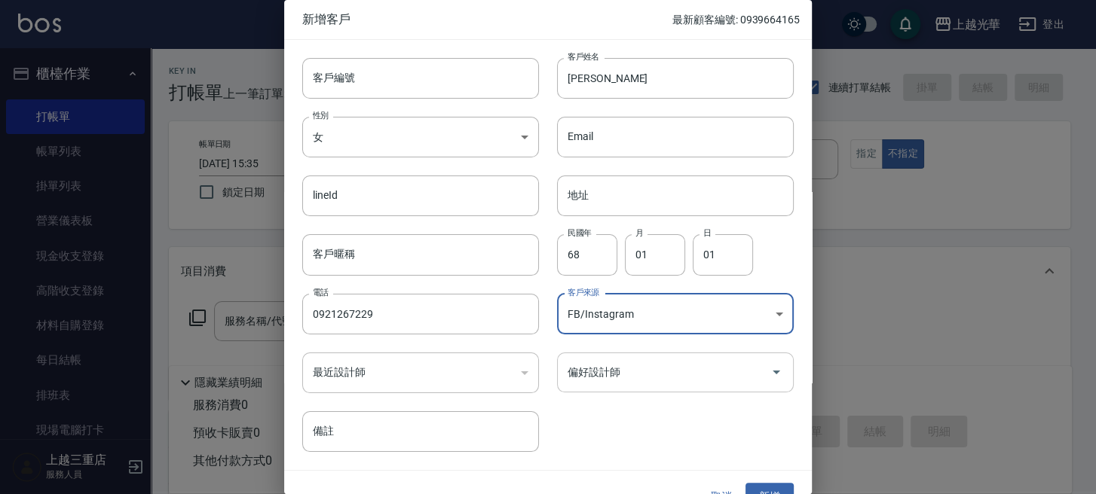
click at [660, 358] on div "偏好設計師" at bounding box center [675, 373] width 237 height 40
click at [639, 363] on input "偏好設計師" at bounding box center [664, 373] width 201 height 26
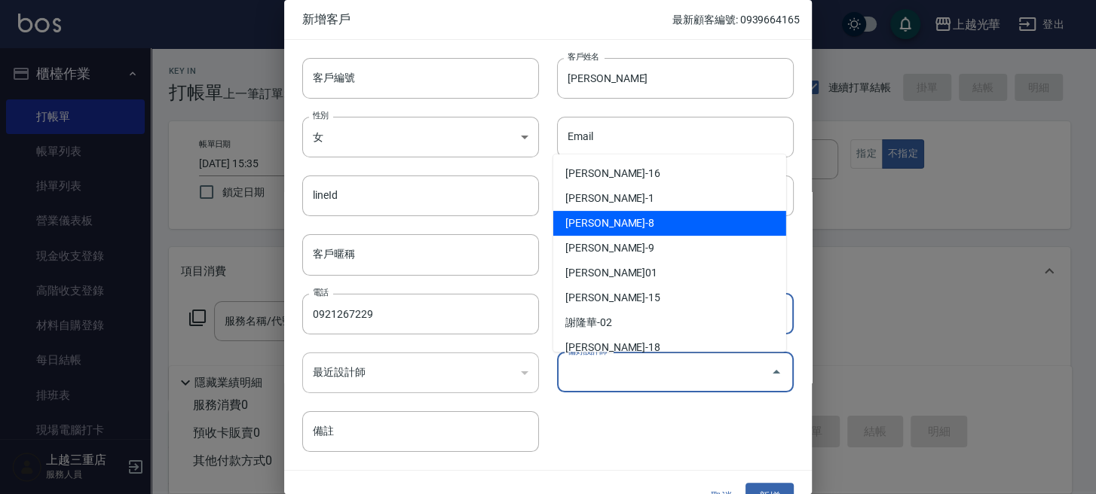
scroll to position [201, 0]
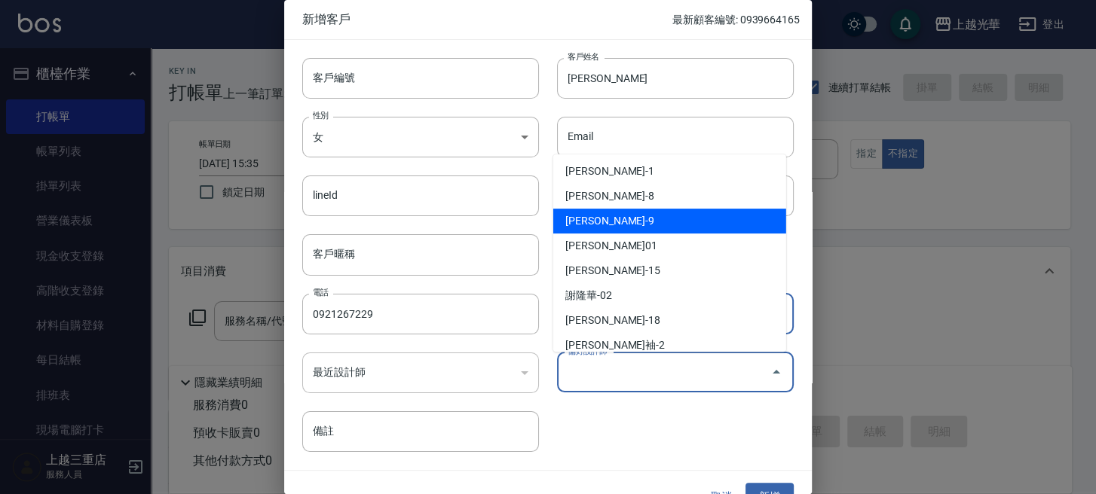
click at [601, 219] on li "施喨齡-9" at bounding box center [669, 221] width 233 height 25
type input "施喨齡"
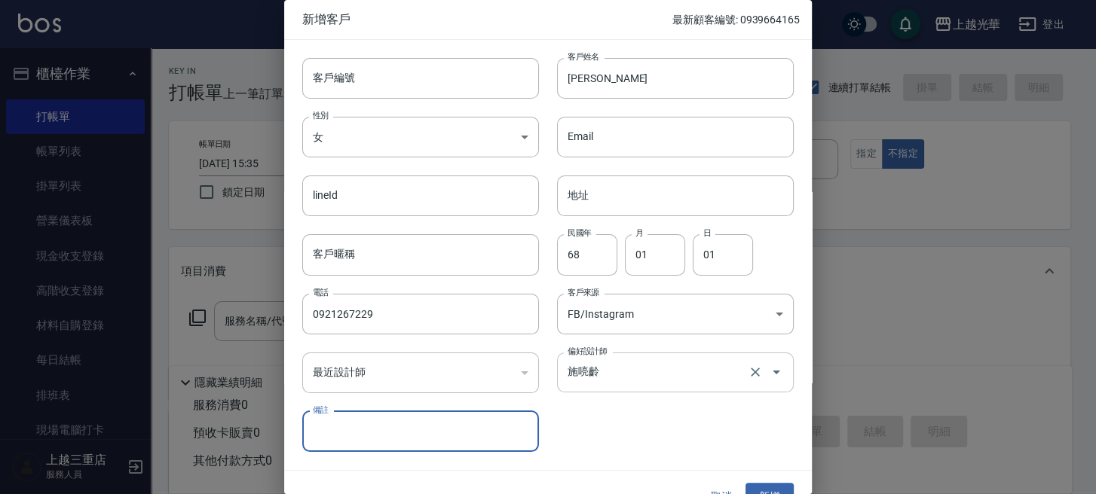
scroll to position [27, 0]
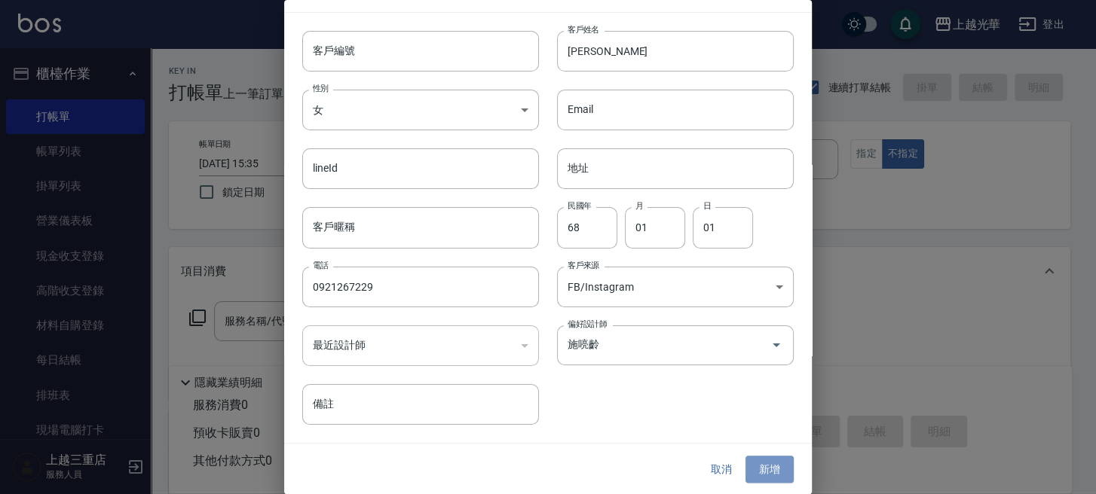
click at [767, 459] on button "新增" at bounding box center [770, 470] width 48 height 28
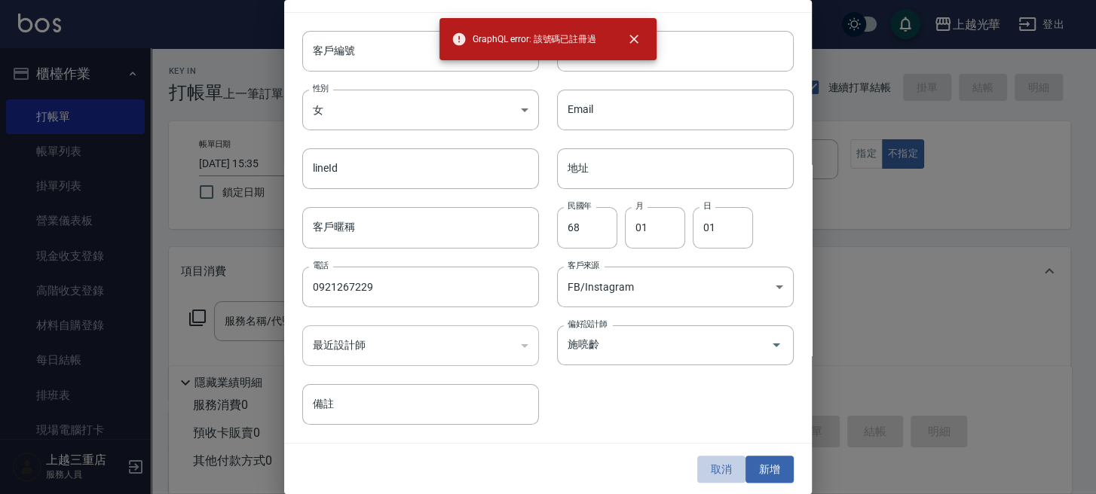
drag, startPoint x: 709, startPoint y: 466, endPoint x: 681, endPoint y: 457, distance: 29.3
click at [697, 462] on button "取消" at bounding box center [721, 470] width 48 height 28
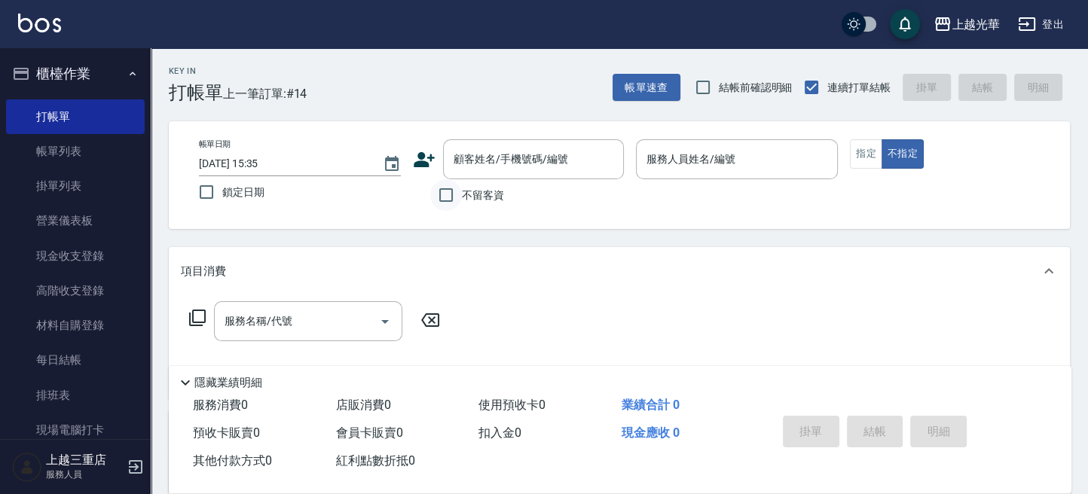
drag, startPoint x: 461, startPoint y: 191, endPoint x: 459, endPoint y: 182, distance: 8.4
click at [460, 189] on input "不留客資" at bounding box center [446, 195] width 32 height 32
drag, startPoint x: 445, startPoint y: 211, endPoint x: 445, endPoint y: 194, distance: 17.3
click at [445, 205] on div "帳單日期 2025/08/23 15:35 鎖定日期 顧客姓名/手機號碼/編號 顧客姓名/手機號碼/編號 不留客資 服務人員姓名/編號 服務人員姓名/編號 指…" at bounding box center [620, 175] width 902 height 108
drag, startPoint x: 447, startPoint y: 191, endPoint x: 461, endPoint y: 162, distance: 32.4
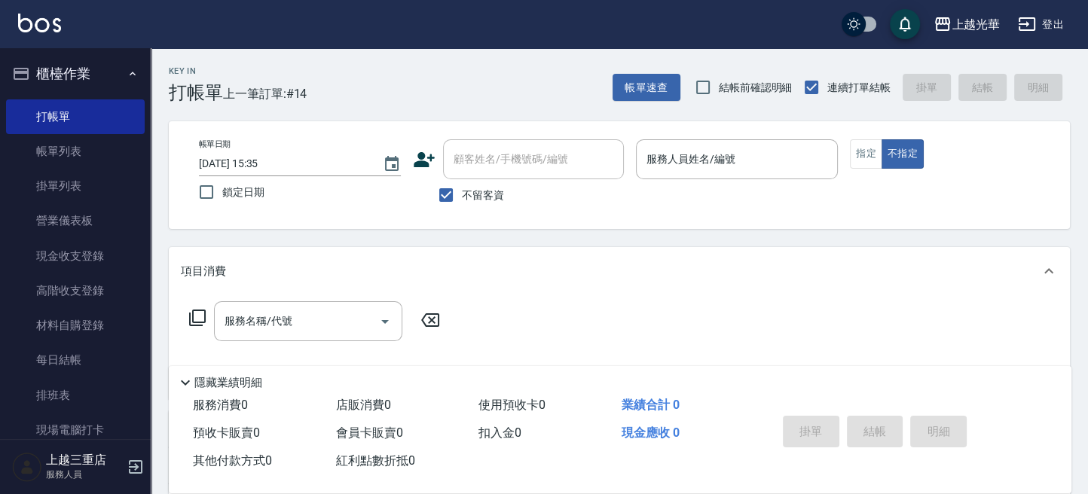
click at [449, 190] on input "不留客資" at bounding box center [446, 195] width 32 height 32
checkbox input "false"
click at [461, 155] on input "顧客姓名/手機號碼/編號" at bounding box center [522, 159] width 145 height 26
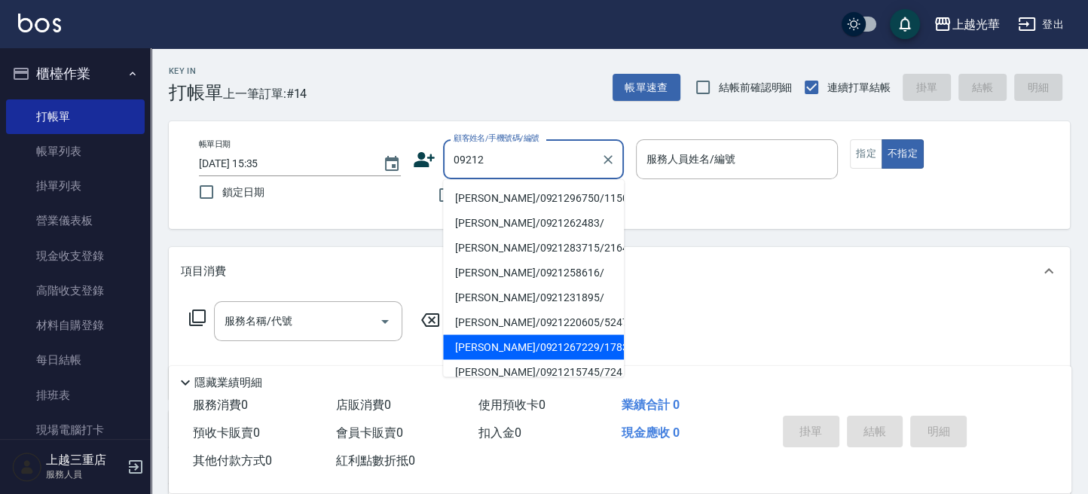
click at [498, 341] on li "林佳禎/0921267229/1783" at bounding box center [533, 347] width 181 height 25
type input "林佳禎/0921267229/1783"
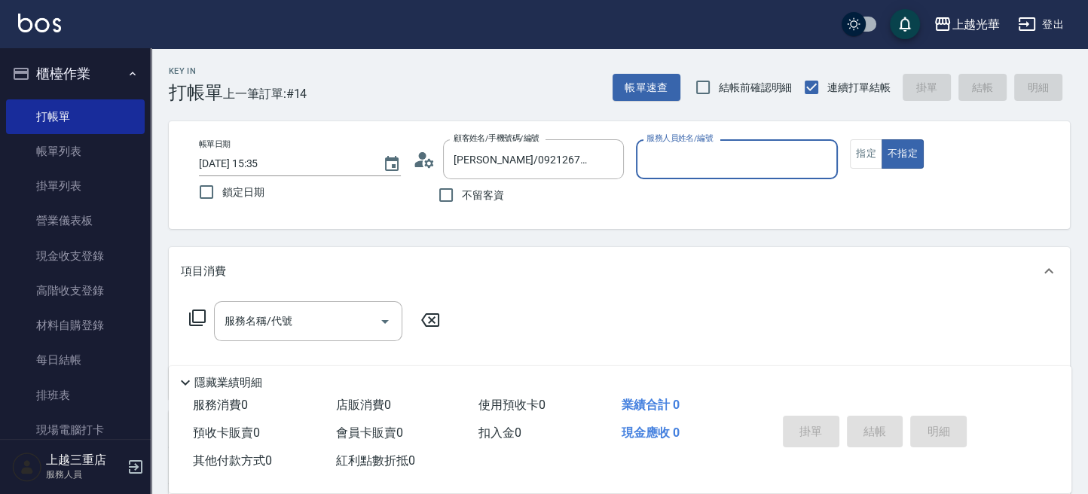
type input "喨喨-9"
click at [856, 154] on button "指定" at bounding box center [866, 153] width 32 height 29
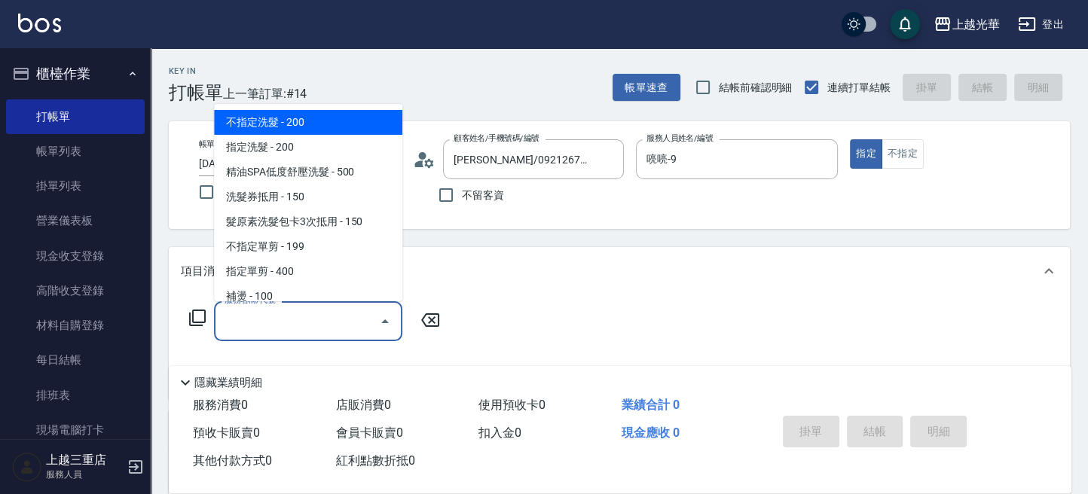
drag, startPoint x: 366, startPoint y: 313, endPoint x: 422, endPoint y: 252, distance: 82.7
click at [365, 307] on div "服務名稱/代號" at bounding box center [308, 322] width 188 height 40
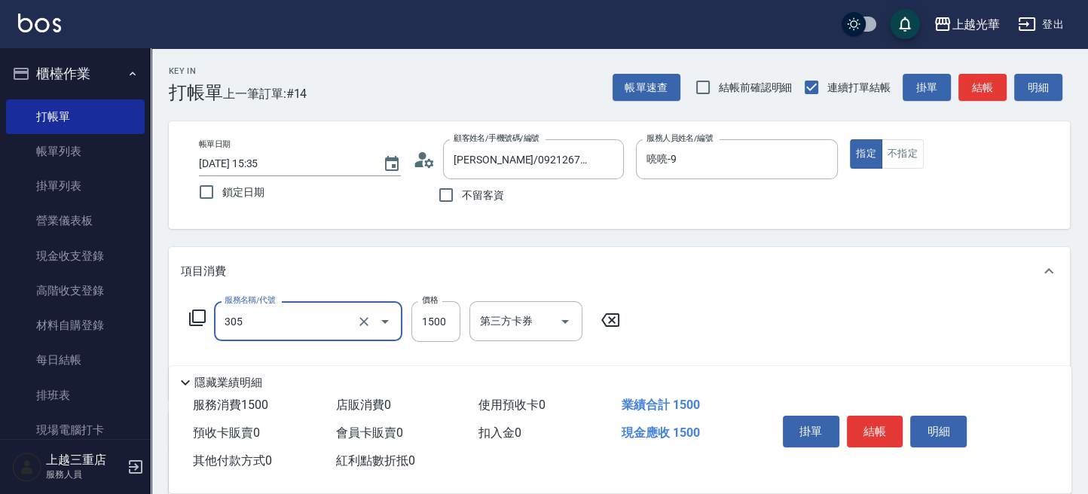
type input "設計燙髮1500(305)"
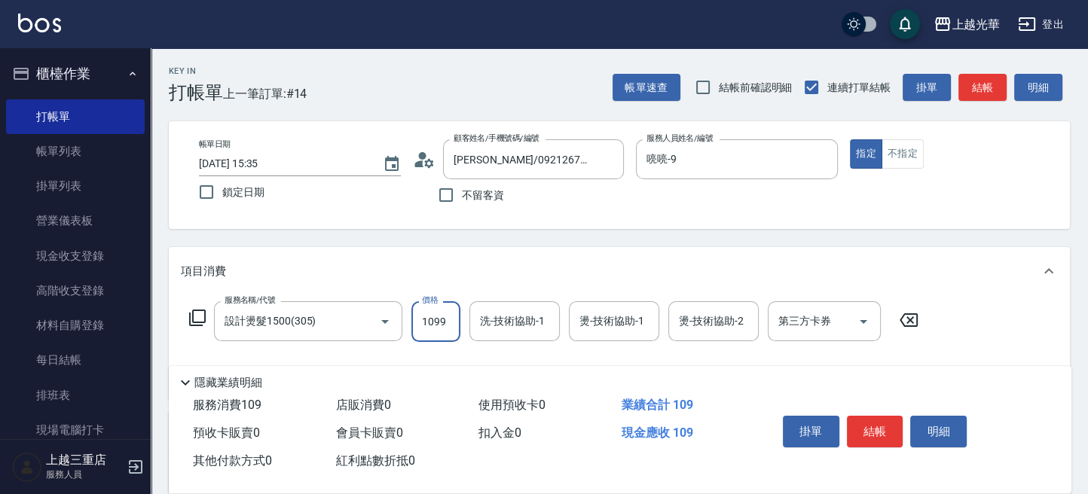
type input "1099"
type input "9"
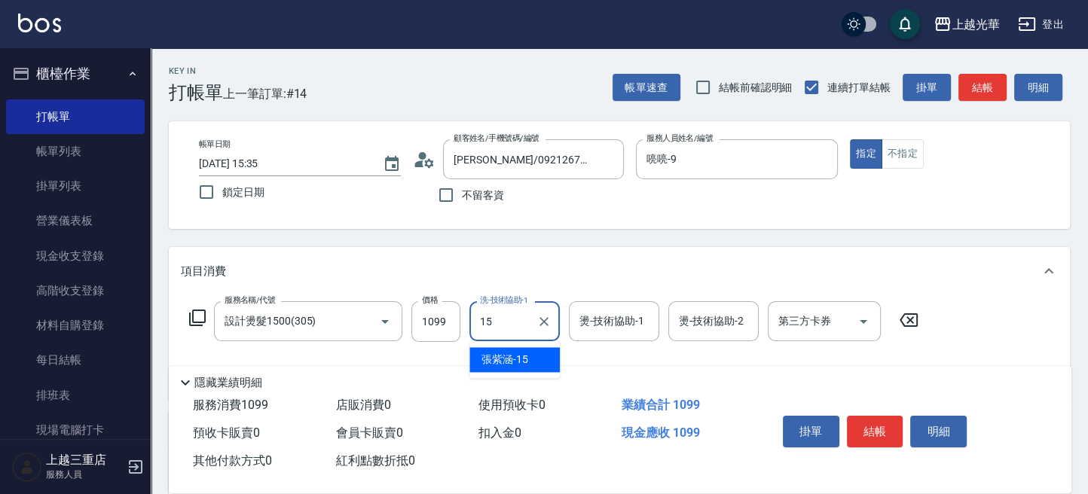
type input "張紫涵-15"
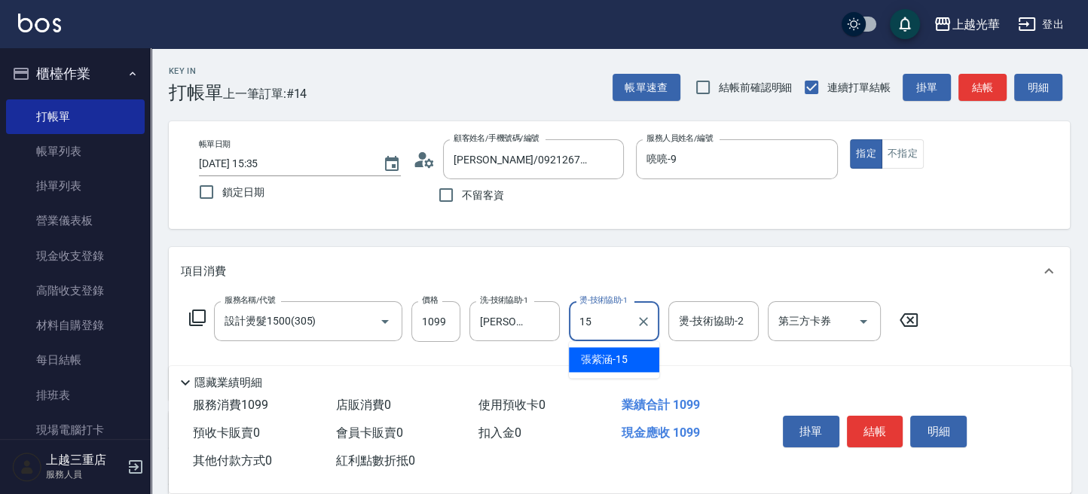
type input "張紫涵-15"
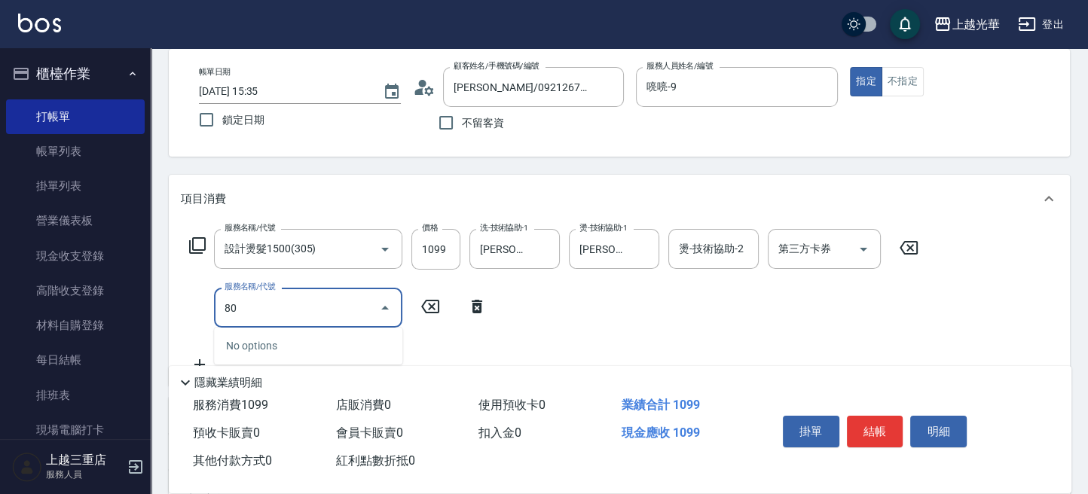
scroll to position [100, 0]
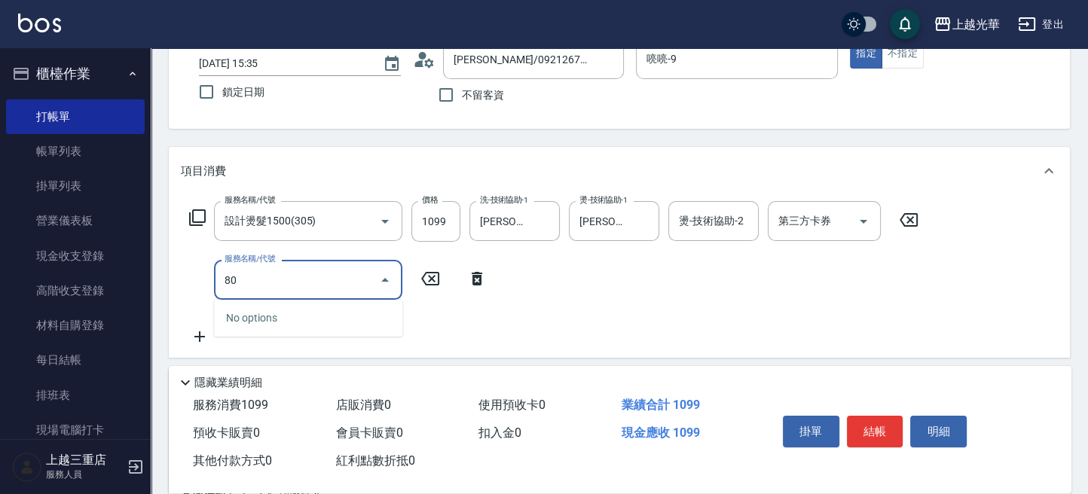
type input "8"
type input "瞬間護髮(501)"
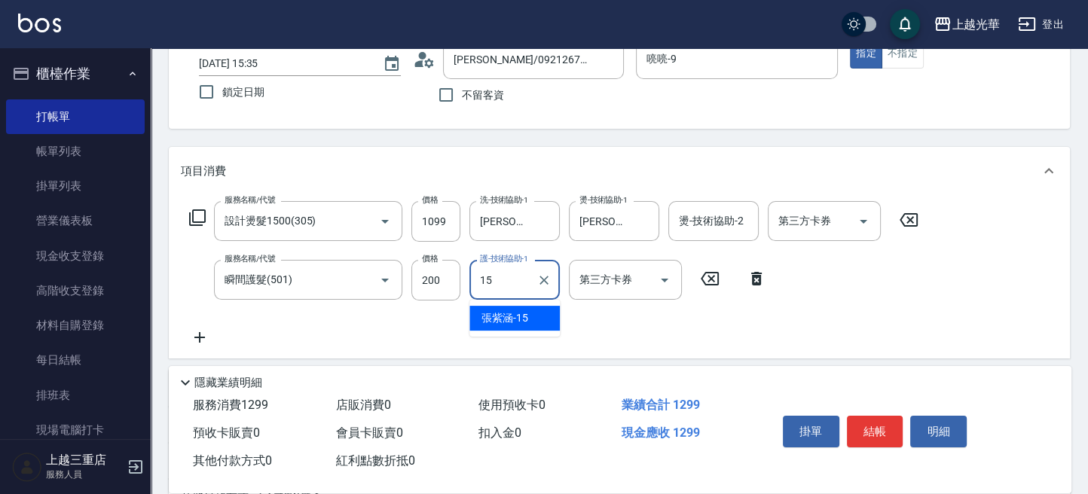
type input "張紫涵-15"
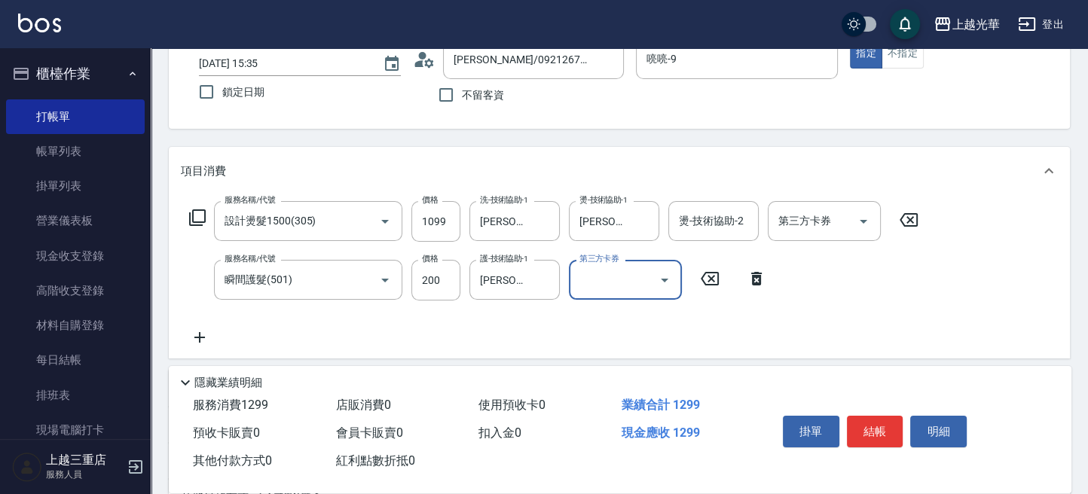
drag, startPoint x: 887, startPoint y: 434, endPoint x: 865, endPoint y: 429, distance: 23.2
click at [884, 434] on button "結帳" at bounding box center [875, 432] width 57 height 32
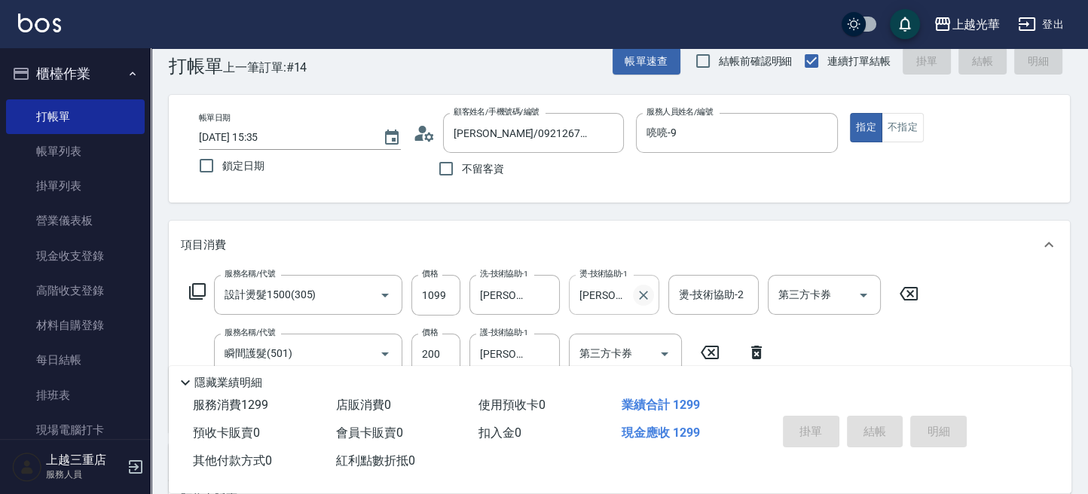
scroll to position [0, 0]
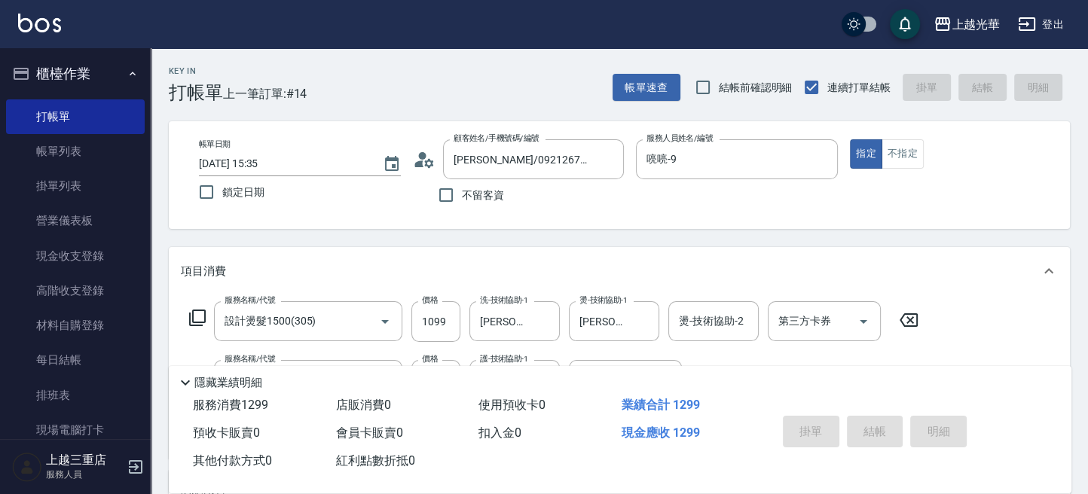
type input "2025/08/23 15:40"
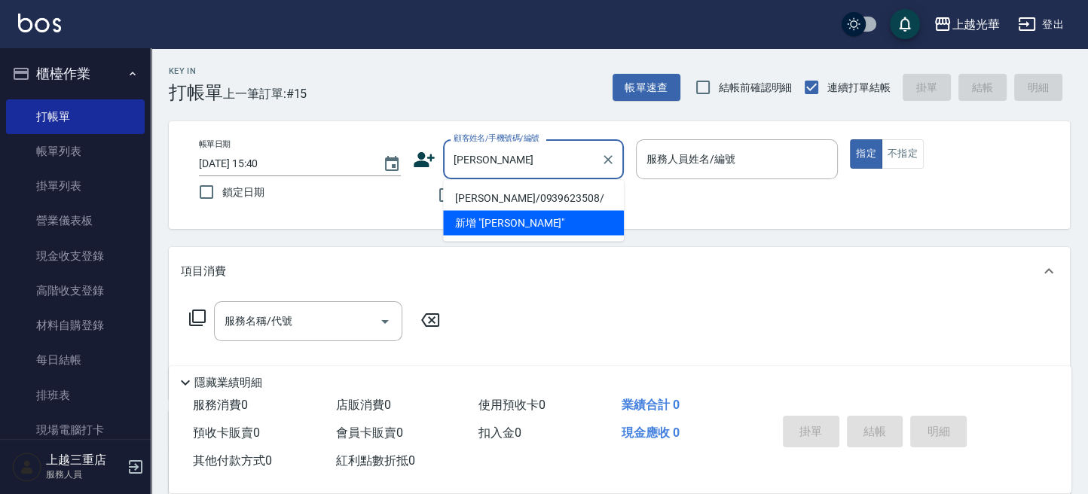
click at [484, 200] on li "張婉容/0939623508/" at bounding box center [533, 197] width 181 height 25
type input "張婉容/0939623508/"
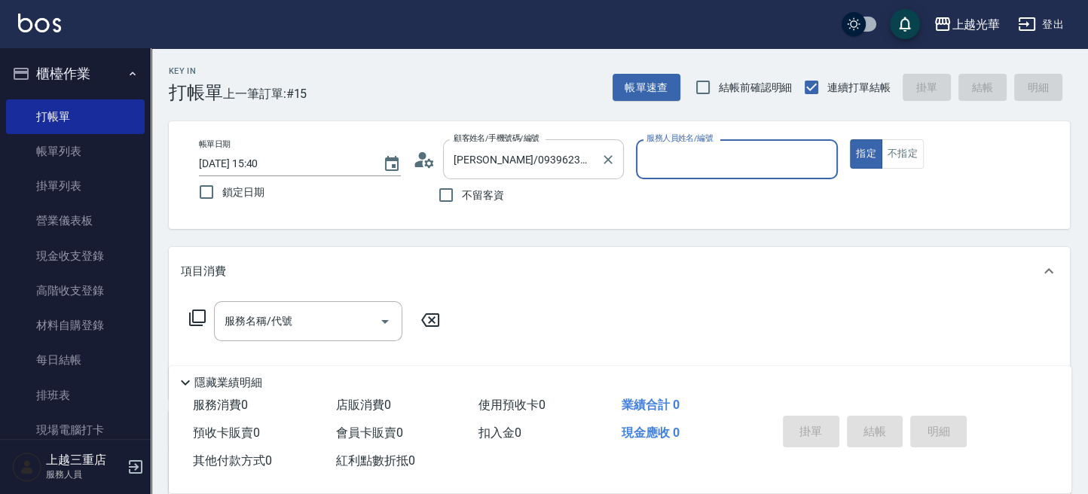
type input "喨喨-9"
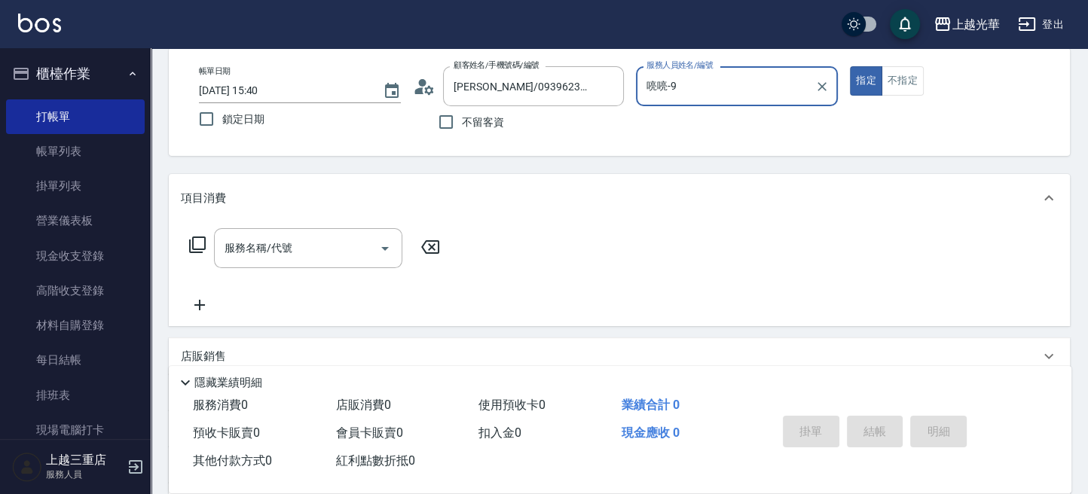
scroll to position [100, 0]
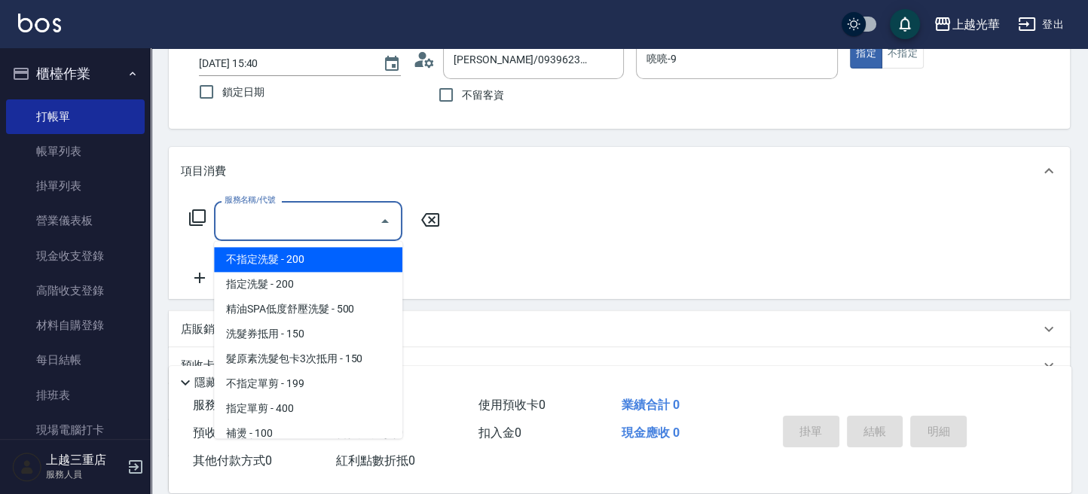
drag, startPoint x: 299, startPoint y: 231, endPoint x: 0, endPoint y: 299, distance: 306.9
click at [292, 232] on input "服務名稱/代號" at bounding box center [297, 221] width 152 height 26
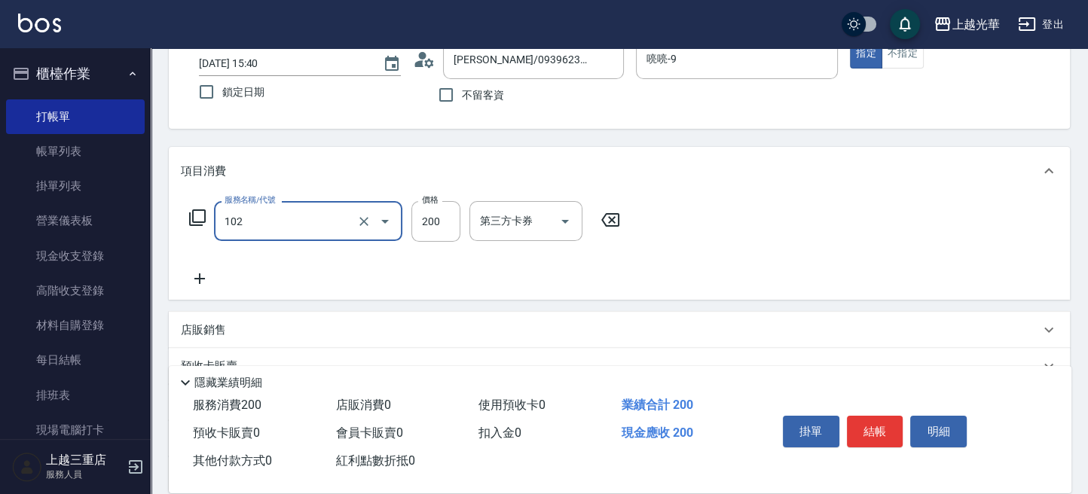
type input "指定洗髮(102)"
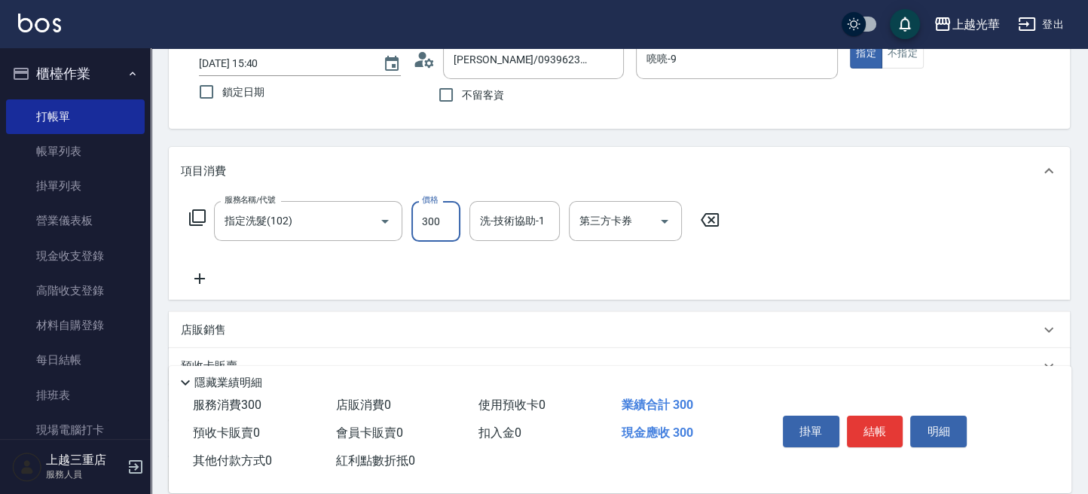
type input "300"
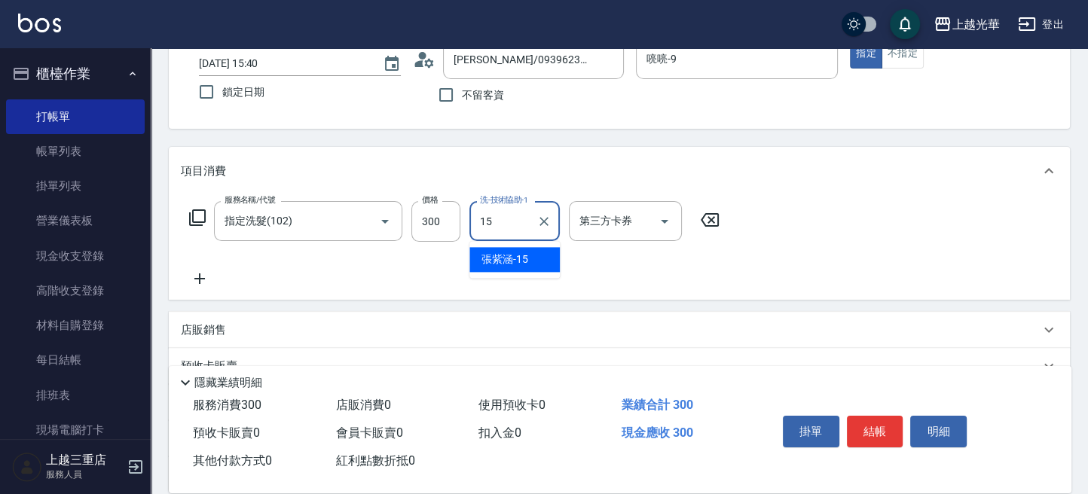
type input "張紫涵-15"
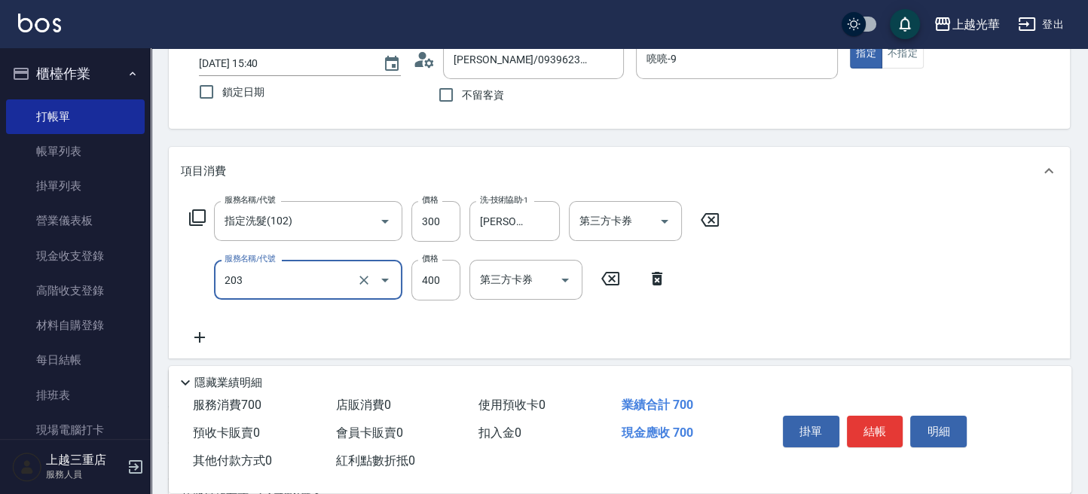
type input "指定單剪(203)"
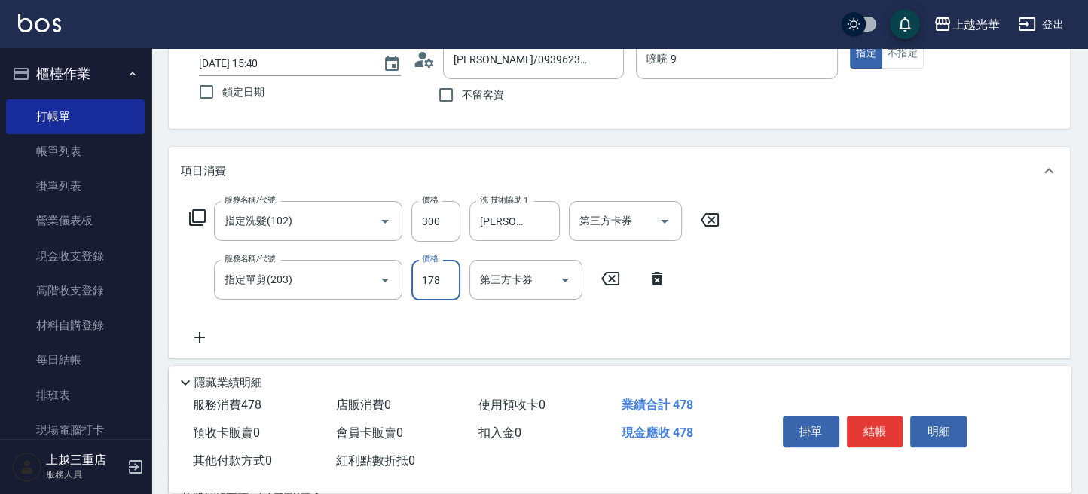
type input "178"
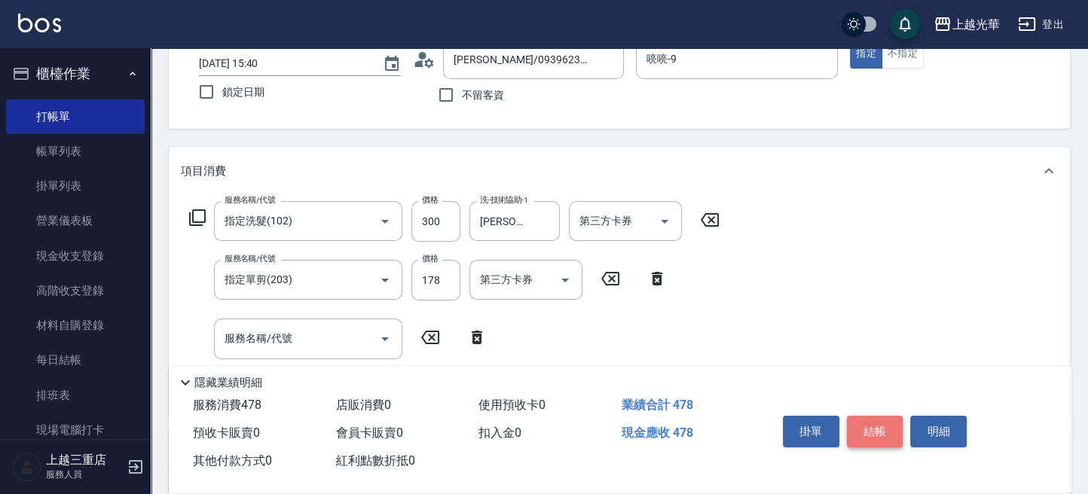
click at [882, 436] on button "結帳" at bounding box center [875, 432] width 57 height 32
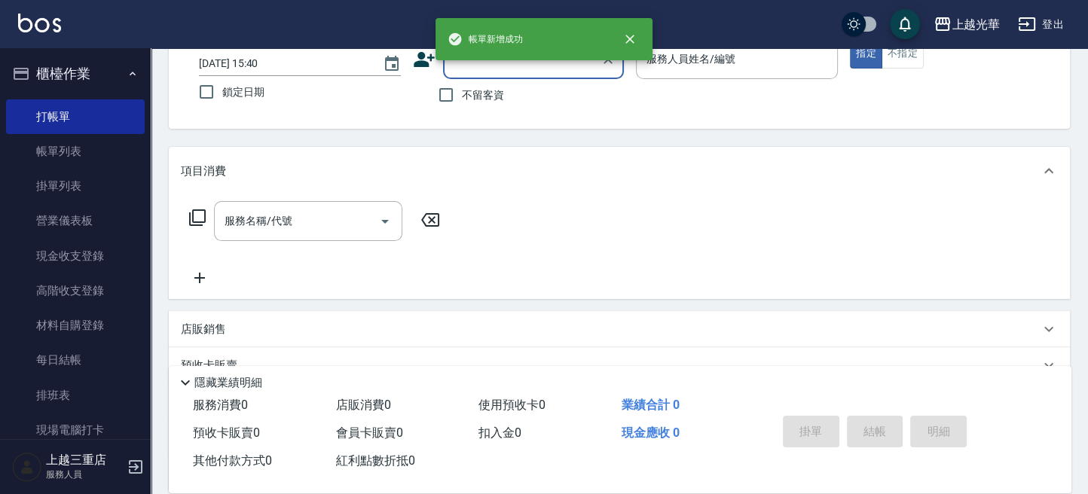
scroll to position [0, 0]
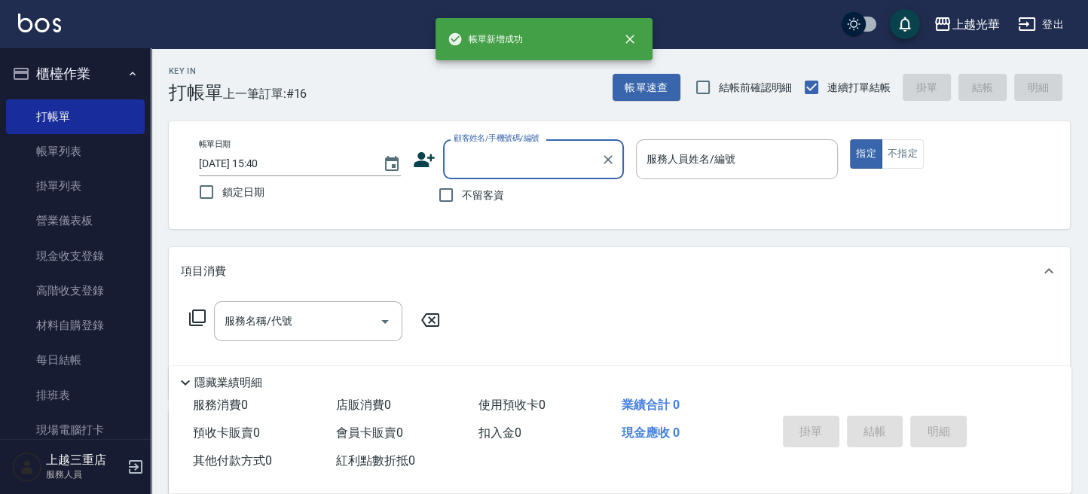
click at [499, 170] on input "顧客姓名/手機號碼/編號" at bounding box center [522, 159] width 145 height 26
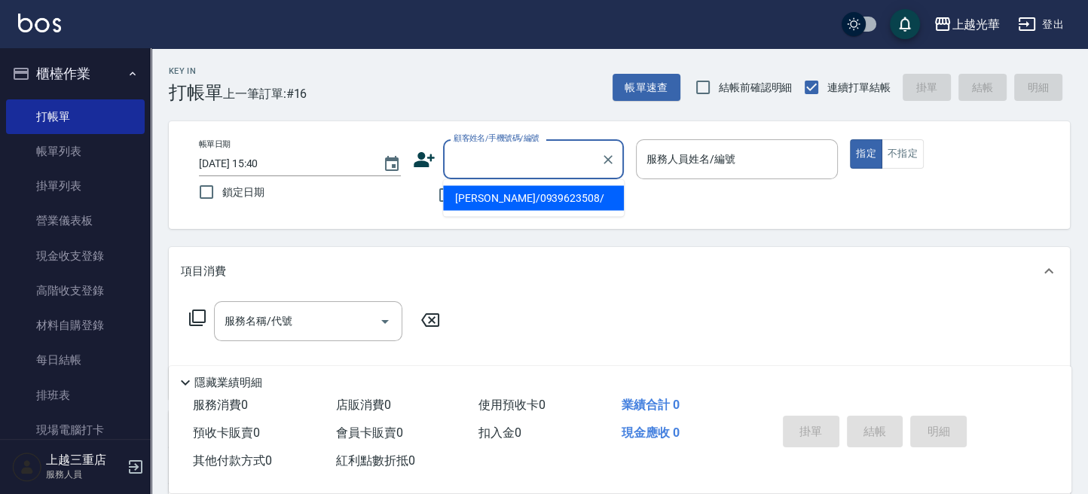
click at [485, 186] on li "張婉容/0939623508/" at bounding box center [533, 197] width 181 height 25
type input "張婉容/0939623508/"
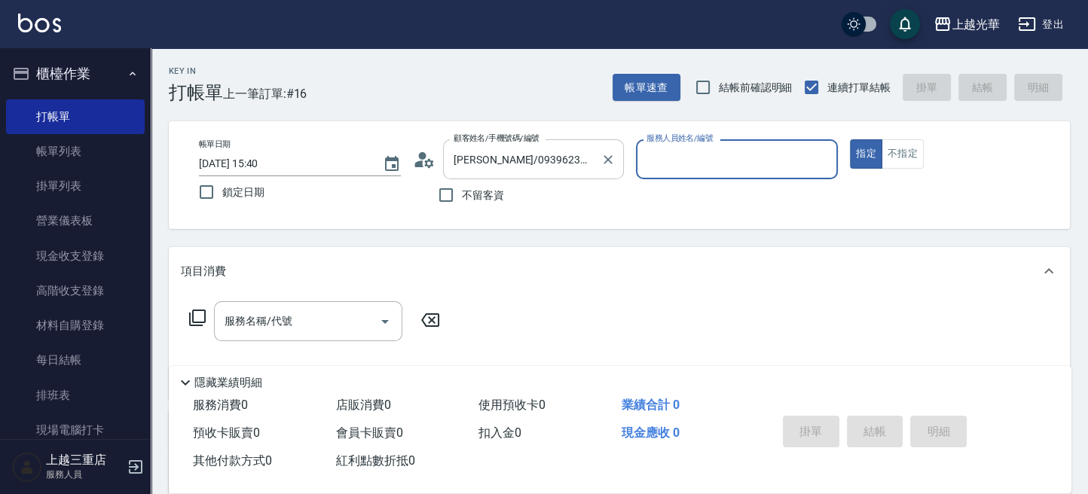
type input "喨喨-9"
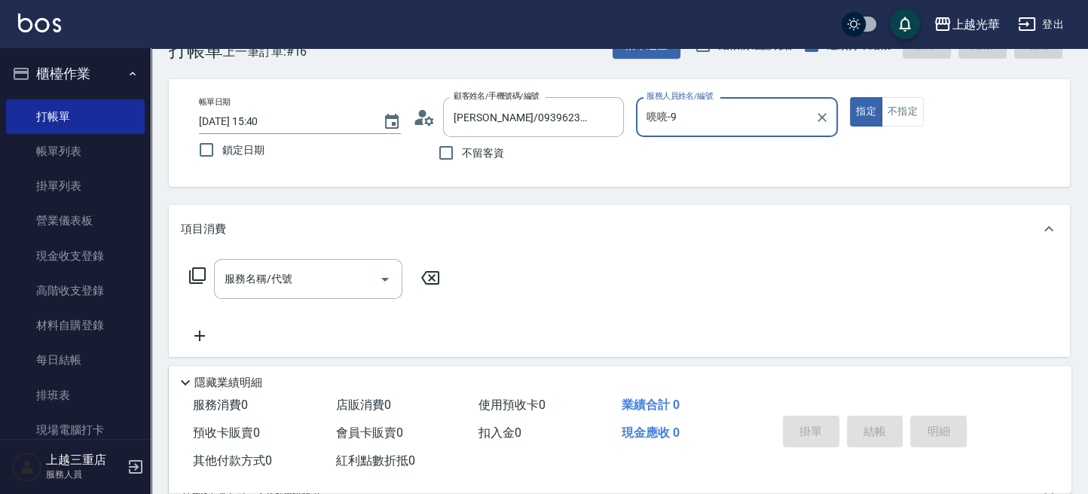
scroll to position [100, 0]
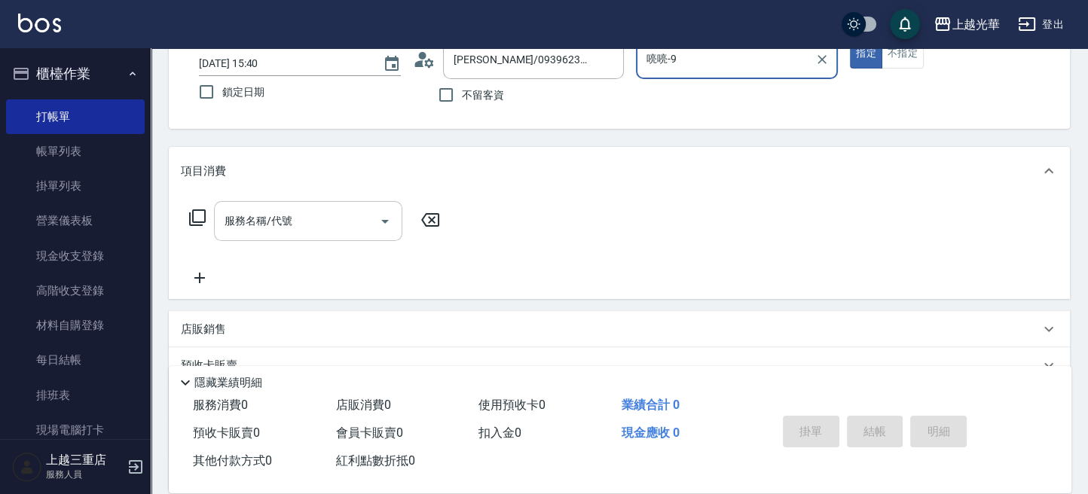
drag, startPoint x: 328, startPoint y: 226, endPoint x: 366, endPoint y: 201, distance: 45.8
click at [340, 225] on input "服務名稱/代號" at bounding box center [297, 221] width 152 height 26
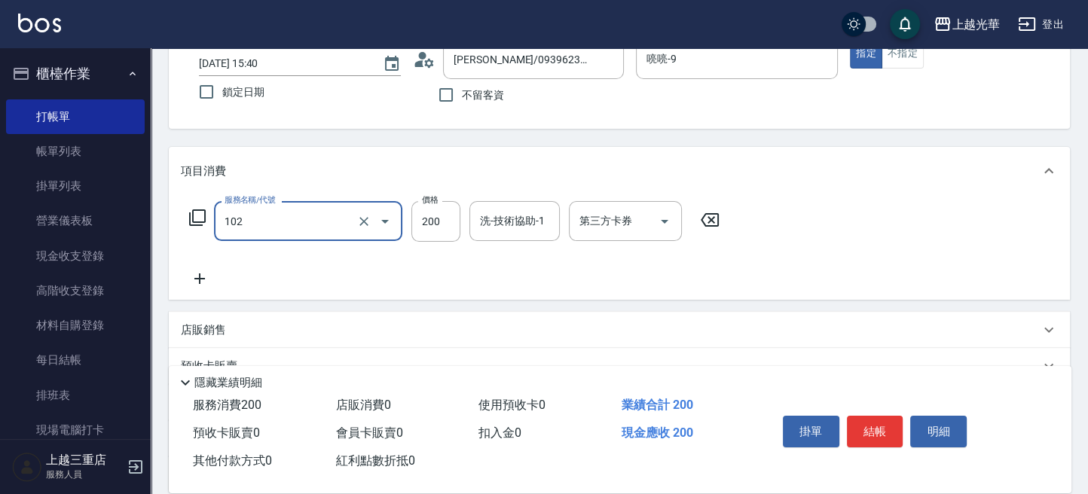
type input "指定洗髮(102)"
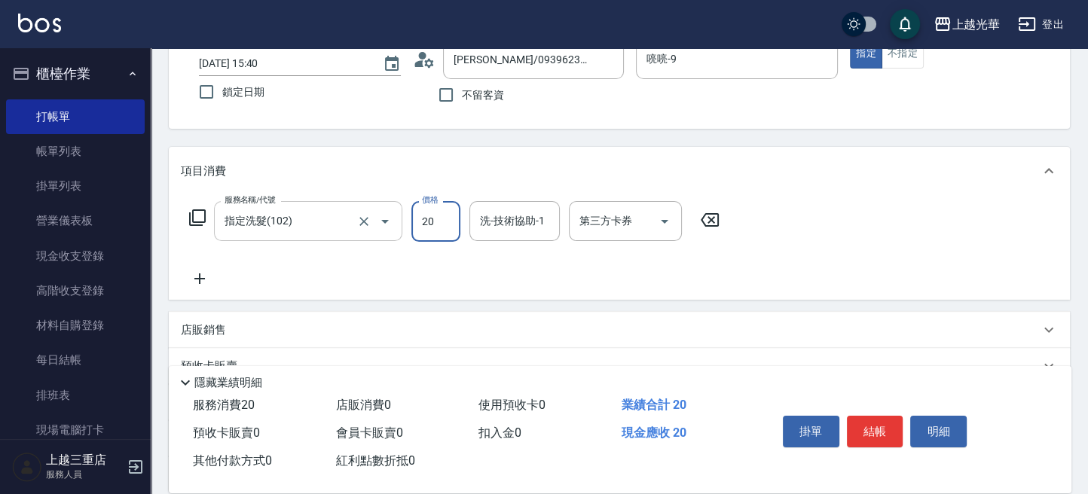
type input "200"
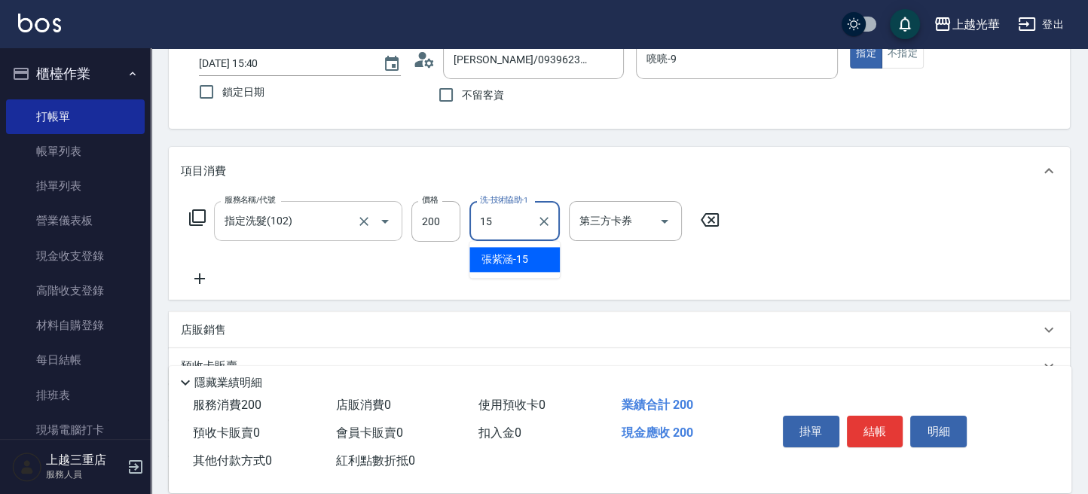
type input "張紫涵-15"
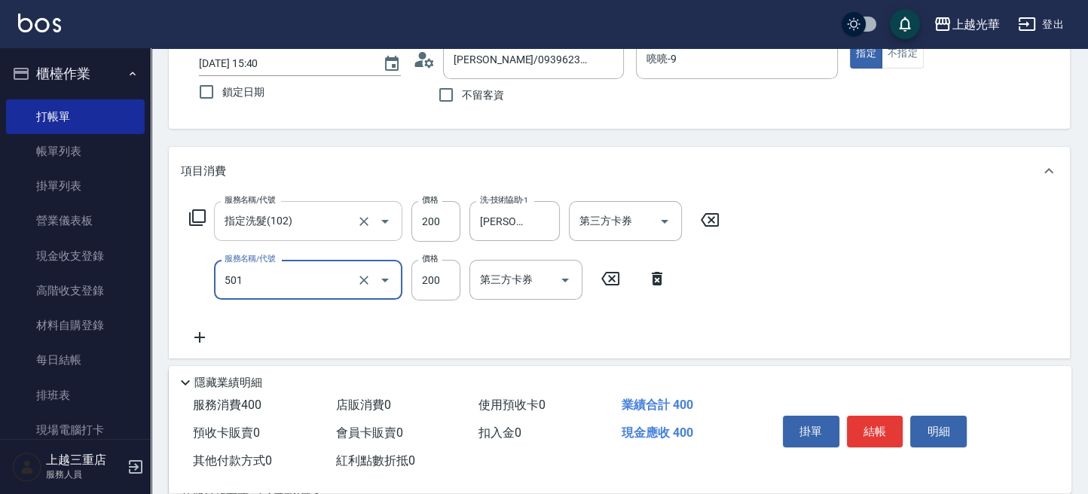
type input "瞬間護髮(501)"
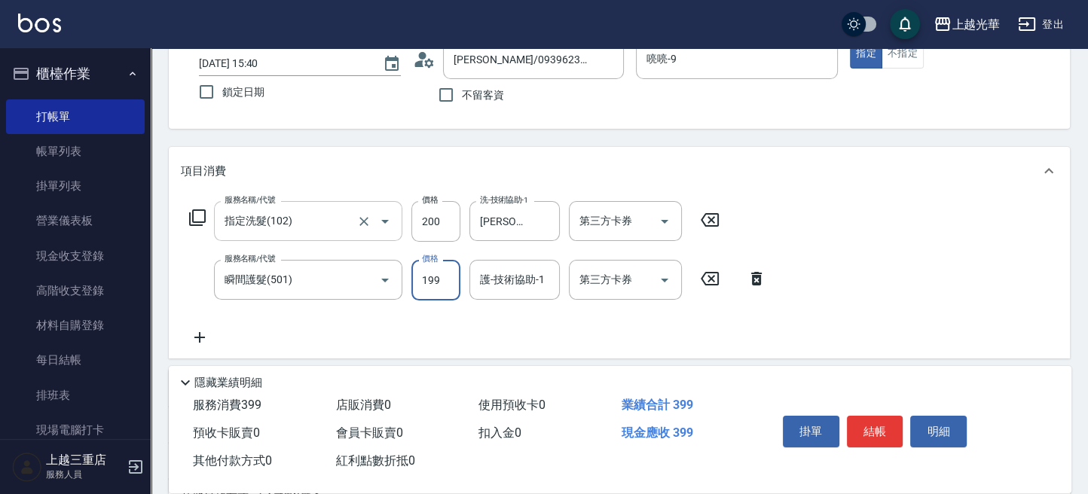
type input "199"
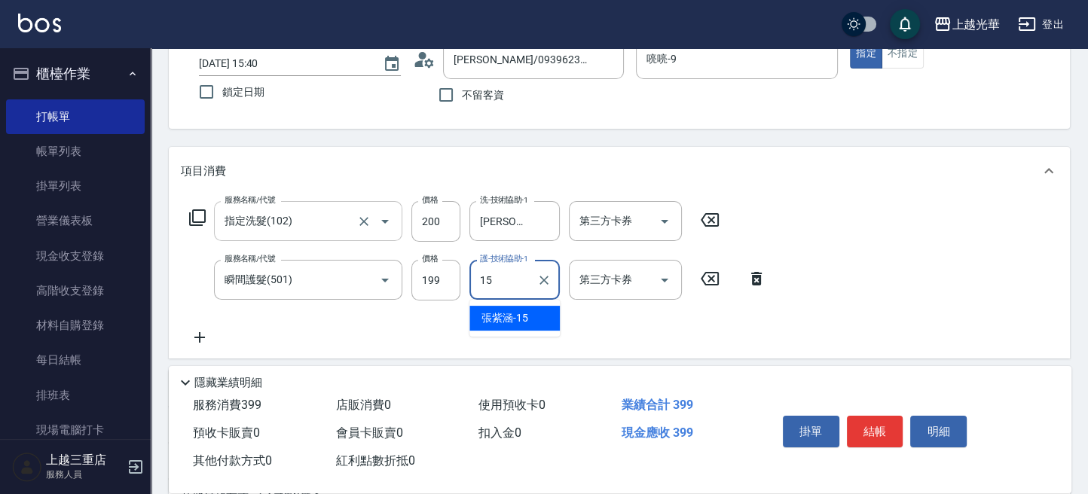
type input "張紫涵-15"
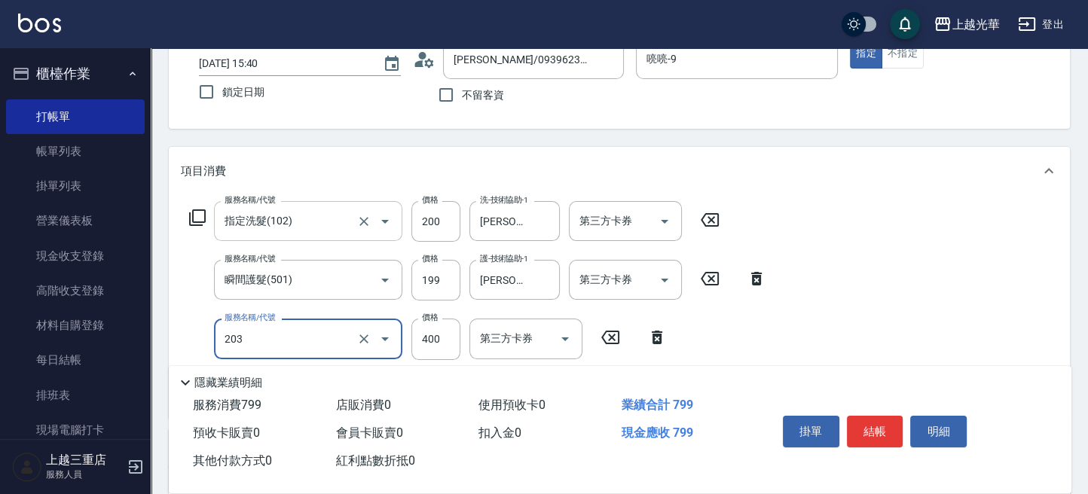
type input "指定單剪(203)"
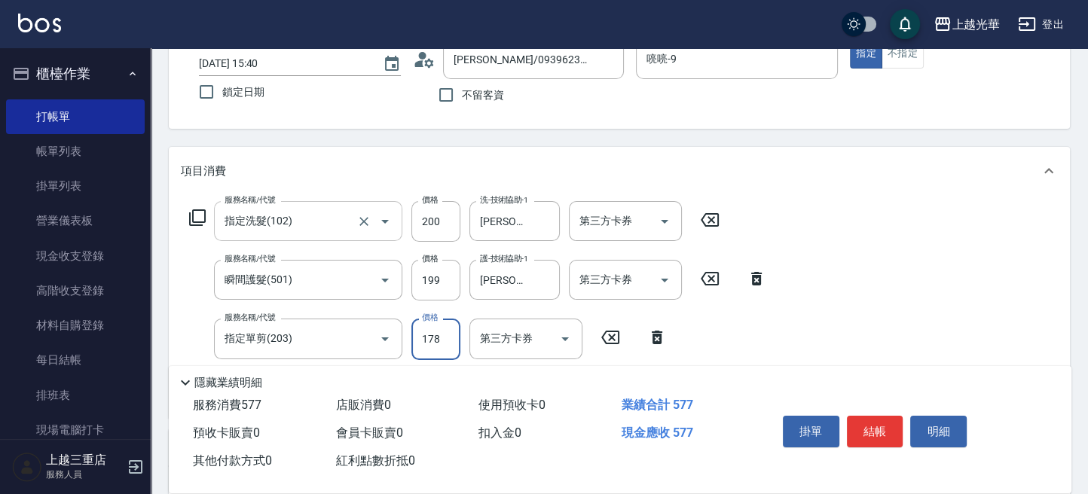
type input "178"
click at [856, 430] on button "結帳" at bounding box center [875, 432] width 57 height 32
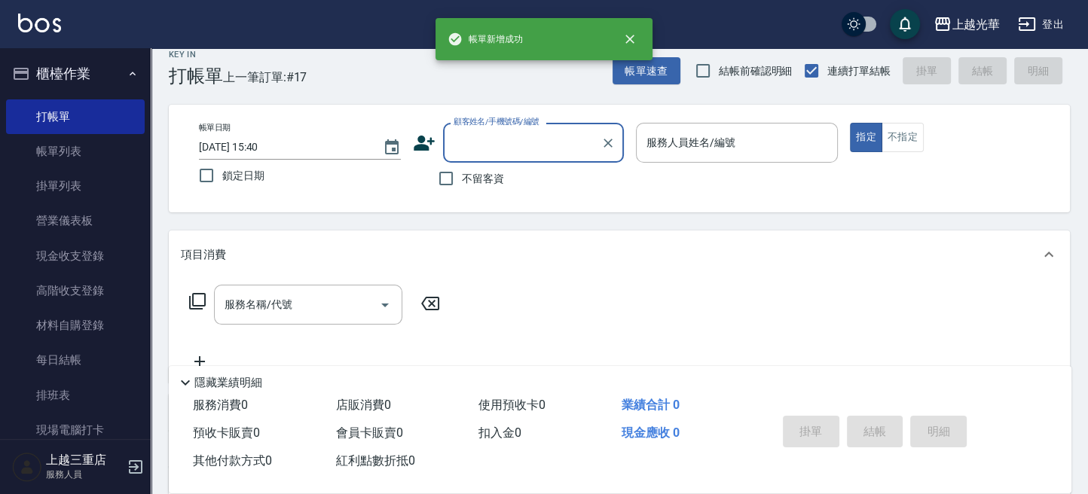
scroll to position [0, 0]
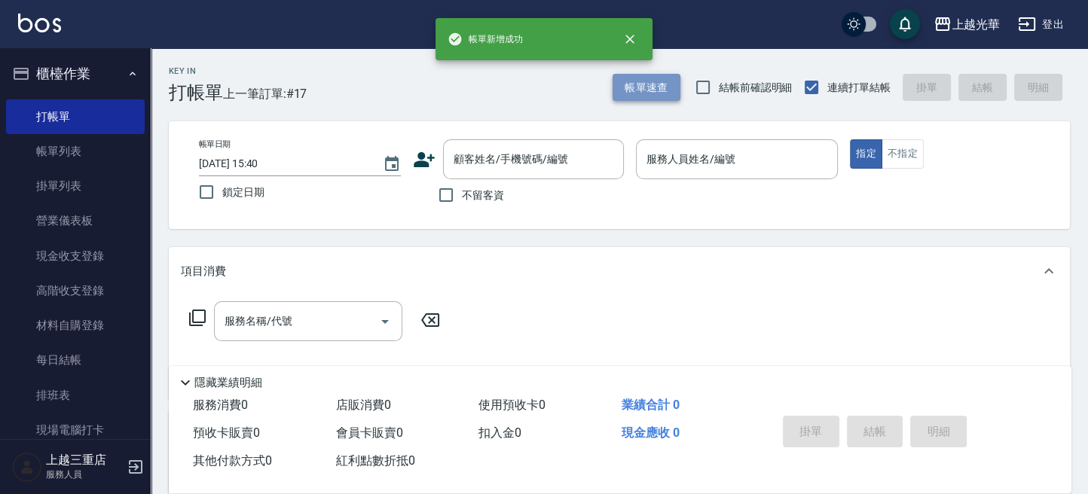
click at [647, 100] on button "帳單速查" at bounding box center [647, 88] width 68 height 28
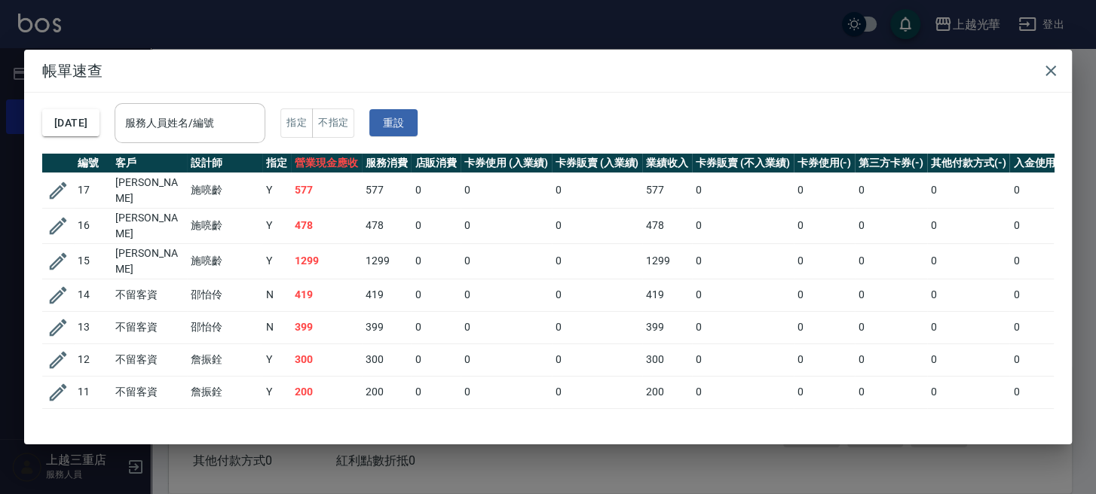
drag, startPoint x: 238, startPoint y: 133, endPoint x: 256, endPoint y: 136, distance: 18.3
click at [243, 133] on input "服務人員姓名/編號" at bounding box center [189, 123] width 137 height 26
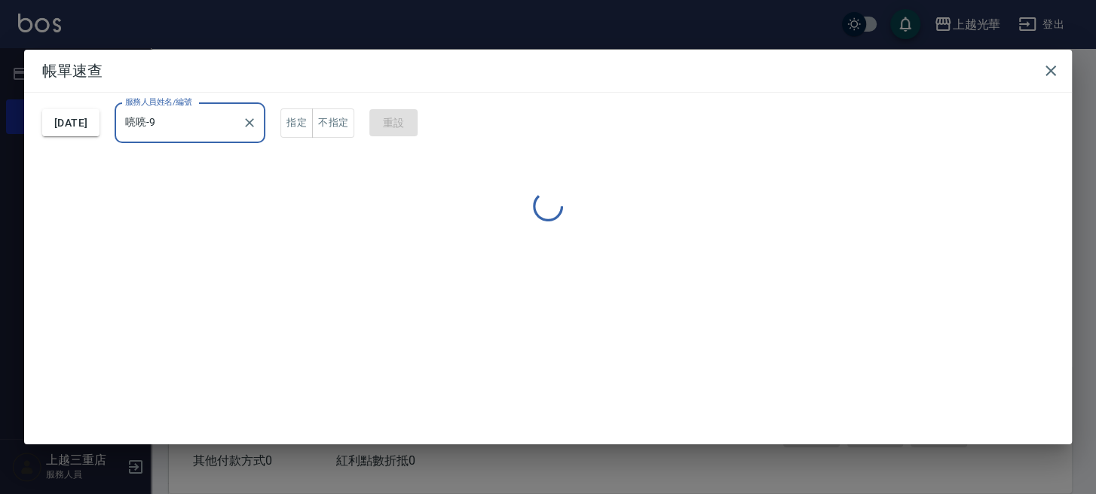
type input "喨喨-9"
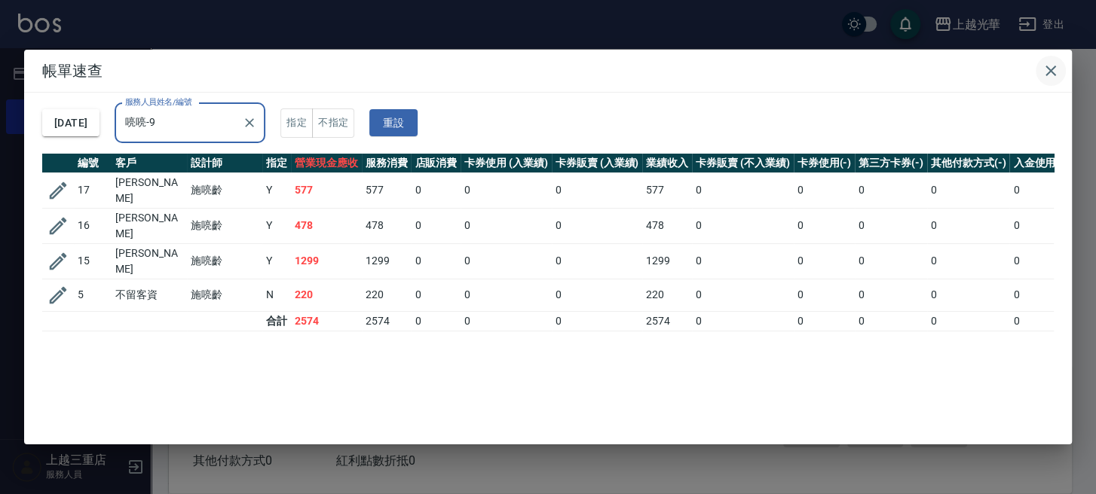
click at [1027, 76] on icon "button" at bounding box center [1051, 71] width 18 height 18
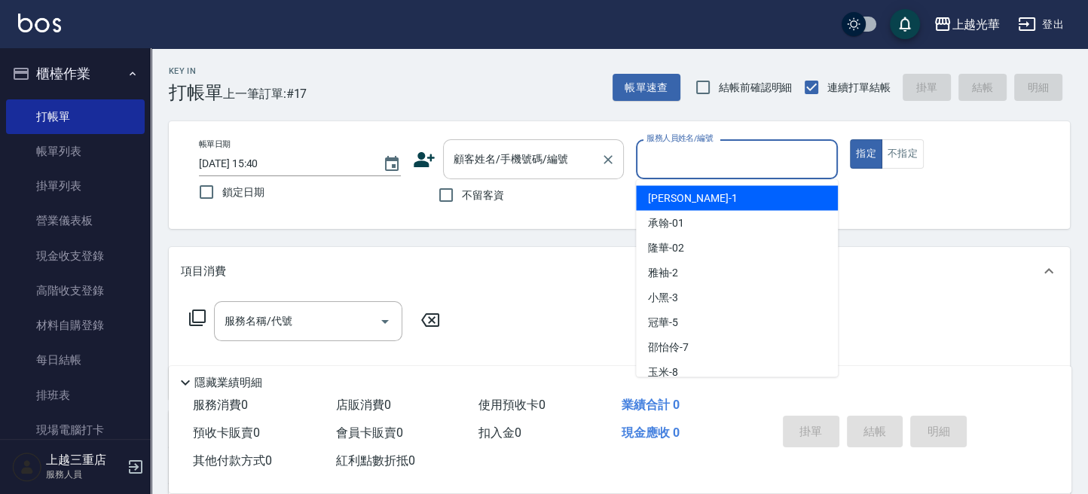
drag, startPoint x: 758, startPoint y: 153, endPoint x: 585, endPoint y: 170, distance: 174.2
click at [756, 153] on input "服務人員姓名/編號" at bounding box center [737, 159] width 188 height 26
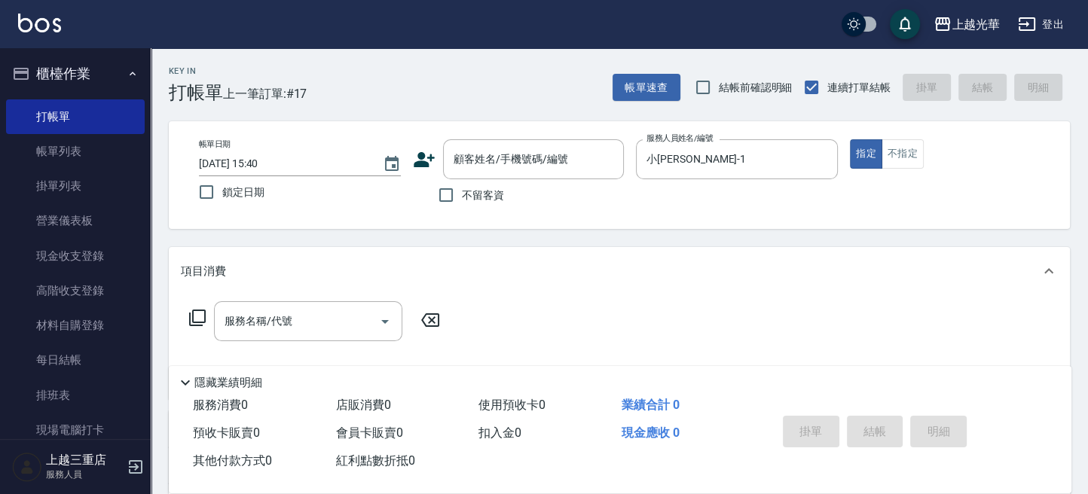
click at [499, 188] on span "不留客資" at bounding box center [483, 196] width 42 height 16
click at [462, 187] on input "不留客資" at bounding box center [446, 195] width 32 height 32
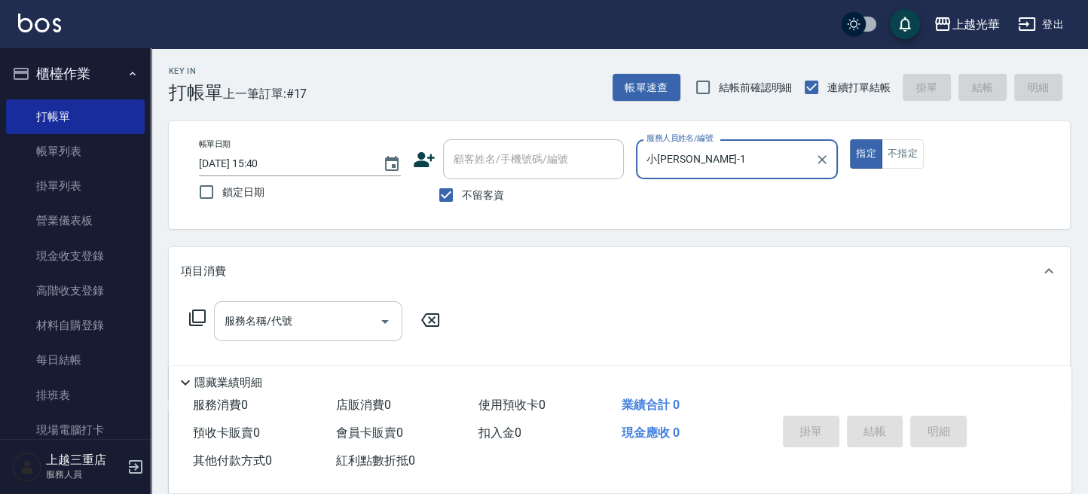
click at [323, 310] on input "服務名稱/代號" at bounding box center [297, 321] width 152 height 26
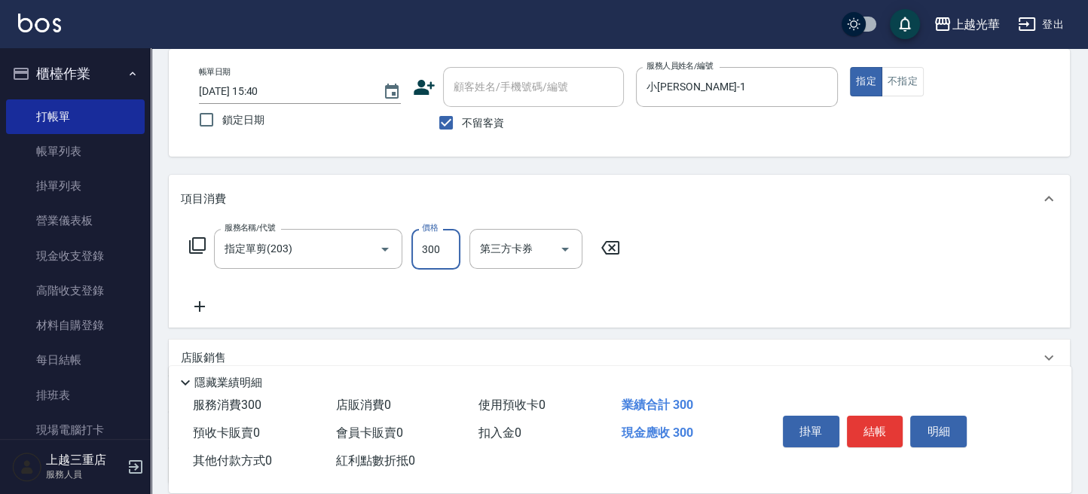
scroll to position [100, 0]
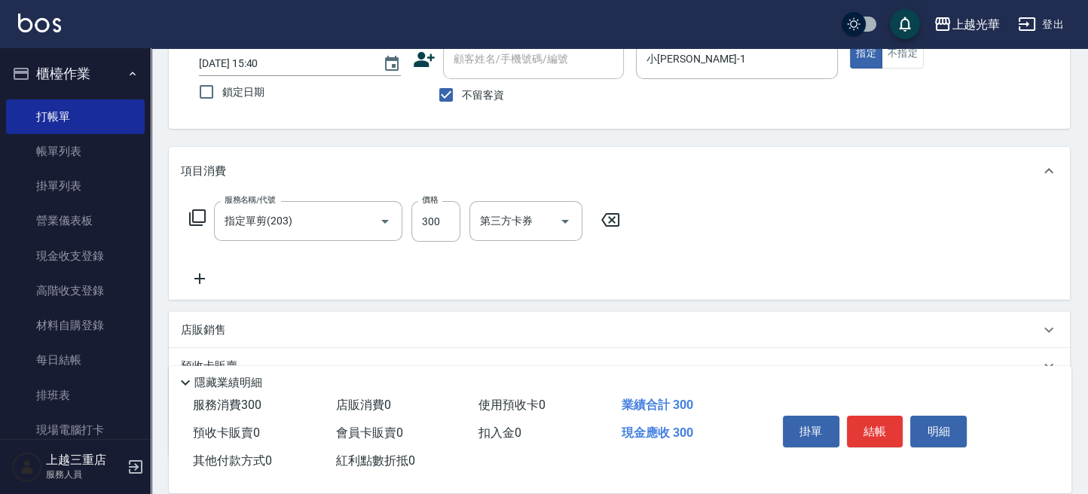
click at [196, 281] on icon at bounding box center [200, 279] width 38 height 18
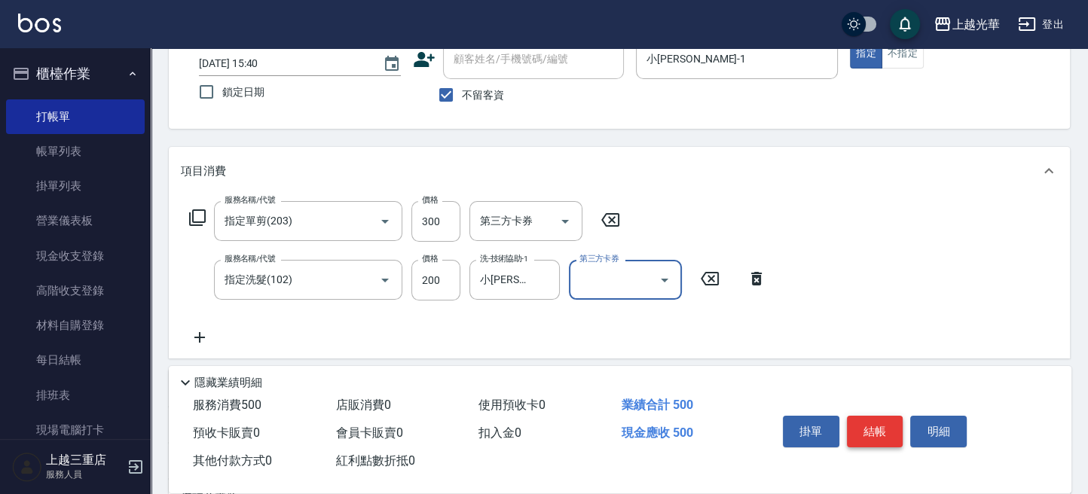
click at [879, 434] on button "結帳" at bounding box center [875, 432] width 57 height 32
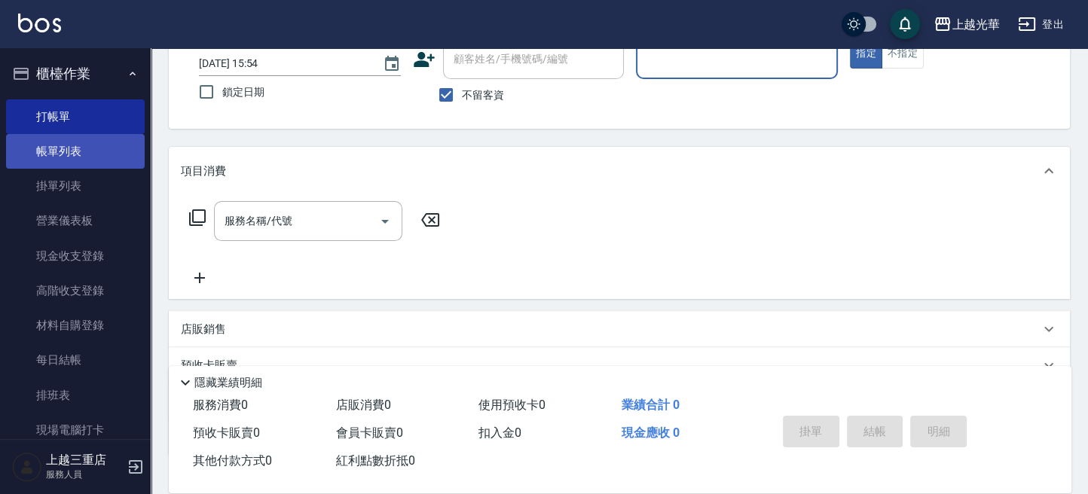
click at [87, 158] on link "帳單列表" at bounding box center [75, 151] width 139 height 35
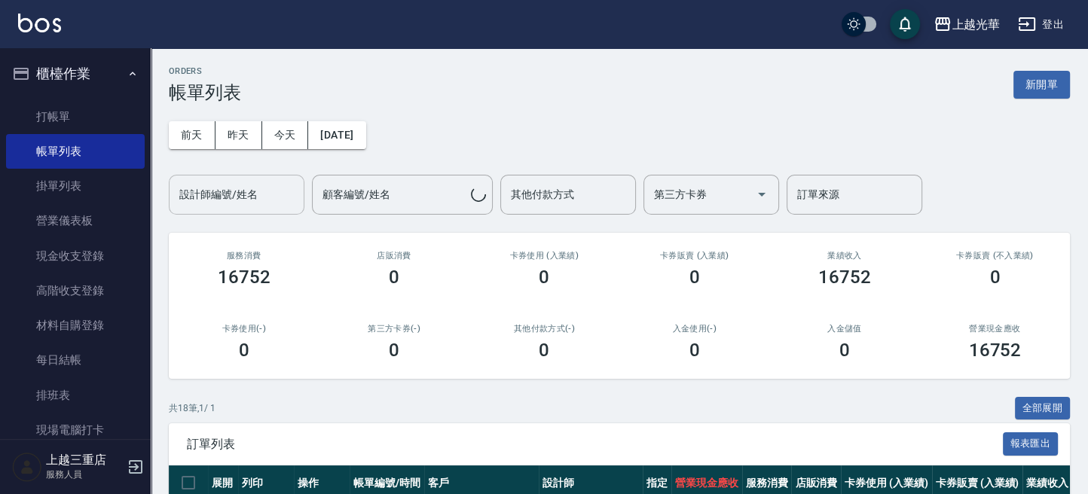
click at [197, 189] on input "設計師編號/姓名" at bounding box center [237, 195] width 122 height 26
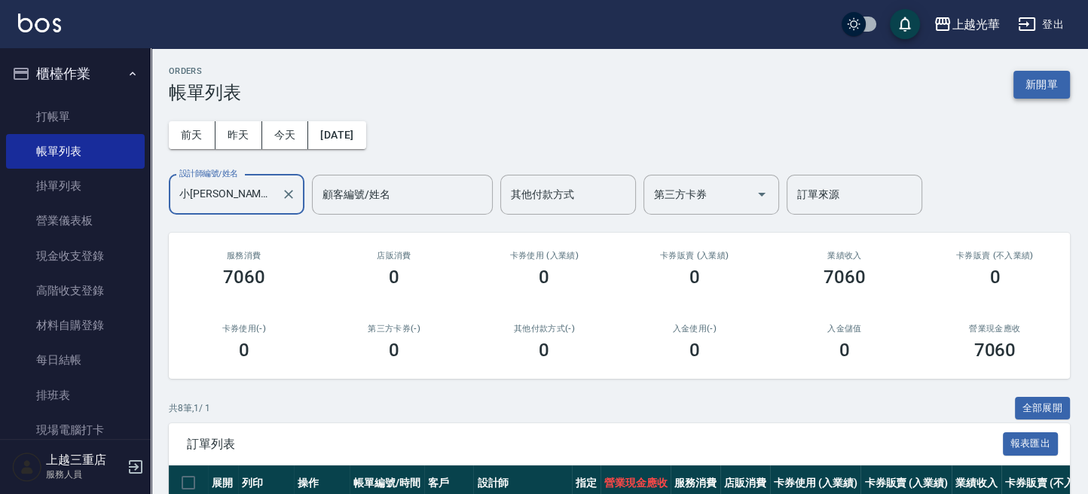
click at [1027, 73] on button "新開單" at bounding box center [1042, 85] width 57 height 28
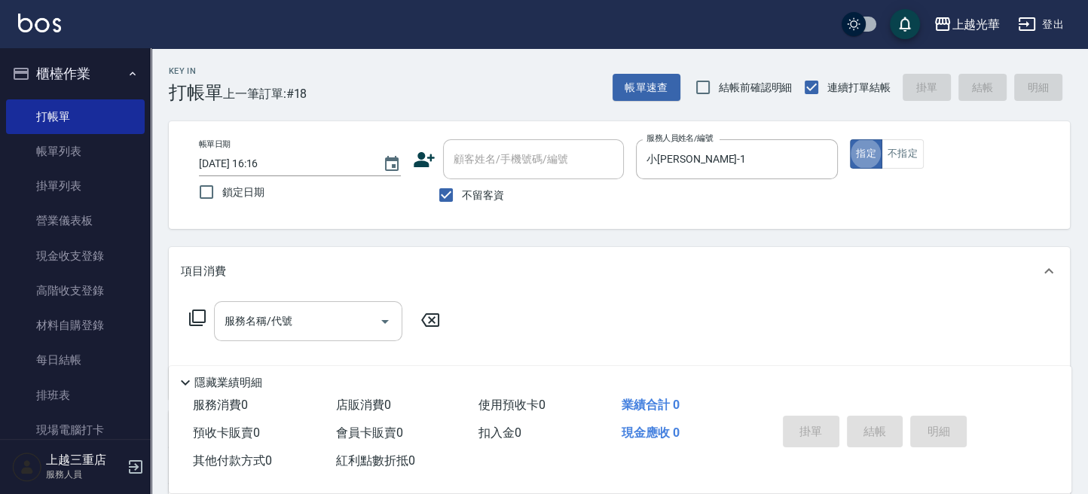
click at [326, 313] on input "服務名稱/代號" at bounding box center [297, 321] width 152 height 26
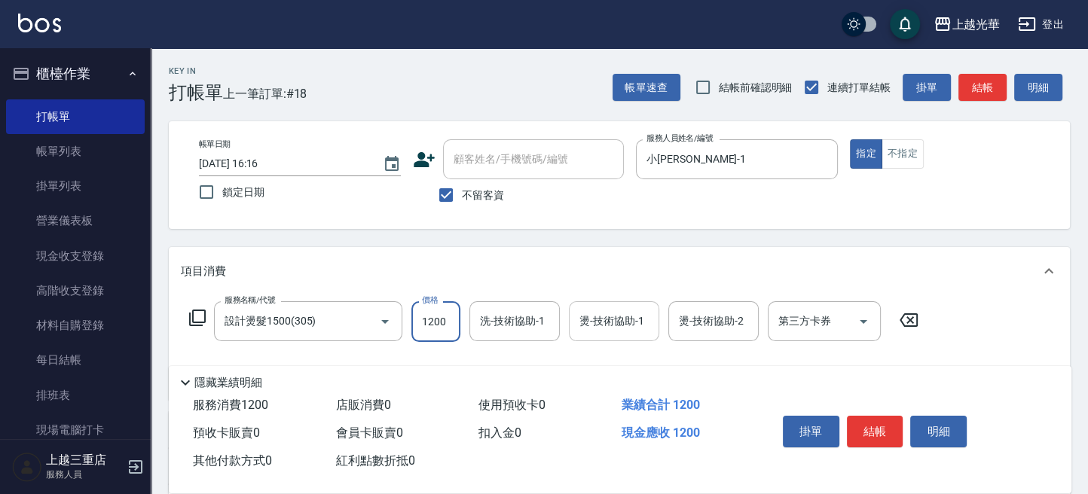
drag, startPoint x: 491, startPoint y: 323, endPoint x: 568, endPoint y: 323, distance: 76.9
click at [494, 323] on input "洗-技術協助-1" at bounding box center [514, 321] width 77 height 26
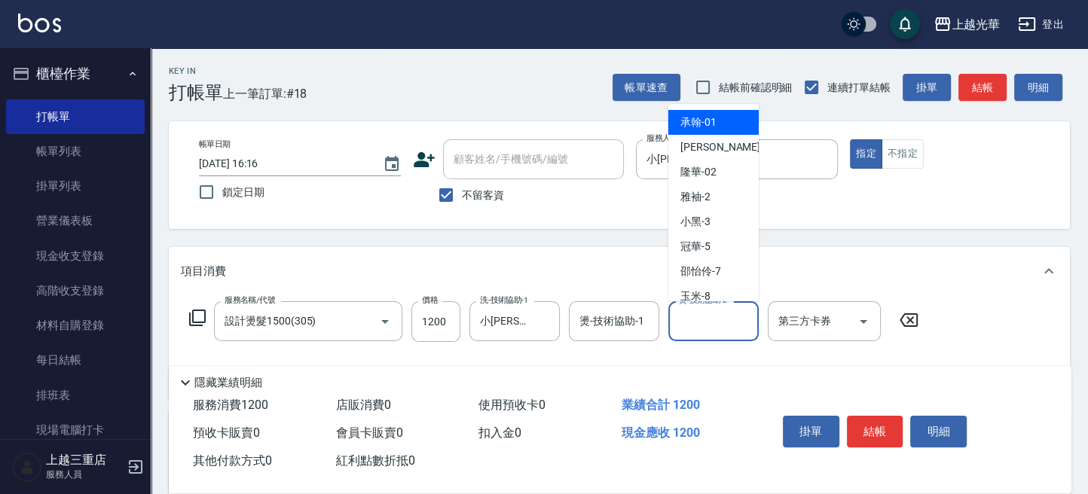
click at [709, 322] on input "燙-技術協助-2" at bounding box center [713, 321] width 77 height 26
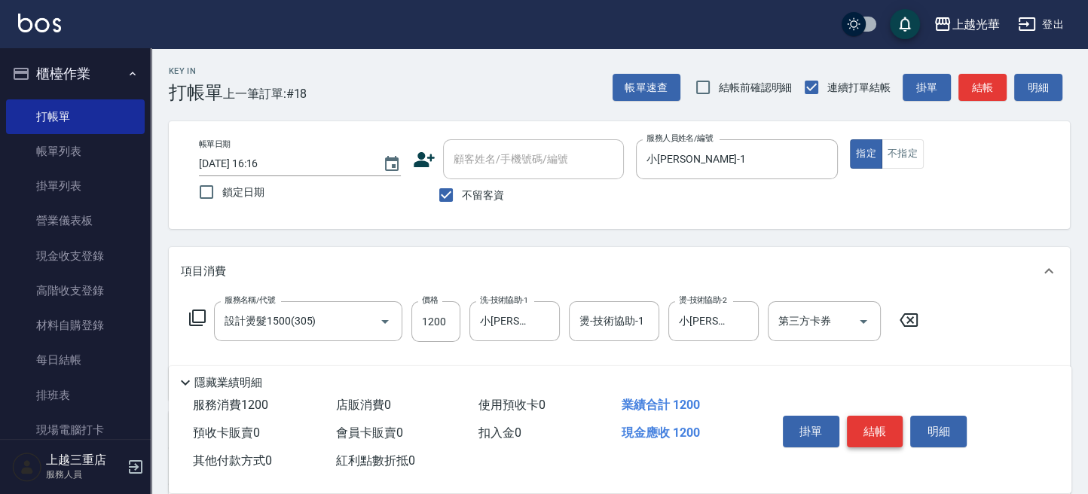
click at [859, 411] on div "掛單 結帳 明細" at bounding box center [875, 433] width 197 height 47
click at [864, 416] on button "結帳" at bounding box center [875, 432] width 57 height 32
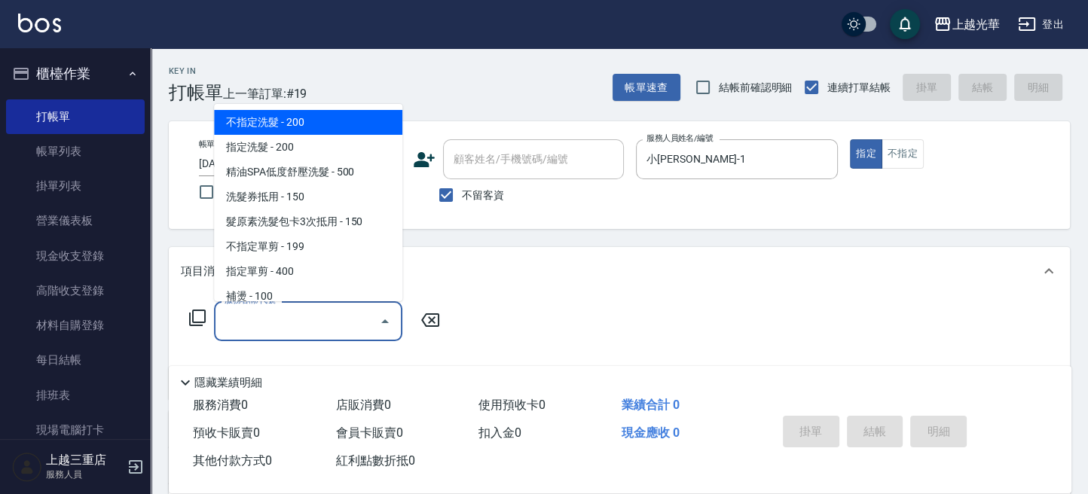
click at [300, 314] on input "服務名稱/代號" at bounding box center [297, 321] width 152 height 26
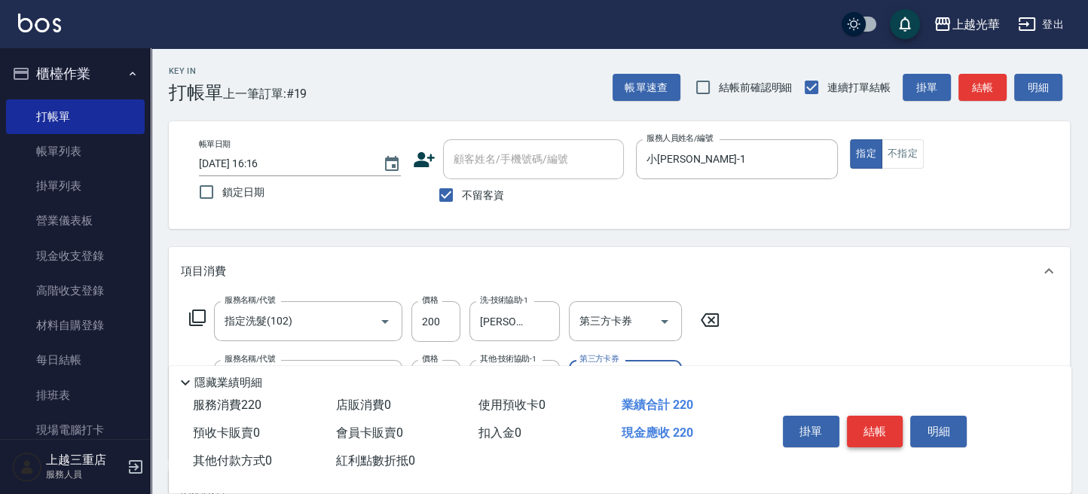
click at [871, 430] on button "結帳" at bounding box center [875, 432] width 57 height 32
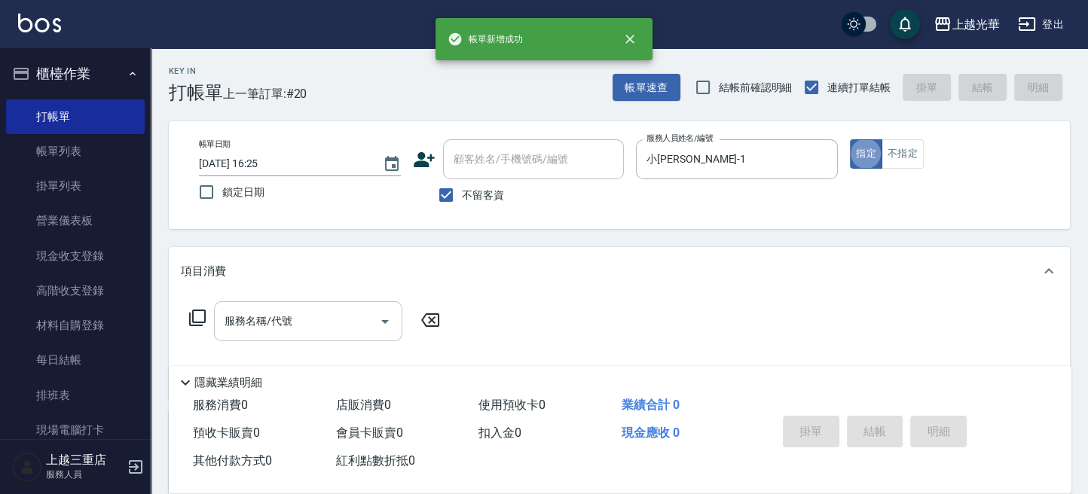
click at [288, 313] on input "服務名稱/代號" at bounding box center [297, 321] width 152 height 26
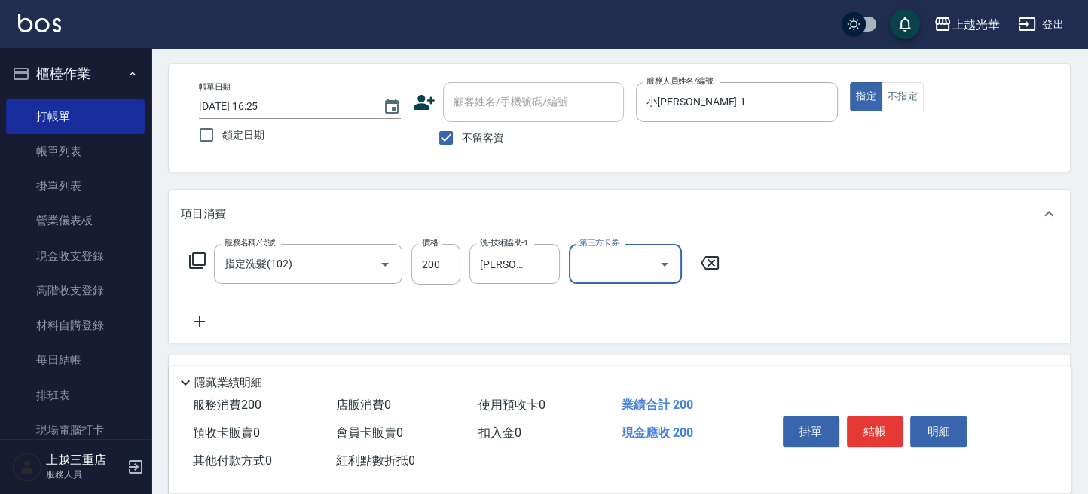
scroll to position [100, 0]
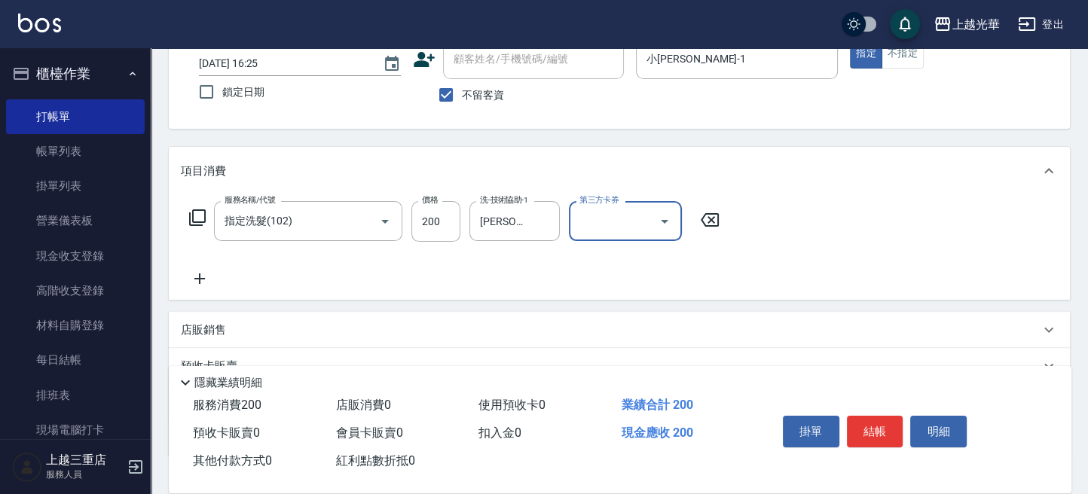
click at [206, 280] on icon at bounding box center [200, 279] width 38 height 18
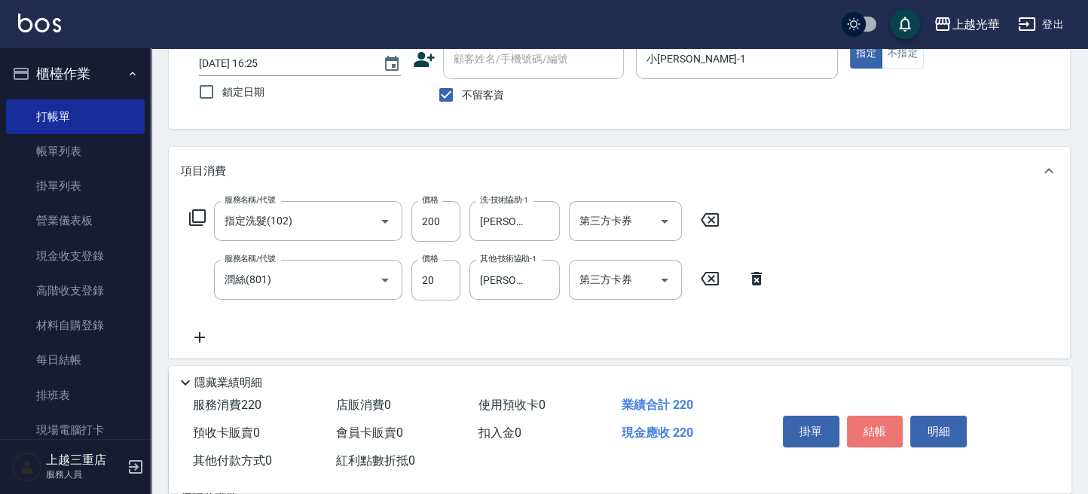
drag, startPoint x: 865, startPoint y: 433, endPoint x: 819, endPoint y: 401, distance: 56.4
click at [866, 430] on button "結帳" at bounding box center [875, 432] width 57 height 32
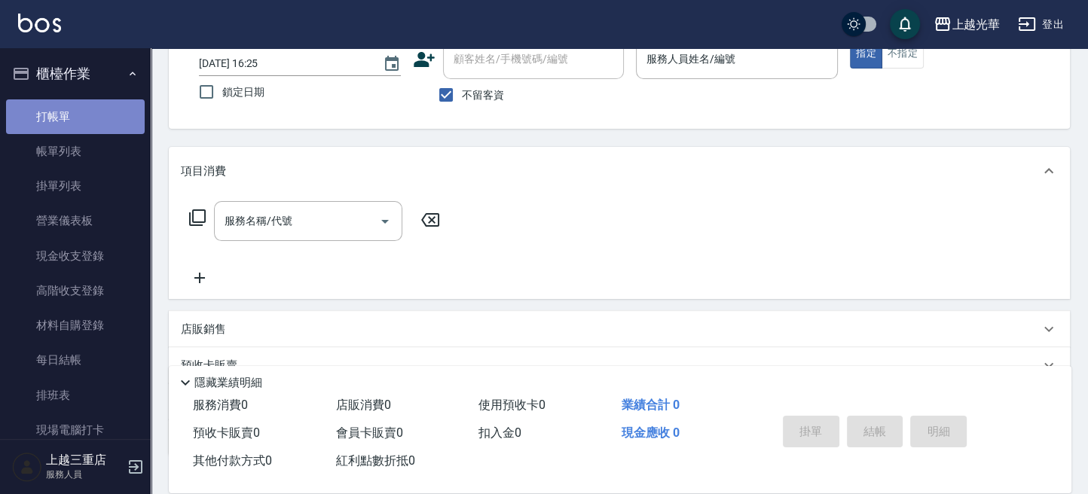
click at [109, 133] on link "打帳單" at bounding box center [75, 117] width 139 height 35
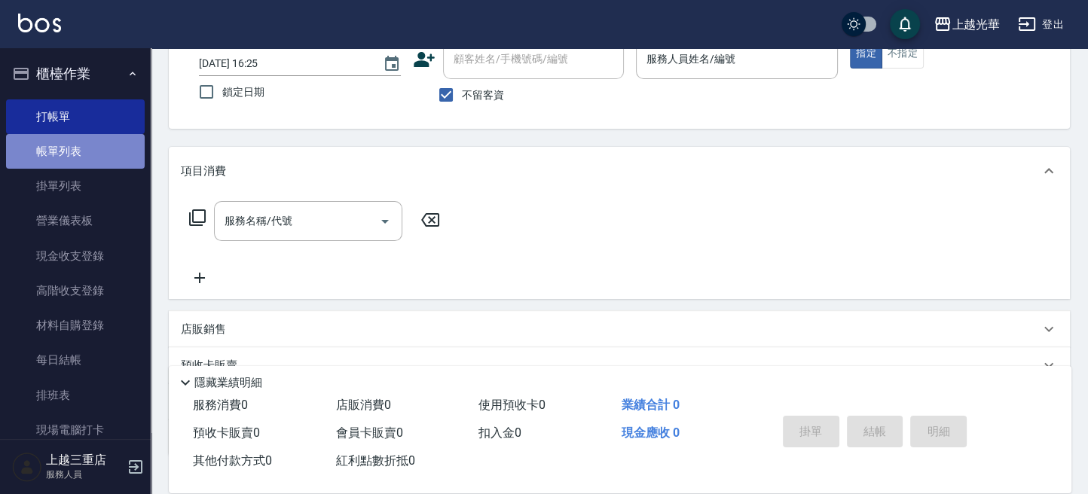
click at [109, 152] on link "帳單列表" at bounding box center [75, 151] width 139 height 35
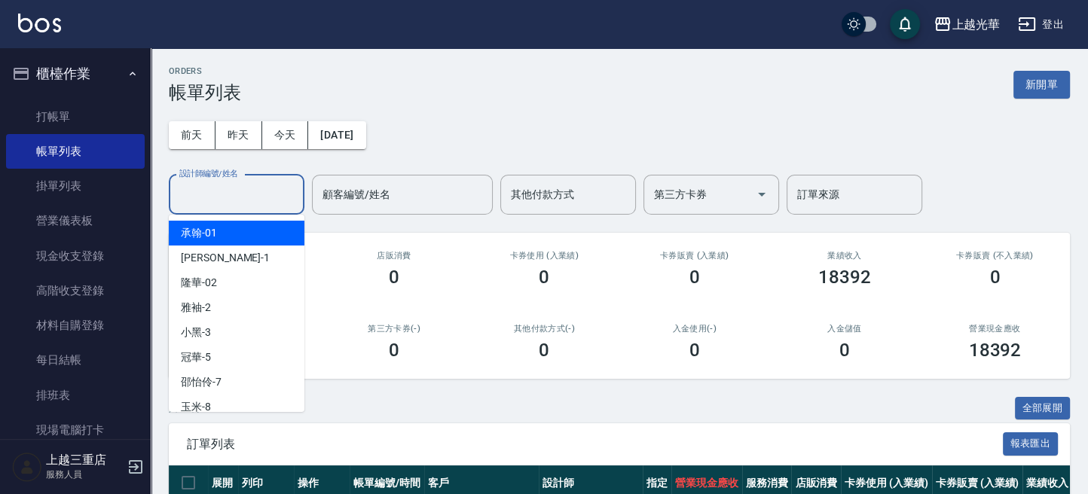
click at [259, 182] on input "設計師編號/姓名" at bounding box center [237, 195] width 122 height 26
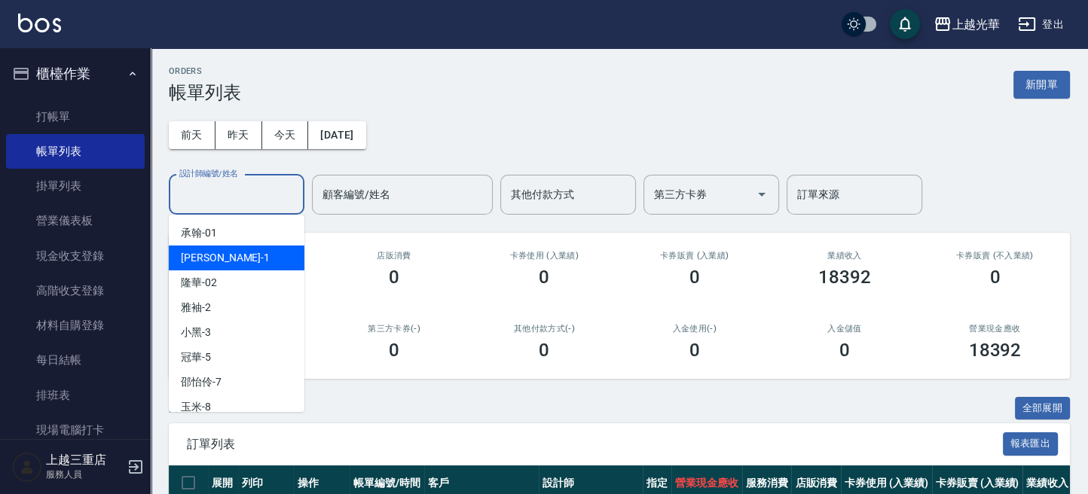
click at [234, 250] on div "小詹 -1" at bounding box center [237, 258] width 136 height 25
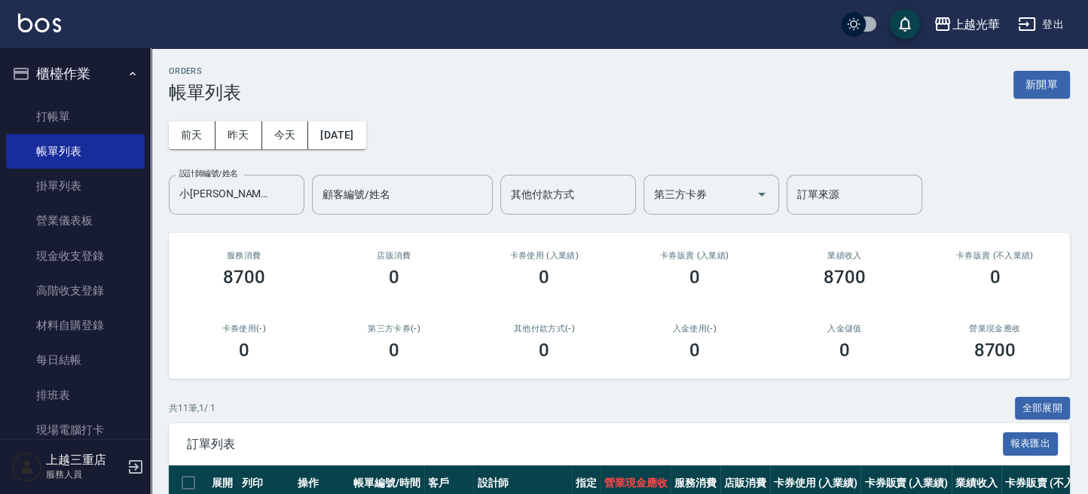
drag, startPoint x: 1086, startPoint y: 148, endPoint x: 1098, endPoint y: 179, distance: 32.9
click at [1027, 179] on html "上越光華 登出 櫃檯作業 打帳單 帳單列表 掛單列表 營業儀表板 現金收支登錄 高階收支登錄 材料自購登錄 每日結帳 排班表 現場電腦打卡 預約管理 預約管理…" at bounding box center [544, 479] width 1088 height 958
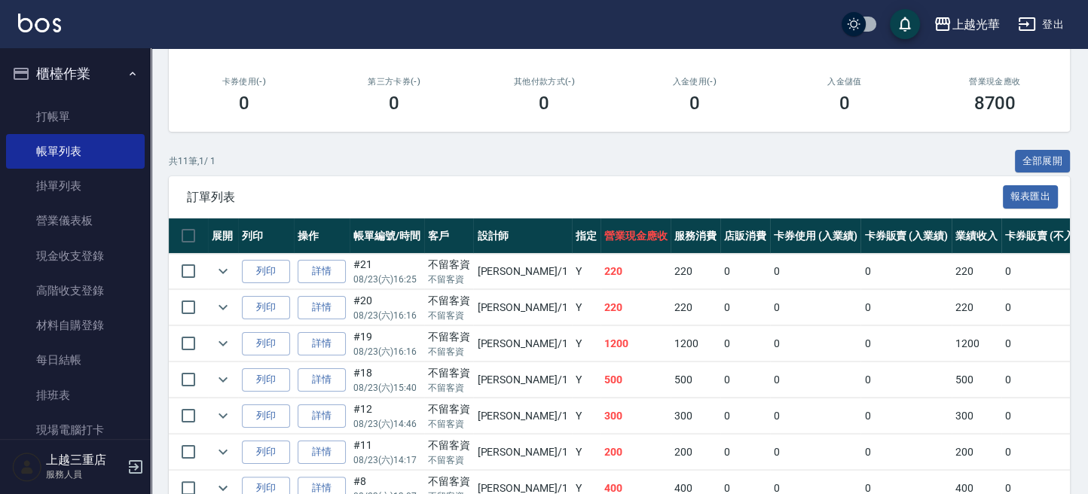
scroll to position [246, 0]
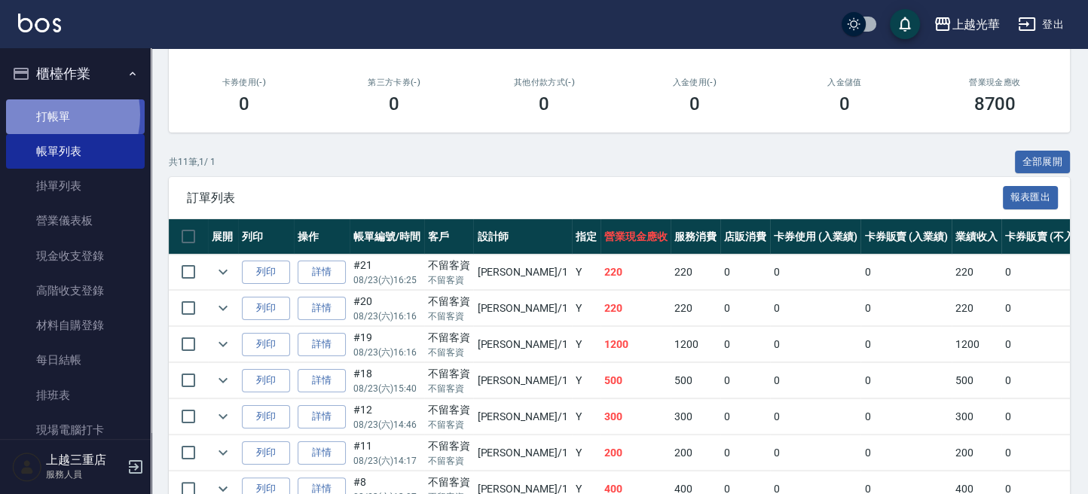
click at [40, 115] on link "打帳單" at bounding box center [75, 117] width 139 height 35
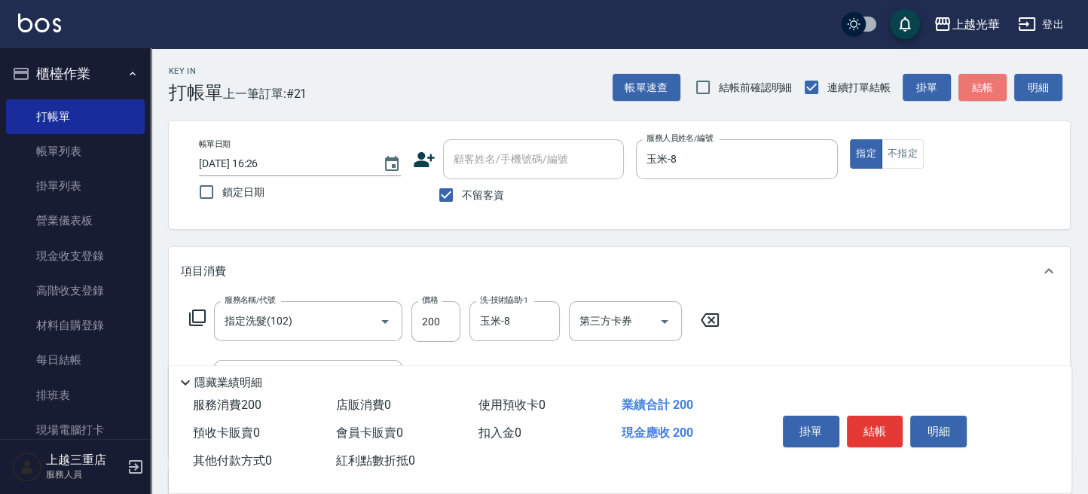
drag, startPoint x: 991, startPoint y: 91, endPoint x: 791, endPoint y: 8, distance: 216.3
click at [984, 91] on button "結帳" at bounding box center [983, 88] width 48 height 28
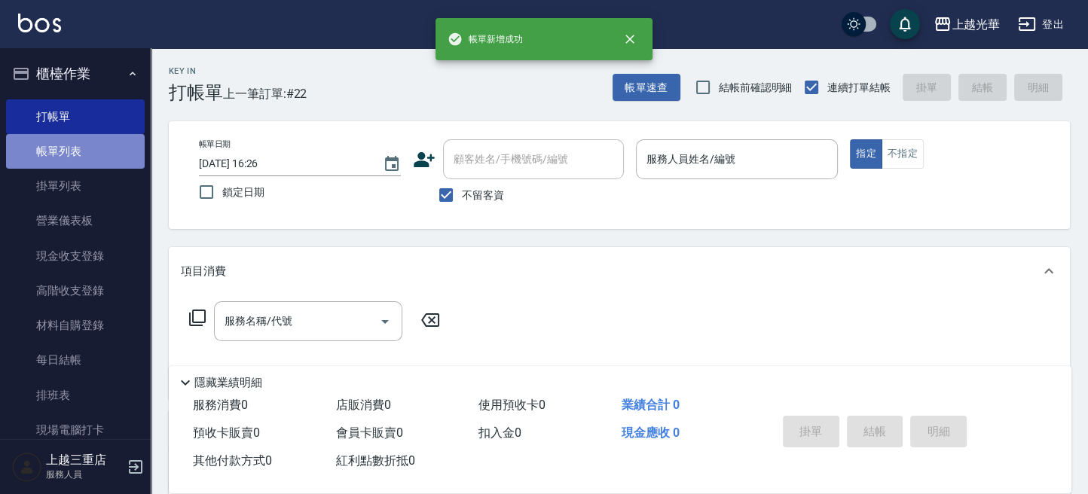
click at [86, 155] on link "帳單列表" at bounding box center [75, 151] width 139 height 35
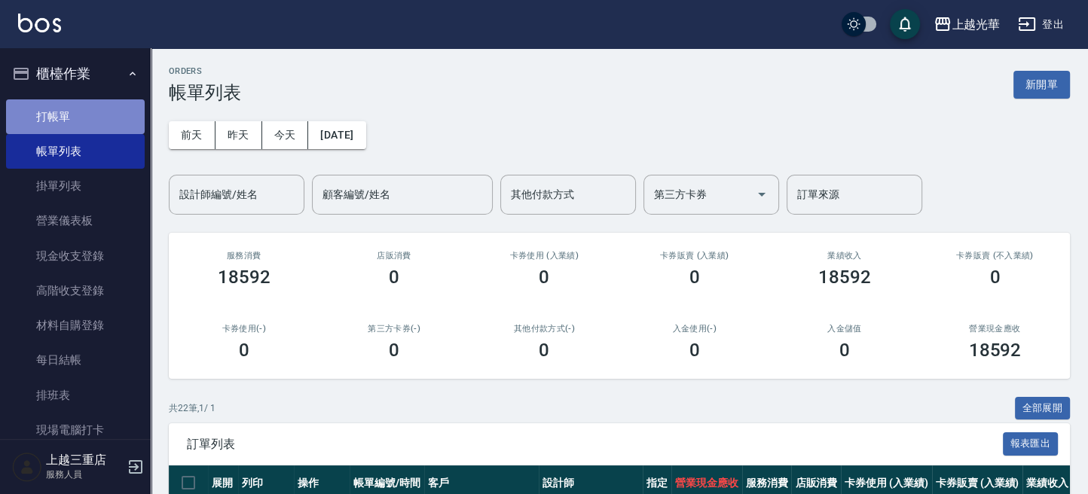
click at [111, 117] on link "打帳單" at bounding box center [75, 117] width 139 height 35
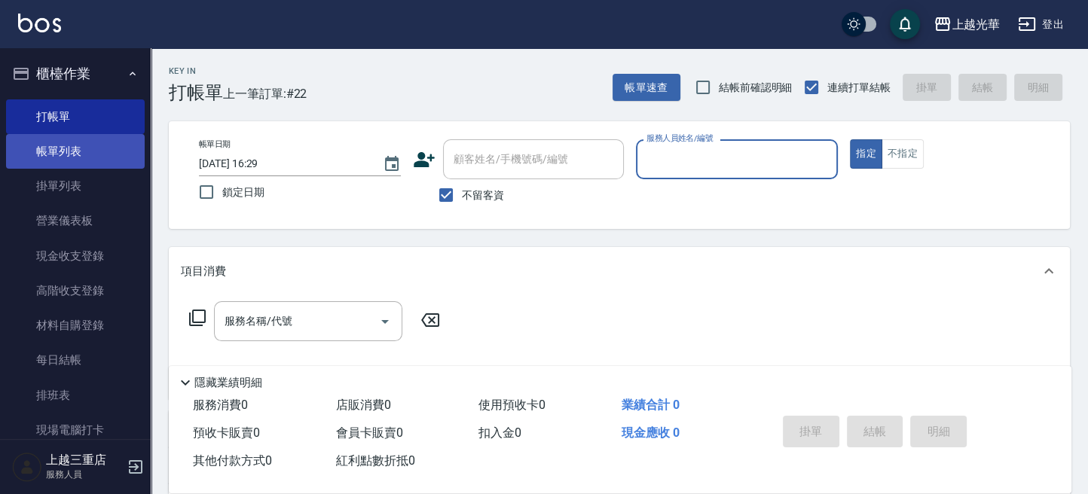
drag, startPoint x: 124, startPoint y: 145, endPoint x: 132, endPoint y: 146, distance: 8.3
click at [124, 145] on link "帳單列表" at bounding box center [75, 151] width 139 height 35
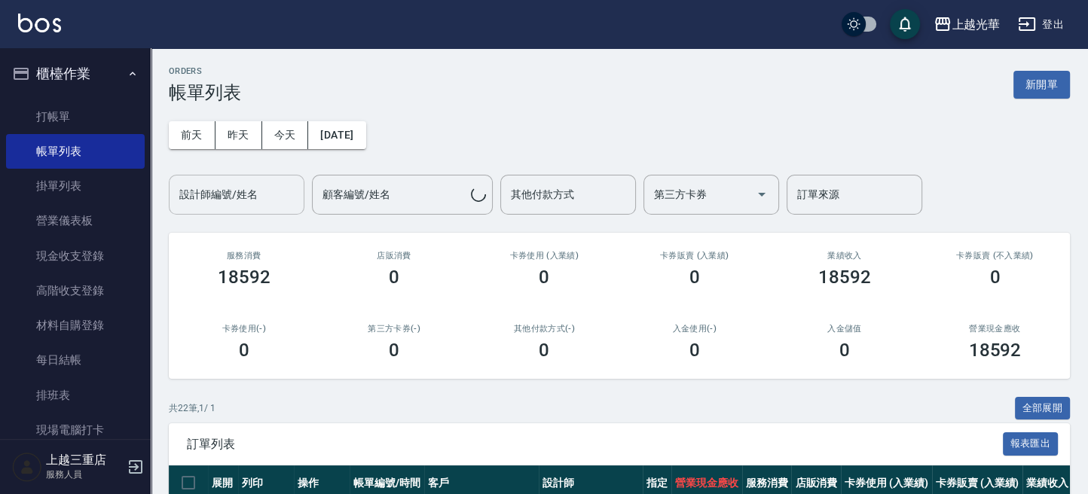
click at [253, 194] on input "設計師編號/姓名" at bounding box center [237, 195] width 122 height 26
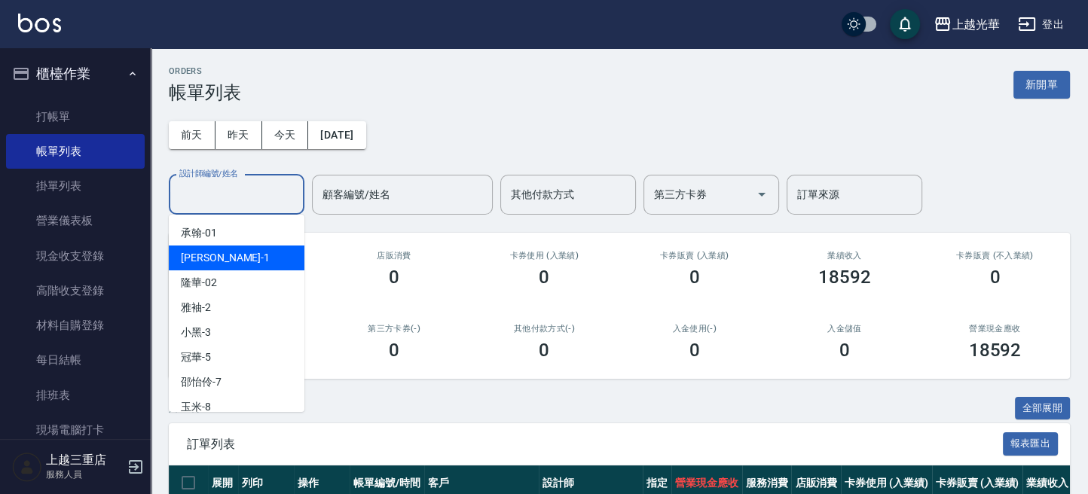
click at [212, 260] on div "小詹 -1" at bounding box center [237, 258] width 136 height 25
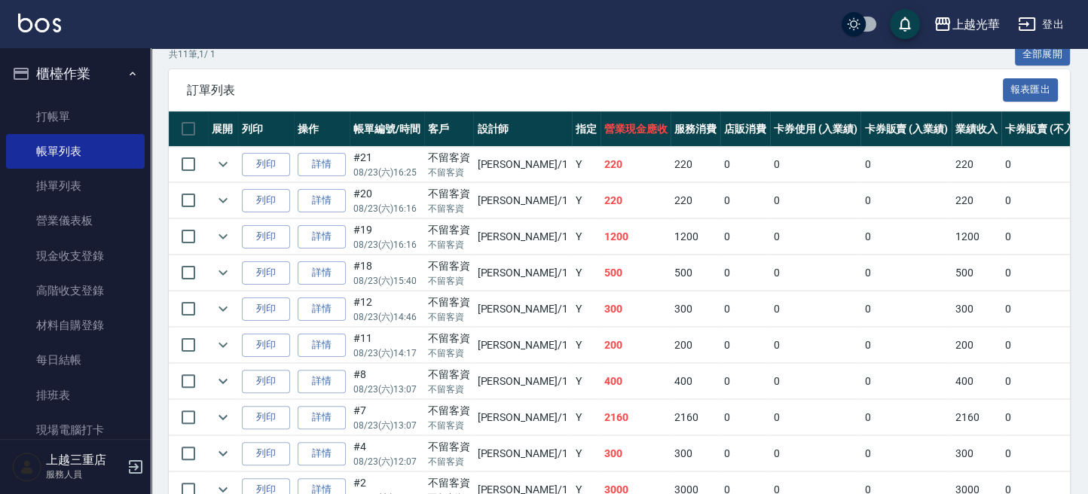
scroll to position [352, 0]
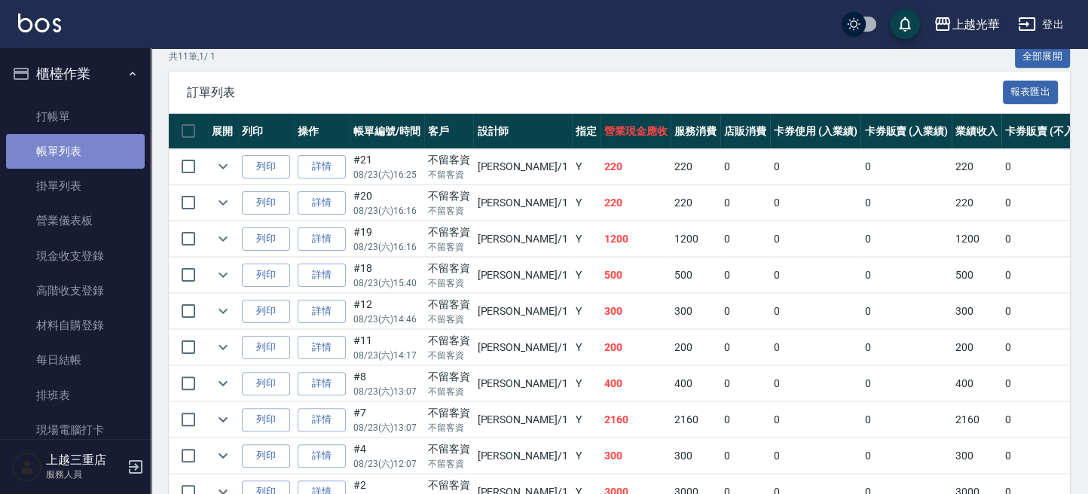
click at [115, 134] on link "帳單列表" at bounding box center [75, 151] width 139 height 35
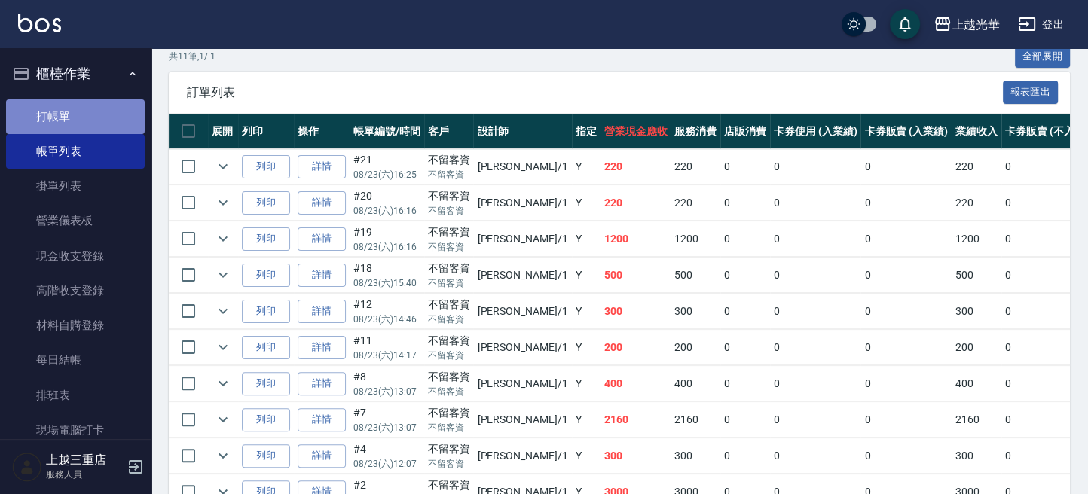
click at [109, 109] on link "打帳單" at bounding box center [75, 117] width 139 height 35
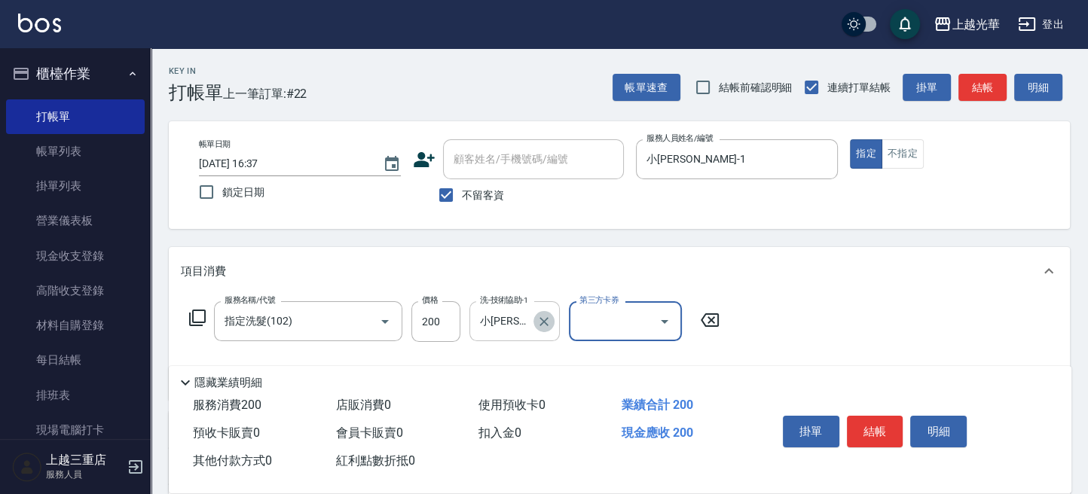
click at [545, 320] on icon "Clear" at bounding box center [544, 321] width 9 height 9
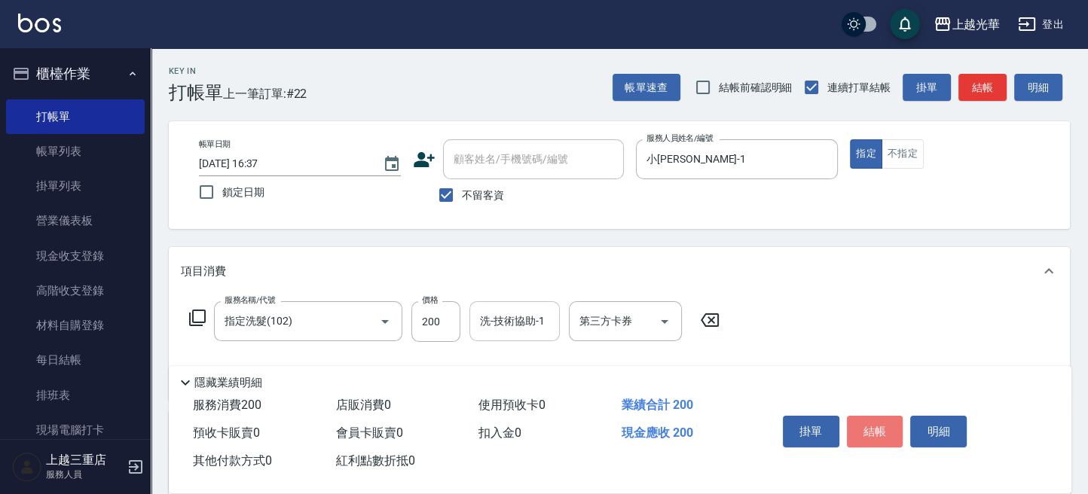
click at [889, 421] on button "結帳" at bounding box center [875, 432] width 57 height 32
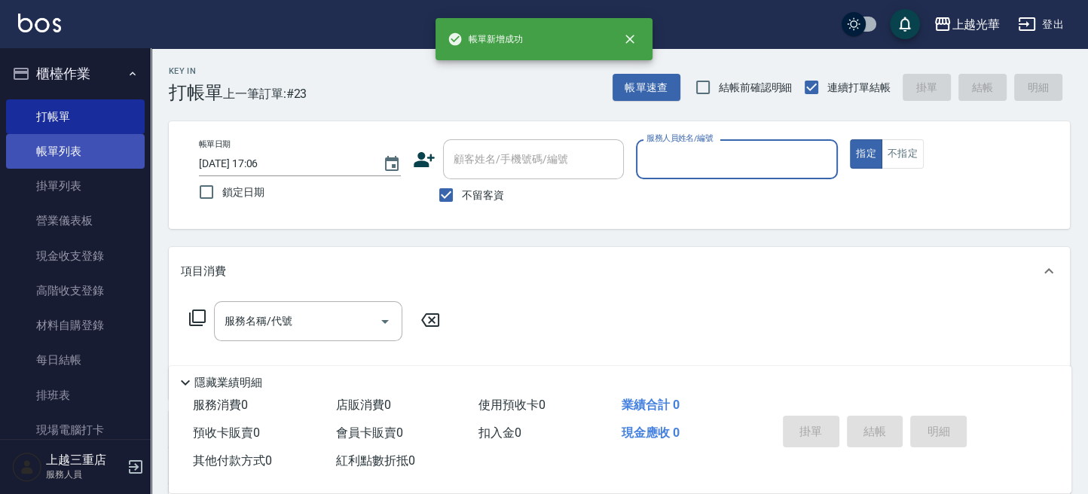
click at [87, 164] on link "帳單列表" at bounding box center [75, 151] width 139 height 35
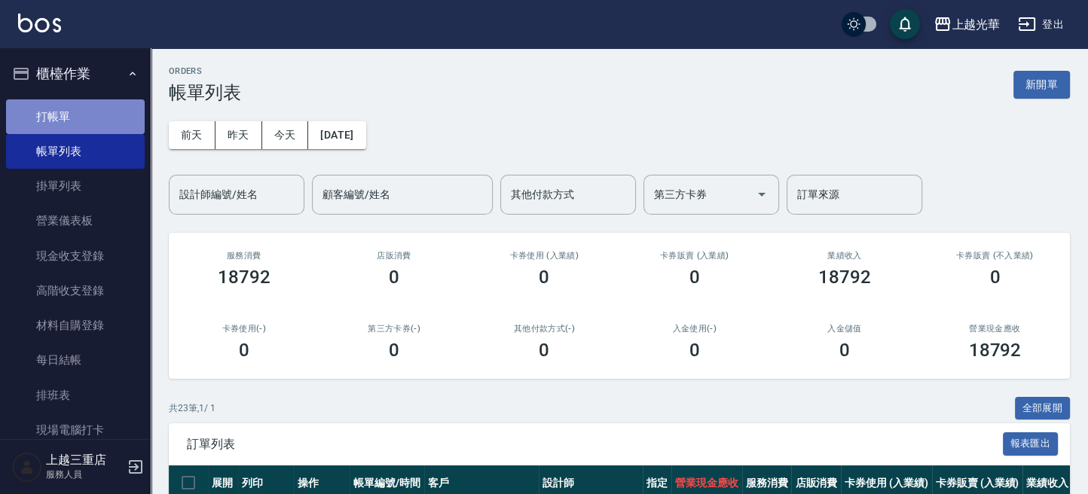
click at [99, 121] on link "打帳單" at bounding box center [75, 117] width 139 height 35
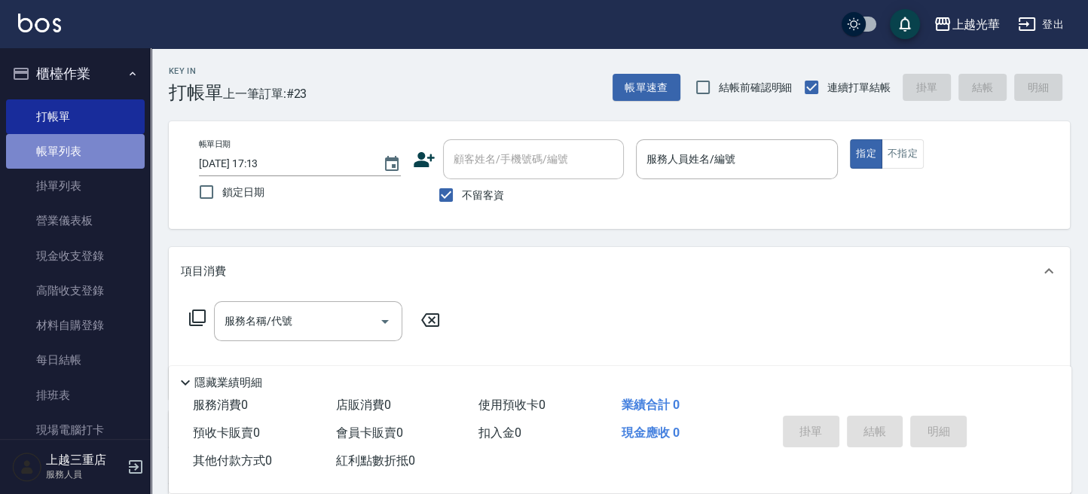
click at [78, 148] on link "帳單列表" at bounding box center [75, 151] width 139 height 35
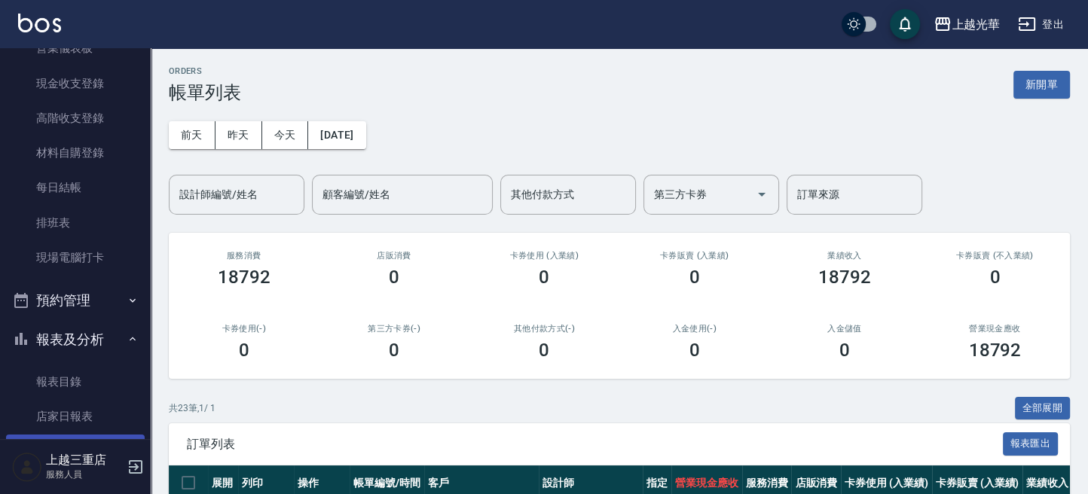
scroll to position [402, 0]
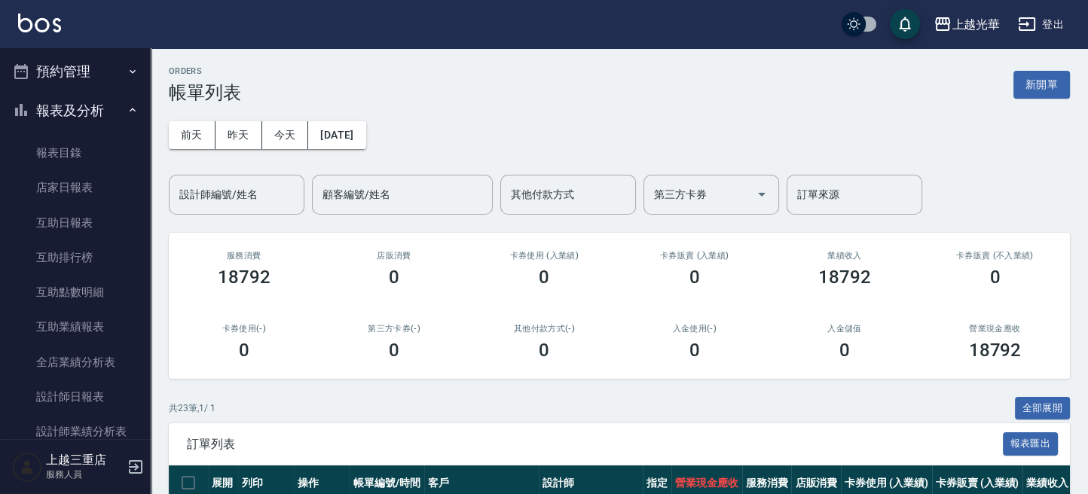
click at [192, 199] on input "設計師編號/姓名" at bounding box center [237, 195] width 122 height 26
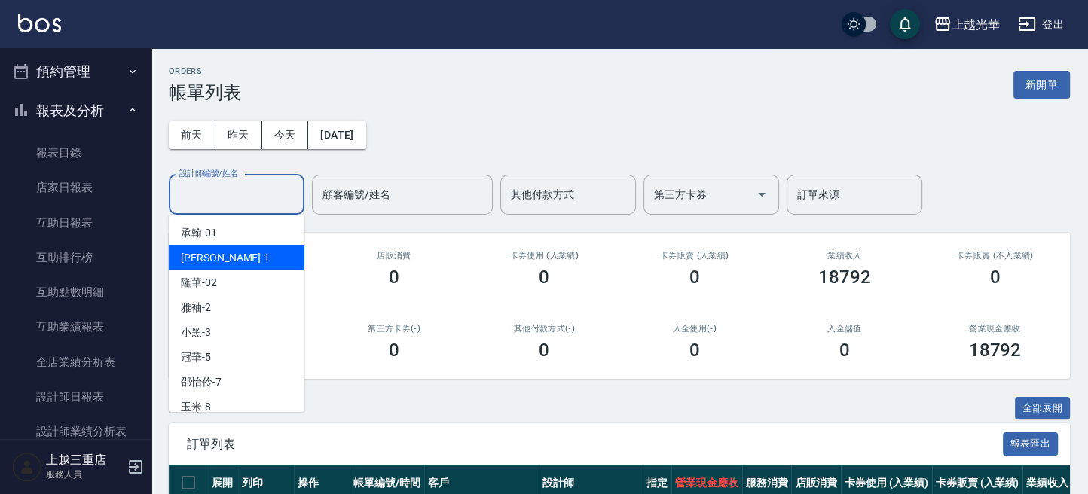
click at [200, 256] on span "小詹 -1" at bounding box center [225, 258] width 89 height 16
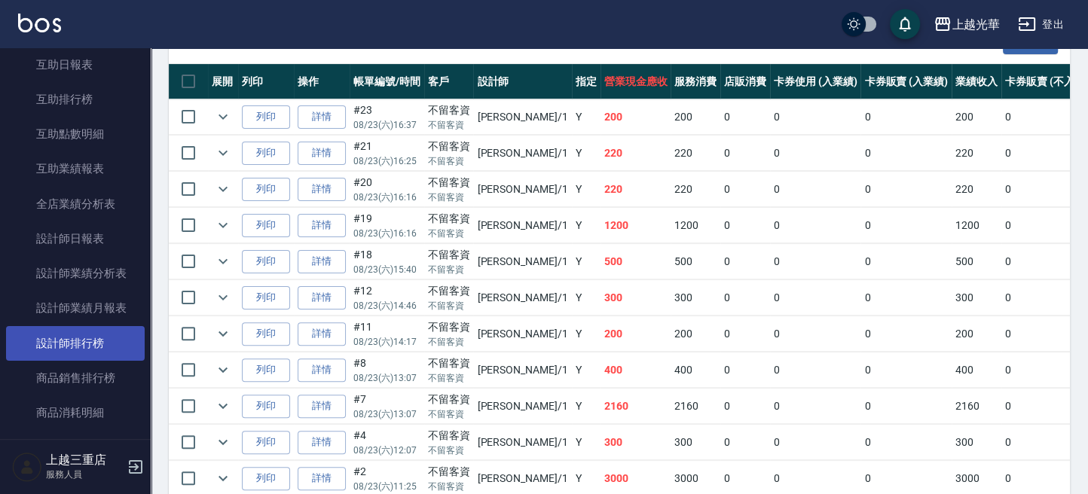
scroll to position [603, 0]
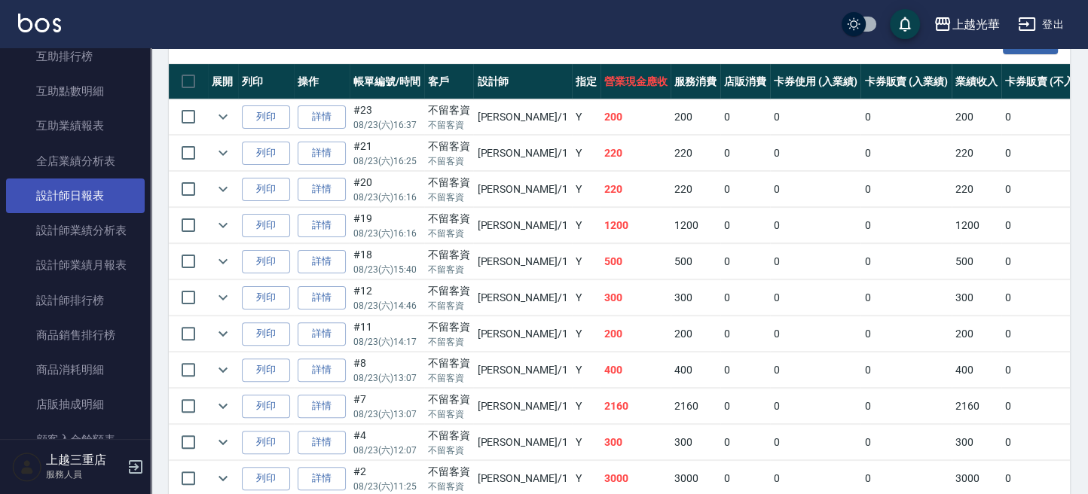
click at [115, 190] on link "設計師日報表" at bounding box center [75, 196] width 139 height 35
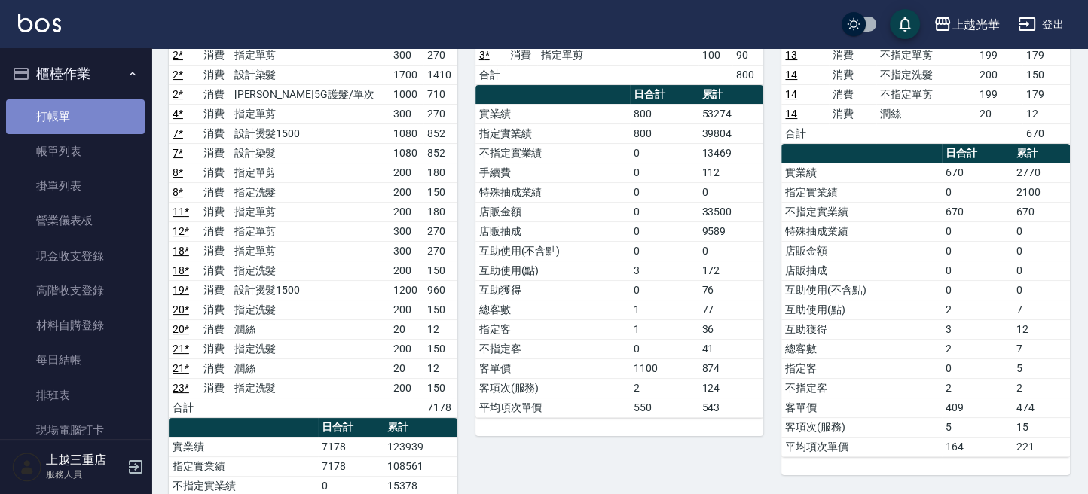
click at [90, 108] on link "打帳單" at bounding box center [75, 117] width 139 height 35
